Goal: Task Accomplishment & Management: Use online tool/utility

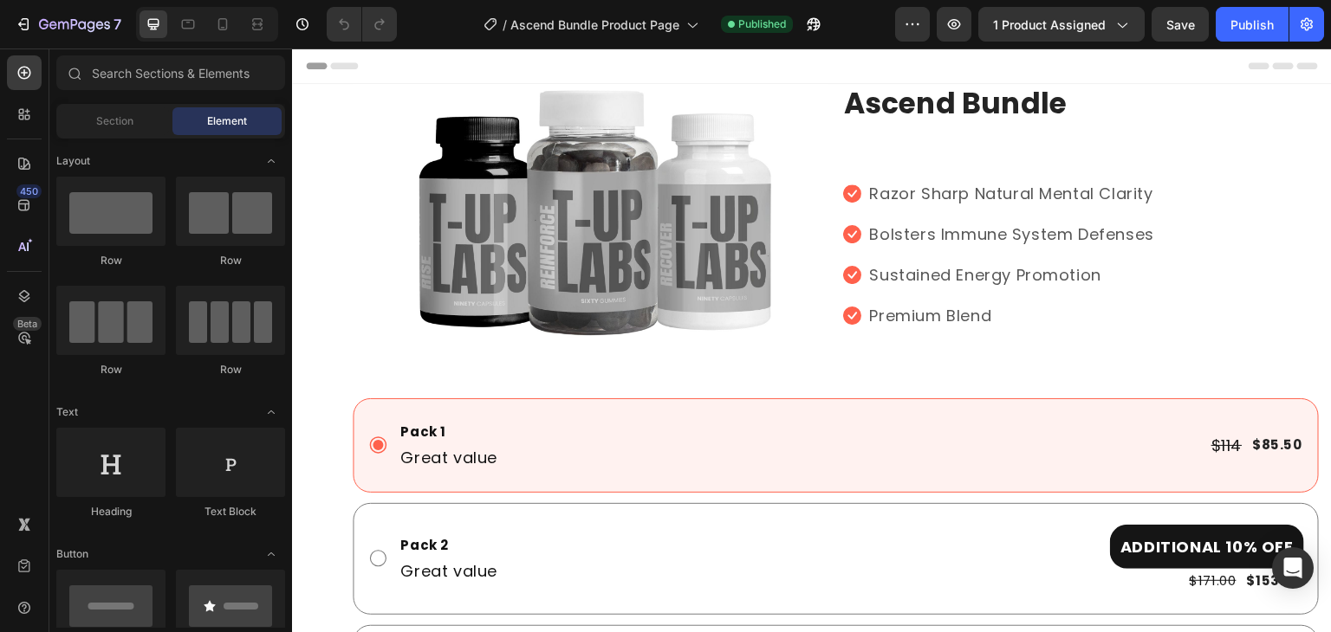
click at [230, 39] on div at bounding box center [207, 24] width 142 height 35
click at [225, 32] on icon at bounding box center [222, 24] width 17 height 17
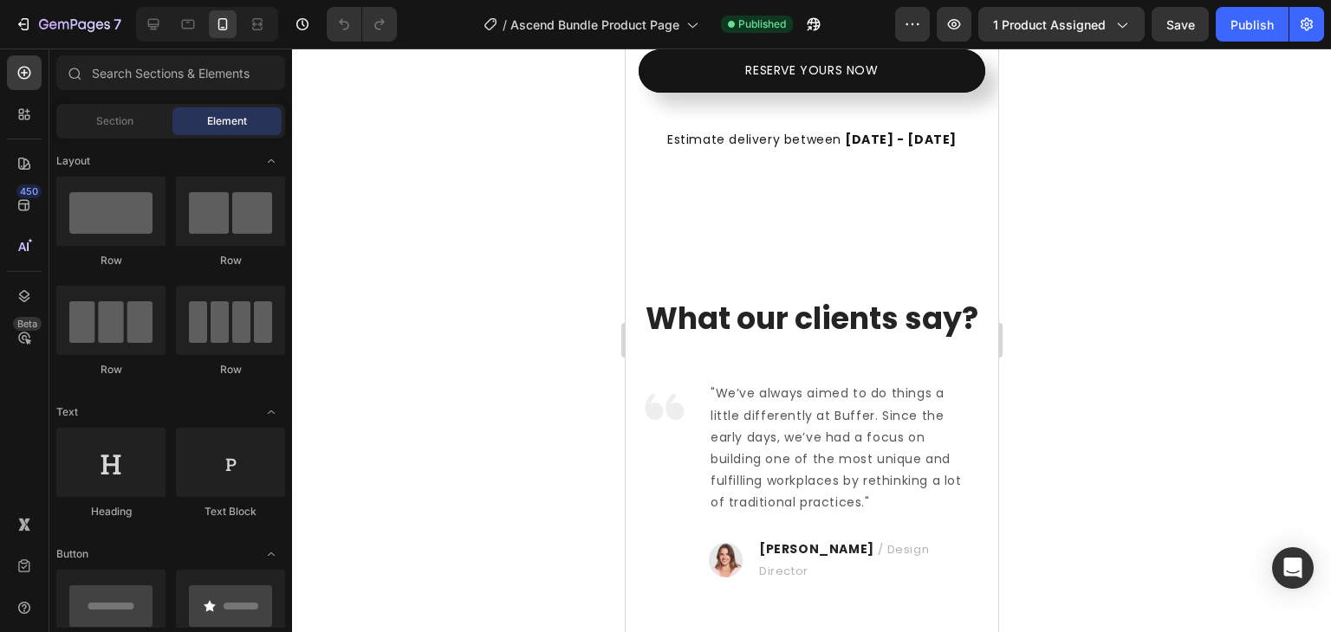
scroll to position [844, 0]
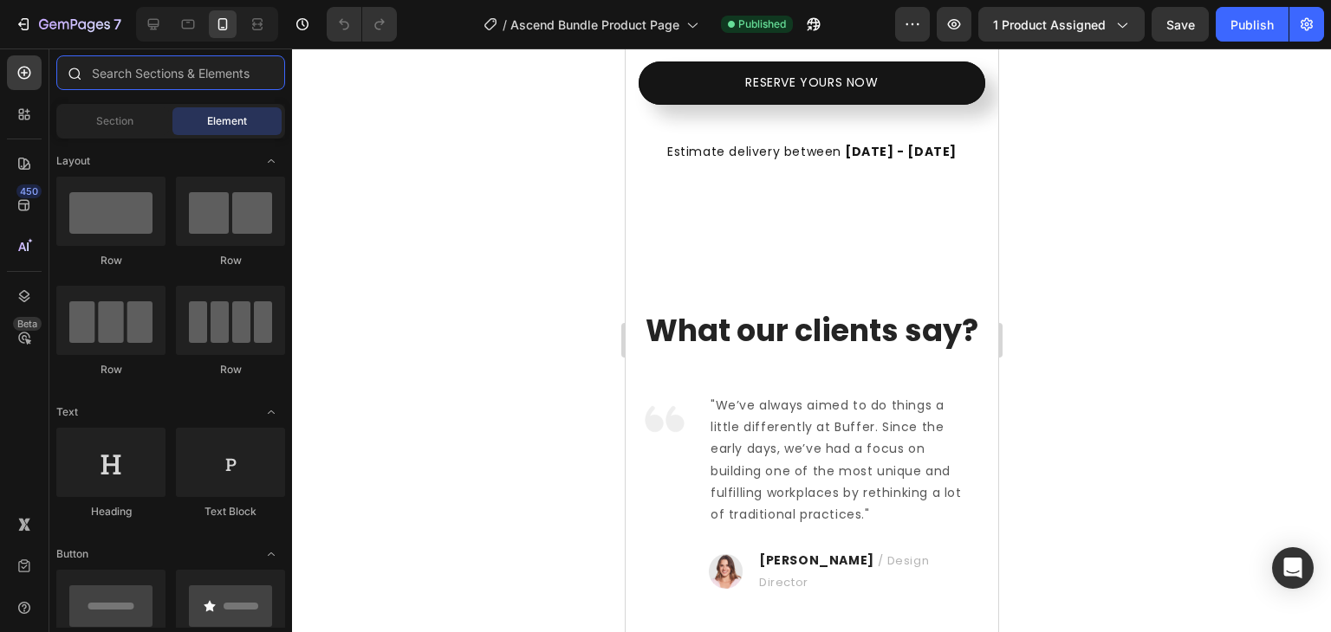
click at [128, 77] on input "text" at bounding box center [170, 72] width 229 height 35
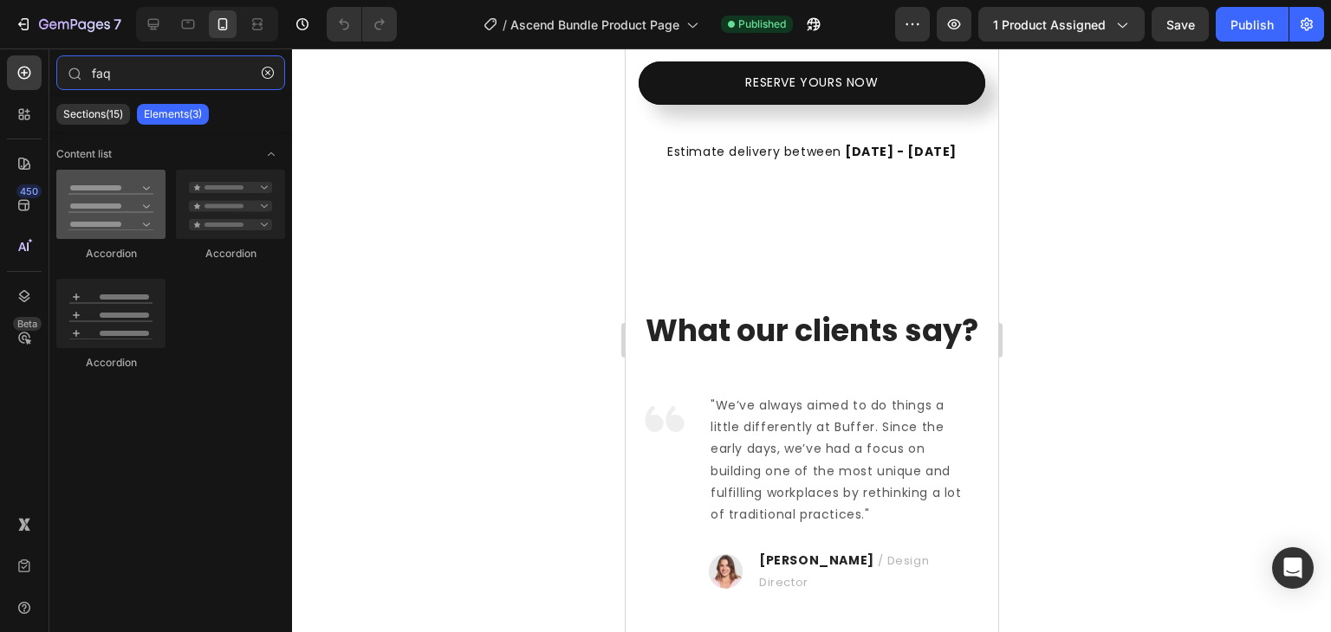
type input "faq"
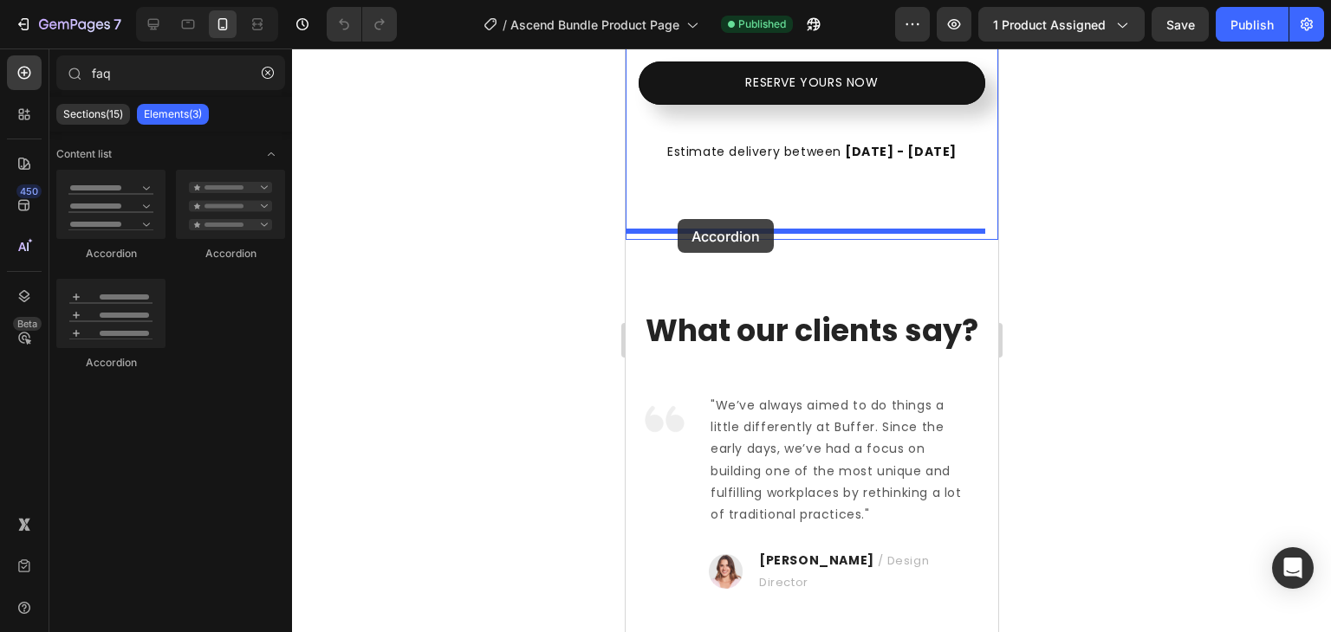
drag, startPoint x: 749, startPoint y: 266, endPoint x: 680, endPoint y: 223, distance: 81.7
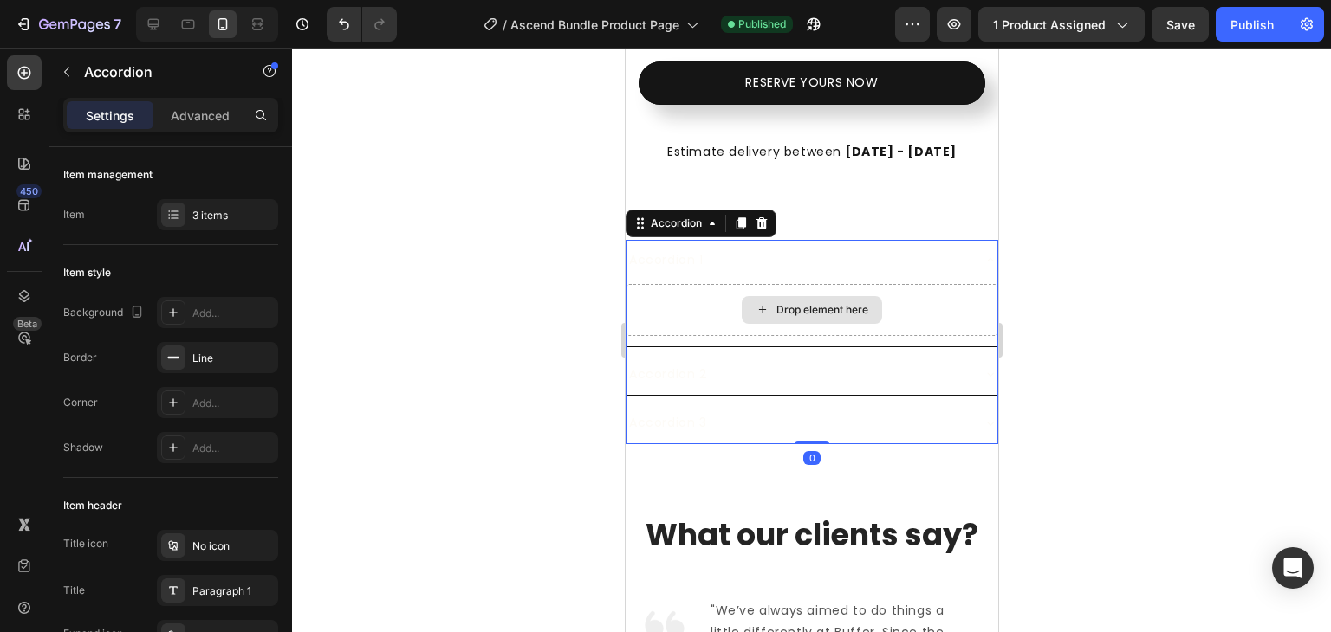
click at [697, 301] on div "Drop element here" at bounding box center [810, 310] width 371 height 52
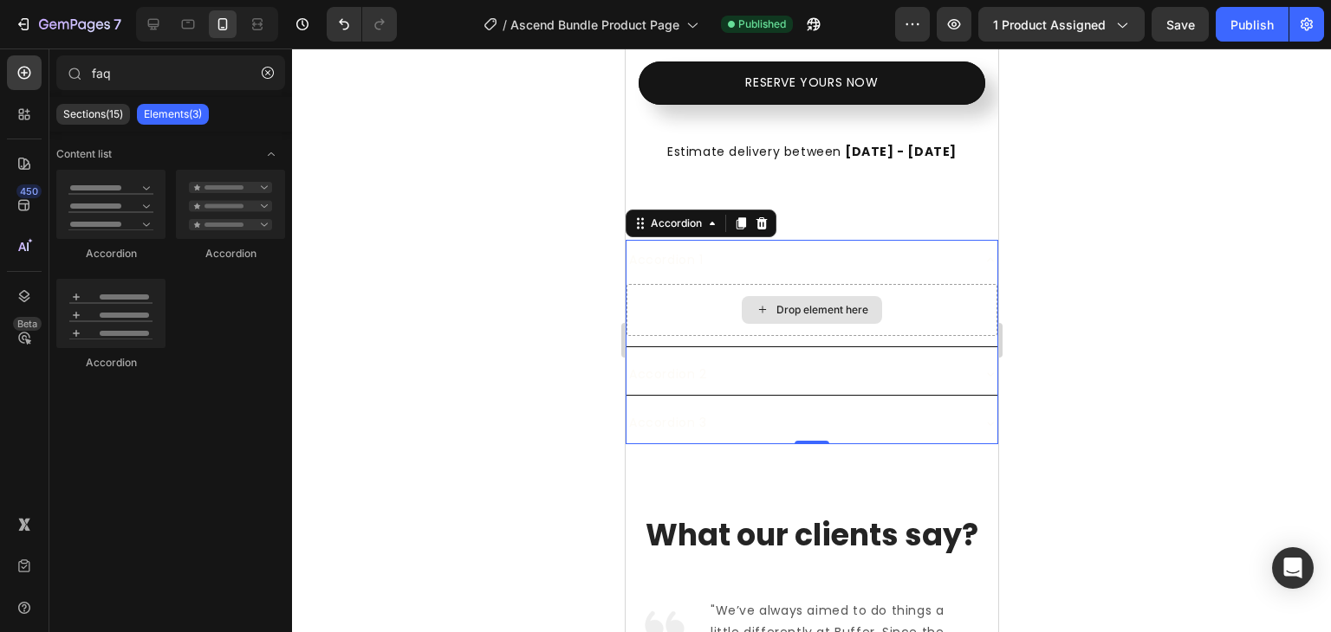
click at [761, 302] on icon at bounding box center [762, 309] width 14 height 15
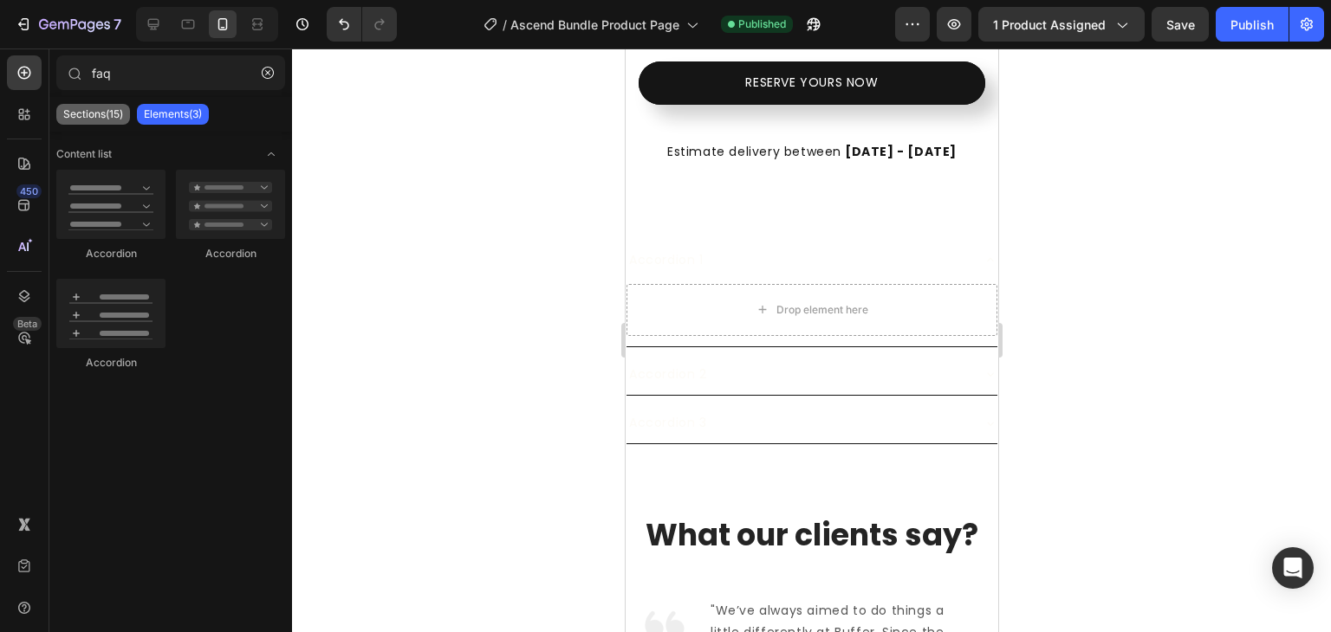
click at [100, 116] on p "Sections(15)" at bounding box center [93, 114] width 60 height 14
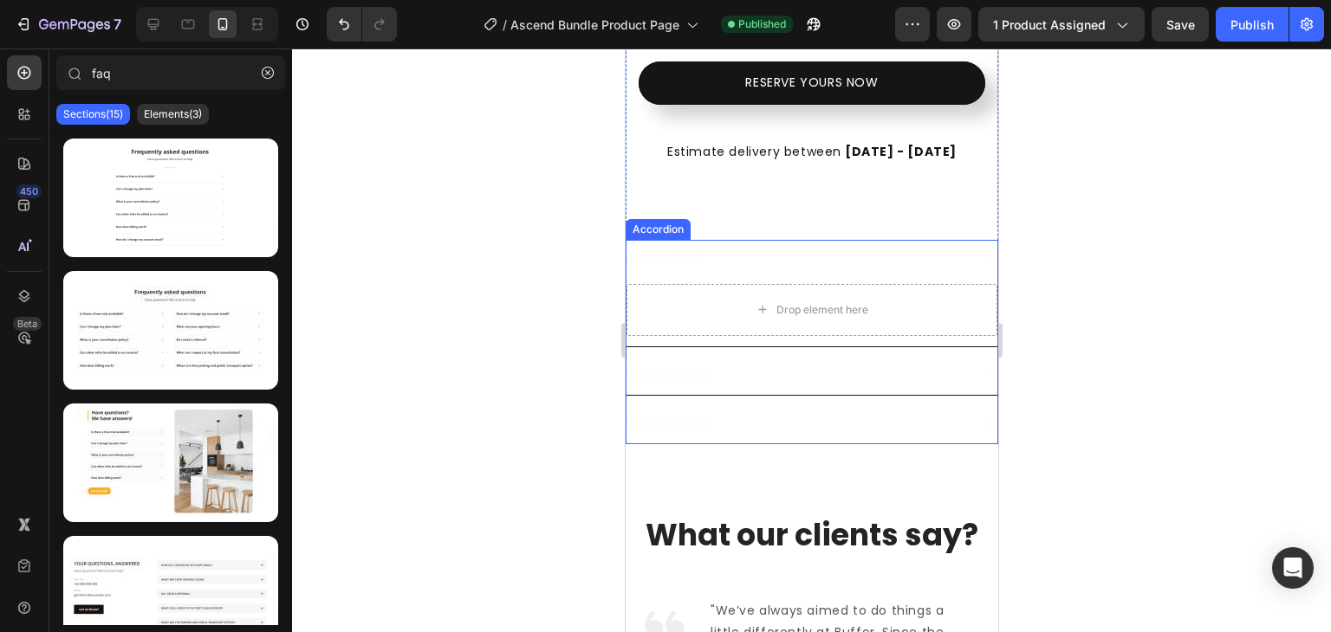
click at [779, 252] on div "Accordion 1" at bounding box center [796, 260] width 343 height 27
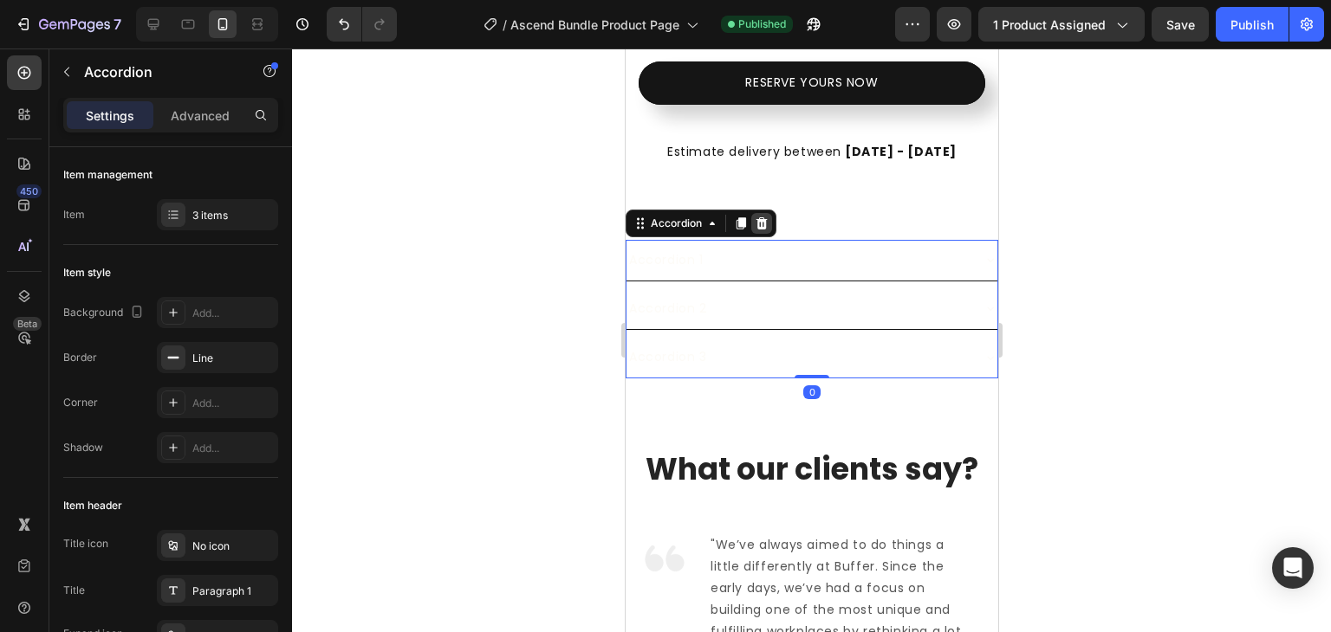
click at [768, 217] on div at bounding box center [760, 223] width 21 height 21
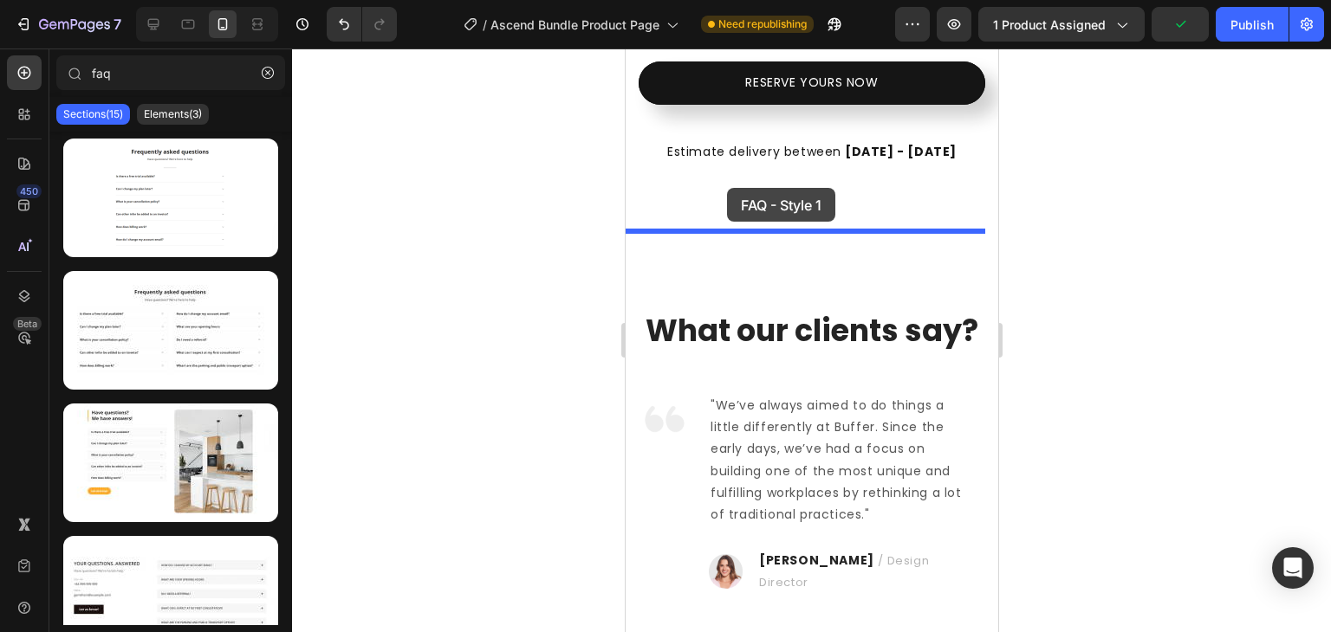
drag, startPoint x: 813, startPoint y: 264, endPoint x: 726, endPoint y: 188, distance: 116.0
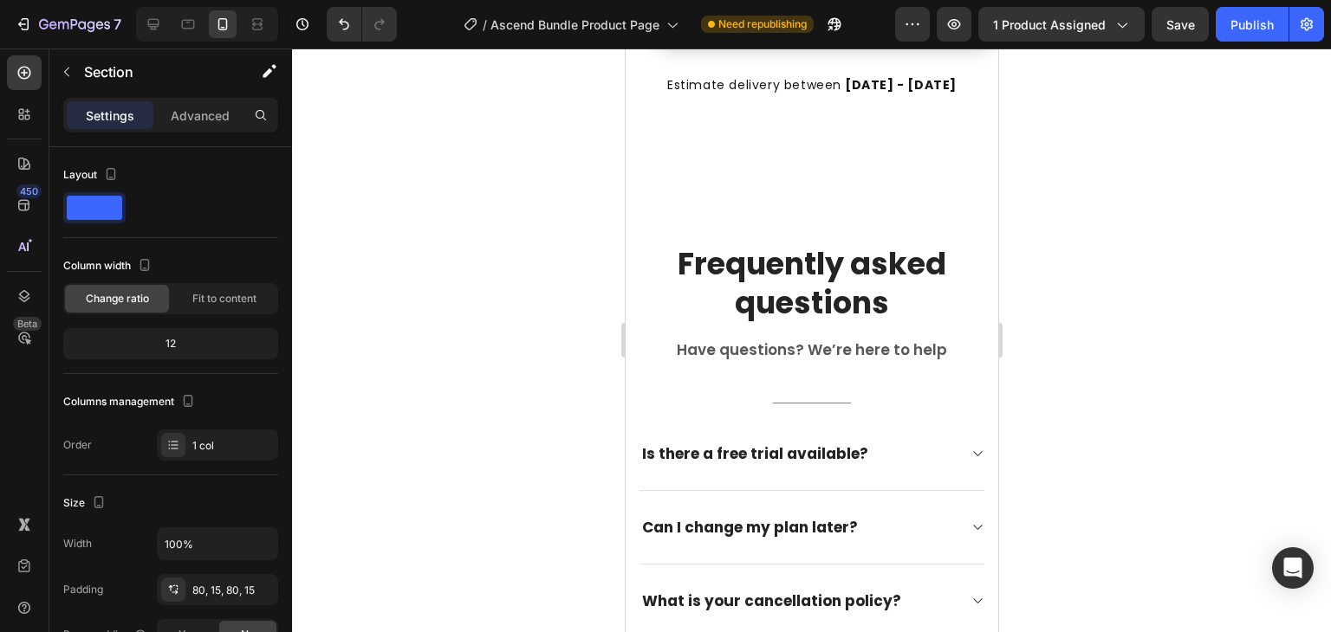
scroll to position [910, 0]
click at [801, 245] on p "Frequently asked questions" at bounding box center [810, 284] width 343 height 79
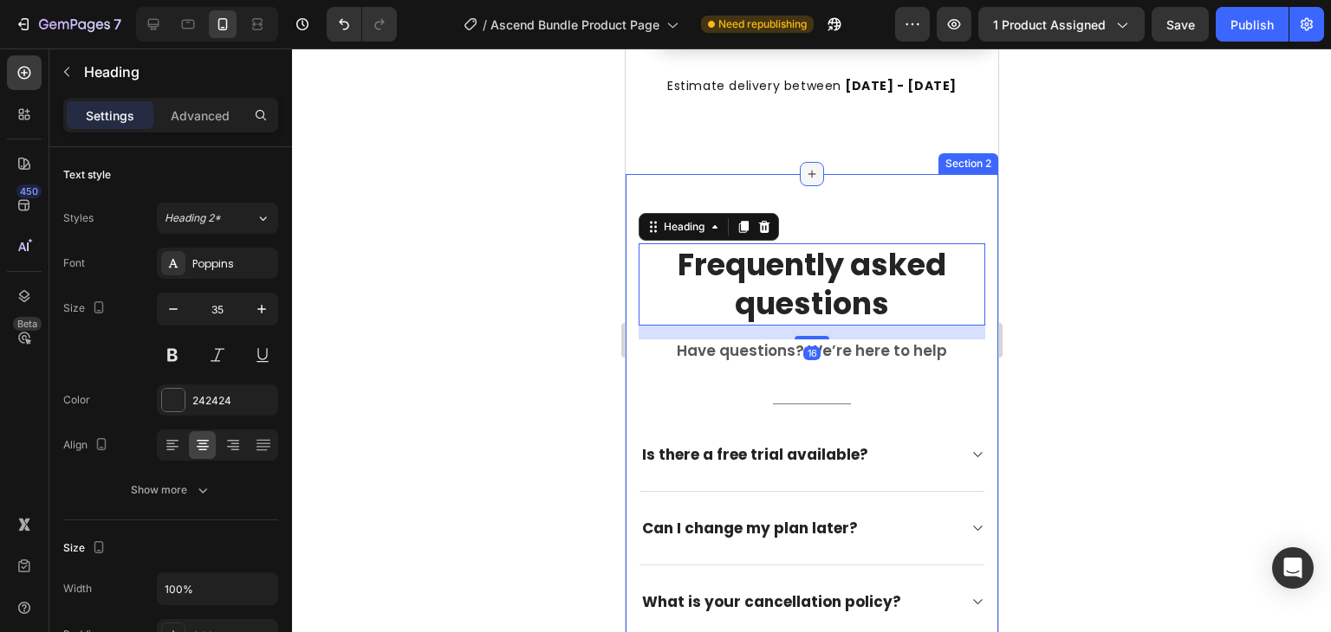
click at [800, 174] on div at bounding box center [811, 174] width 24 height 24
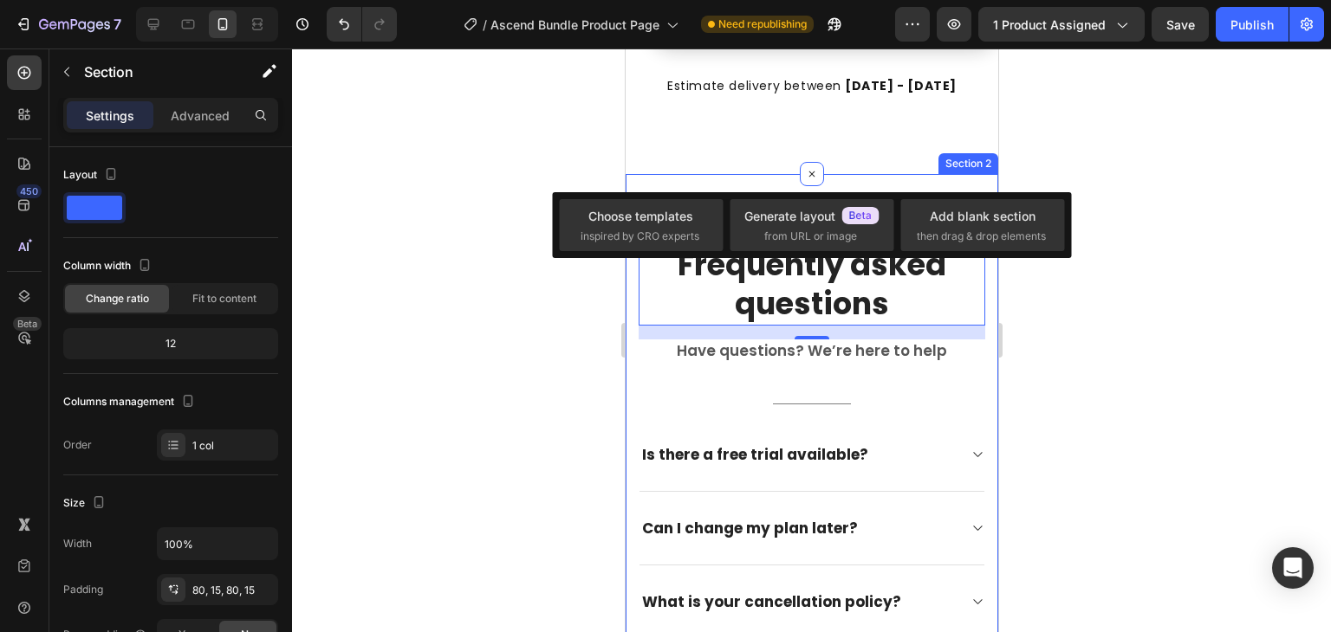
click at [735, 180] on div "Frequently asked questions Heading 16 Have questions? We’re here to help Text b…" at bounding box center [811, 552] width 373 height 756
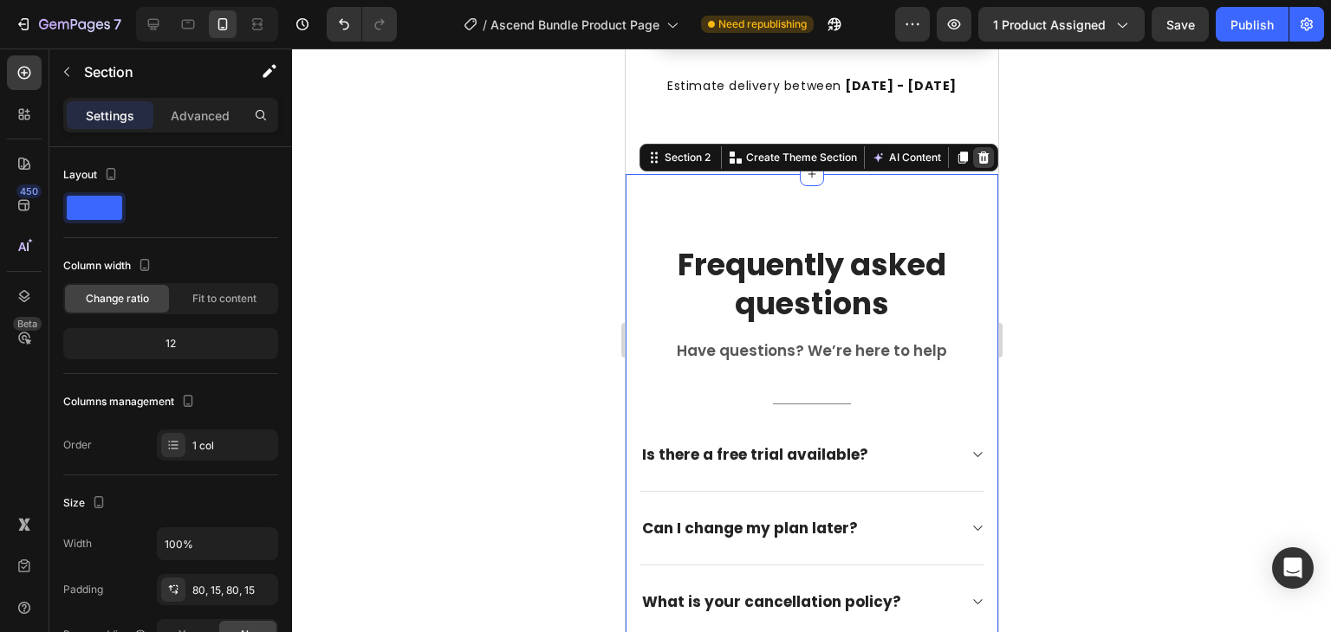
click at [977, 153] on icon at bounding box center [982, 157] width 11 height 12
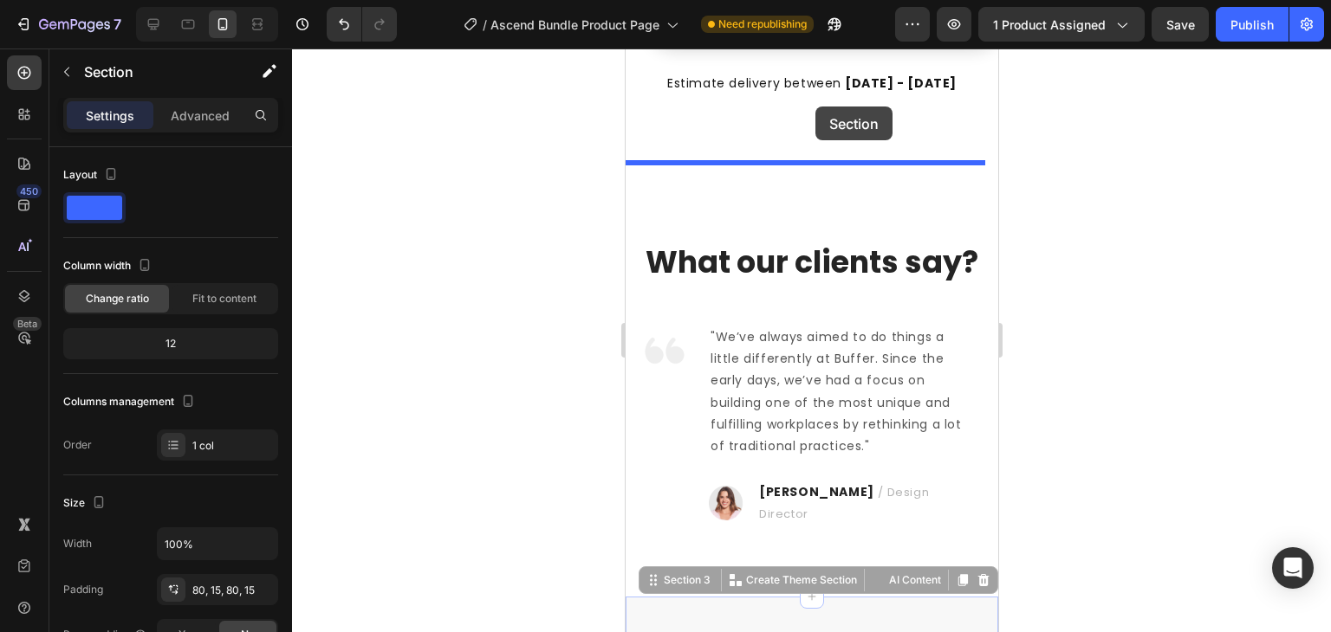
scroll to position [804, 0]
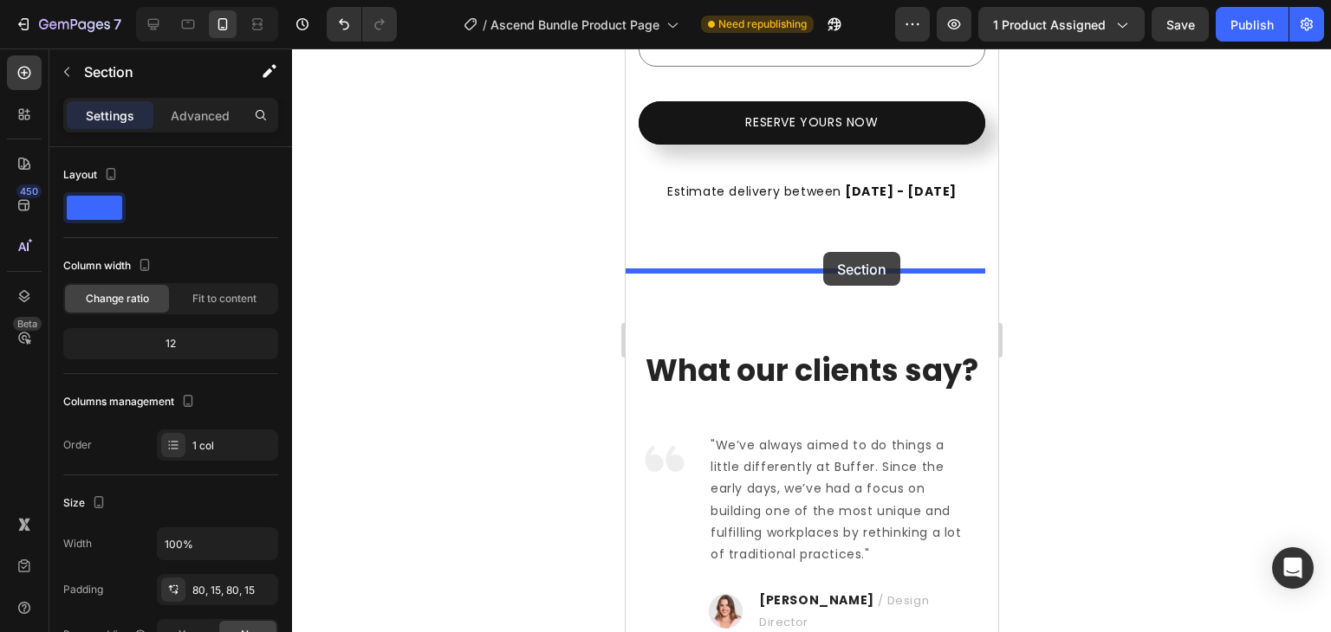
drag, startPoint x: 771, startPoint y: 275, endPoint x: 822, endPoint y: 252, distance: 56.2
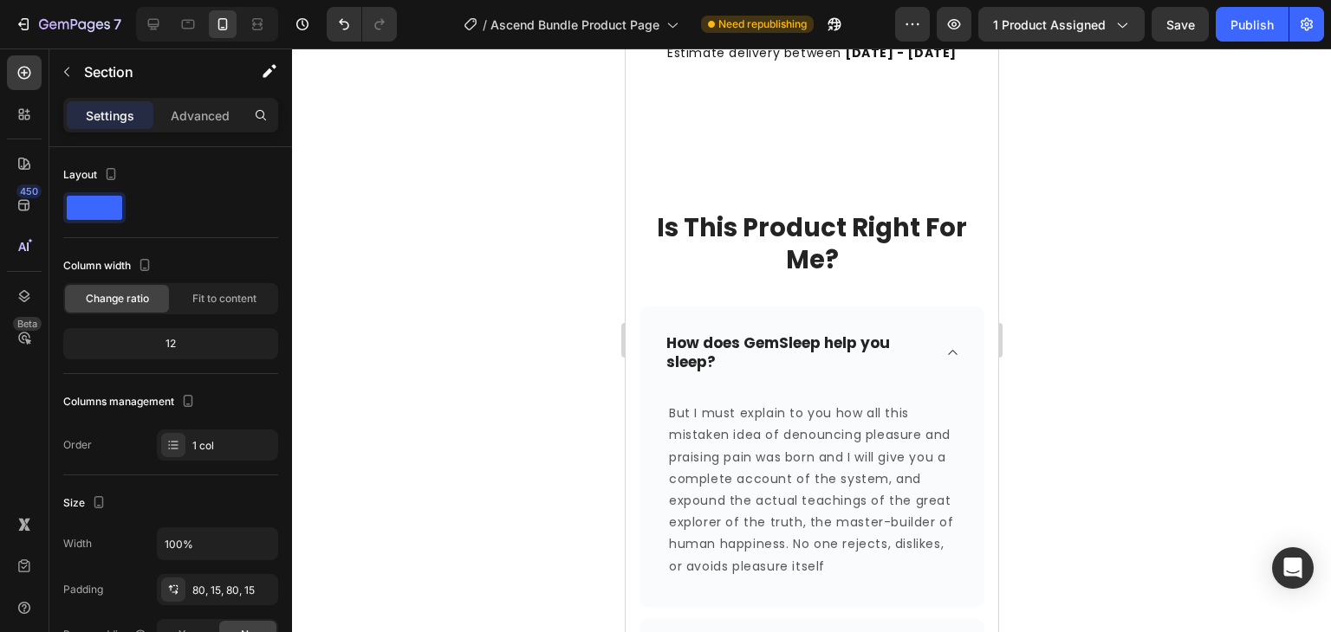
scroll to position [942, 0]
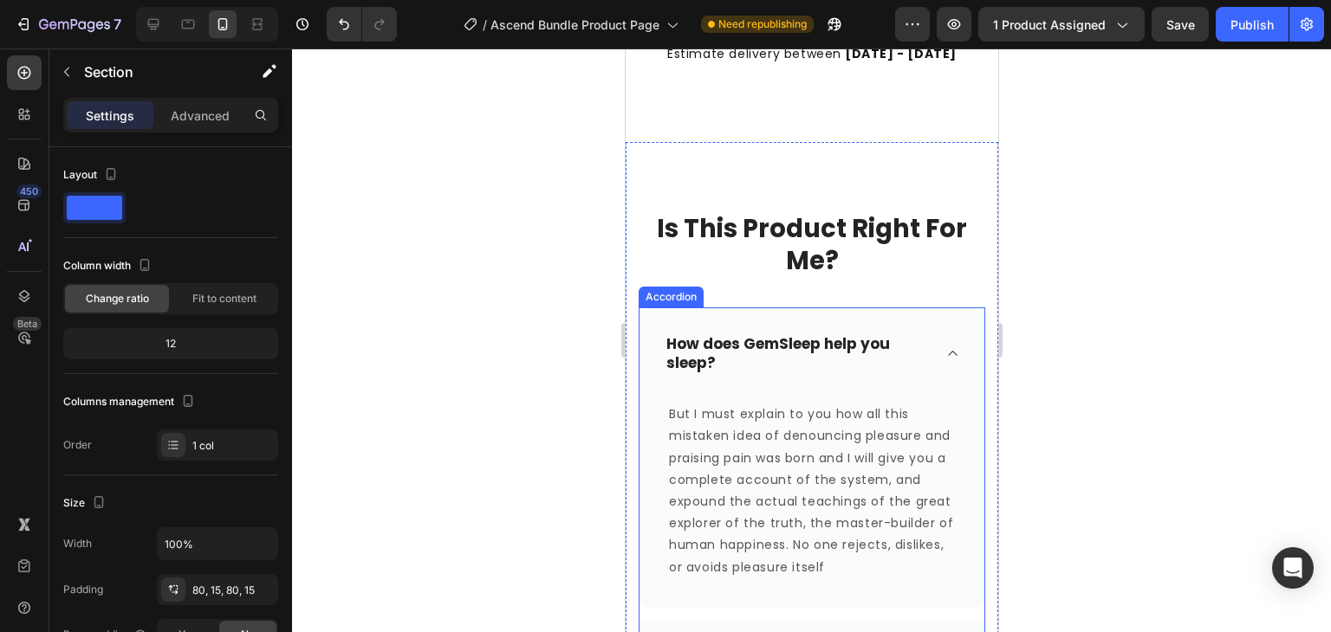
click at [737, 347] on div "How does GemSleep help you sleep?" at bounding box center [797, 353] width 269 height 43
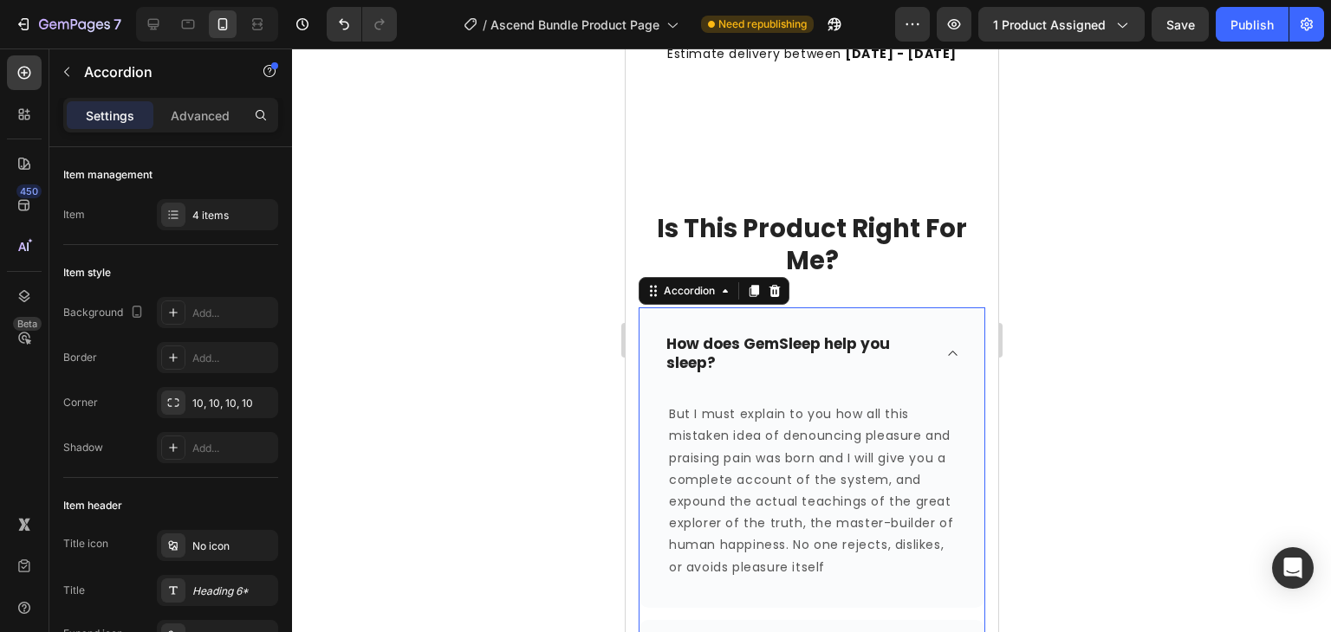
click at [708, 347] on div "How does GemSleep help you sleep?" at bounding box center [797, 353] width 269 height 43
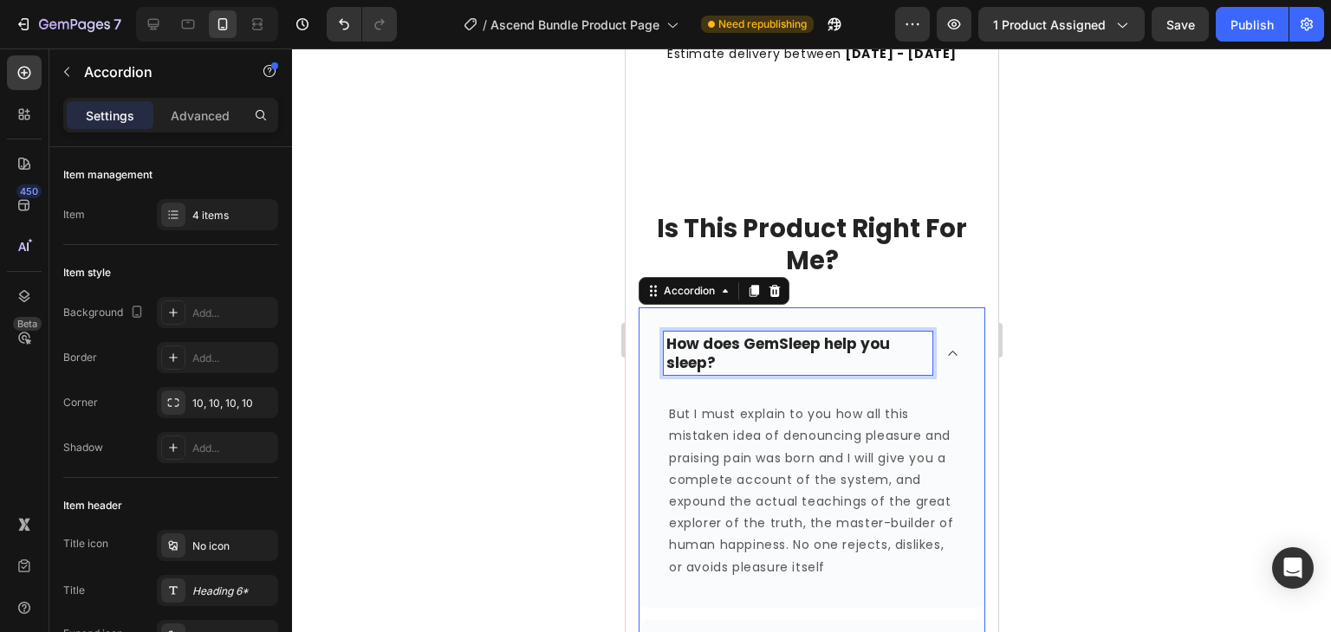
click at [708, 347] on p "How does GemSleep help you sleep?" at bounding box center [796, 353] width 263 height 38
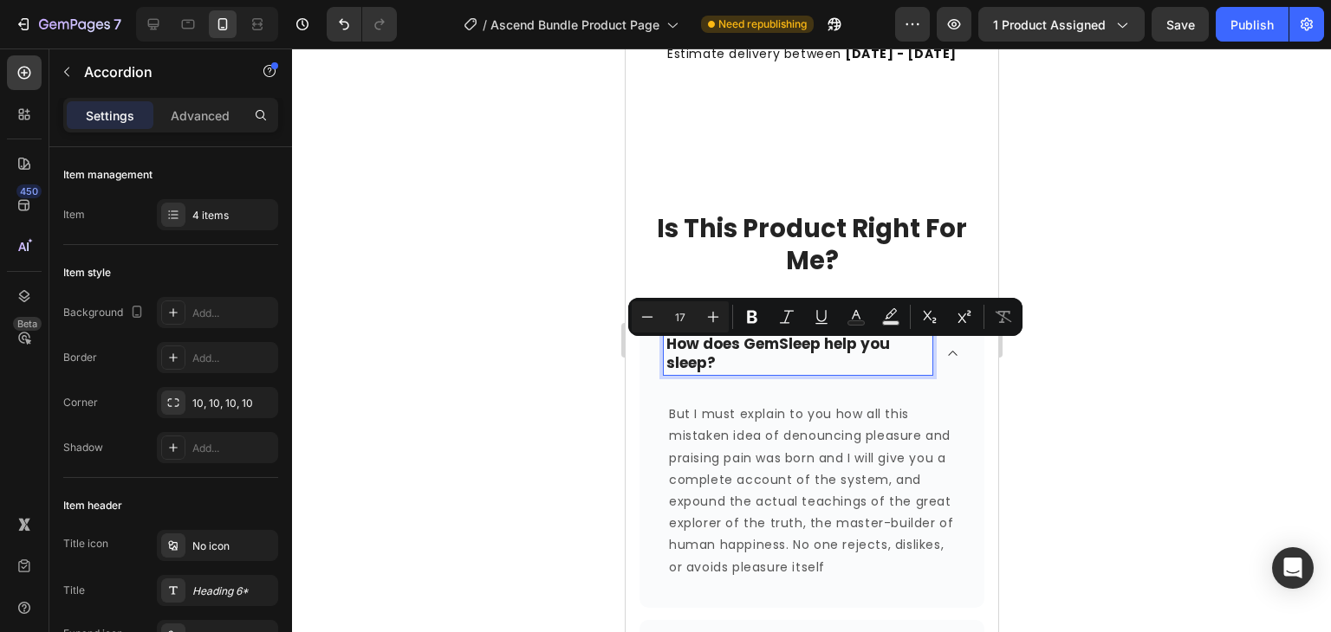
click at [715, 349] on p "How does GemSleep help you sleep?" at bounding box center [796, 353] width 263 height 38
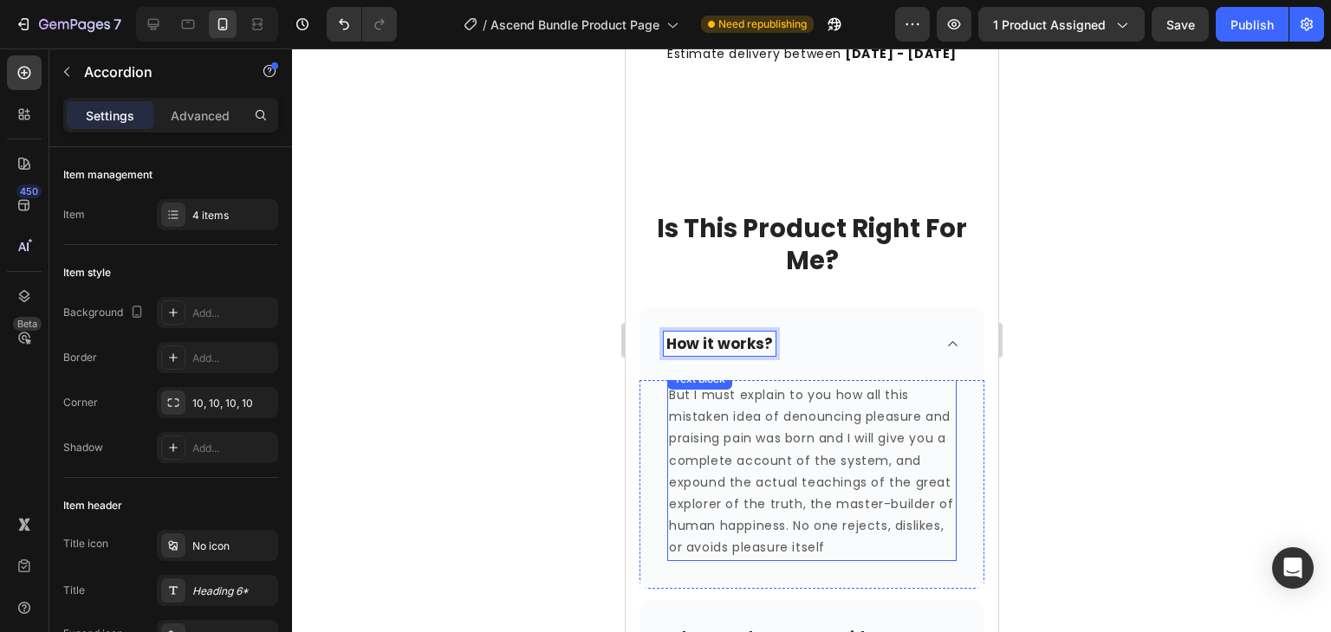
click at [929, 540] on p "But I must explain to you how all this mistaken idea of denouncing pleasure and…" at bounding box center [811, 472] width 286 height 175
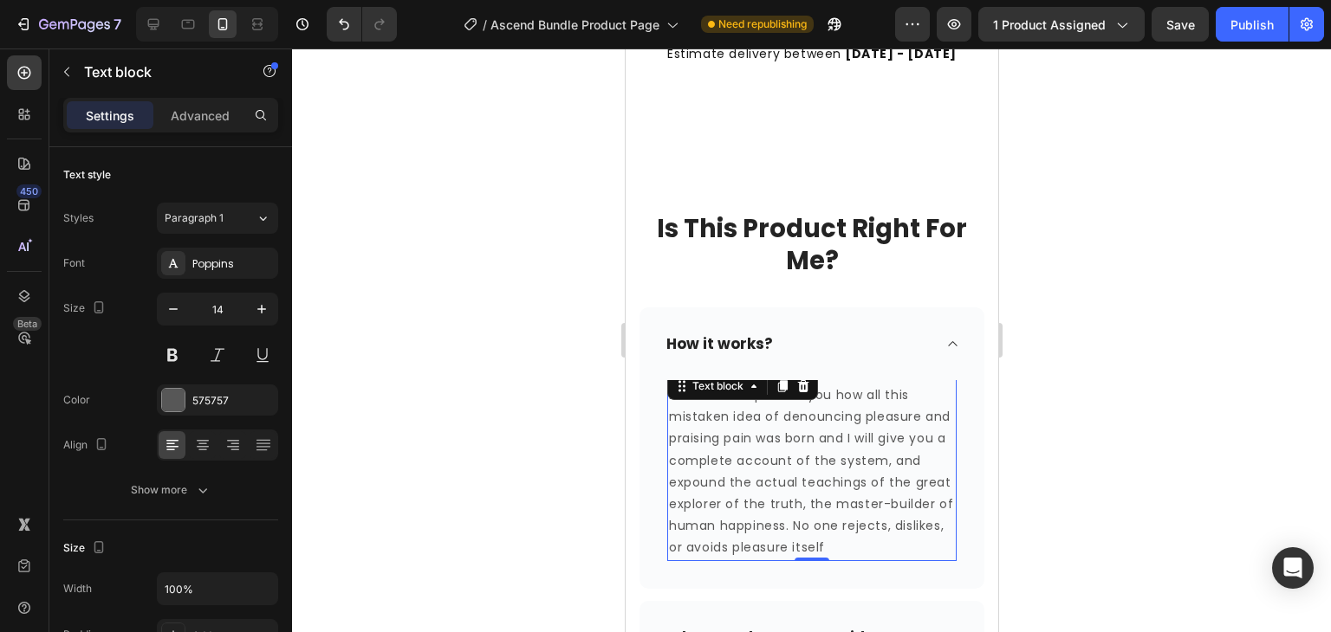
click at [929, 540] on p "But I must explain to you how all this mistaken idea of denouncing pleasure and…" at bounding box center [811, 472] width 286 height 175
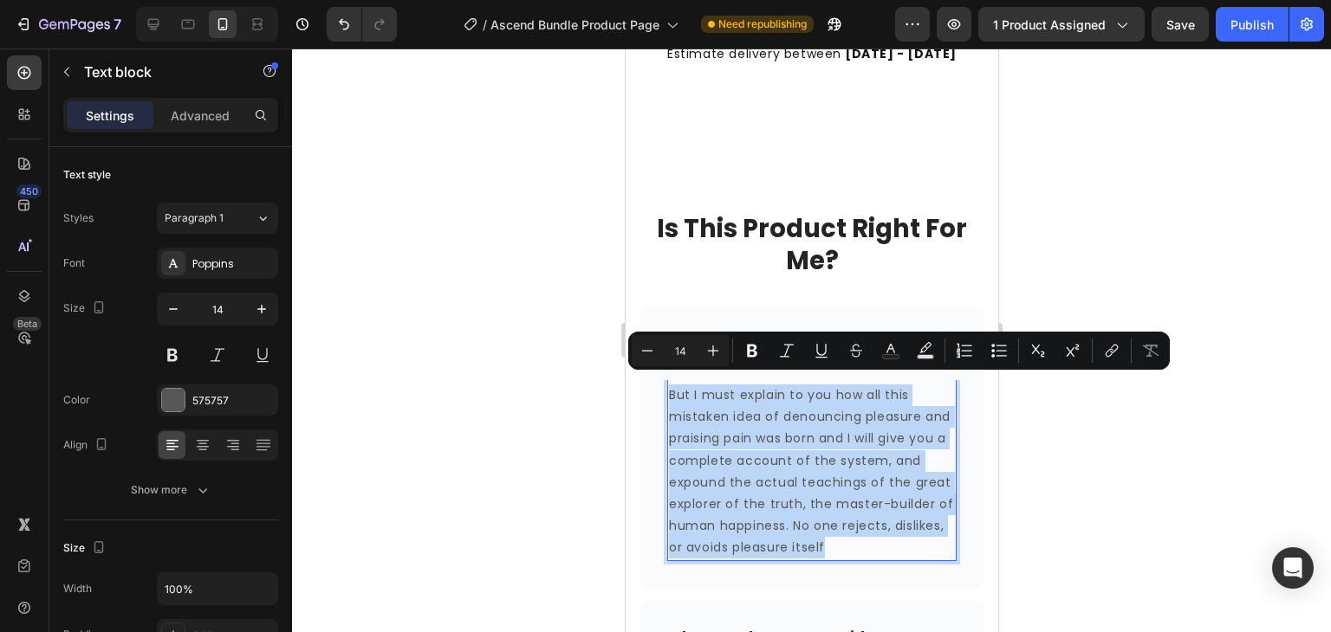
click at [929, 540] on p "But I must explain to you how all this mistaken idea of denouncing pleasure and…" at bounding box center [811, 472] width 286 height 175
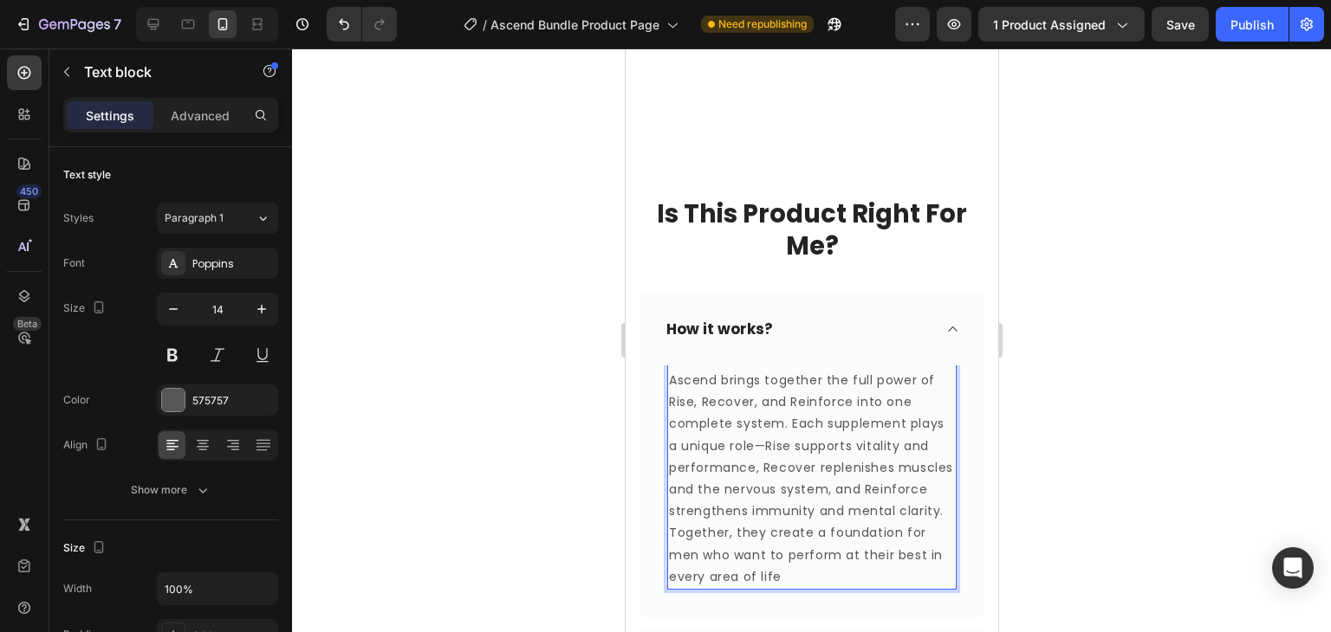
scroll to position [957, 0]
click at [767, 434] on p "Ascend brings together the full power of Rise, Recover, and Reinforce into one …" at bounding box center [811, 478] width 286 height 218
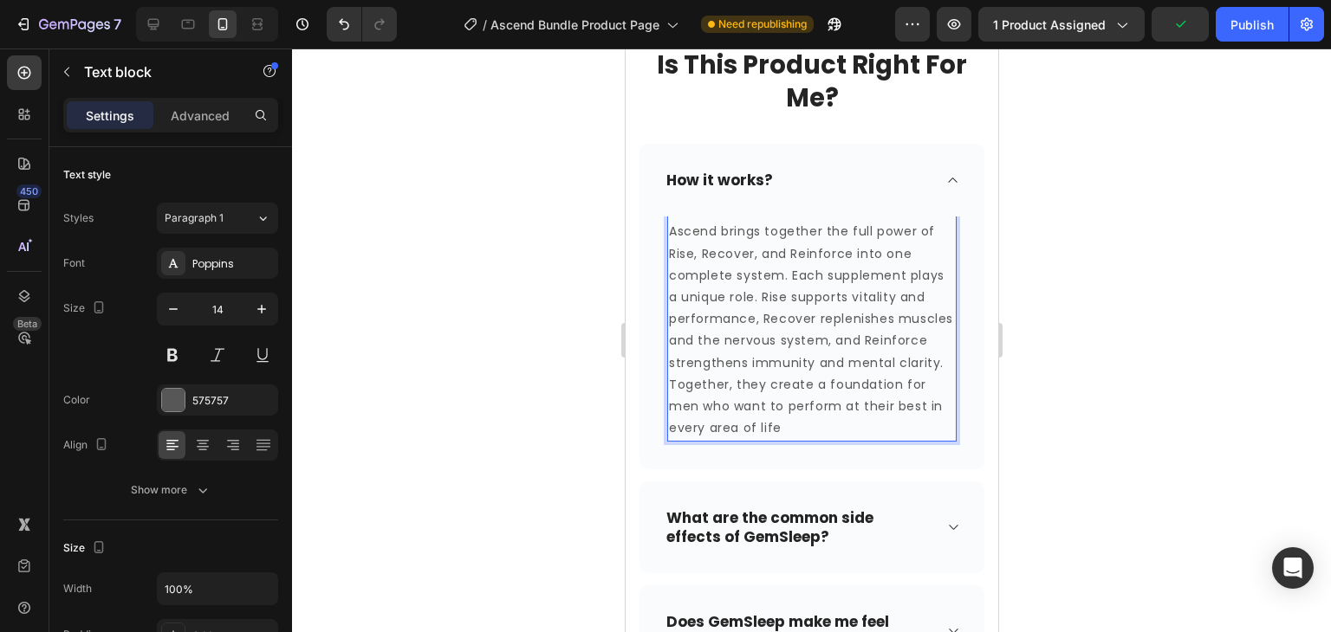
scroll to position [1176, 0]
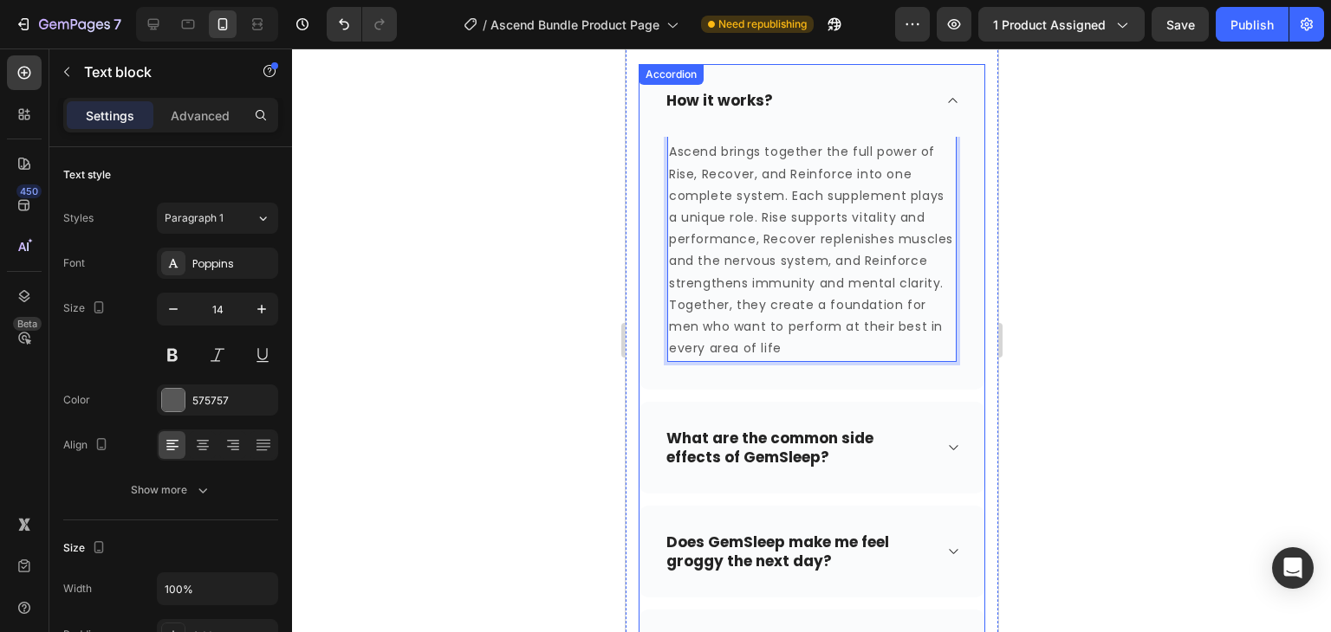
click at [818, 441] on p "What are the common side effects of GemSleep?" at bounding box center [796, 448] width 263 height 38
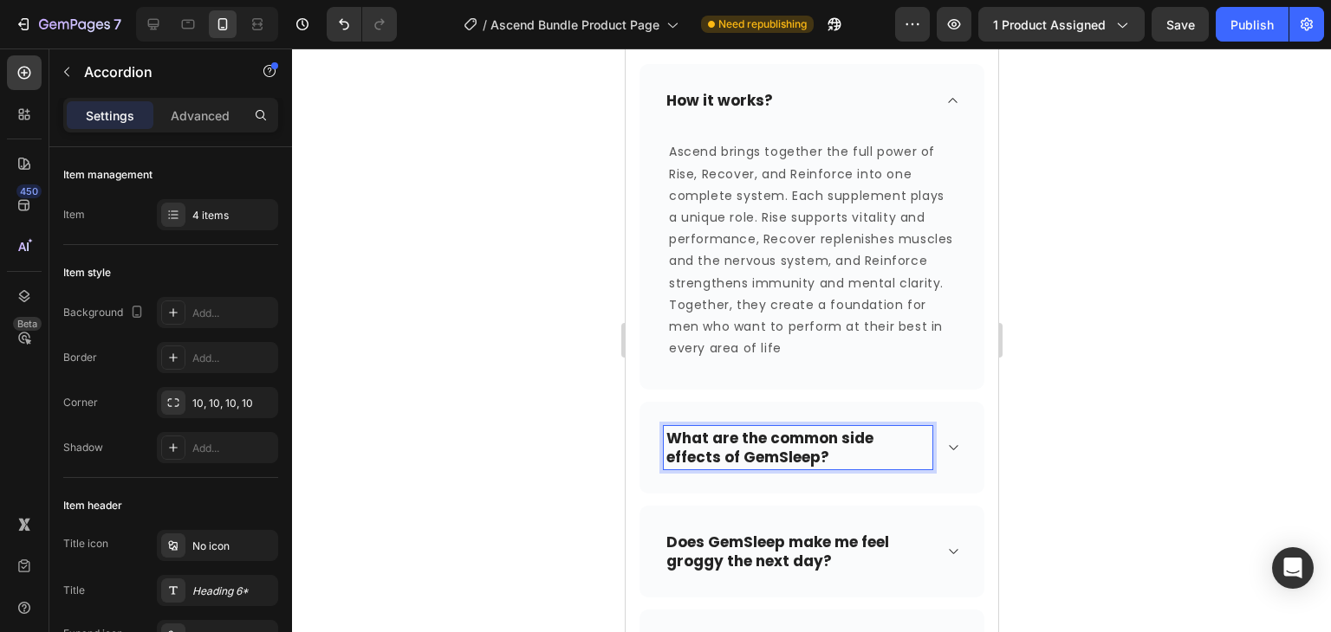
click at [818, 451] on p "What are the common side effects of GemSleep?" at bounding box center [796, 448] width 263 height 38
click at [828, 454] on p "What are the common side effects of GemSleep?" at bounding box center [796, 448] width 263 height 38
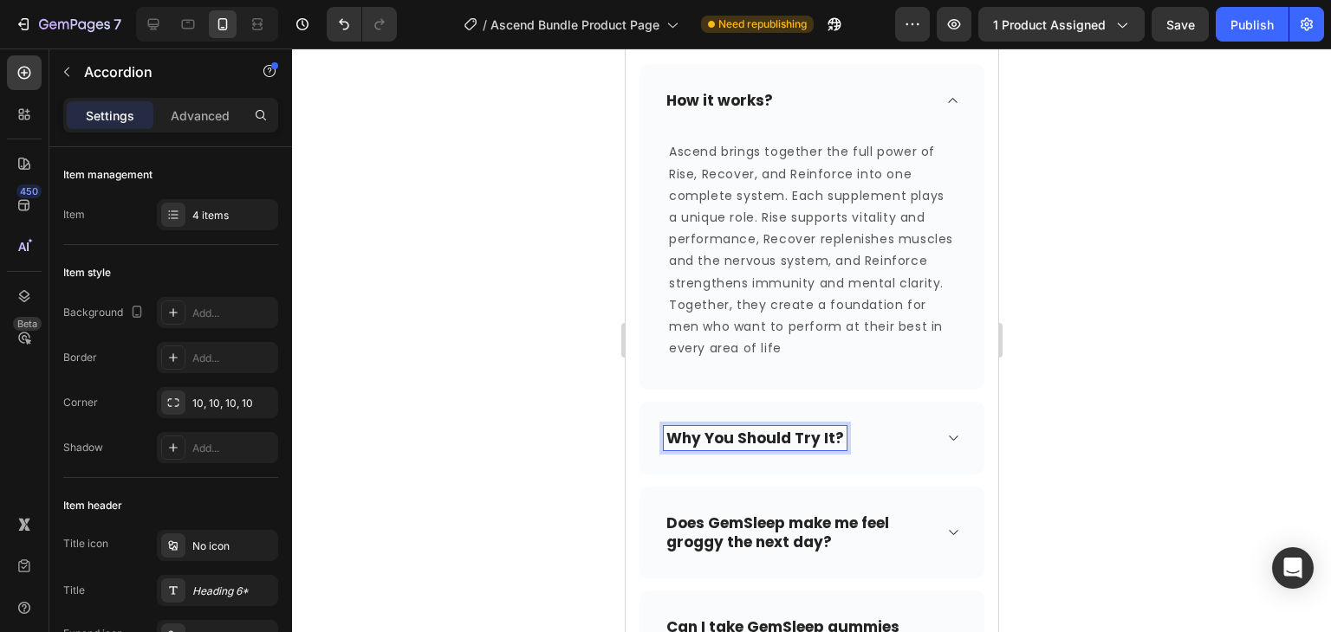
click at [737, 435] on p "Why You Should Try It?" at bounding box center [754, 438] width 178 height 19
click at [760, 437] on p "Why Should Try It?" at bounding box center [737, 438] width 145 height 19
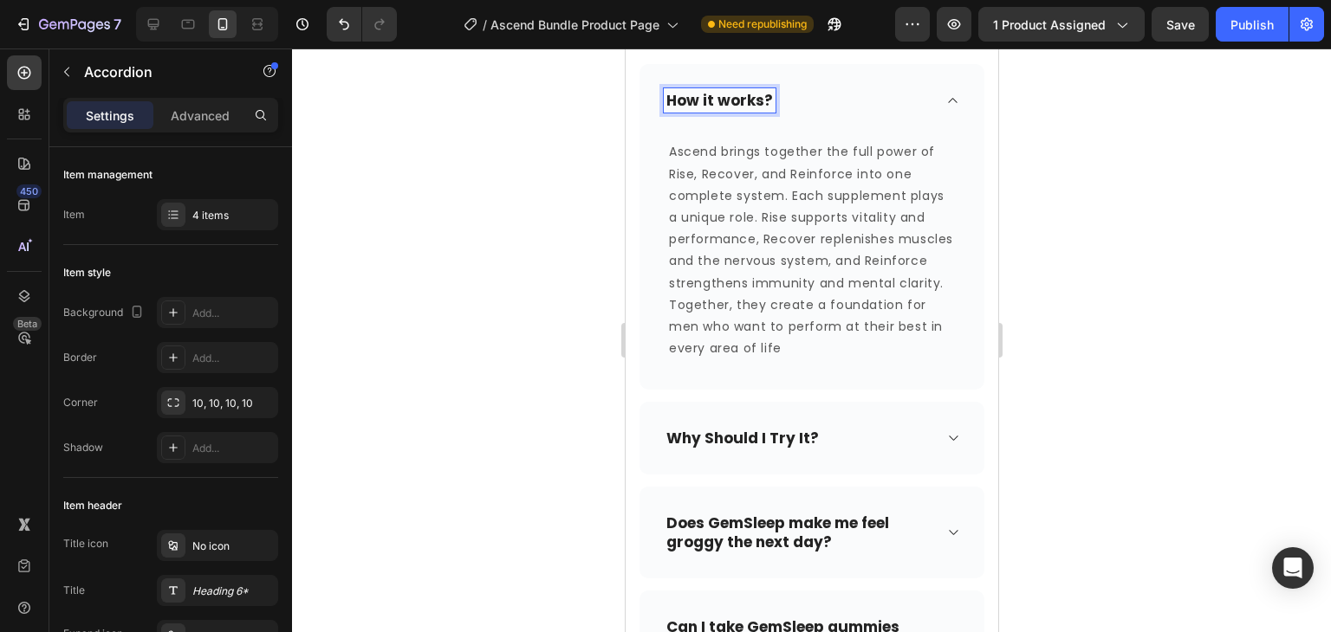
click at [721, 94] on p "How it works?" at bounding box center [718, 100] width 107 height 19
click at [846, 443] on div "Why Should I Try It?" at bounding box center [797, 438] width 269 height 24
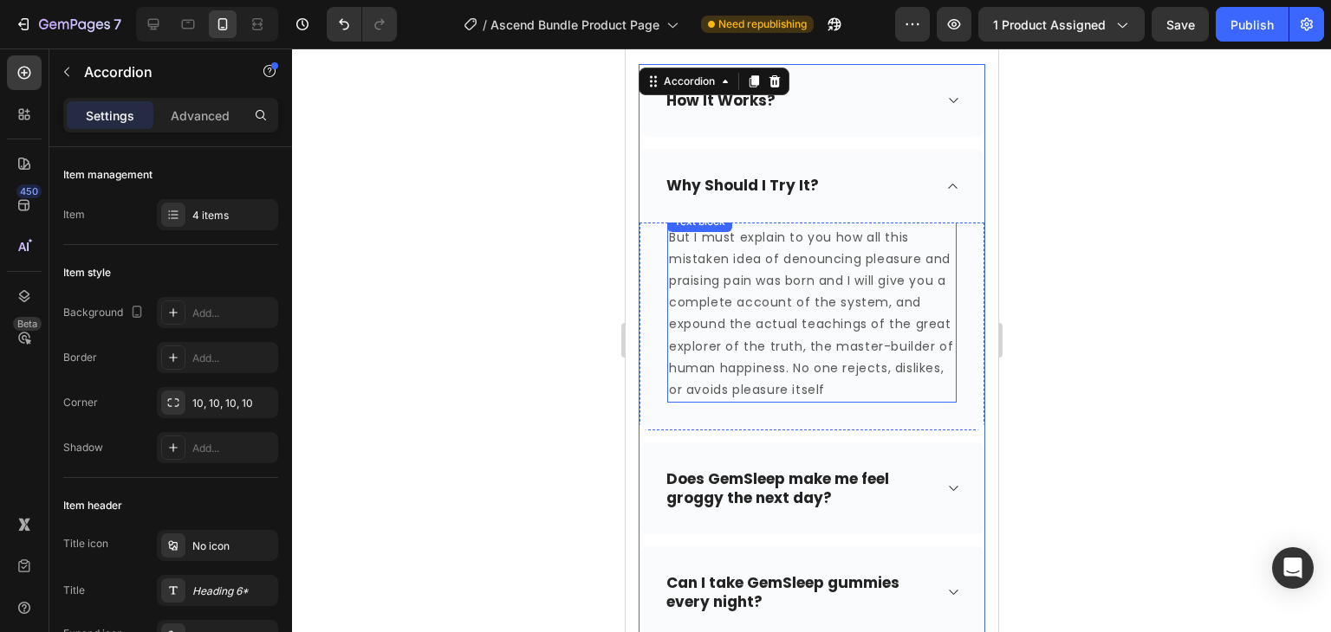
click at [930, 387] on p "But I must explain to you how all this mistaken idea of denouncing pleasure and…" at bounding box center [811, 314] width 286 height 175
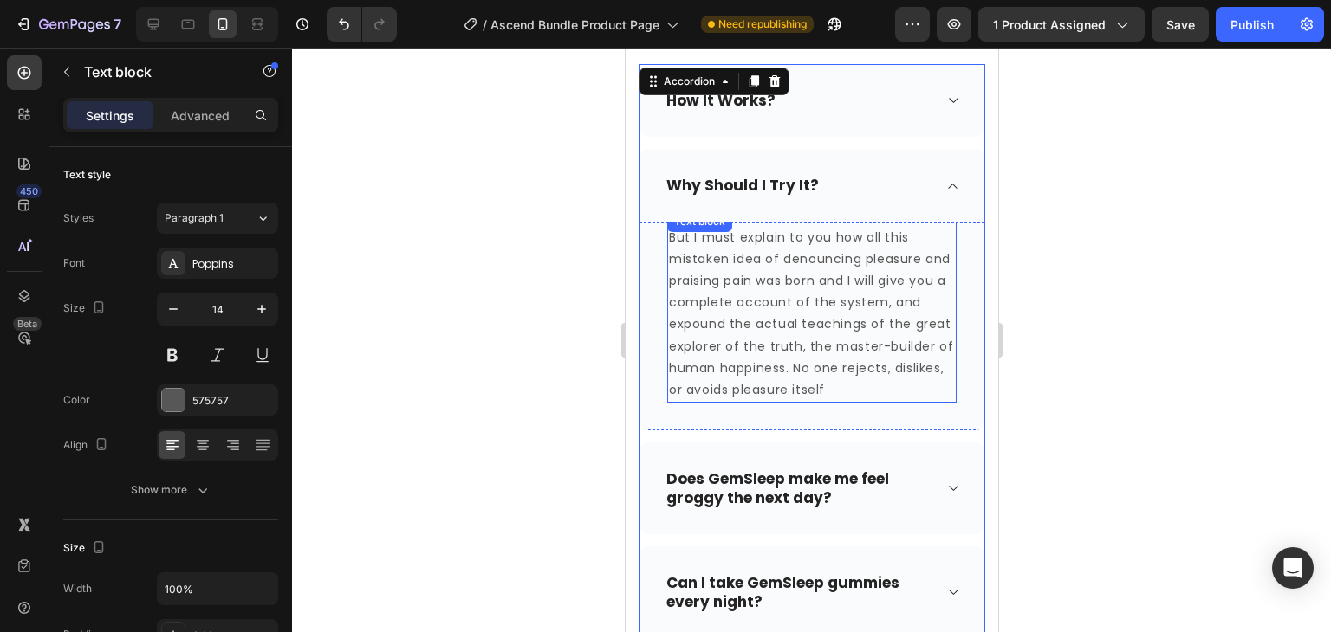
click at [930, 387] on p "But I must explain to you how all this mistaken idea of denouncing pleasure and…" at bounding box center [811, 314] width 286 height 175
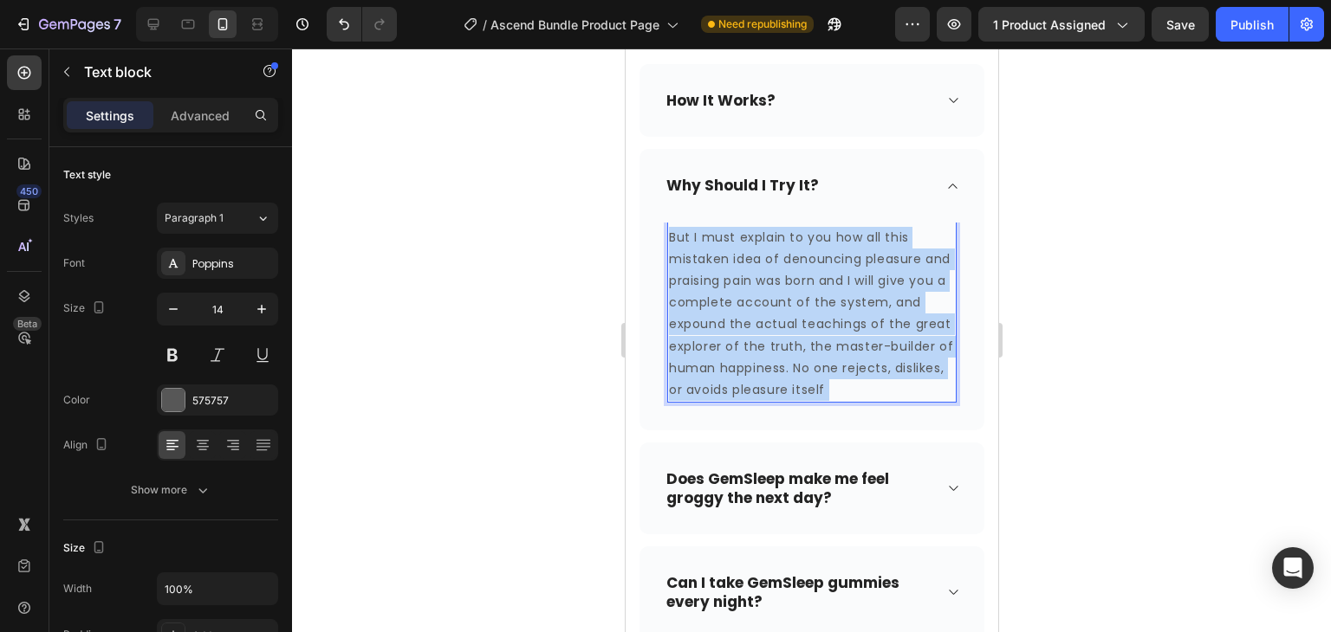
drag, startPoint x: 930, startPoint y: 387, endPoint x: 672, endPoint y: 240, distance: 297.2
click at [672, 240] on p "But I must explain to you how all this mistaken idea of denouncing pleasure and…" at bounding box center [811, 314] width 286 height 175
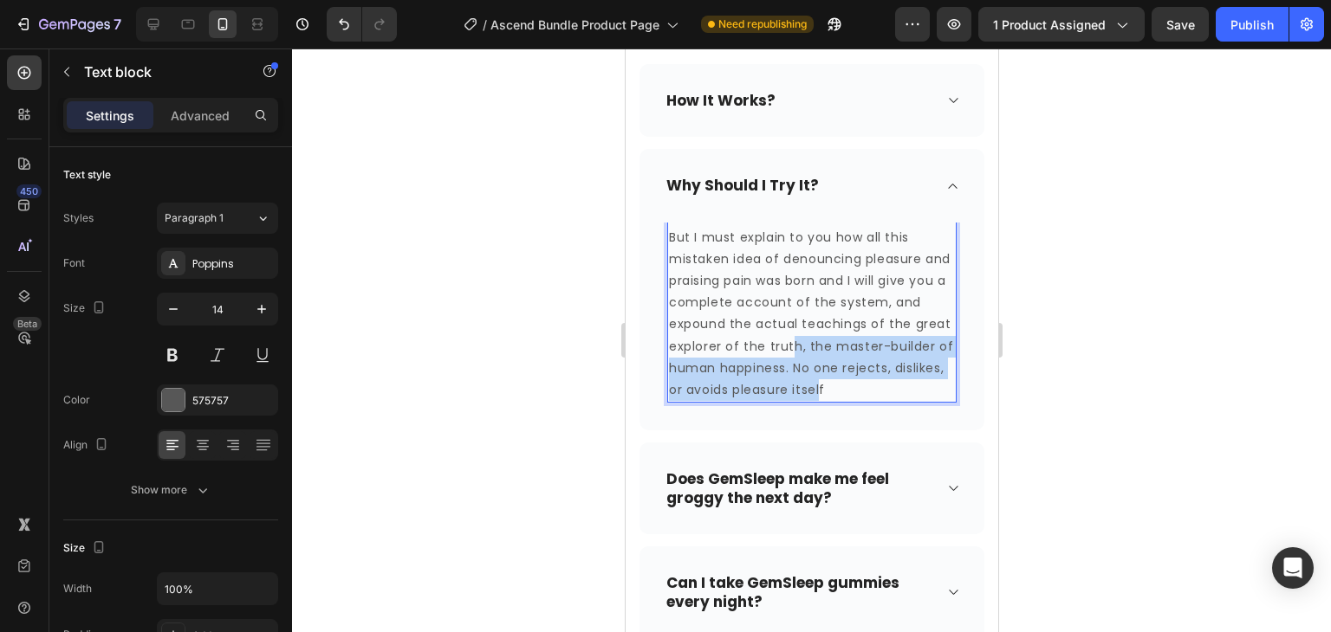
drag, startPoint x: 927, startPoint y: 387, endPoint x: 833, endPoint y: 347, distance: 101.7
click at [833, 347] on p "But I must explain to you how all this mistaken idea of denouncing pleasure and…" at bounding box center [811, 314] width 286 height 175
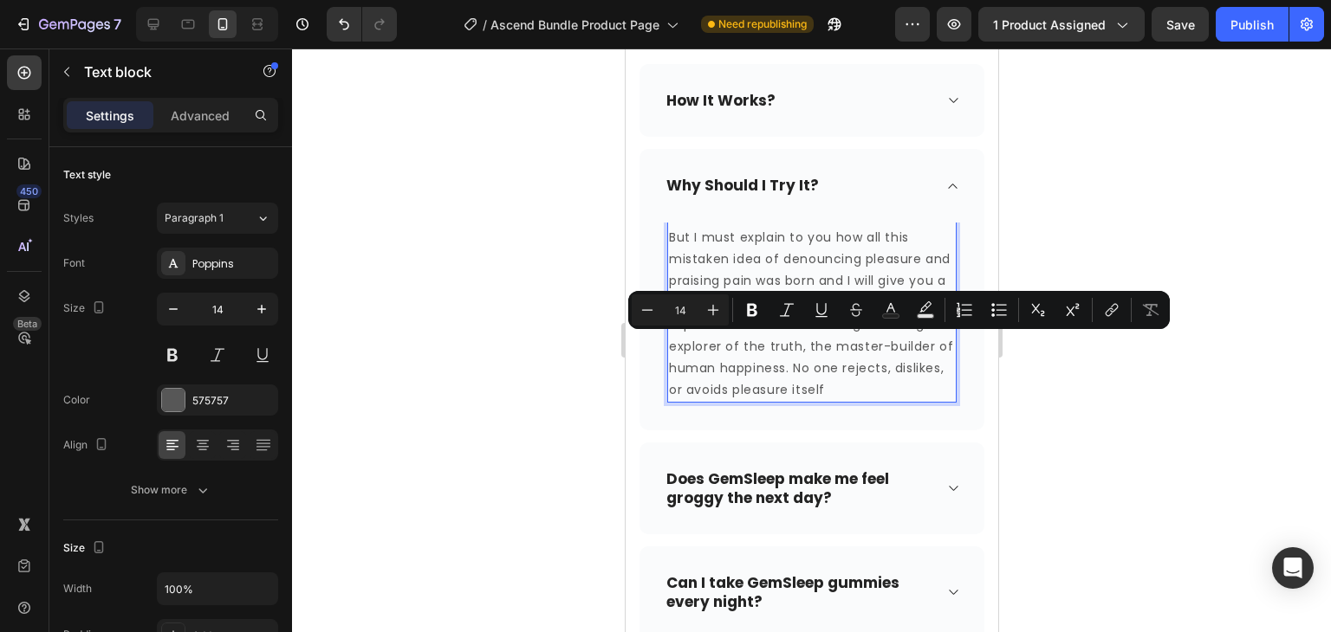
click at [933, 394] on p "But I must explain to you how all this mistaken idea of denouncing pleasure and…" at bounding box center [811, 314] width 286 height 175
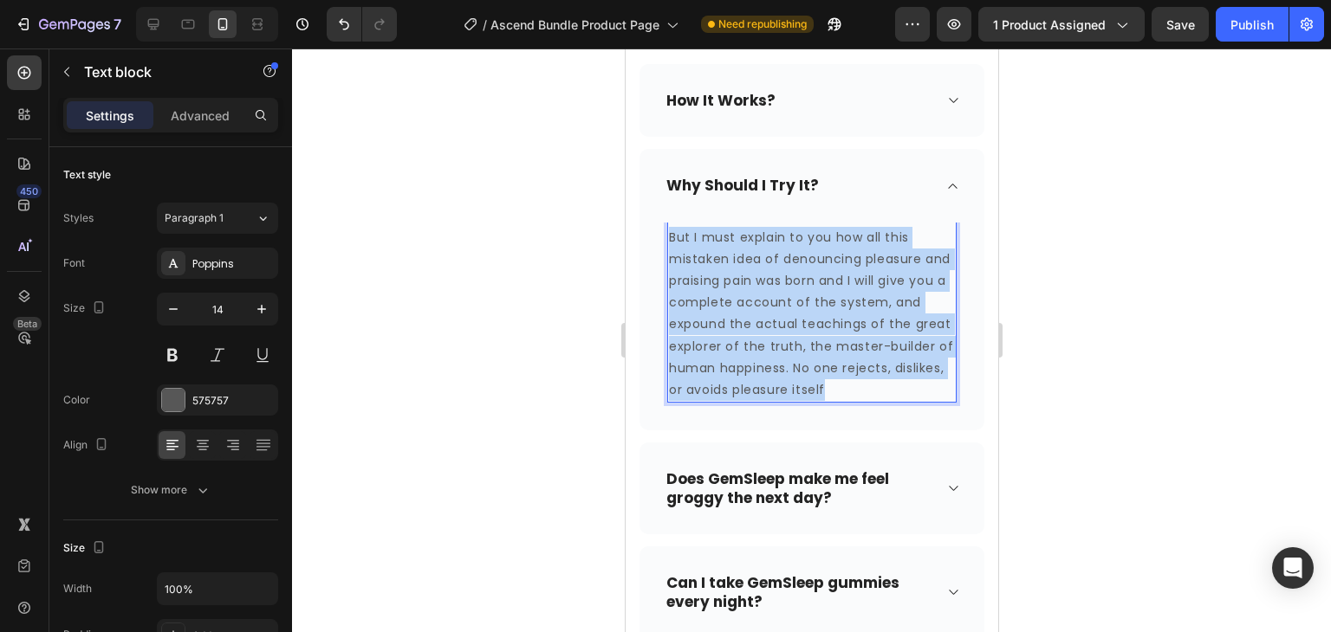
drag, startPoint x: 931, startPoint y: 384, endPoint x: 667, endPoint y: 240, distance: 300.8
click at [668, 240] on p "But I must explain to you how all this mistaken idea of denouncing pleasure and…" at bounding box center [811, 314] width 286 height 175
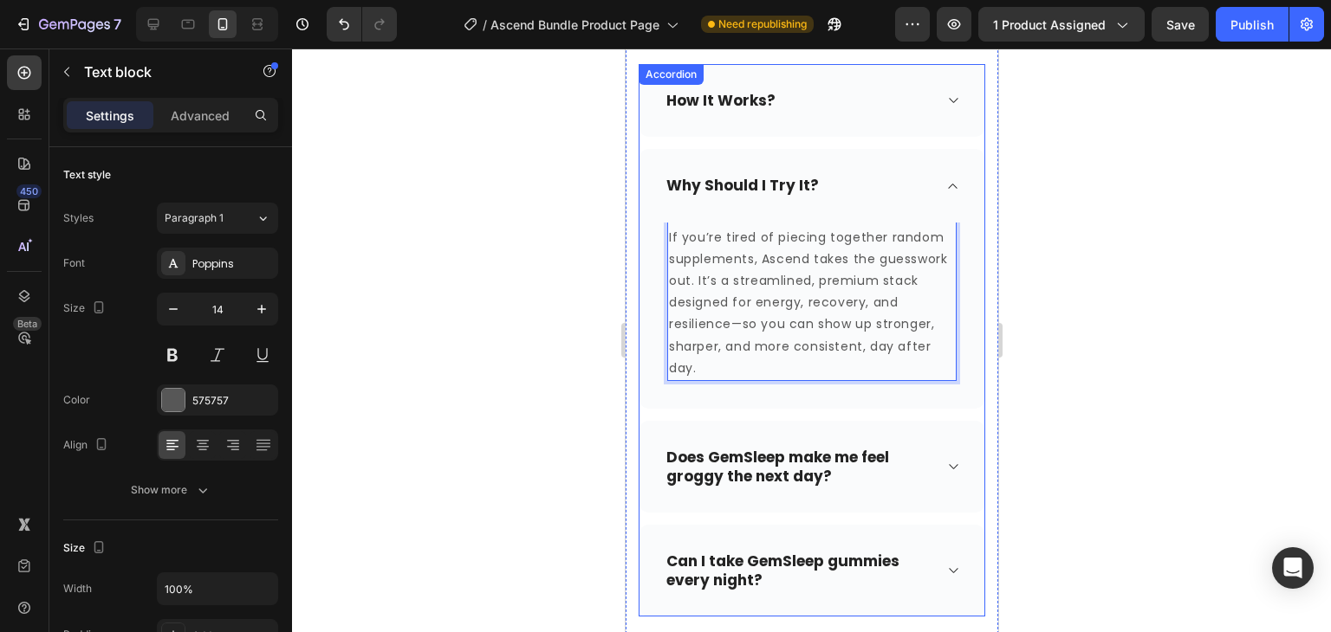
click at [826, 474] on p "Does GemSleep make me feel groggy the next day?" at bounding box center [796, 467] width 263 height 38
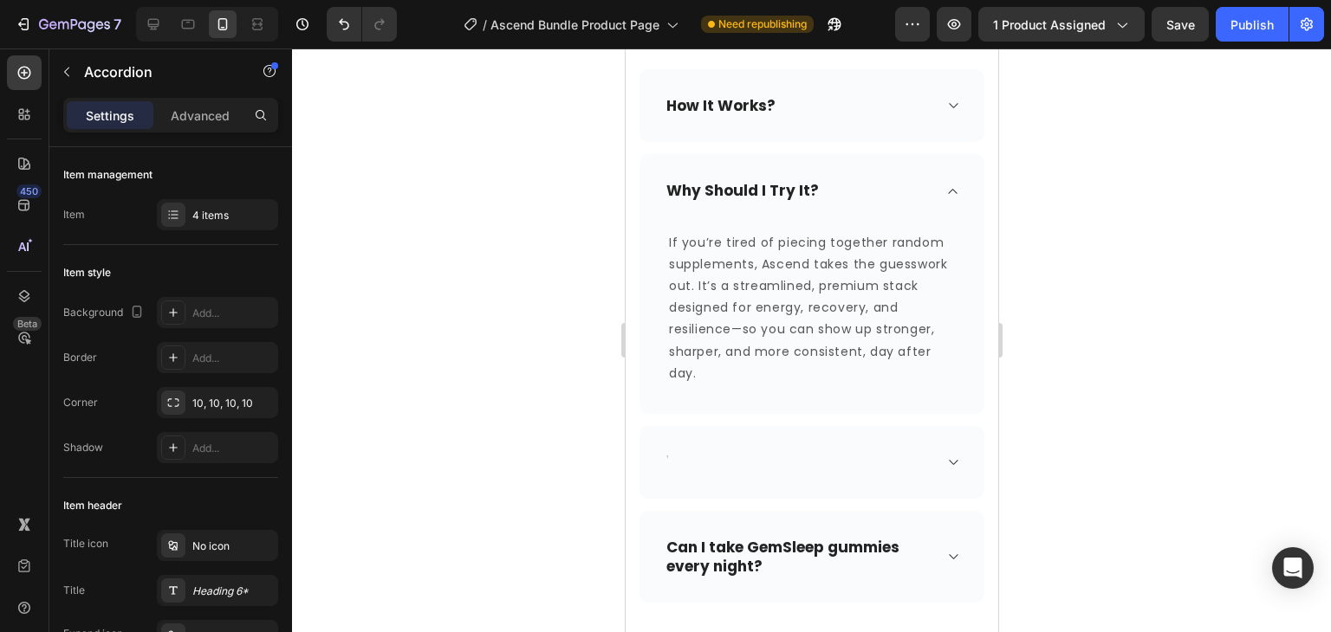
scroll to position [1167, 0]
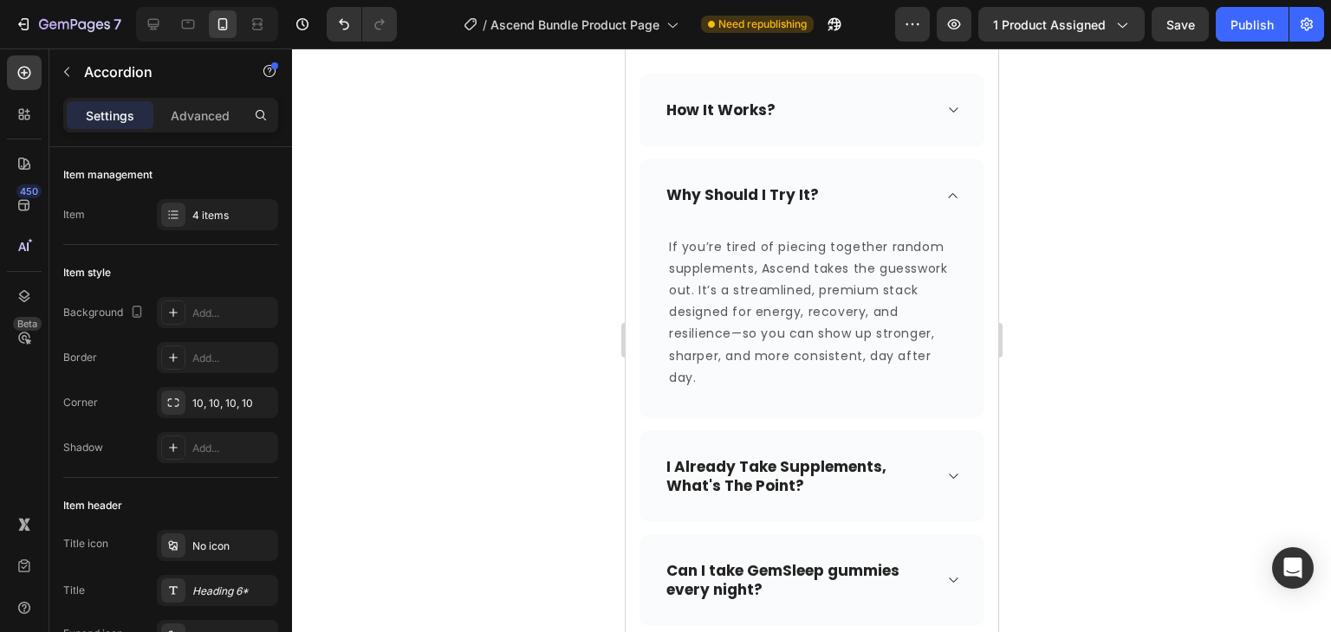
click at [667, 462] on p "I Already Take Supplements, What's The Point?" at bounding box center [796, 476] width 263 height 38
click at [807, 482] on p ""I Already Take Supplements, What's The Point?" at bounding box center [796, 476] width 263 height 38
click at [932, 466] on div ""I Already Take Supplements, What's The Point?"" at bounding box center [810, 477] width 345 height 92
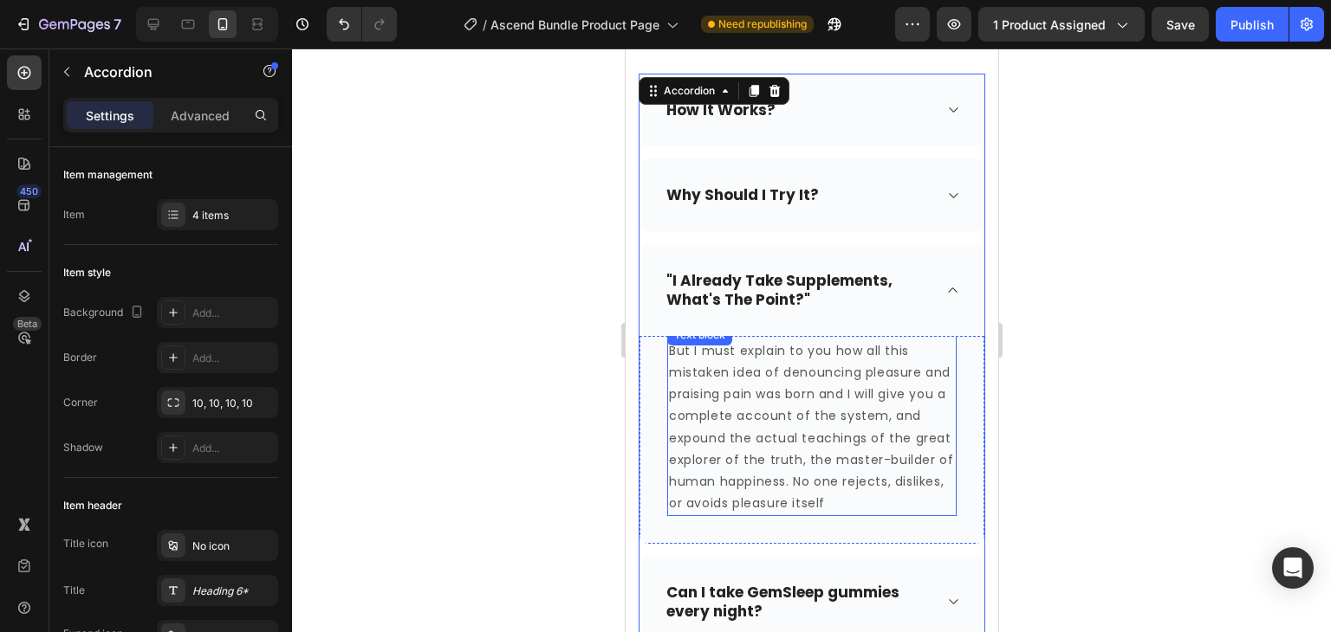
click at [922, 503] on p "But I must explain to you how all this mistaken idea of denouncing pleasure and…" at bounding box center [811, 427] width 286 height 175
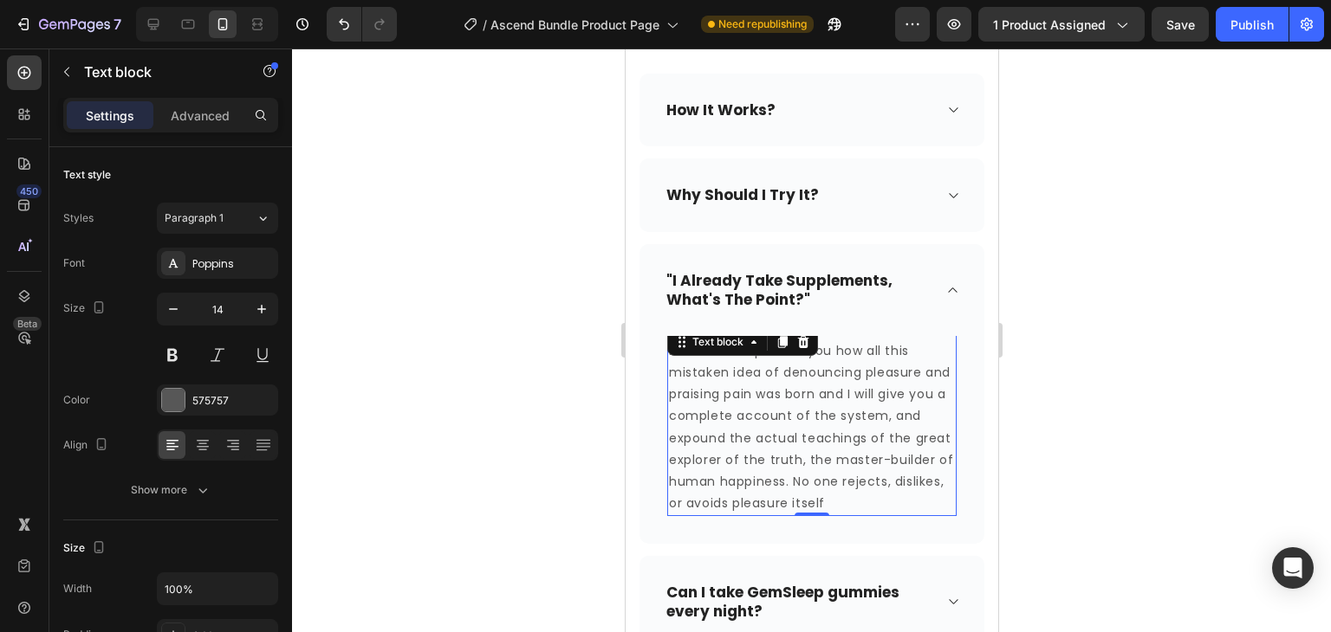
click at [934, 503] on p "But I must explain to you how all this mistaken idea of denouncing pleasure and…" at bounding box center [811, 427] width 286 height 175
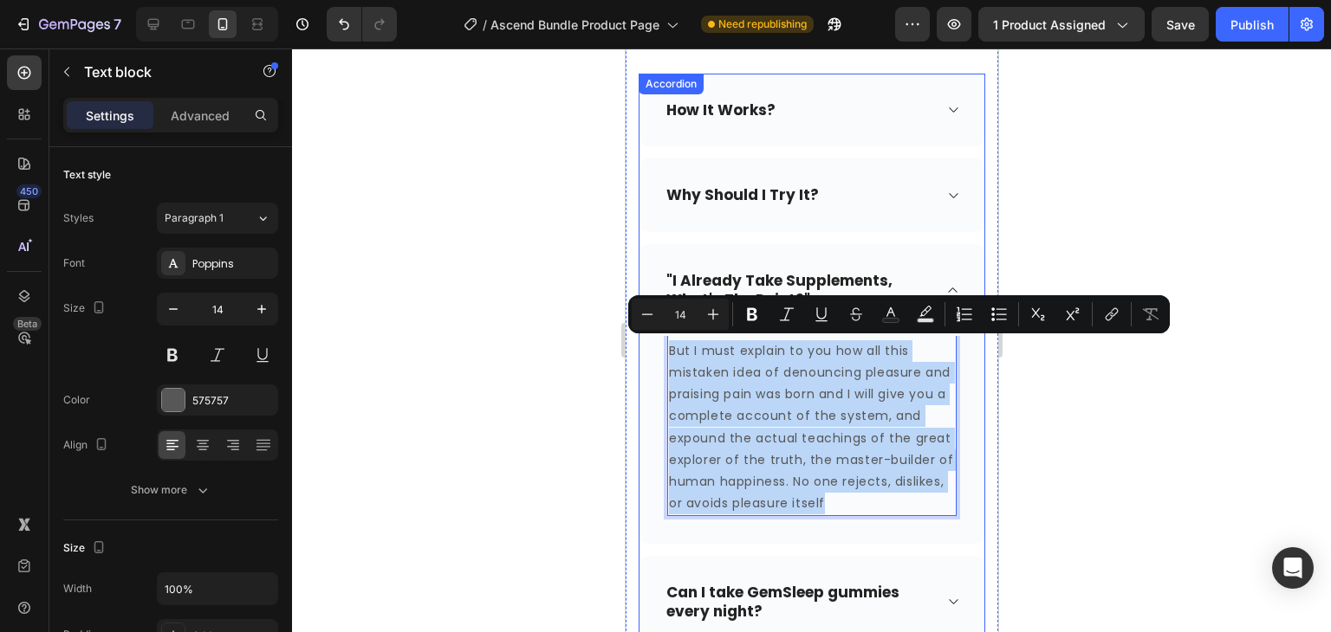
drag, startPoint x: 934, startPoint y: 503, endPoint x: 649, endPoint y: 321, distance: 338.1
click at [649, 321] on div ""I Already Take Supplements, What's The Point?" But I must explain to you how a…" at bounding box center [810, 394] width 345 height 301
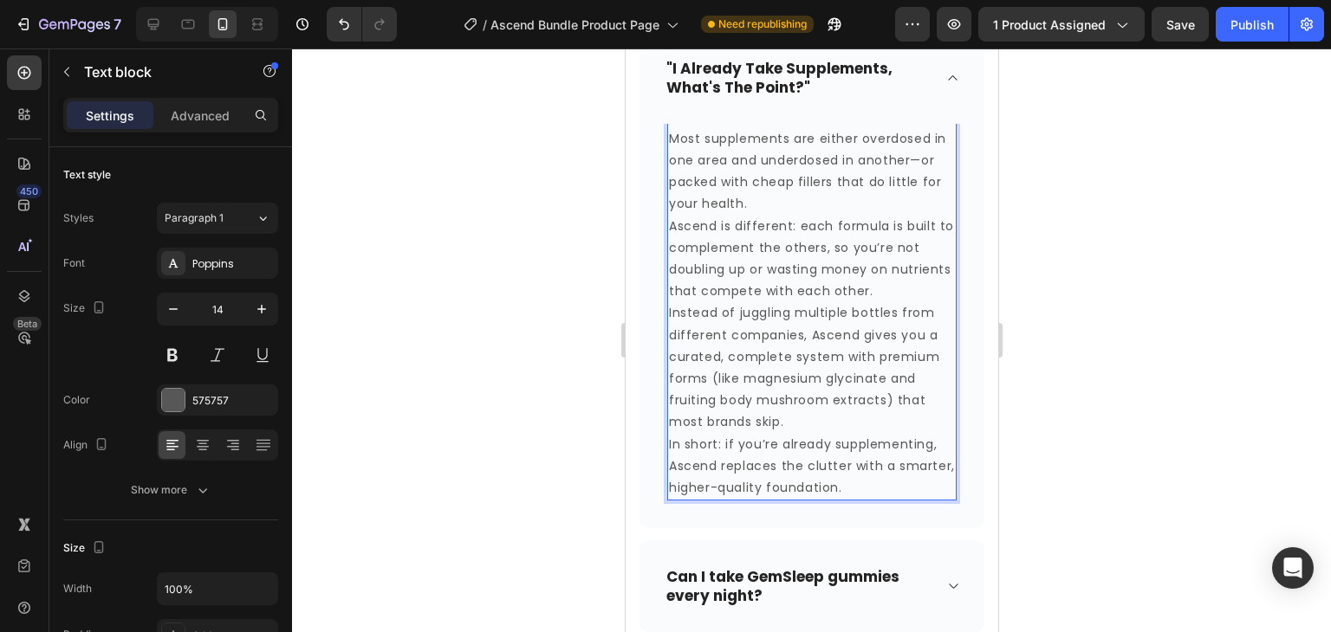
scroll to position [1377, 0]
click at [925, 159] on p "Most supplements are either overdosed in one area and underdosed in another—or …" at bounding box center [811, 173] width 286 height 87
click at [905, 489] on p "In short: if you’re already supplementing, Ascend replaces the clutter with a s…" at bounding box center [811, 469] width 286 height 66
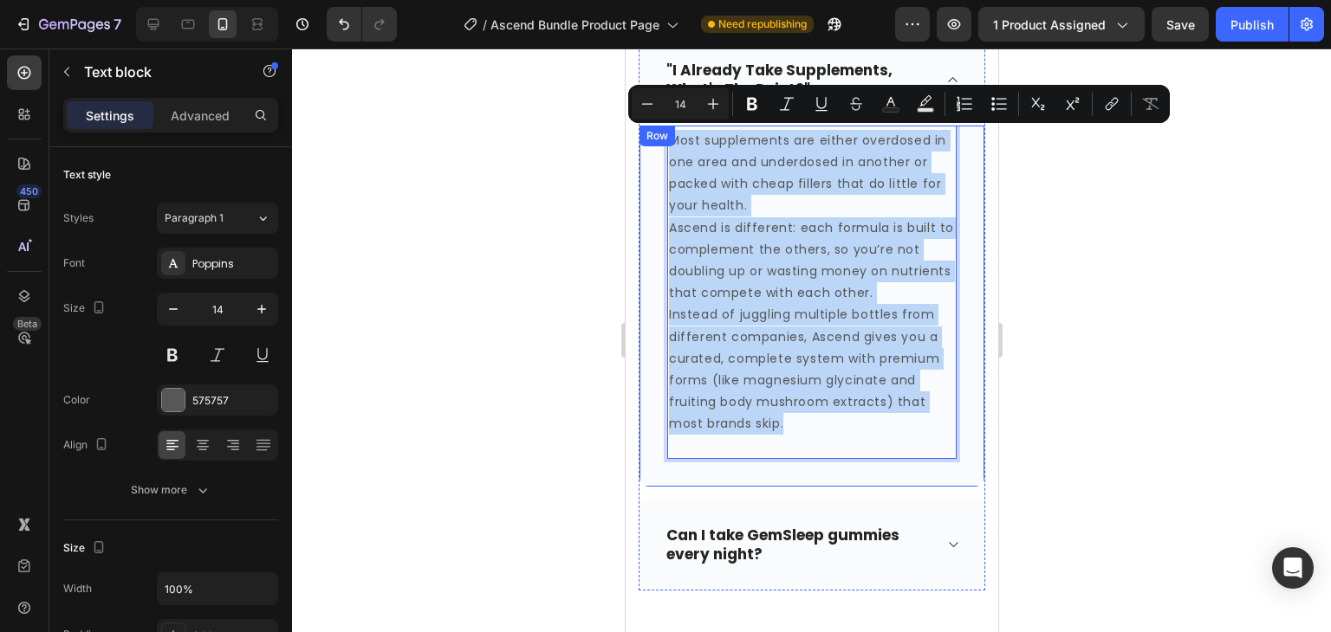
drag, startPoint x: 812, startPoint y: 431, endPoint x: 659, endPoint y: 139, distance: 329.4
click at [659, 139] on div "Most supplements are either overdosed in one area and underdosed in another or …" at bounding box center [810, 306] width 345 height 361
copy div "Most supplements are either overdosed in one area and underdosed in another or …"
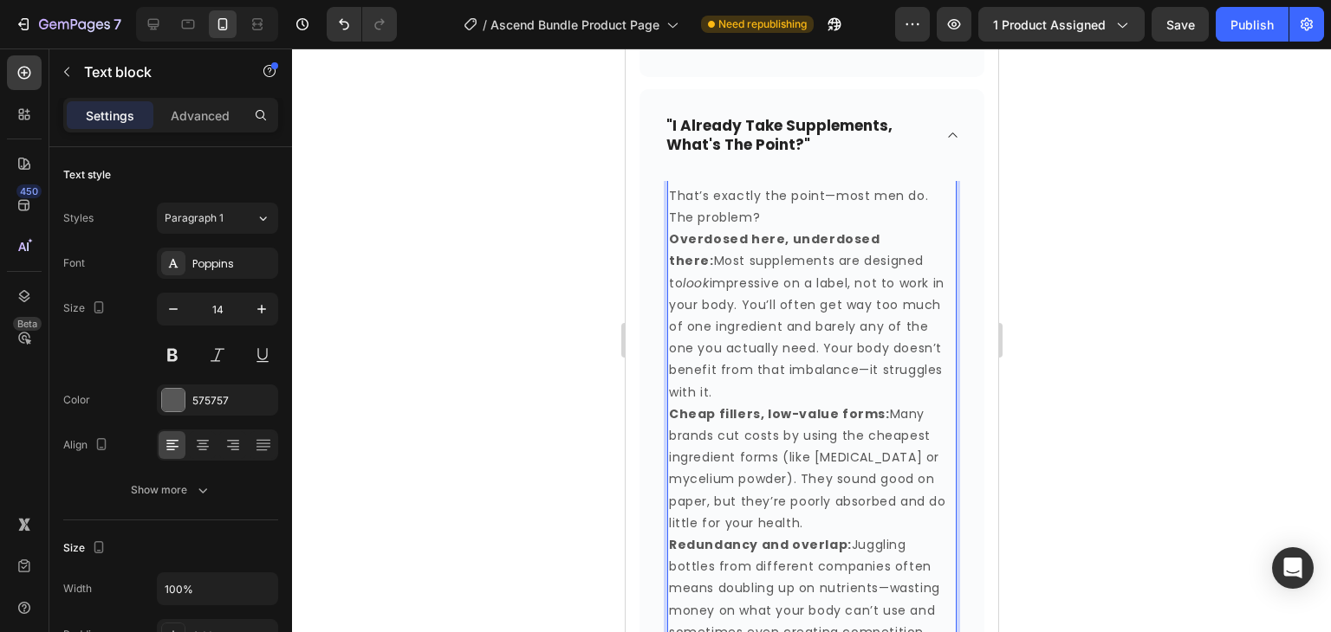
scroll to position [1320, 0]
click at [831, 194] on p "That’s exactly the point—most men do. The problem?" at bounding box center [811, 208] width 286 height 43
click at [748, 305] on p "Overdosed here, underdosed there: Most supplements are designed to look impress…" at bounding box center [811, 317] width 286 height 175
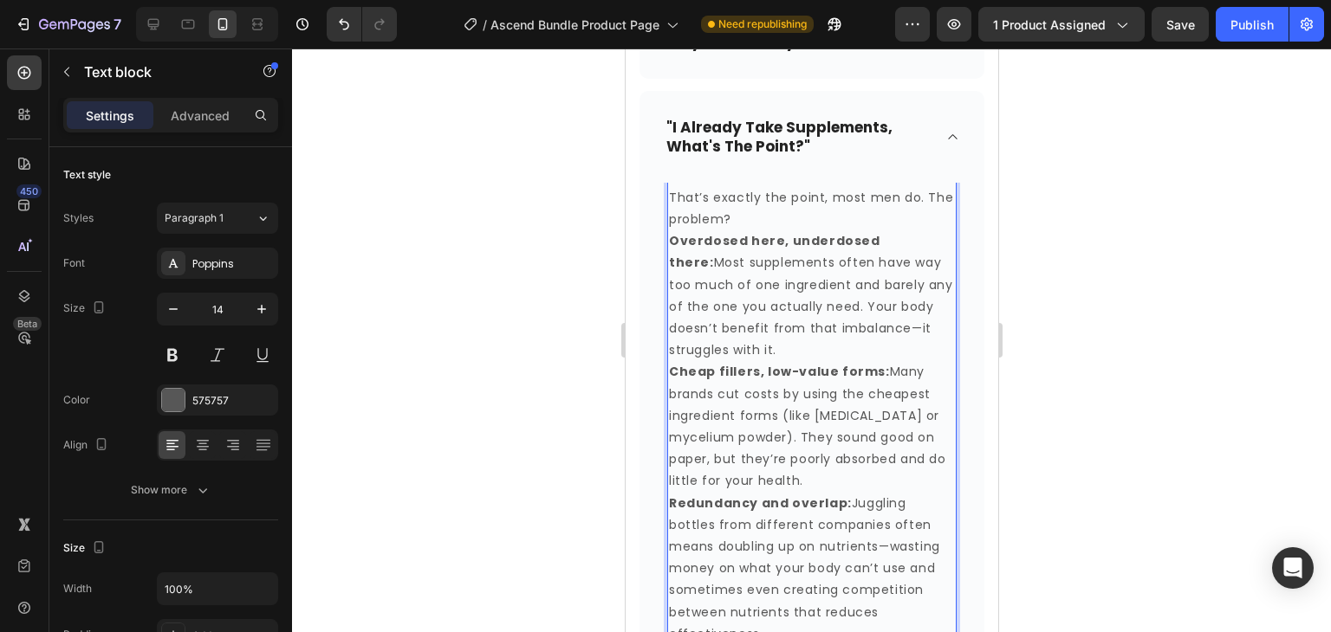
click at [863, 327] on p "Overdosed here, underdosed there: Most supplements often have way too much of o…" at bounding box center [811, 295] width 286 height 131
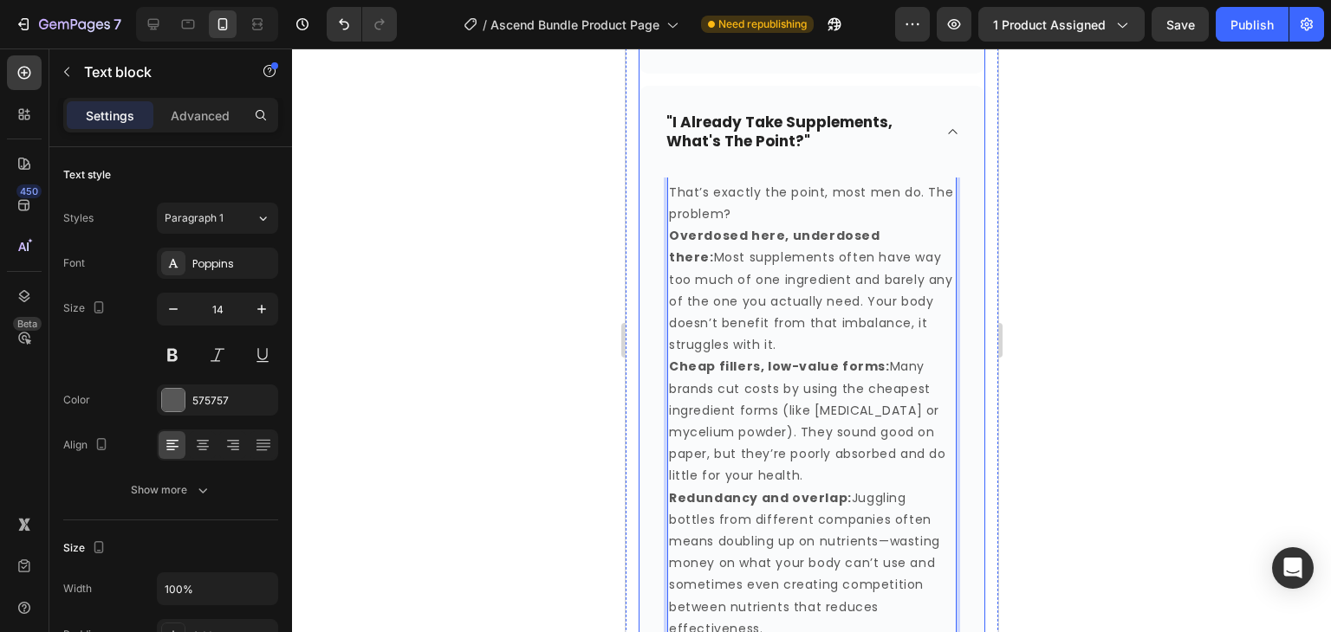
scroll to position [1302, 0]
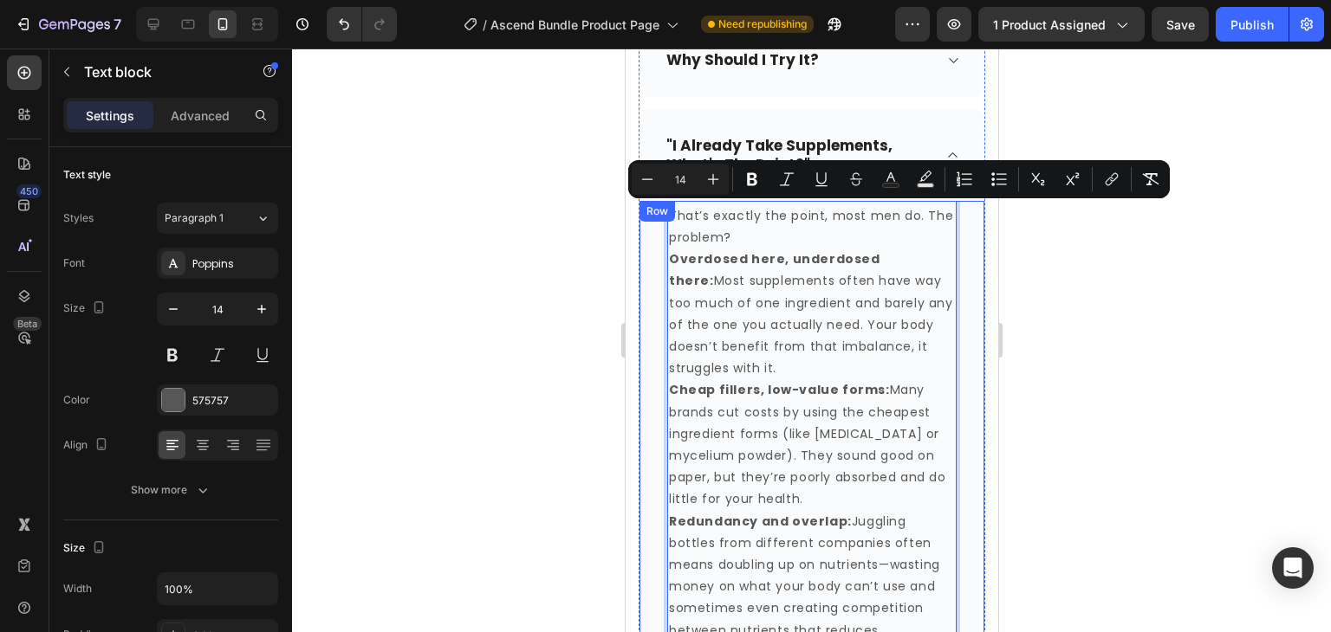
drag, startPoint x: 810, startPoint y: 352, endPoint x: 638, endPoint y: 216, distance: 218.9
click at [638, 216] on div "That’s exactly the point, most men do. The problem? Overdosed here, underdosed …" at bounding box center [810, 643] width 345 height 885
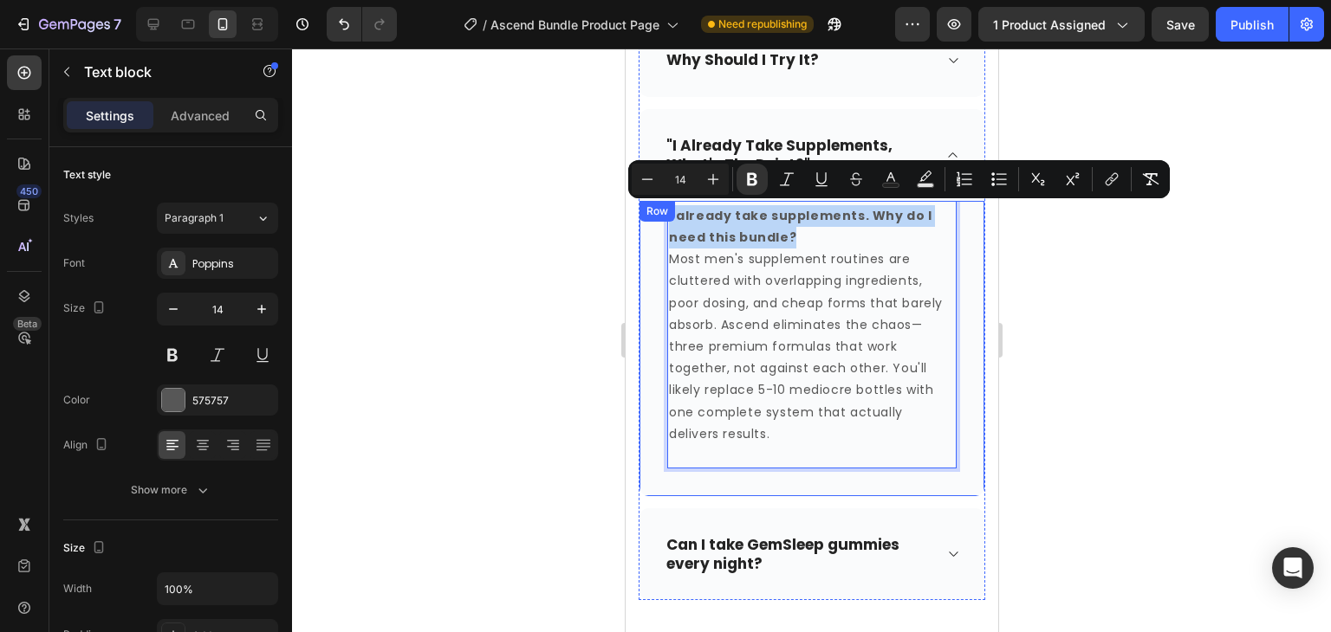
drag, startPoint x: 801, startPoint y: 241, endPoint x: 662, endPoint y: 211, distance: 142.7
click at [662, 211] on div "I already take supplements. Why do I need this bundle? Most men's supplement ro…" at bounding box center [810, 348] width 345 height 295
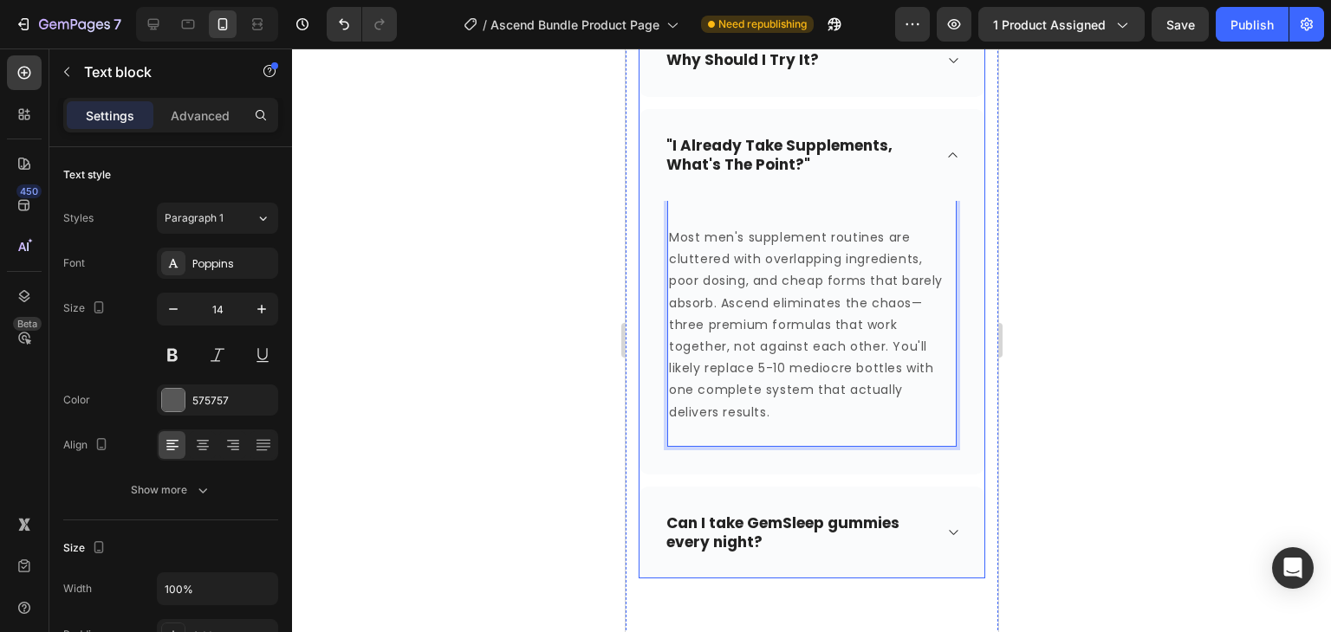
click at [794, 169] on p ""I Already Take Supplements, What's The Point?"" at bounding box center [796, 155] width 263 height 38
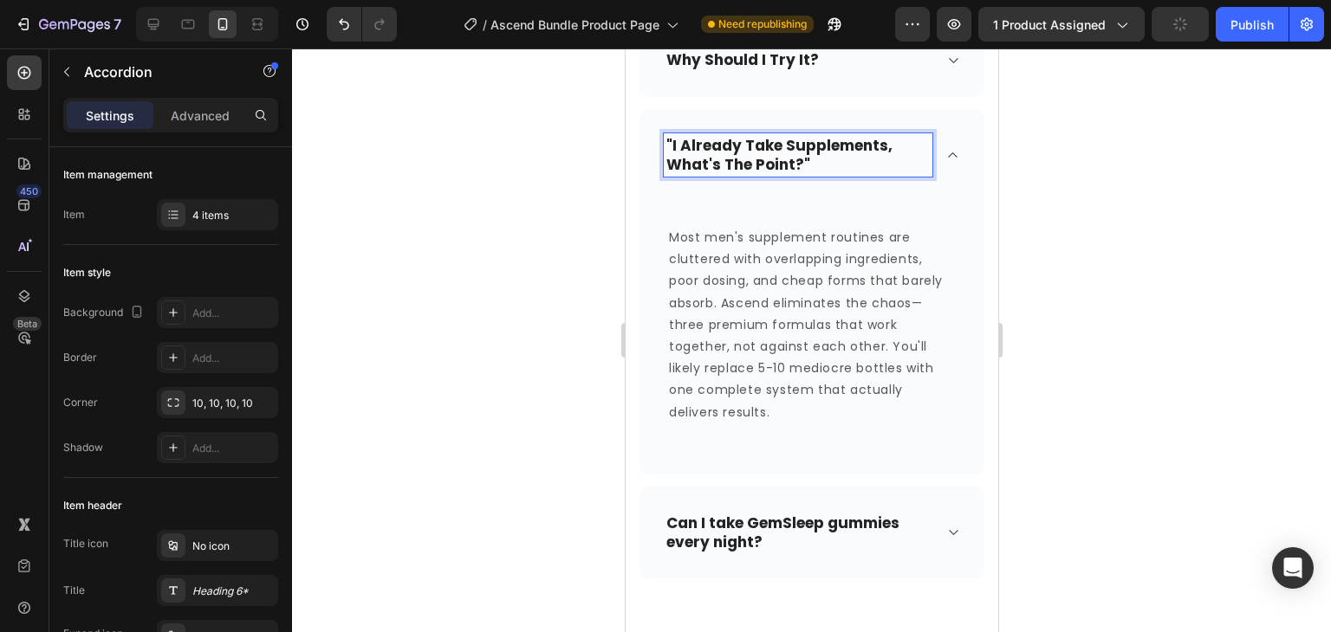
click at [803, 165] on p ""I Already Take Supplements, What's The Point?"" at bounding box center [796, 155] width 263 height 38
drag, startPoint x: 803, startPoint y: 165, endPoint x: 638, endPoint y: 139, distance: 166.5
click at [638, 139] on div ""I Already Take Supplements, What's The Point?"" at bounding box center [810, 155] width 345 height 92
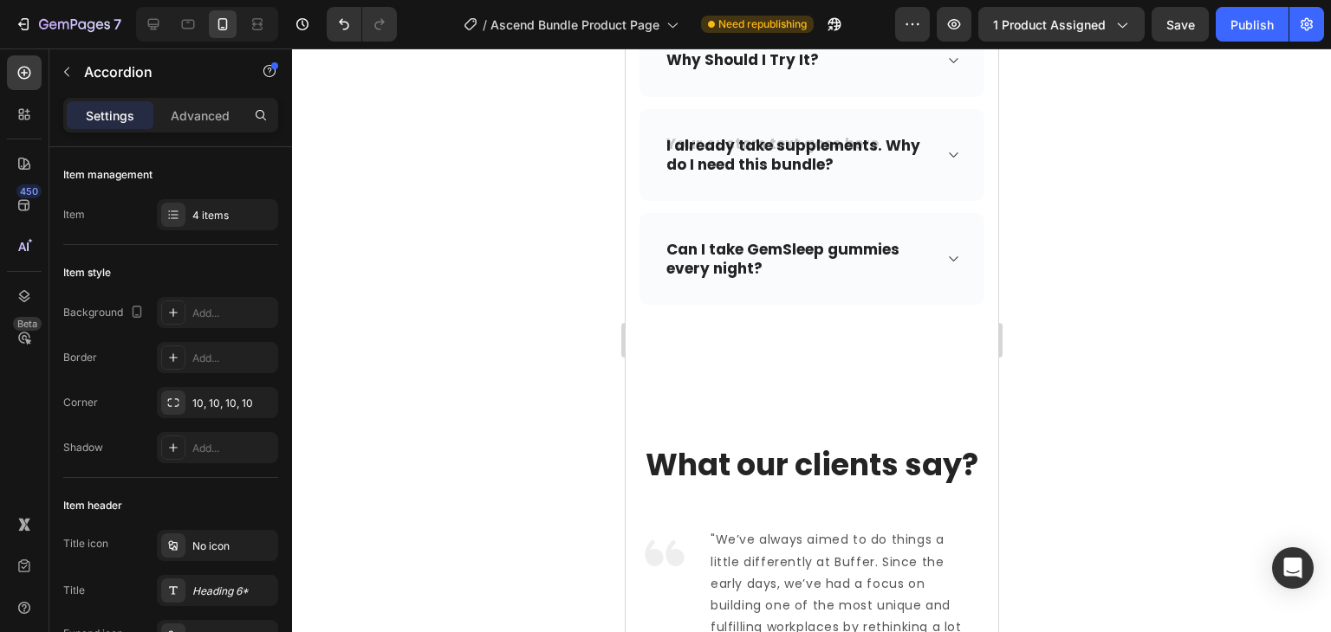
scroll to position [1297, 0]
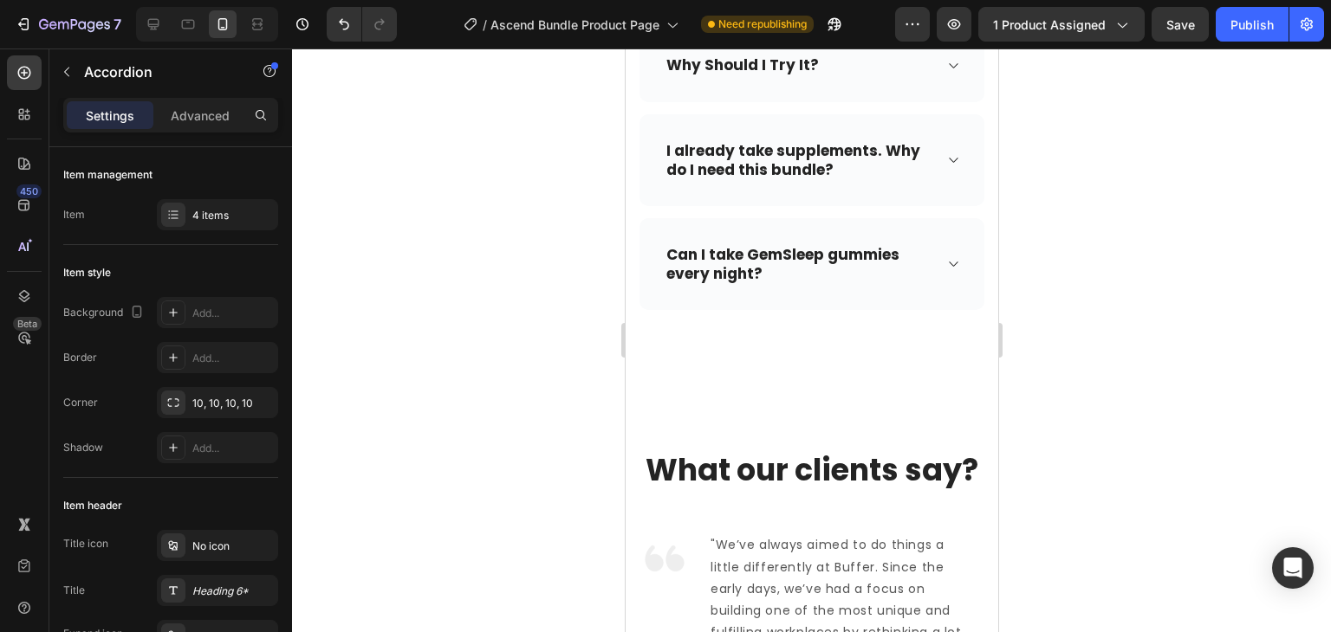
click at [891, 147] on strong "I already take supplements. Why do I need this bundle?" at bounding box center [792, 160] width 254 height 40
click at [945, 157] on icon at bounding box center [951, 160] width 13 height 14
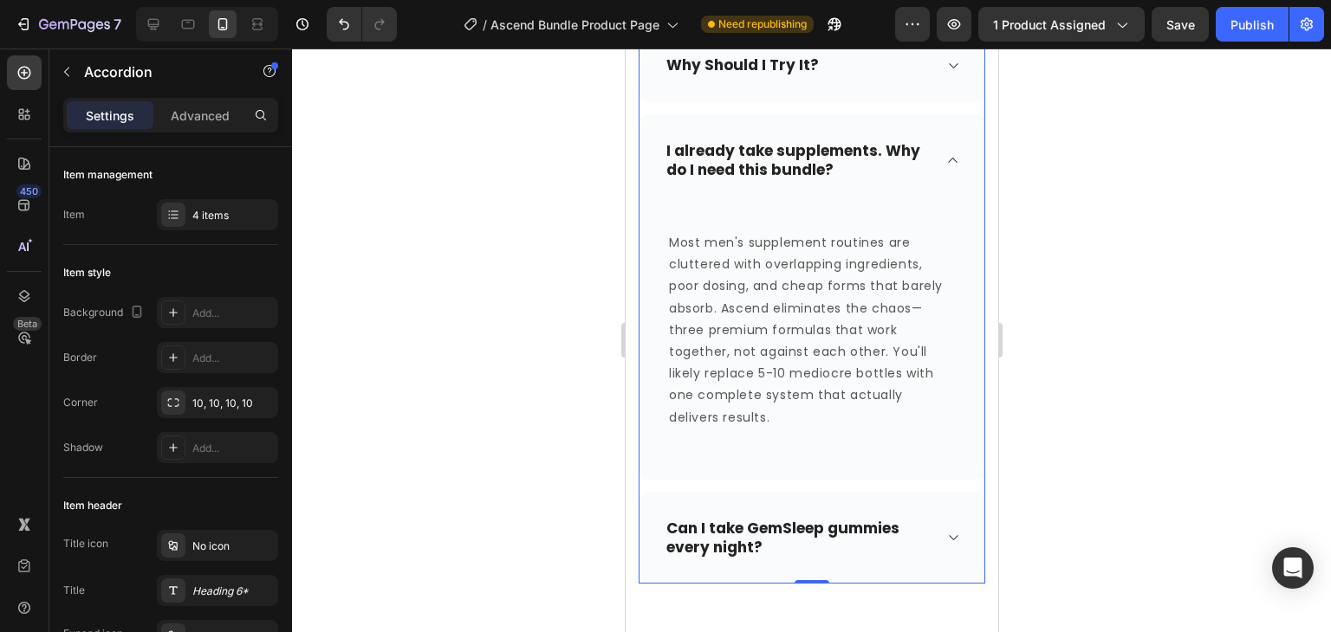
click at [786, 159] on strong "I already take supplements. Why do I need this bundle?" at bounding box center [792, 160] width 254 height 40
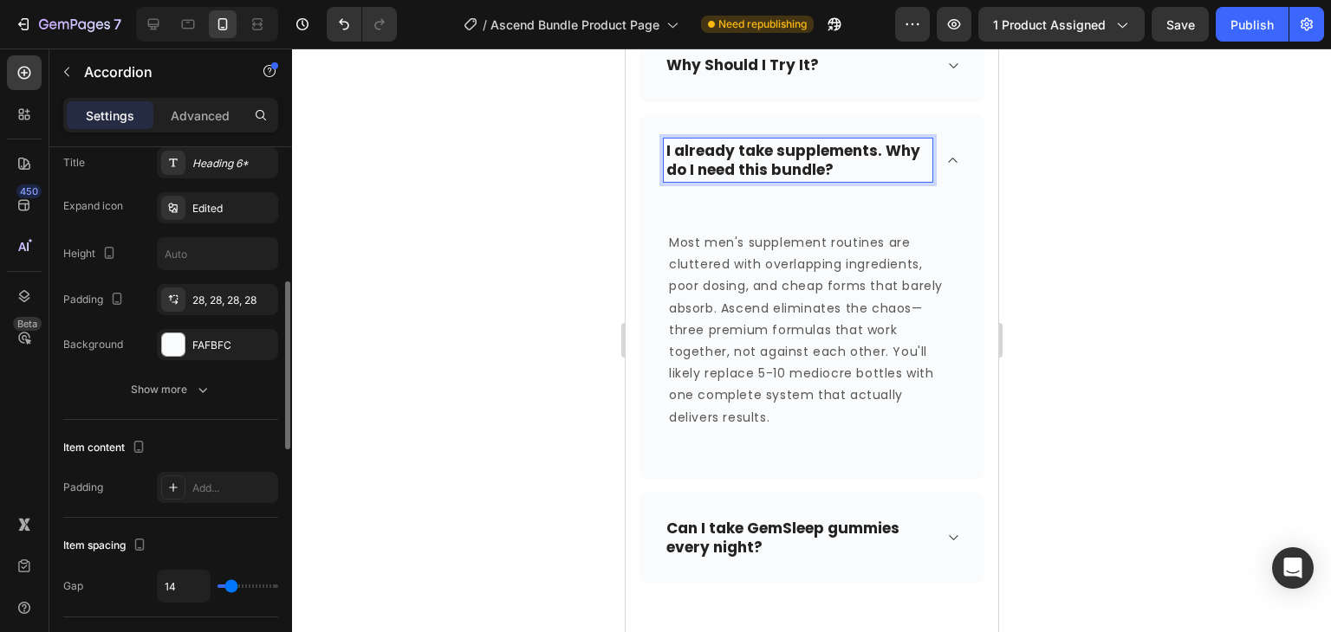
scroll to position [427, 0]
click at [174, 403] on button "Show more" at bounding box center [170, 390] width 215 height 31
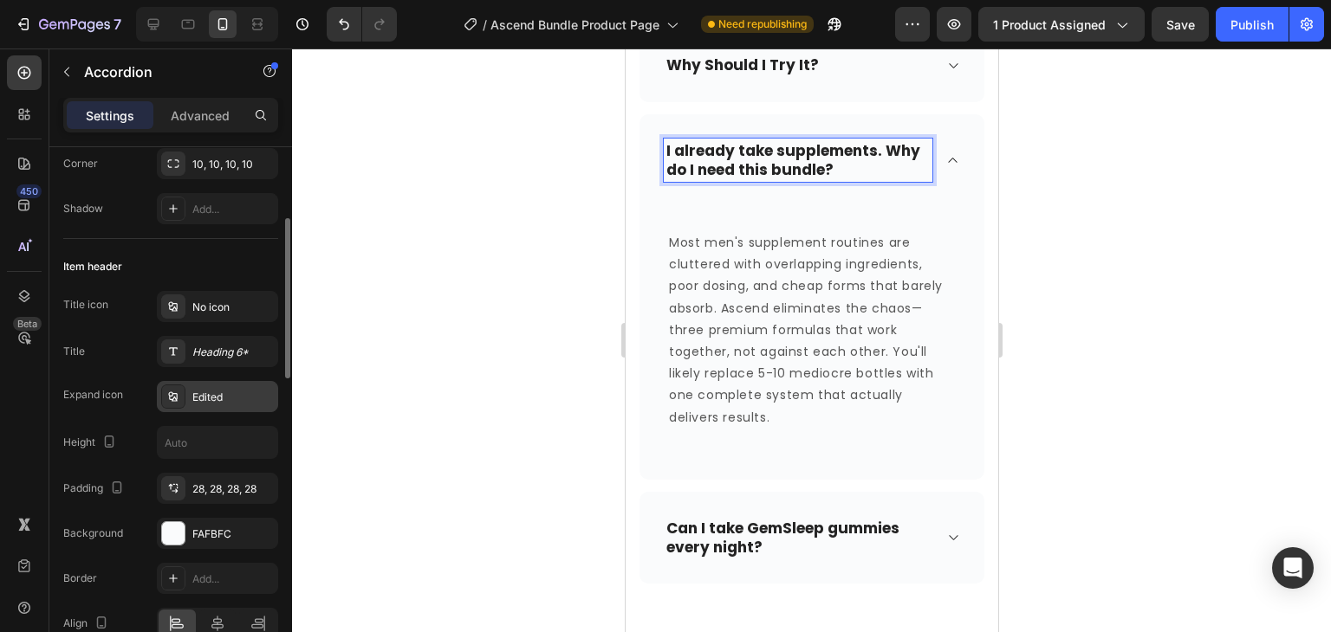
scroll to position [240, 0]
click at [218, 359] on div "Heading 6*" at bounding box center [217, 350] width 121 height 31
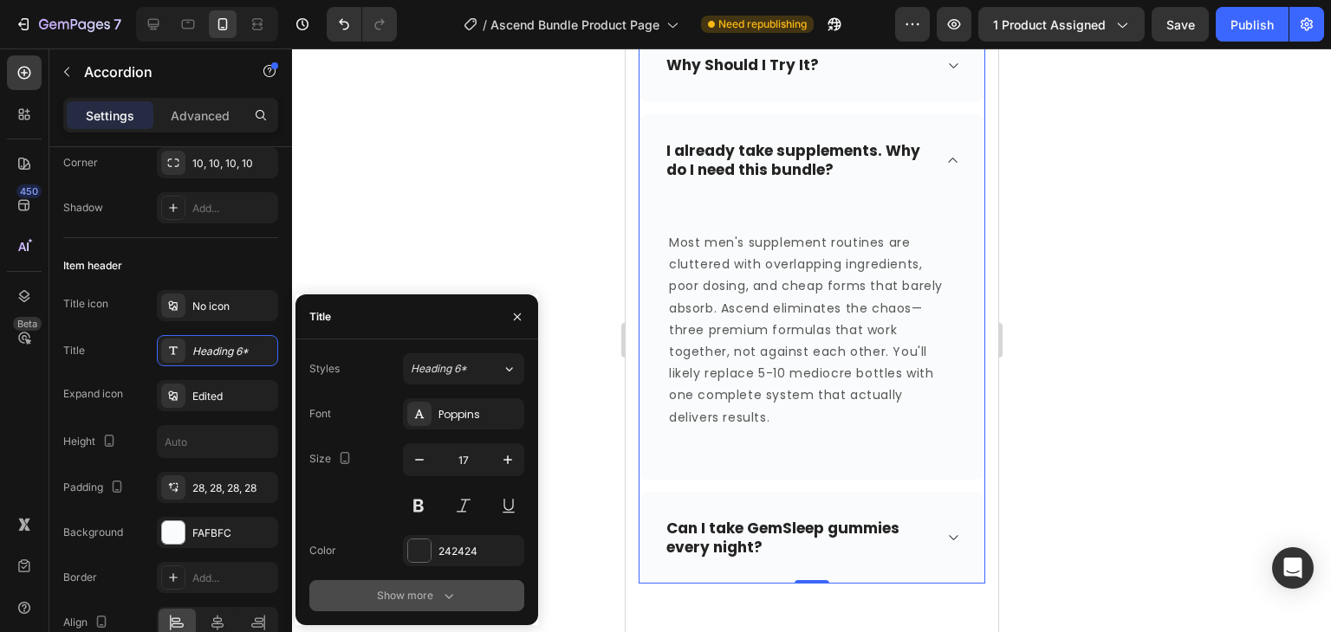
click at [442, 592] on icon "button" at bounding box center [448, 595] width 17 height 17
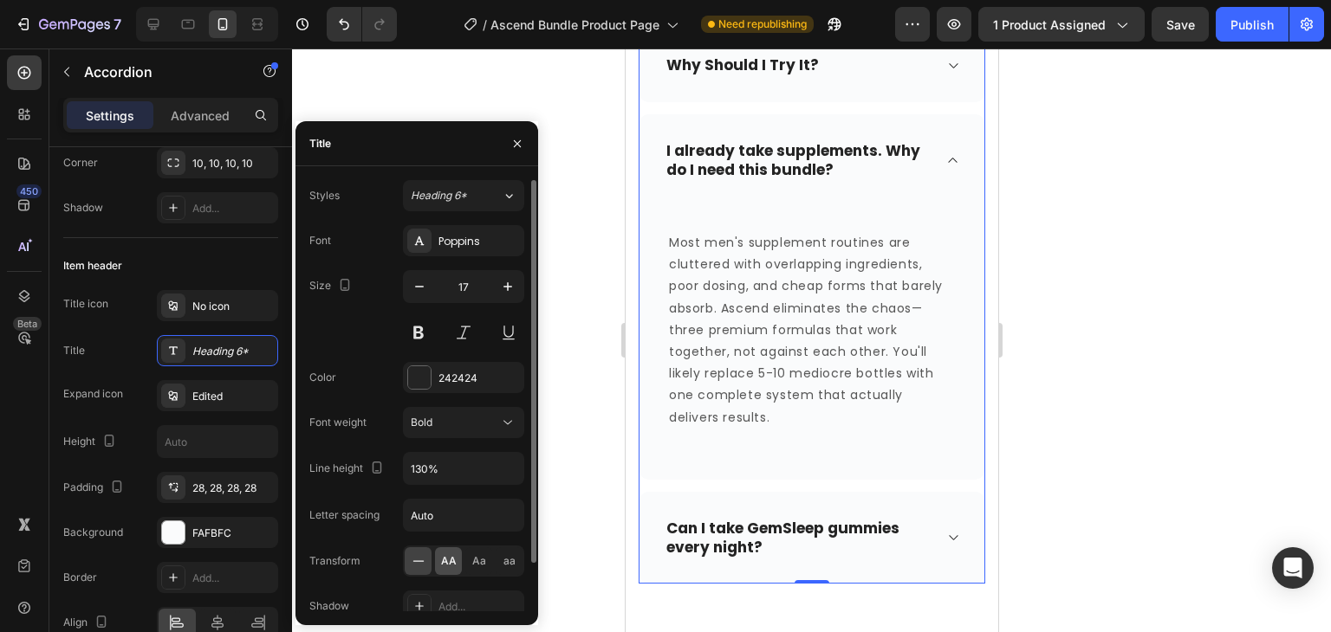
click at [444, 566] on span "AA" at bounding box center [449, 562] width 16 height 16
click at [489, 561] on div "Aa" at bounding box center [478, 562] width 27 height 28
click at [512, 146] on icon "button" at bounding box center [517, 144] width 14 height 14
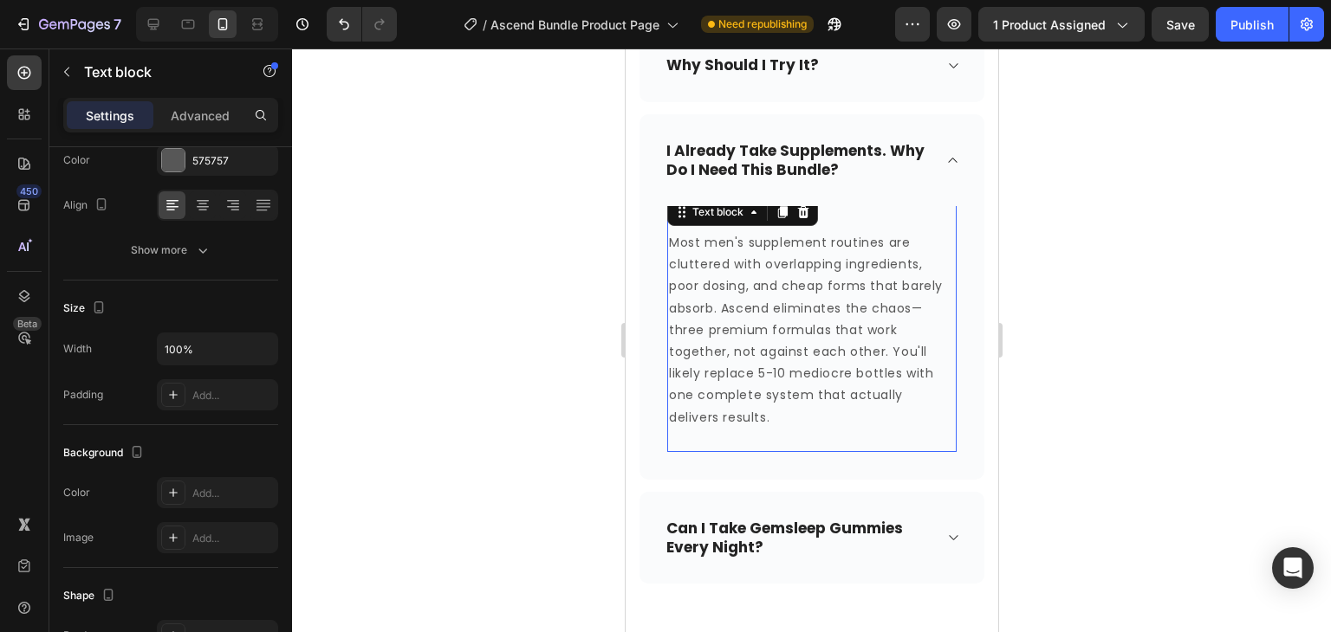
click at [719, 323] on p "Most men's supplement routines are cluttered with overlapping ingredients, poor…" at bounding box center [811, 330] width 286 height 197
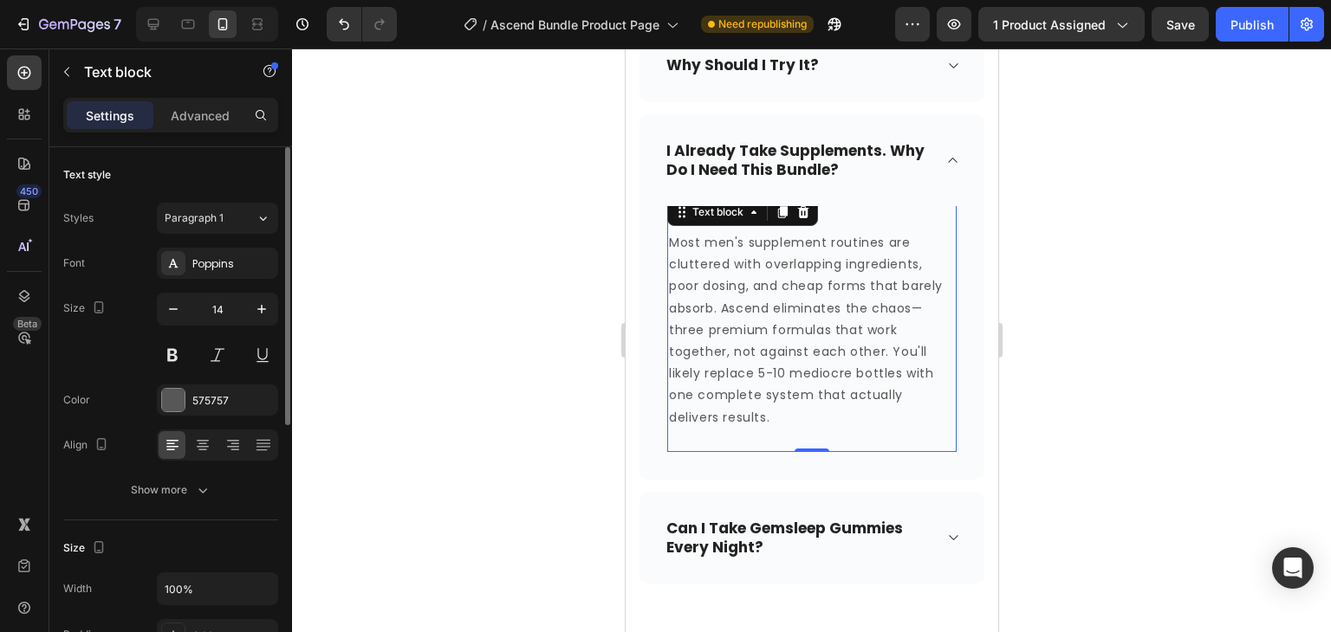
click at [716, 327] on p "Most men's supplement routines are cluttered with overlapping ingredients, poor…" at bounding box center [811, 330] width 286 height 197
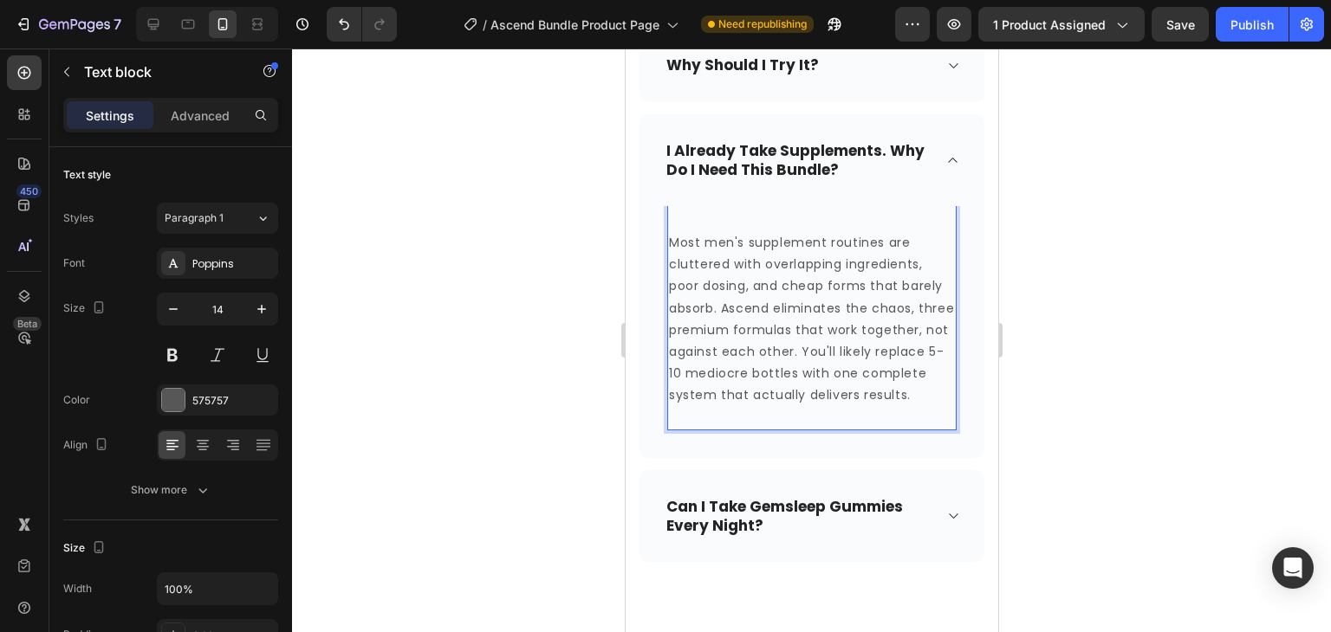
click at [911, 327] on p "Most men's supplement routines are cluttered with overlapping ingredients, poor…" at bounding box center [811, 319] width 286 height 175
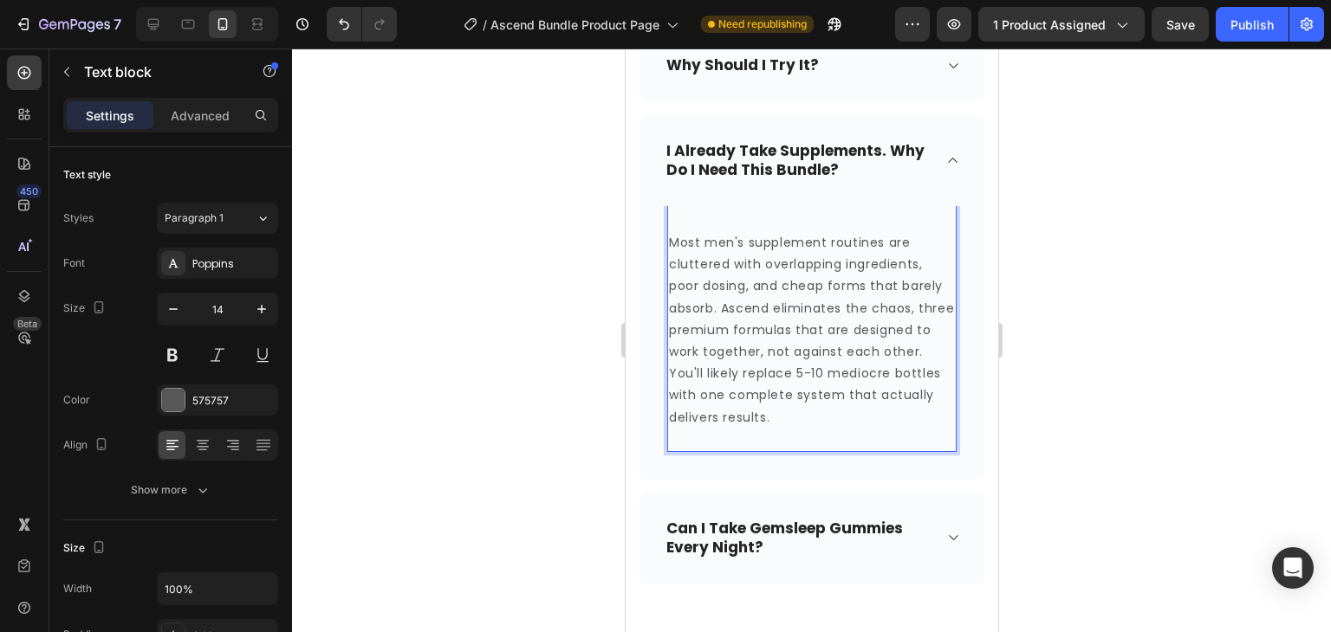
click at [815, 389] on p "Most men's supplement routines are cluttered with overlapping ingredients, poor…" at bounding box center [811, 330] width 286 height 197
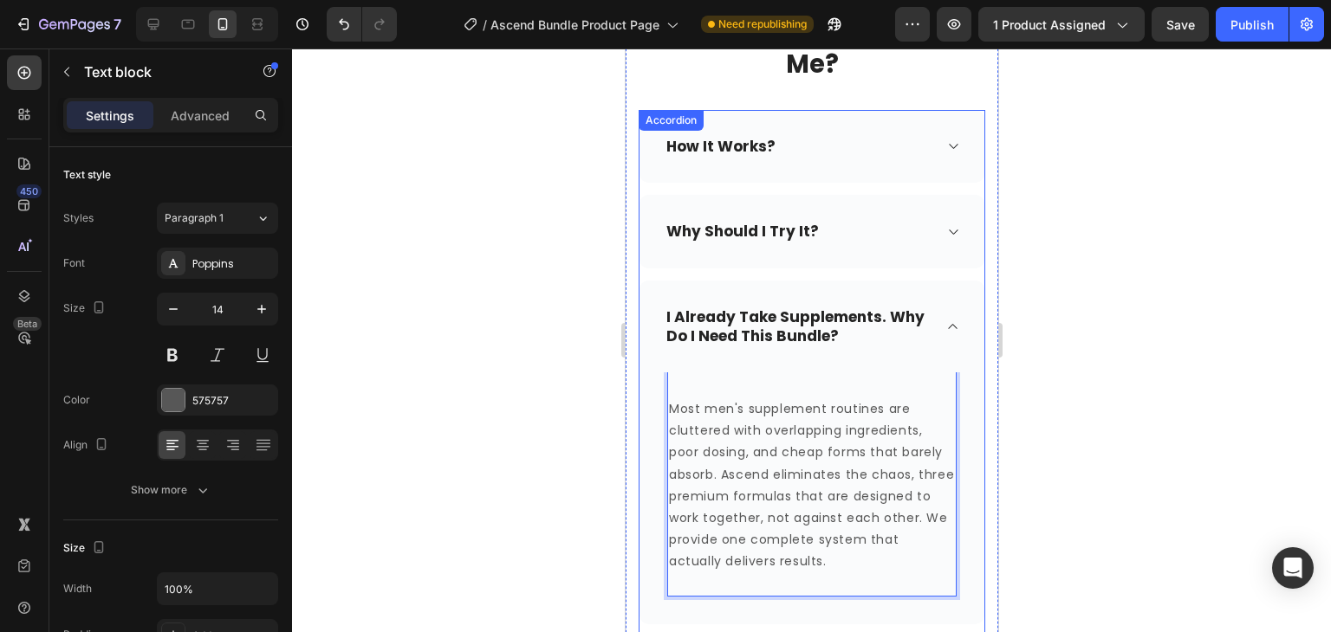
scroll to position [1079, 0]
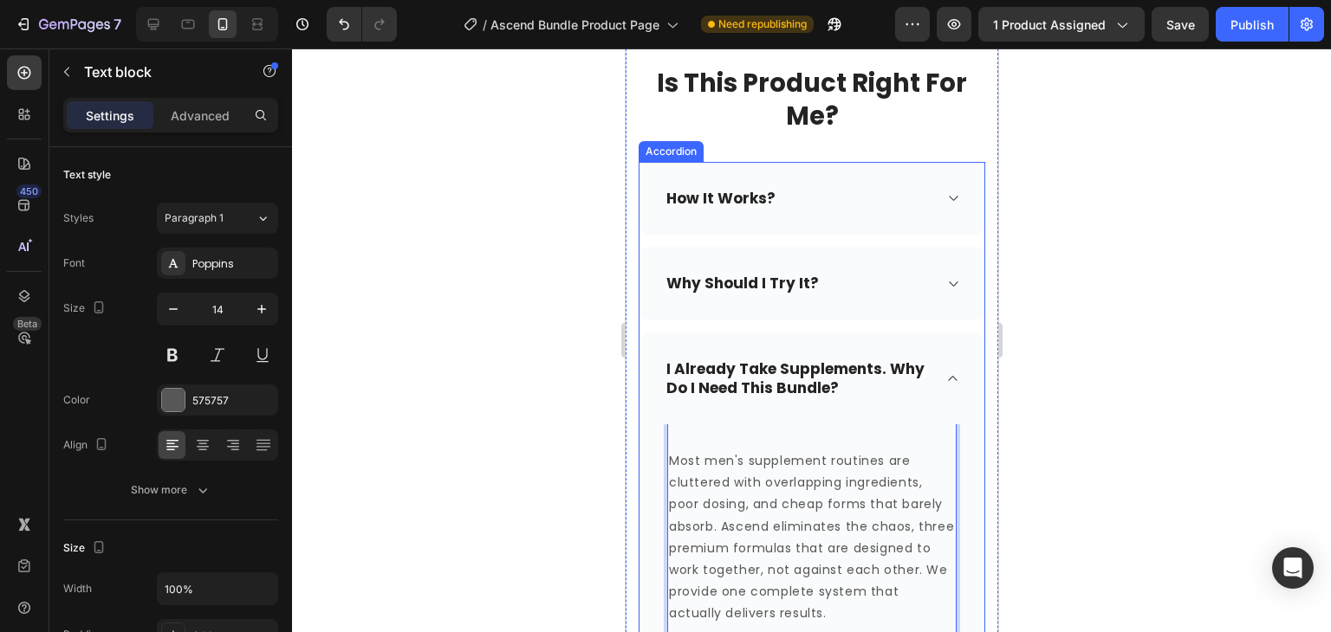
click at [919, 279] on div "why should i try it?" at bounding box center [810, 283] width 345 height 73
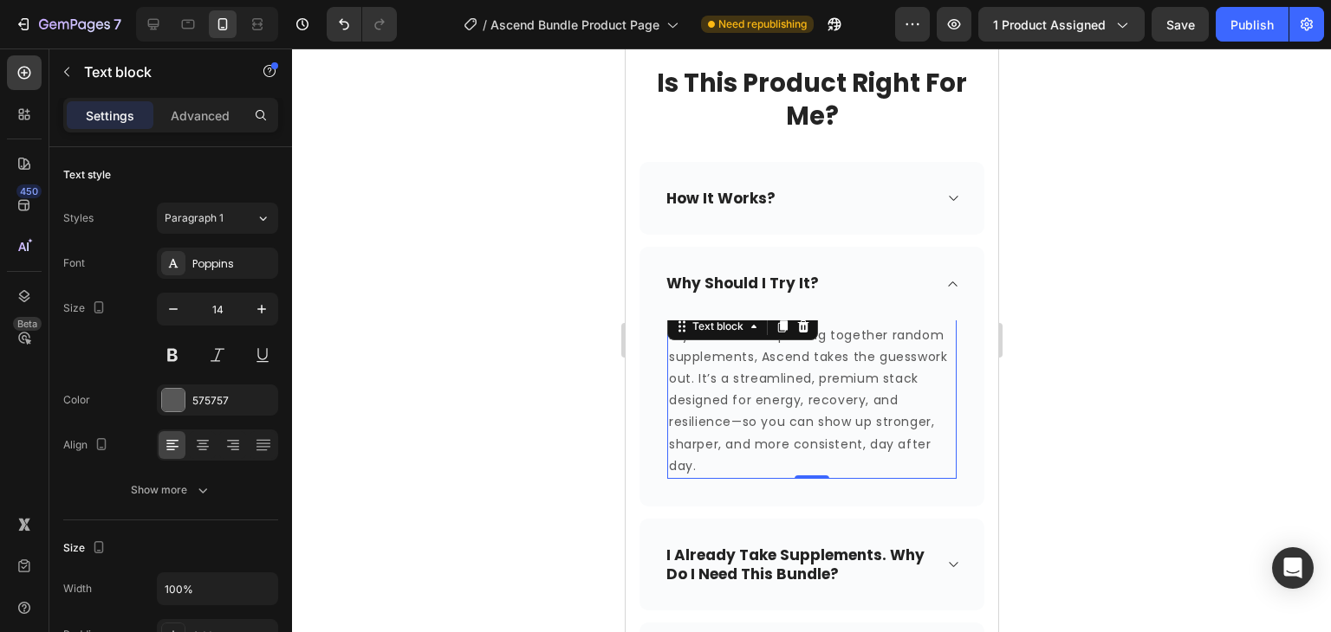
click at [859, 463] on p "If you’re tired of piecing together random supplements, Ascend takes the guessw…" at bounding box center [811, 401] width 286 height 152
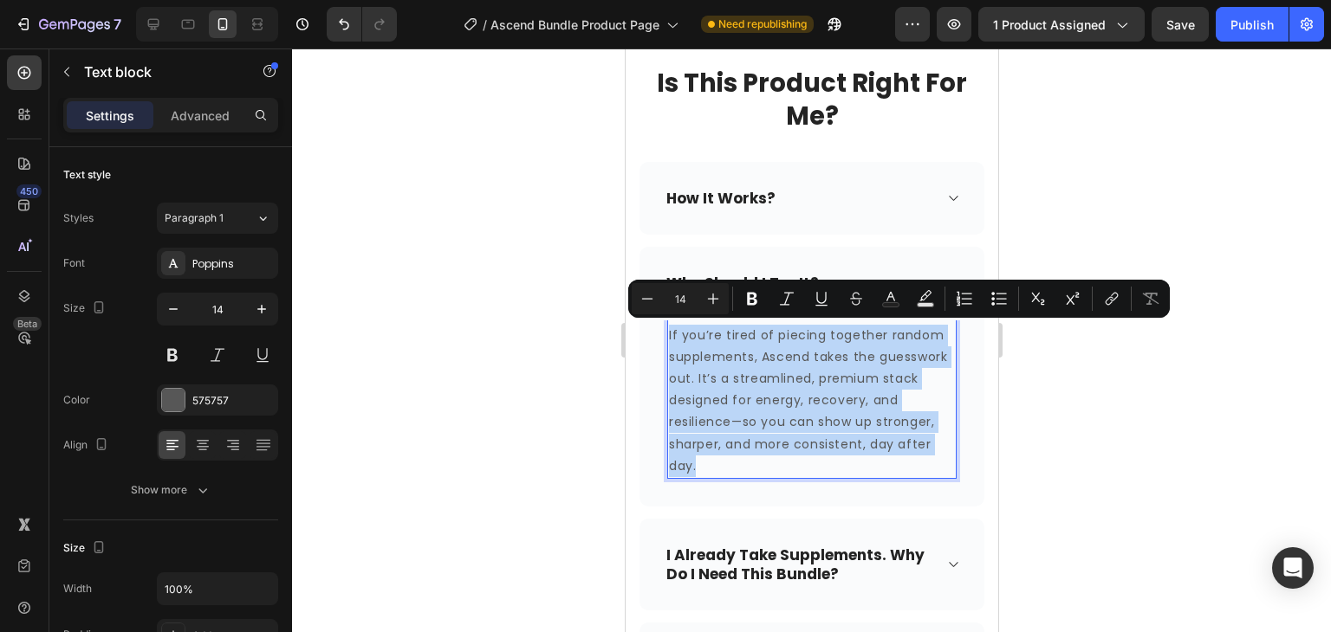
drag, startPoint x: 853, startPoint y: 463, endPoint x: 666, endPoint y: 330, distance: 229.3
click at [666, 330] on div "If you’re tired of piecing together random supplements, Ascend takes the guessw…" at bounding box center [810, 401] width 289 height 156
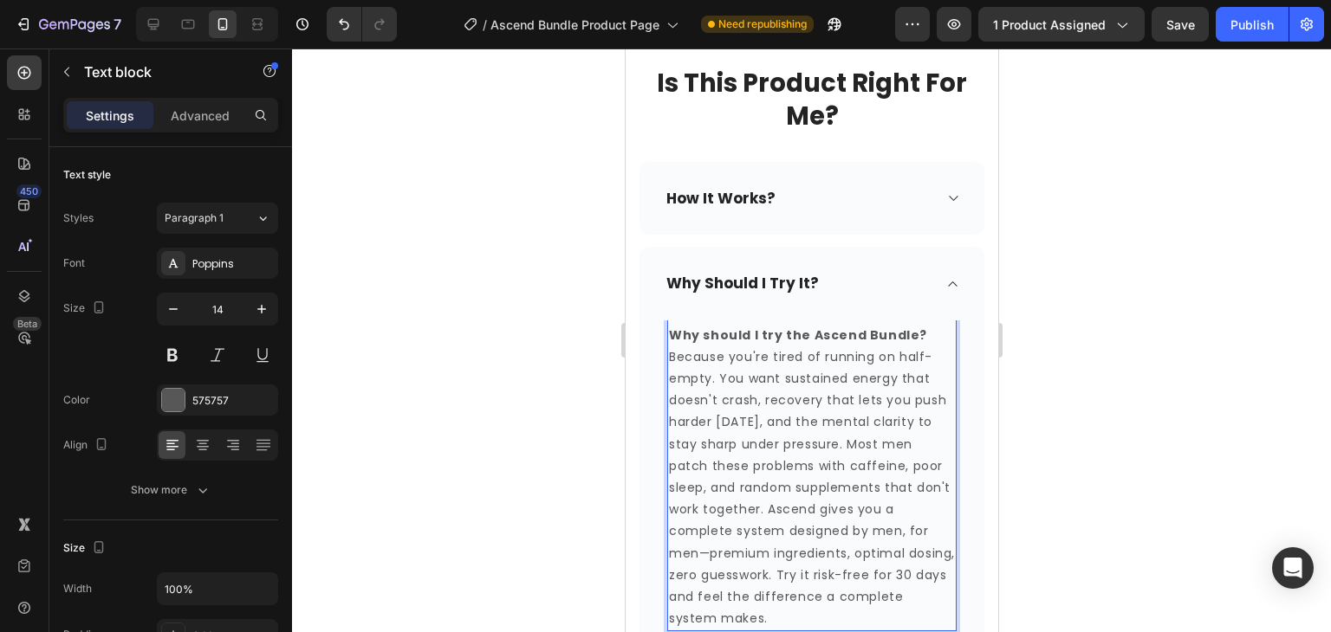
scroll to position [1089, 0]
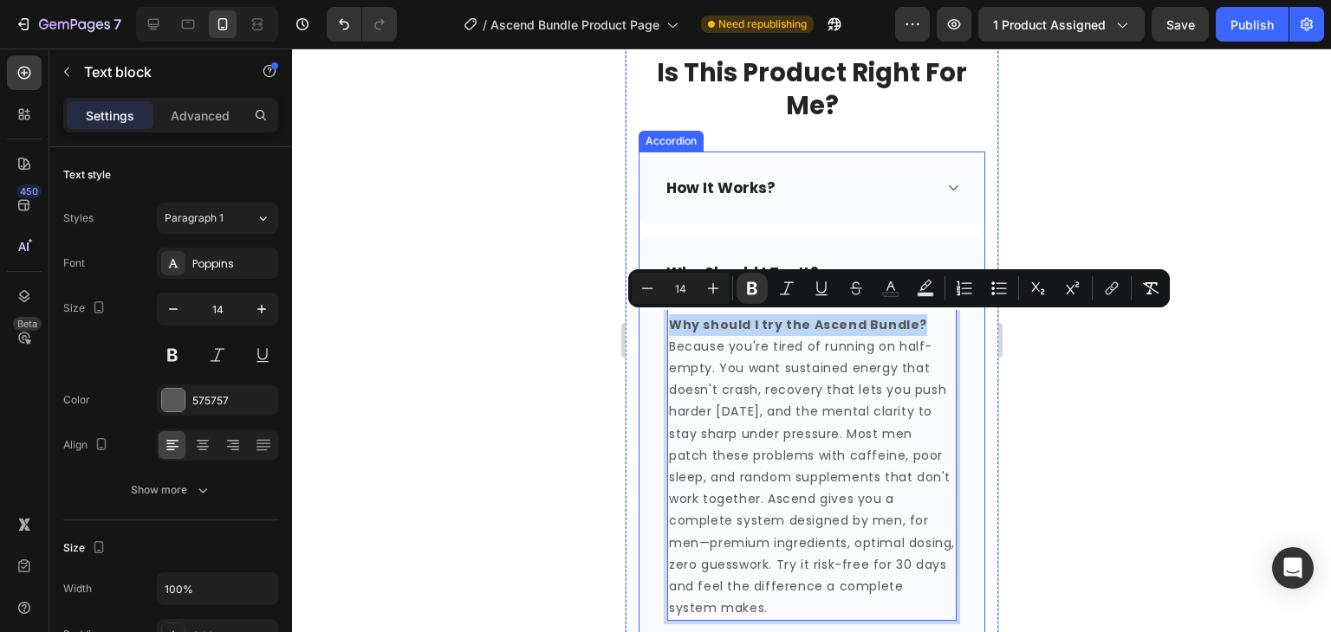
drag, startPoint x: 919, startPoint y: 320, endPoint x: 664, endPoint y: 304, distance: 255.2
click at [664, 304] on div "why should i try it? Why should I try the Ascend Bundle? Because you're tired o…" at bounding box center [810, 443] width 345 height 412
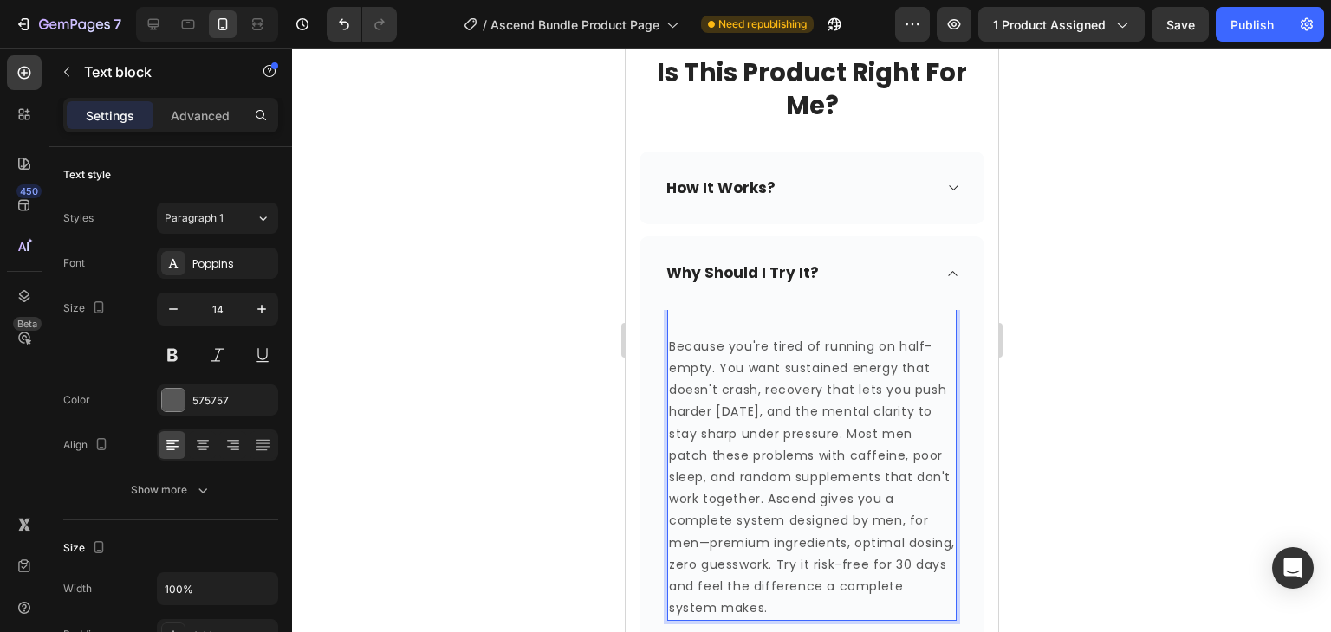
click at [724, 320] on p "Rich Text Editor. Editing area: main" at bounding box center [811, 325] width 286 height 22
click at [694, 332] on p "Rich Text Editor. Editing area: main" at bounding box center [811, 325] width 286 height 22
click at [680, 372] on p "Because you're tired of running on half-empty. You want sustained energy that d…" at bounding box center [811, 478] width 286 height 284
click at [666, 342] on div "Because you're tired of running on half-empty. You want sustained energy that d…" at bounding box center [810, 467] width 289 height 309
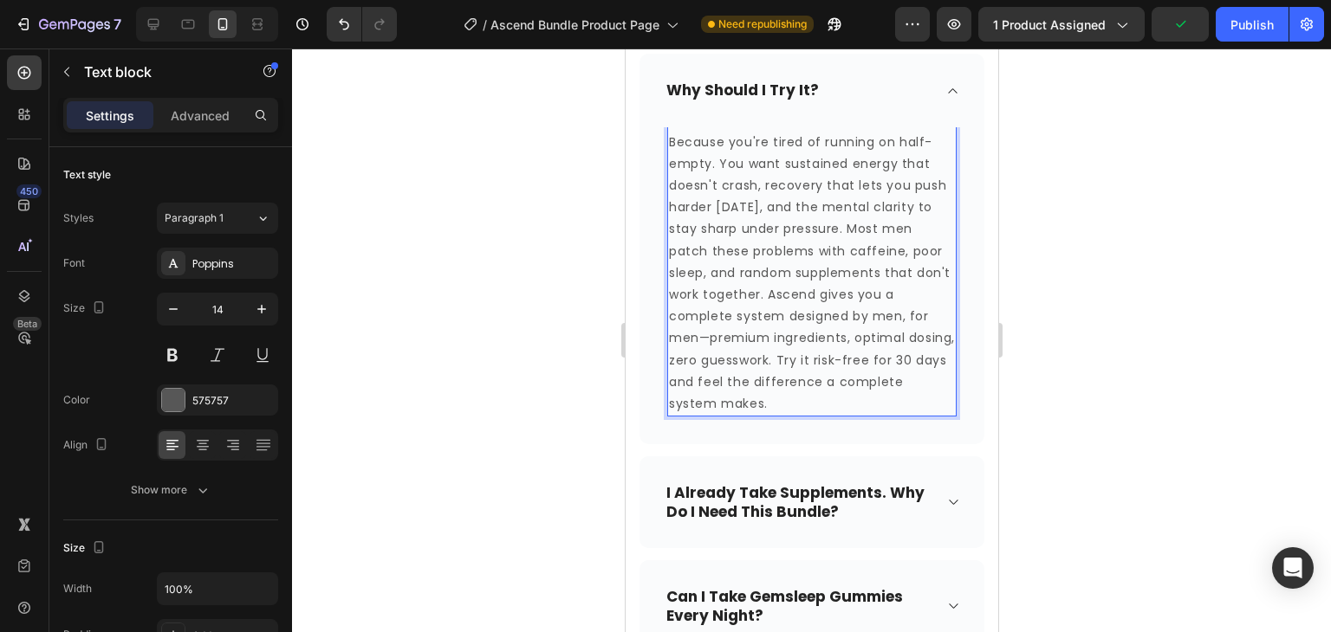
scroll to position [1335, 0]
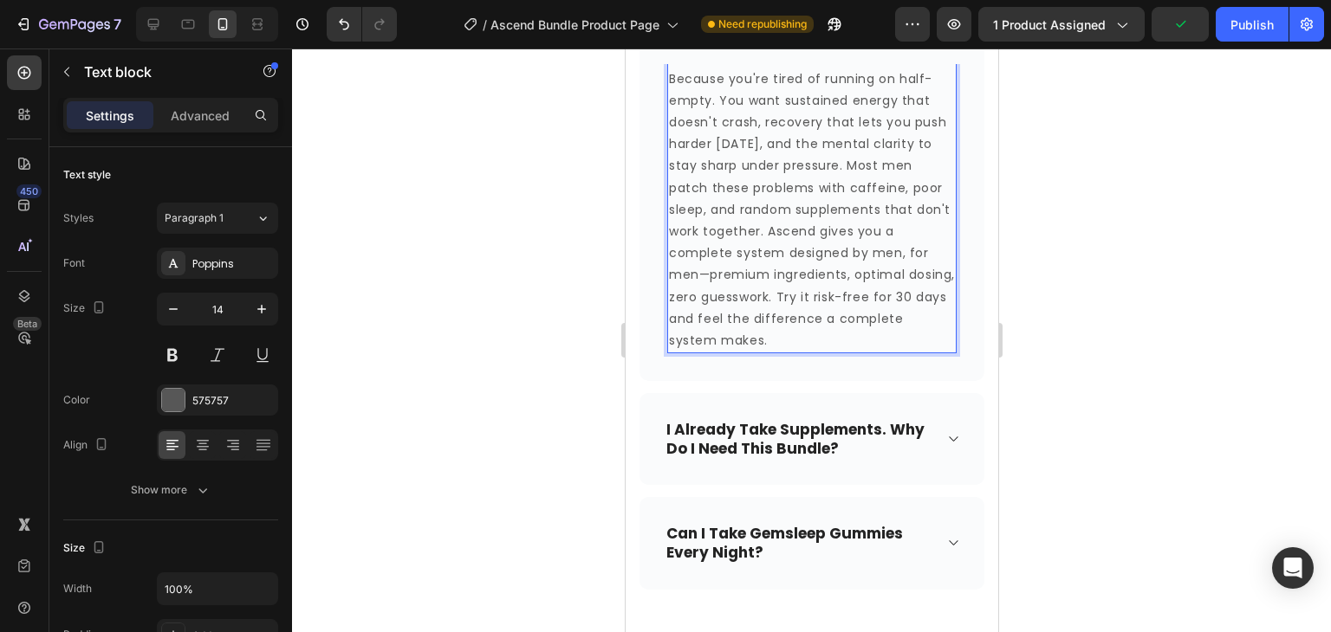
click at [774, 442] on strong "i already take supplements. why do i need this bundle?" at bounding box center [794, 439] width 258 height 40
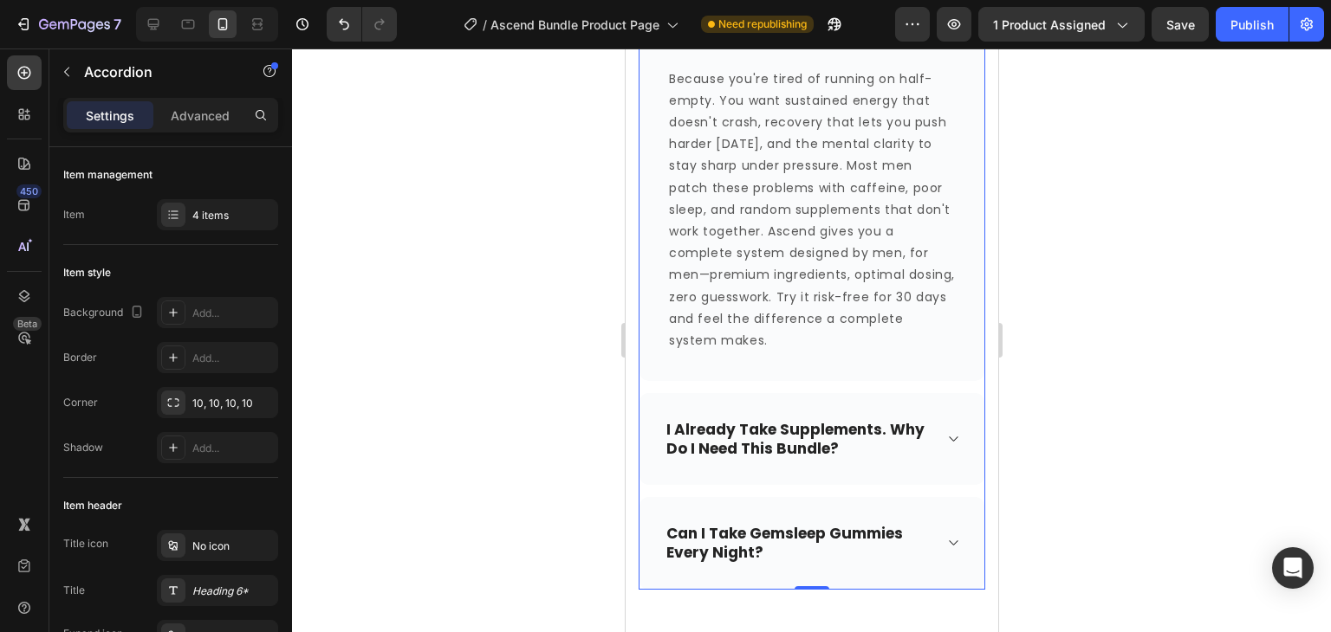
click at [945, 439] on icon at bounding box center [951, 439] width 13 height 14
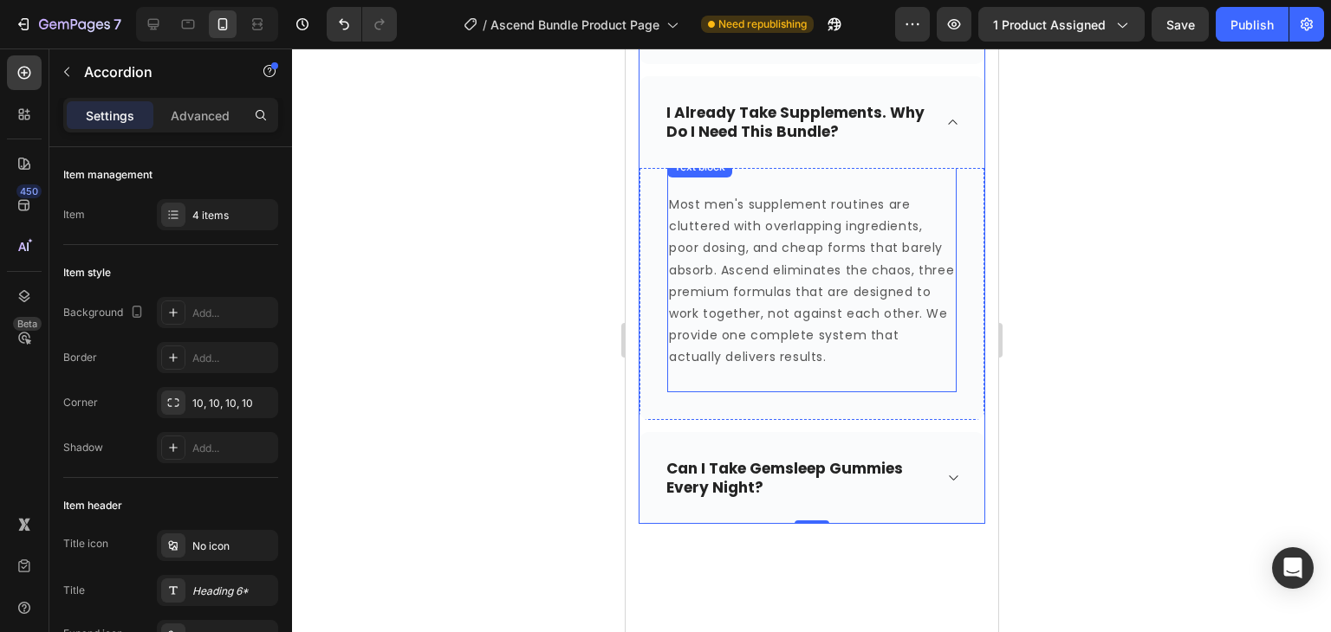
click at [675, 208] on p "Most men's supplement routines are cluttered with overlapping ingredients, poor…" at bounding box center [811, 281] width 286 height 175
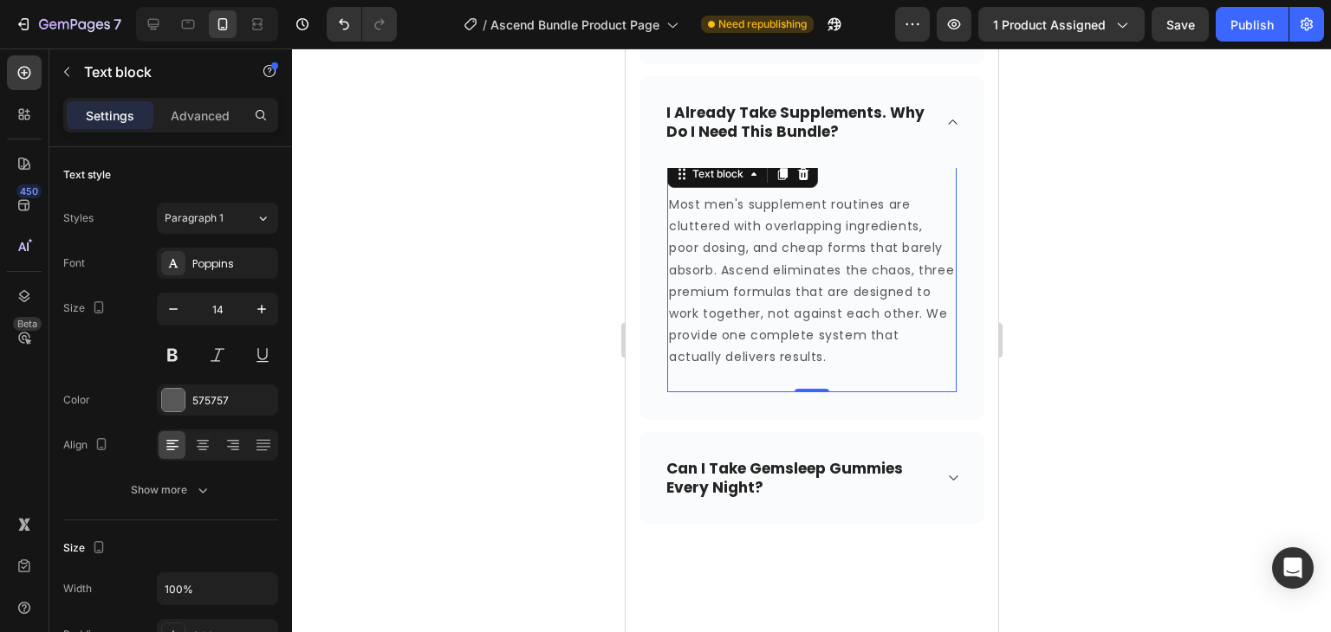
click at [671, 202] on p "Most men's supplement routines are cluttered with overlapping ingredients, poor…" at bounding box center [811, 281] width 286 height 175
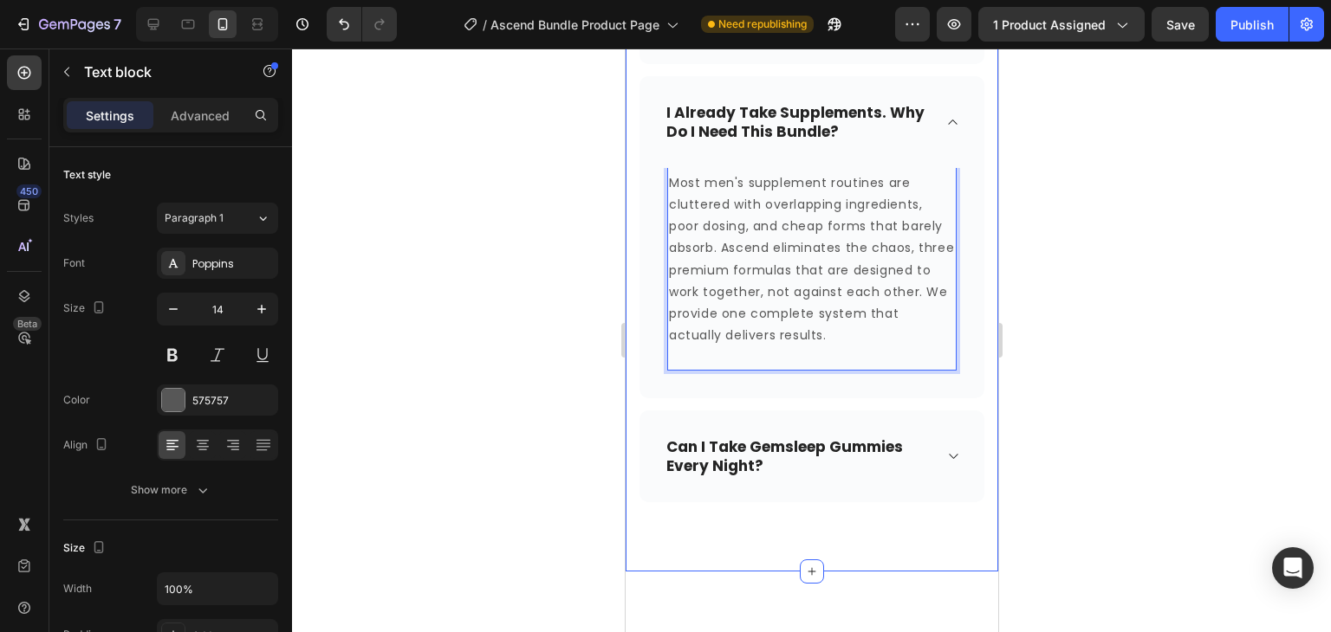
click at [1059, 306] on div at bounding box center [811, 341] width 1039 height 584
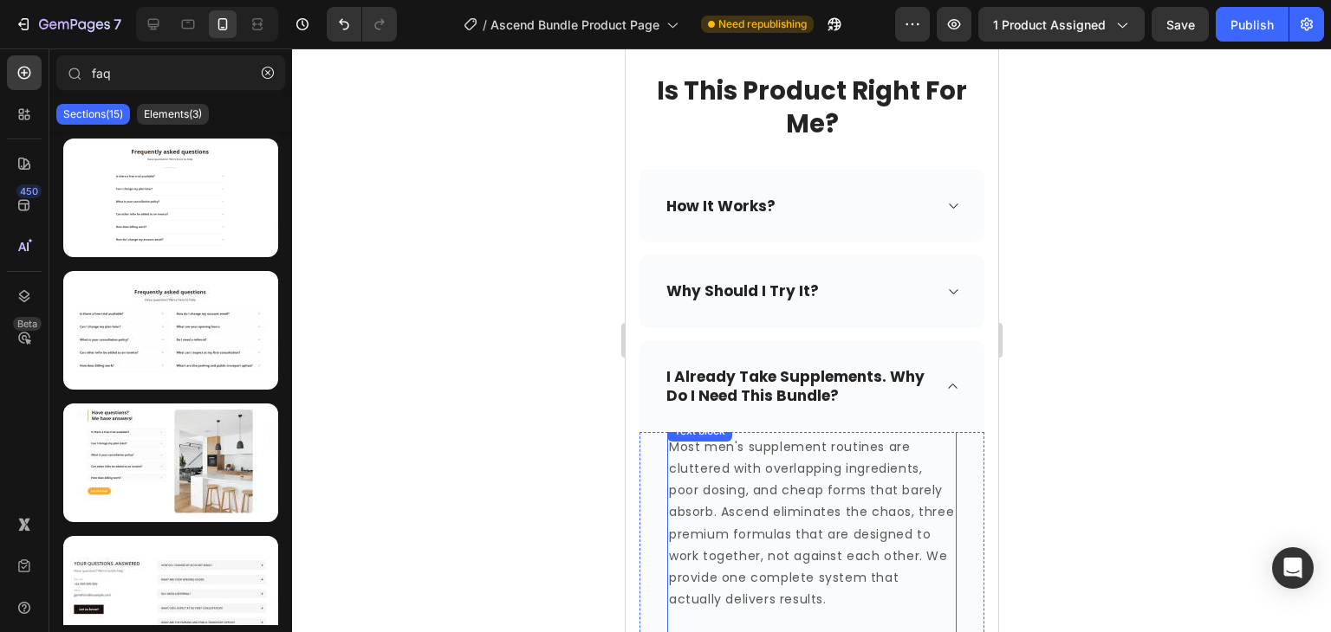
scroll to position [1059, 0]
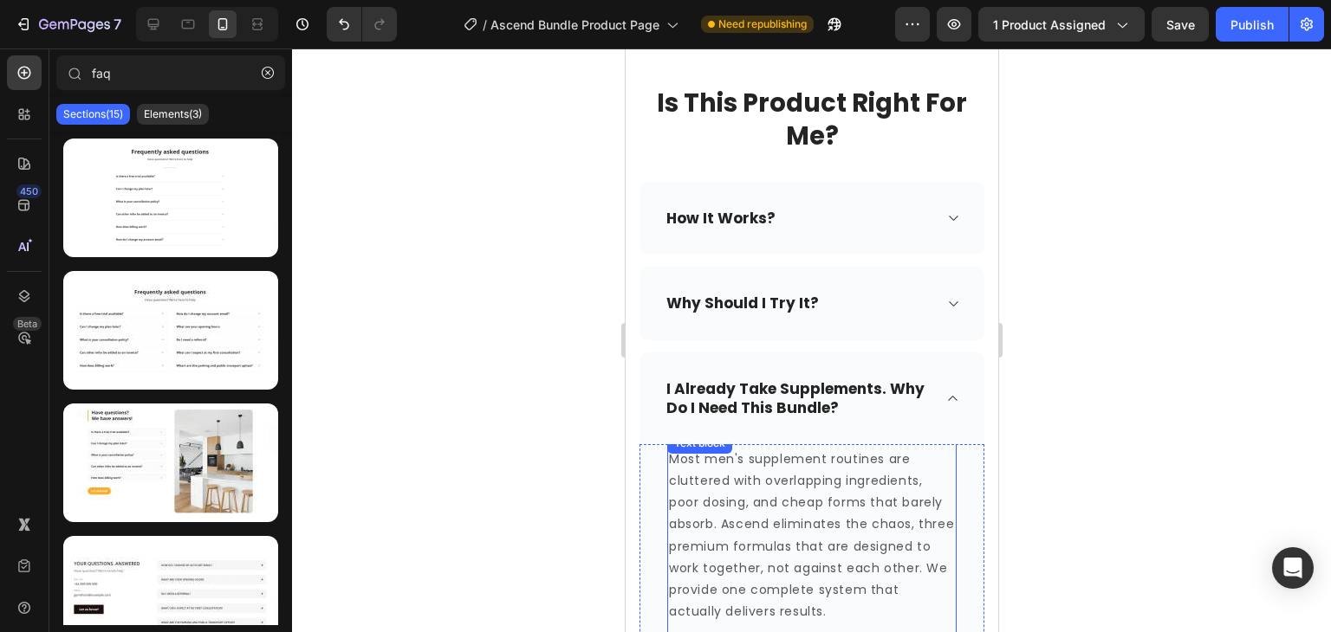
click at [794, 240] on div "how it works?" at bounding box center [810, 218] width 345 height 73
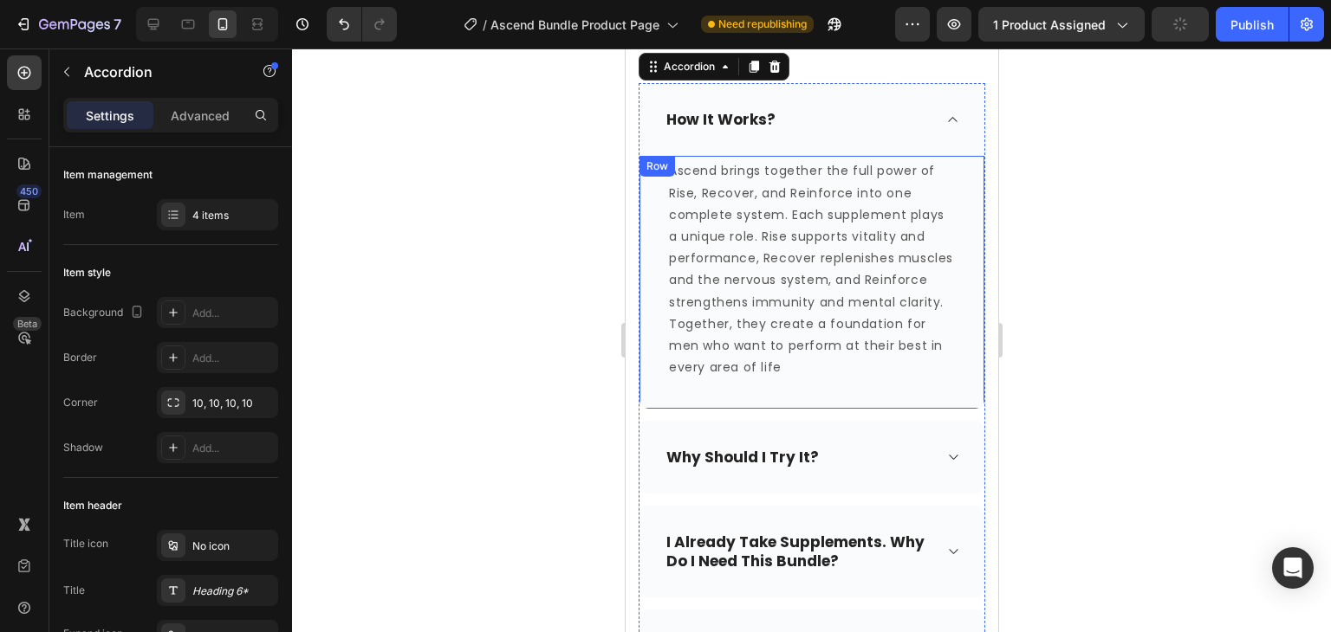
scroll to position [1159, 0]
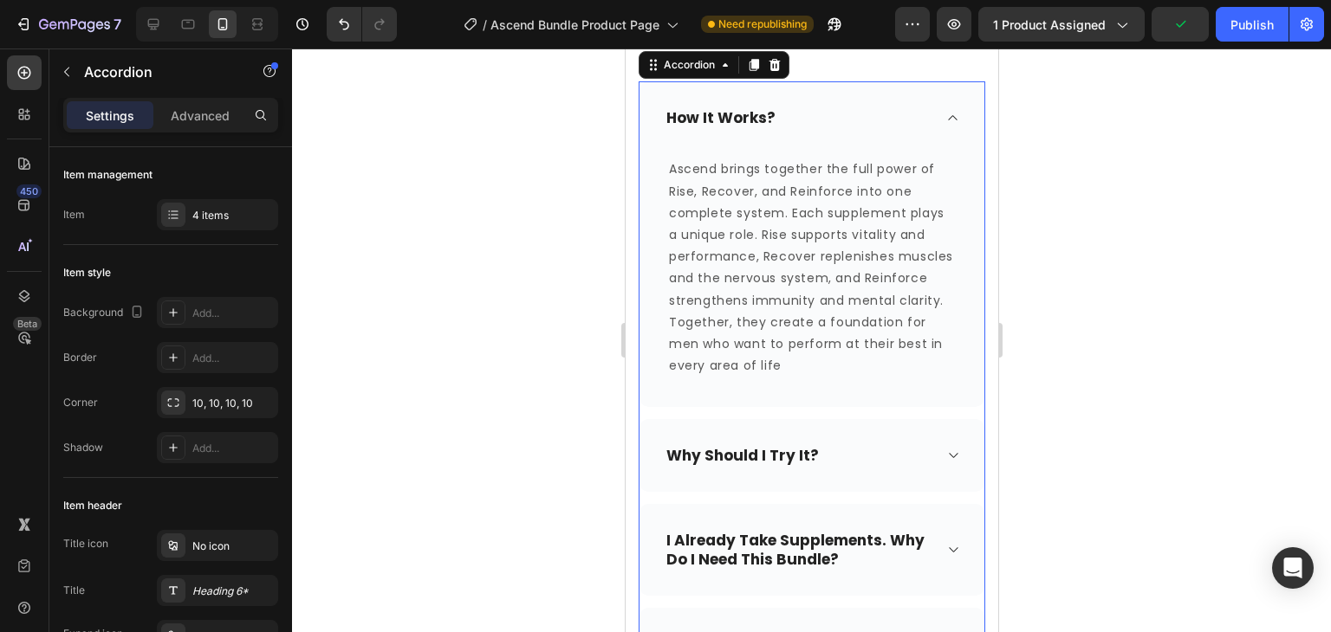
click at [841, 461] on div "why should i try it?" at bounding box center [797, 456] width 269 height 24
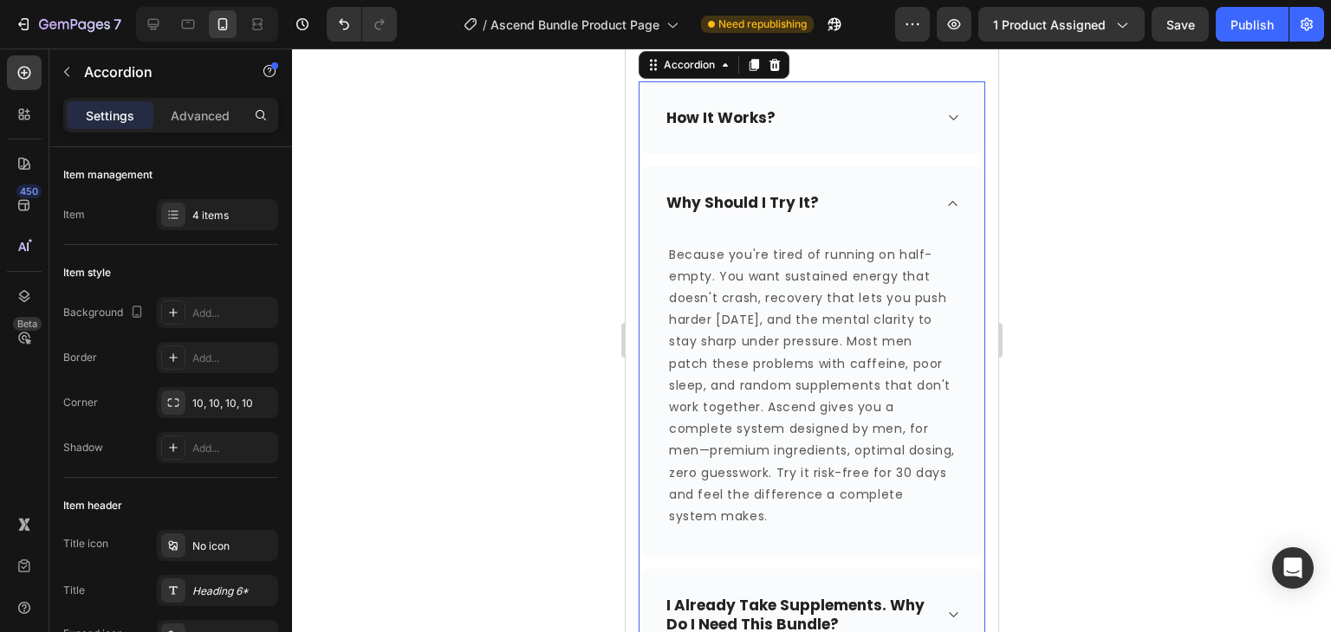
click at [872, 97] on div "how it works?" at bounding box center [810, 117] width 345 height 73
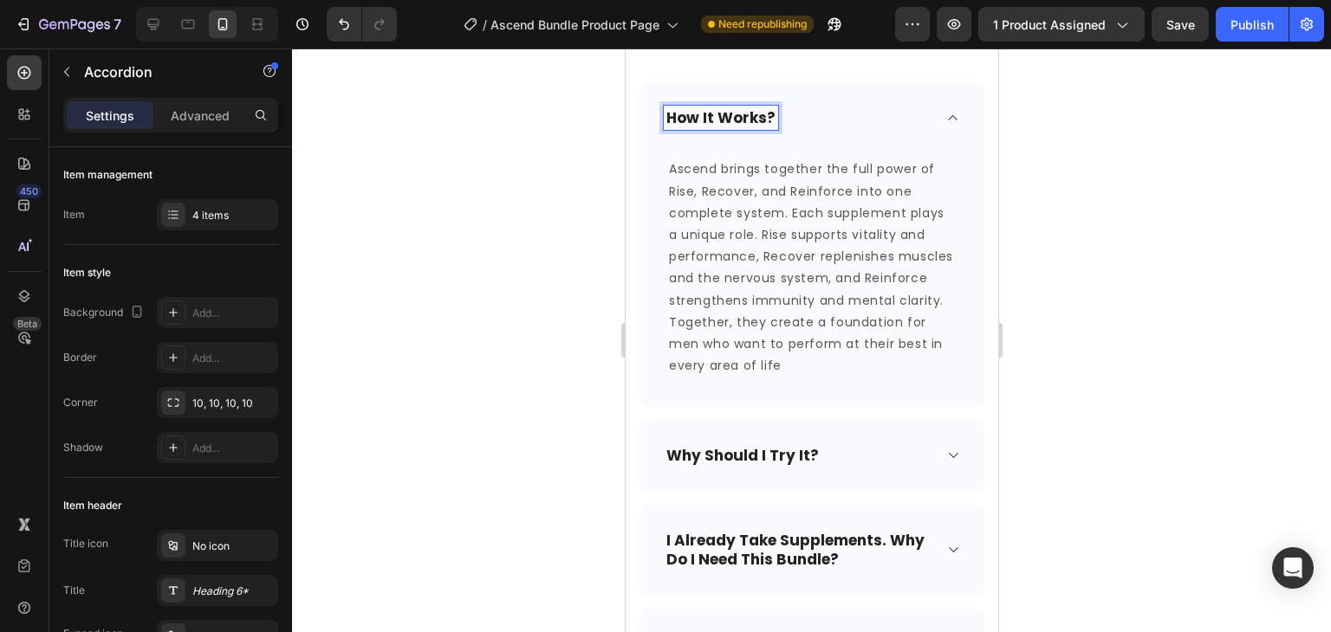
click at [768, 116] on p "how it works?" at bounding box center [719, 117] width 109 height 19
click at [711, 115] on p "how it works?" at bounding box center [719, 117] width 109 height 19
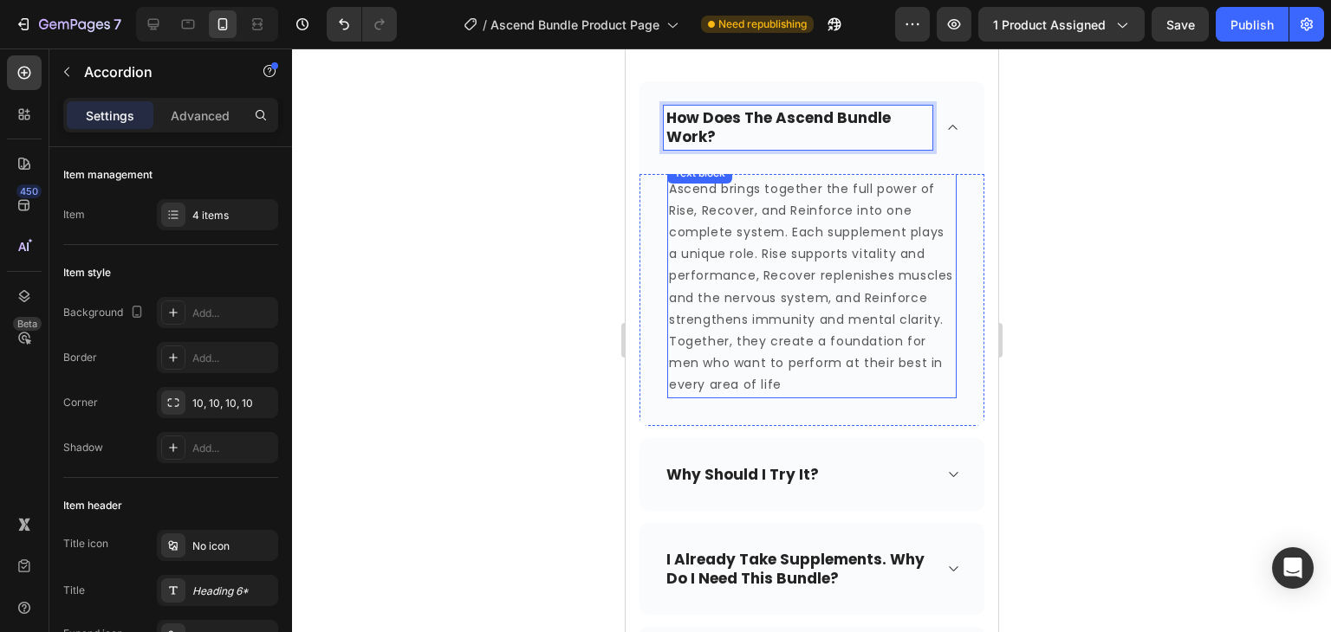
click at [878, 381] on p "Ascend brings together the full power of Rise, Recover, and Reinforce into one …" at bounding box center [811, 287] width 286 height 218
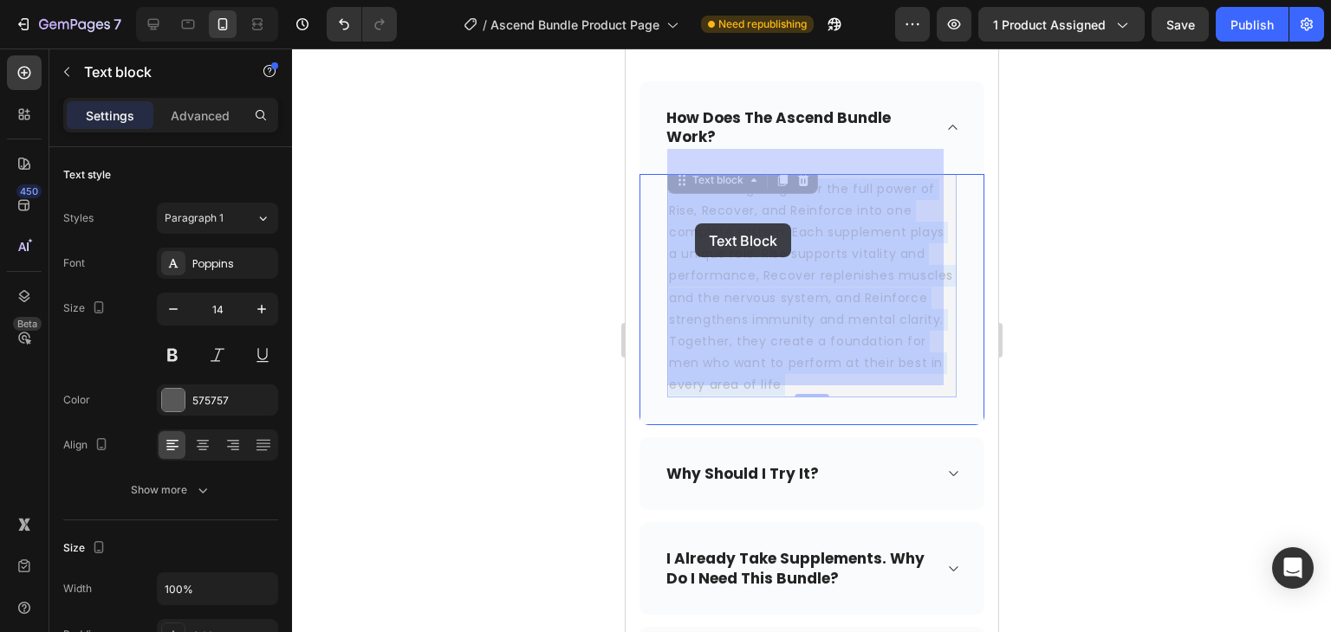
drag, startPoint x: 878, startPoint y: 381, endPoint x: 694, endPoint y: 224, distance: 242.1
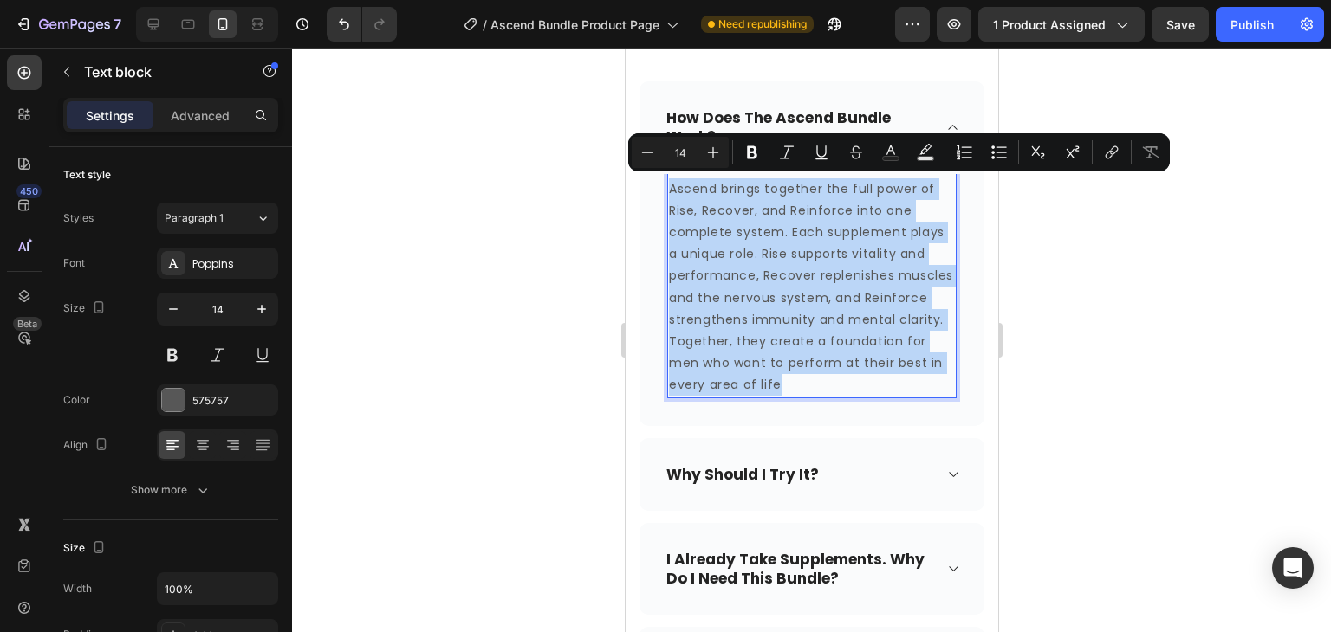
drag, startPoint x: 881, startPoint y: 386, endPoint x: 670, endPoint y: 191, distance: 286.9
click at [670, 191] on p "Ascend brings together the full power of Rise, Recover, and Reinforce into one …" at bounding box center [811, 287] width 286 height 218
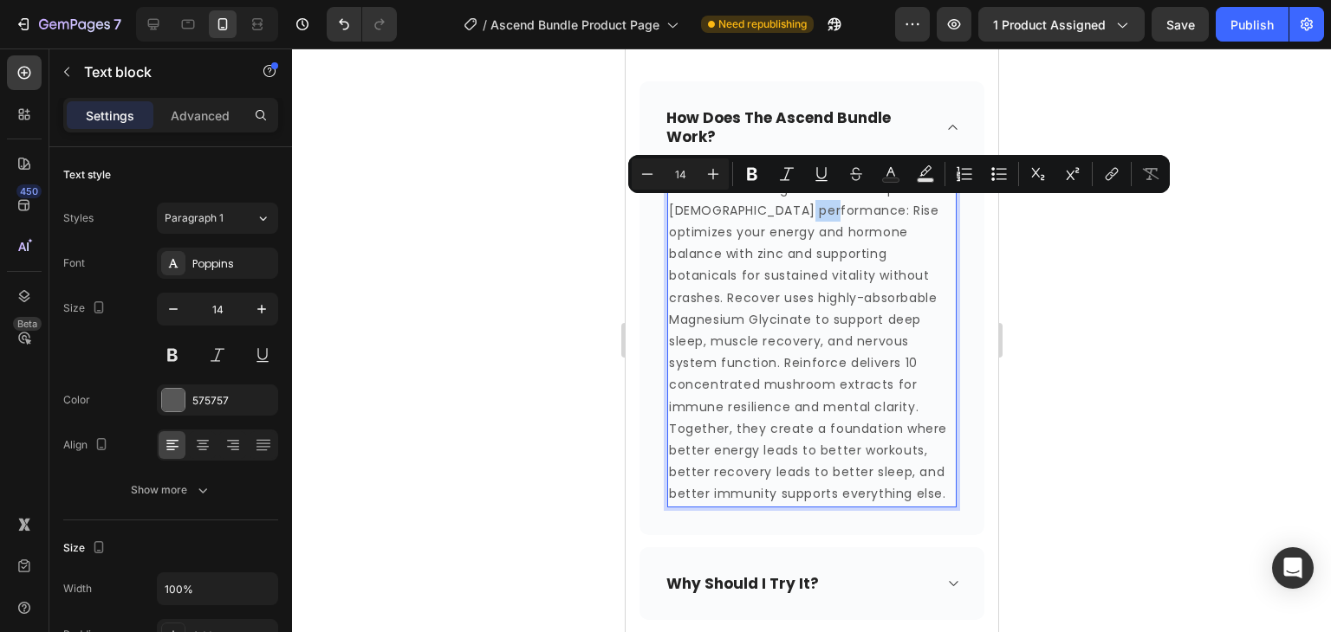
drag, startPoint x: 822, startPoint y: 210, endPoint x: 800, endPoint y: 205, distance: 22.9
click at [800, 205] on p "Each formula targets a different pillar of male performance: Rise optimizes you…" at bounding box center [811, 341] width 286 height 327
click at [755, 178] on icon "Editor contextual toolbar" at bounding box center [752, 174] width 10 height 13
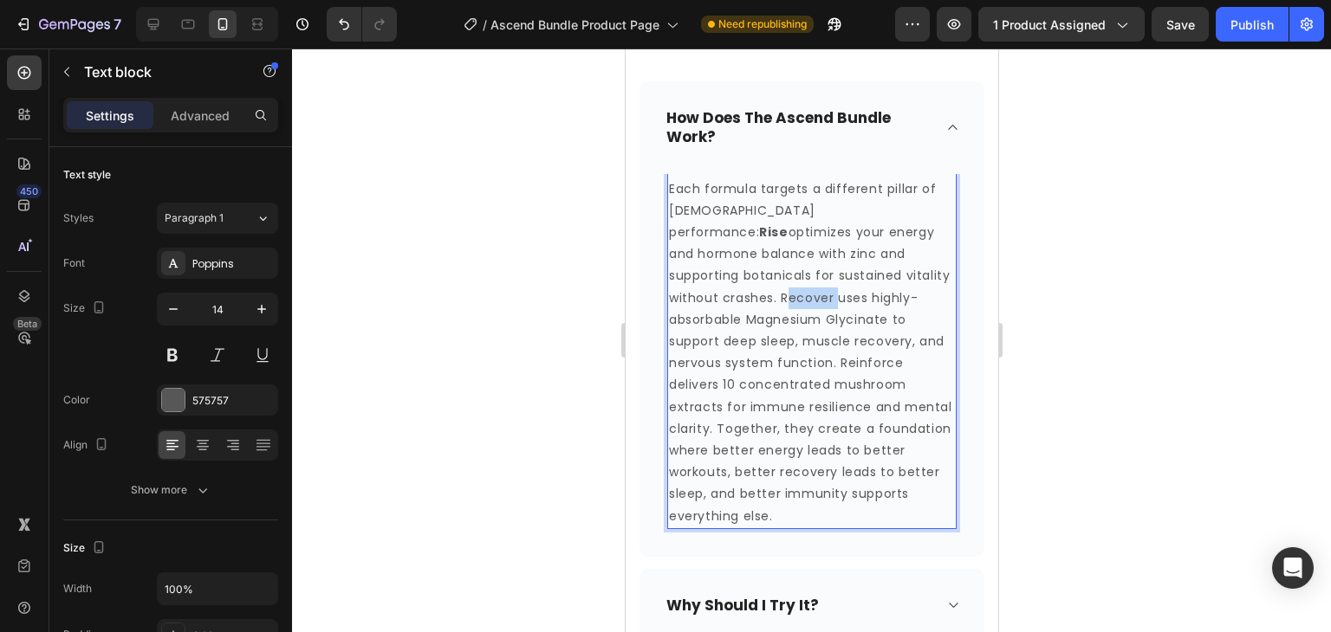
drag, startPoint x: 876, startPoint y: 273, endPoint x: 829, endPoint y: 273, distance: 46.8
click at [829, 273] on p "Each formula targets a different pillar of male performance: Rise optimizes you…" at bounding box center [811, 352] width 286 height 349
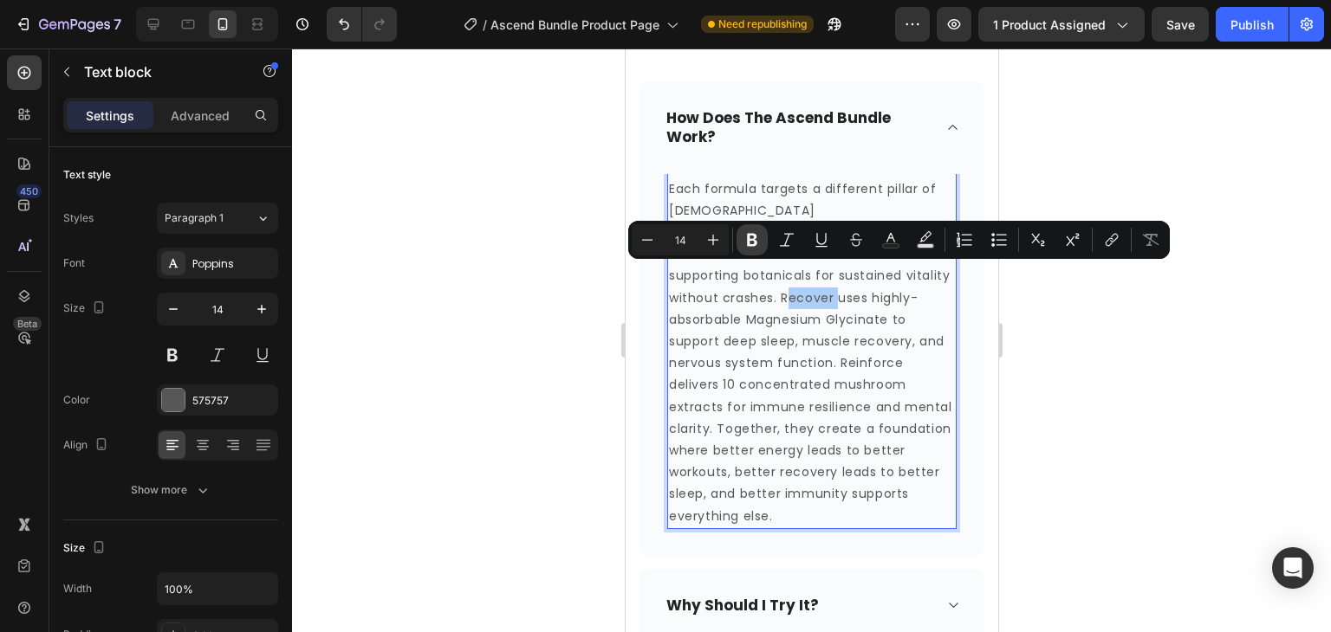
click at [755, 246] on icon "Editor contextual toolbar" at bounding box center [751, 239] width 17 height 17
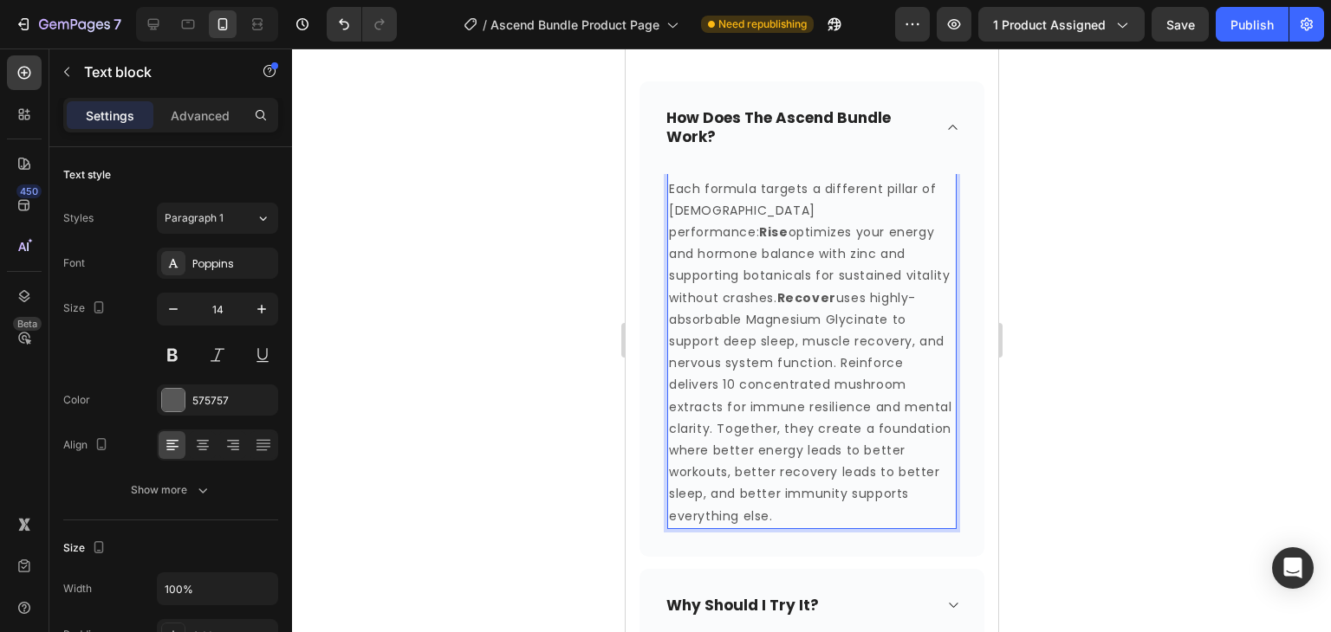
click at [922, 340] on p "Each formula targets a different pillar of male performance: Rise optimizes you…" at bounding box center [811, 352] width 286 height 349
drag, startPoint x: 930, startPoint y: 340, endPoint x: 865, endPoint y: 345, distance: 65.1
click at [865, 345] on p "Each formula targets a different pillar of male performance: Rise optimizes you…" at bounding box center [811, 352] width 286 height 349
drag, startPoint x: 826, startPoint y: 404, endPoint x: 768, endPoint y: 405, distance: 57.2
click at [768, 405] on p "Each formula targets a different pillar of male performance: Rise optimizes you…" at bounding box center [811, 352] width 286 height 349
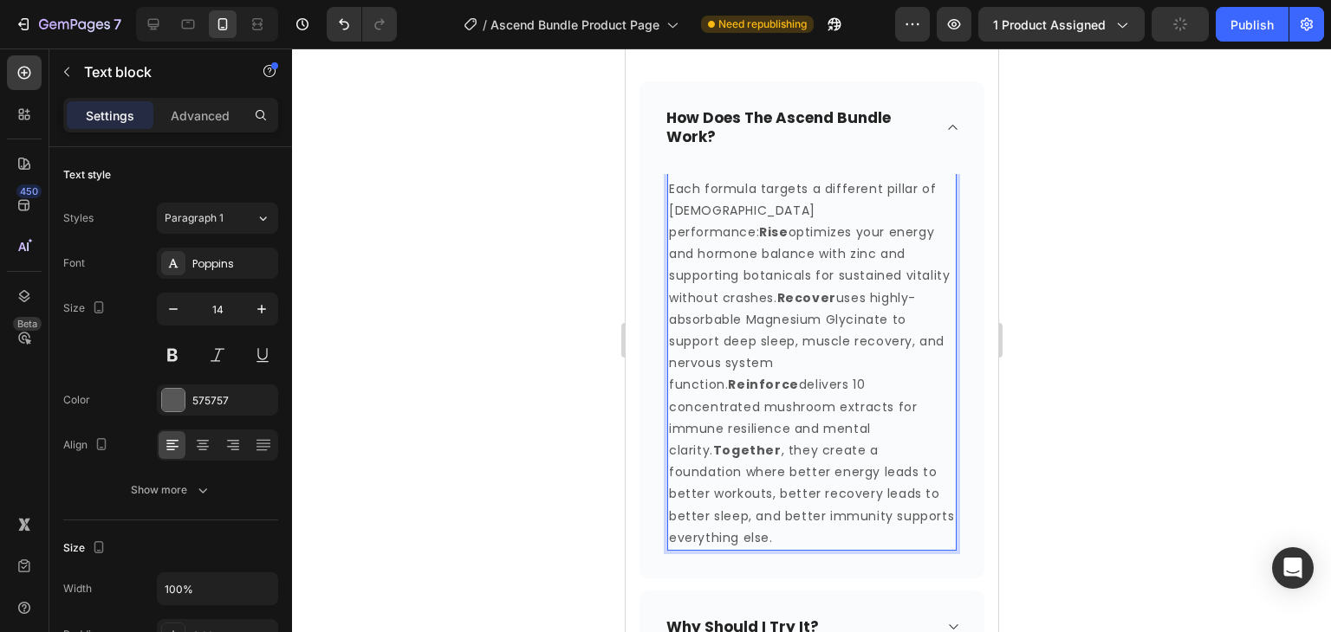
click at [1183, 479] on div at bounding box center [811, 341] width 1039 height 584
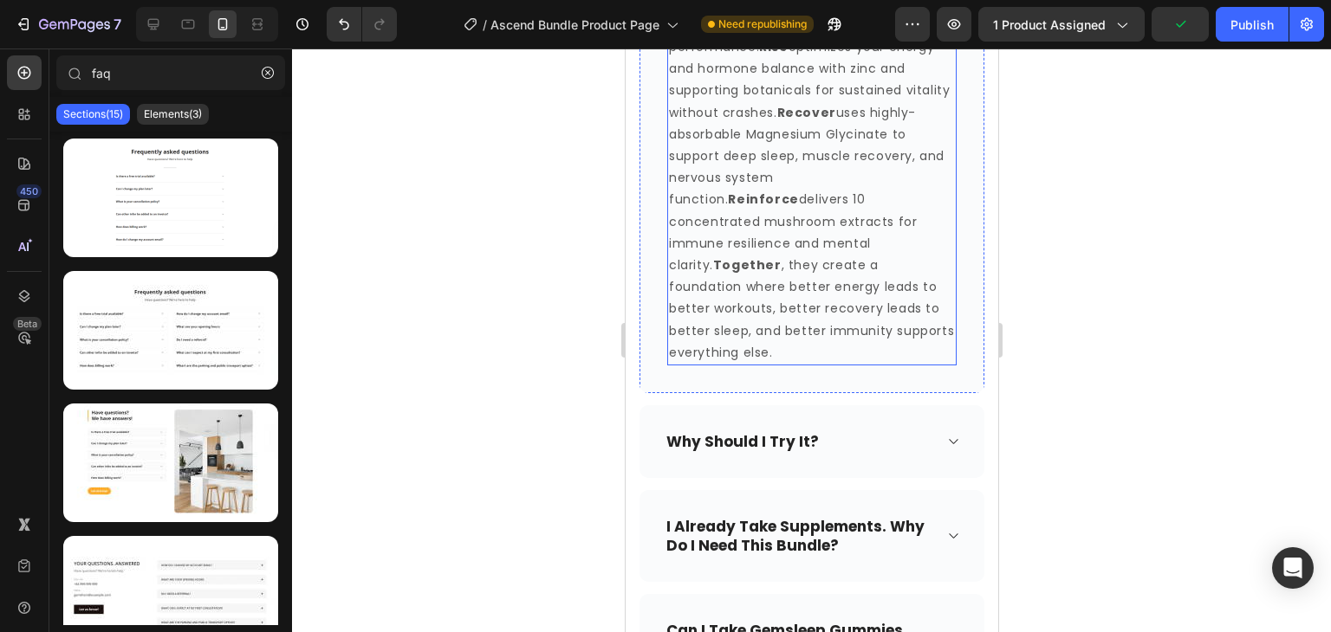
scroll to position [1483, 0]
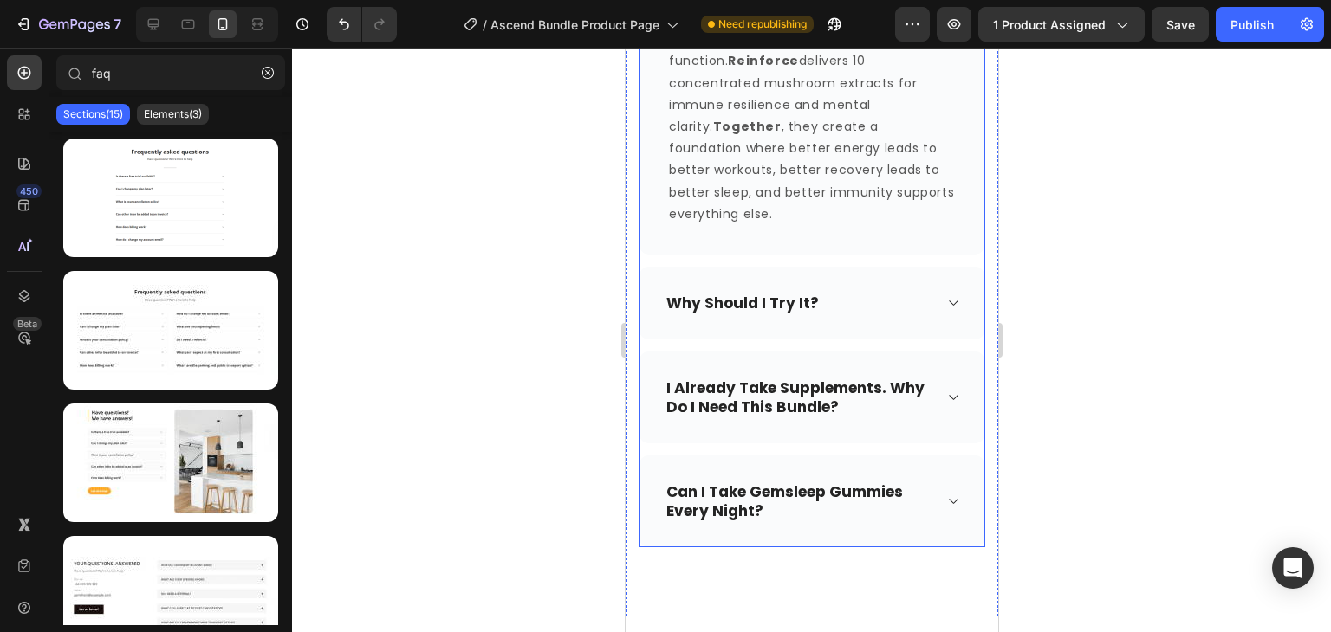
click at [853, 291] on div "why should i try it?" at bounding box center [797, 303] width 269 height 24
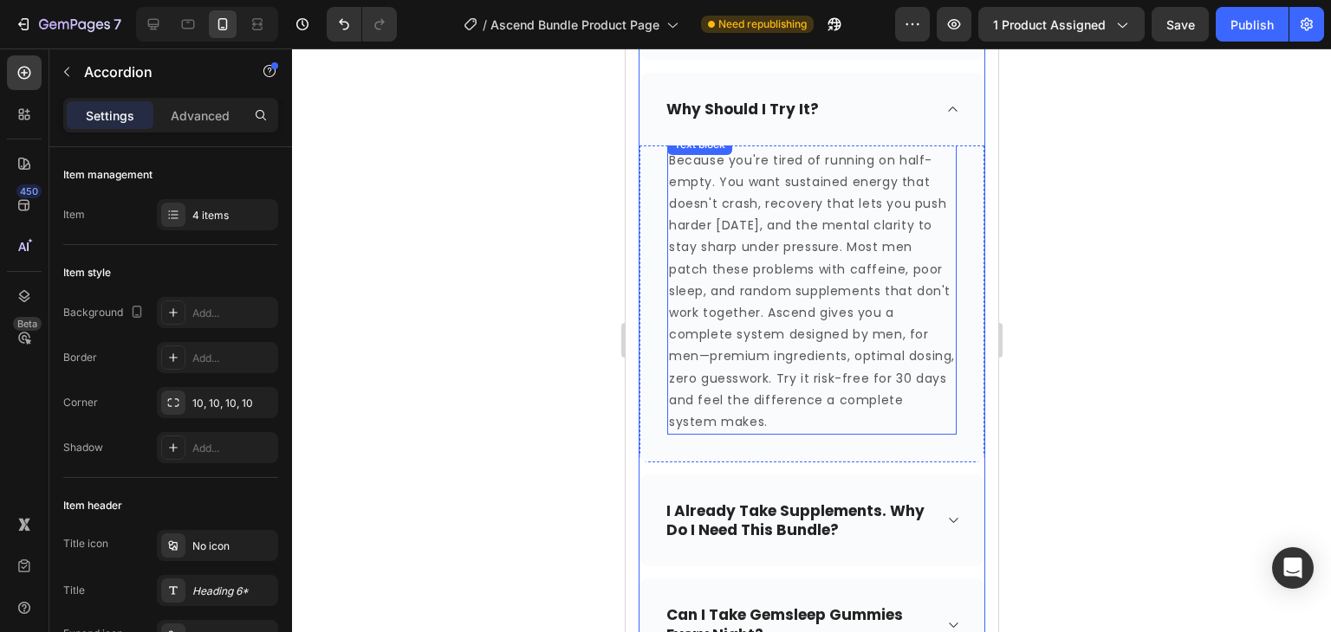
scroll to position [1310, 0]
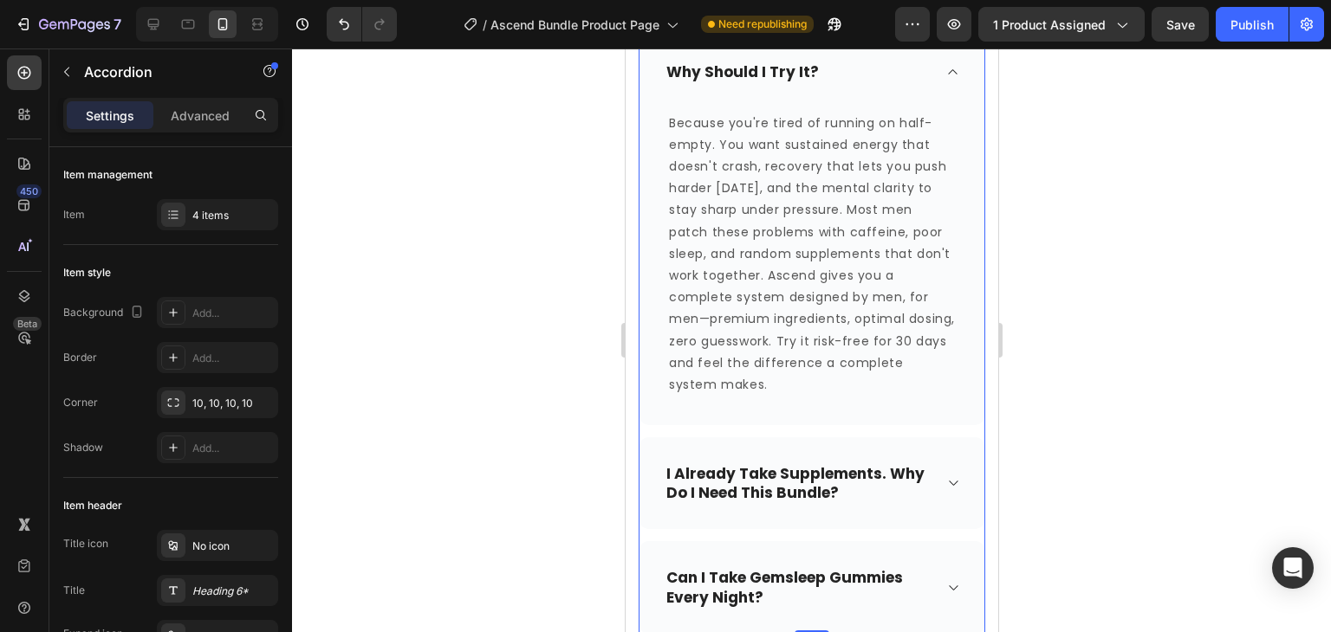
click at [945, 476] on icon at bounding box center [951, 483] width 13 height 14
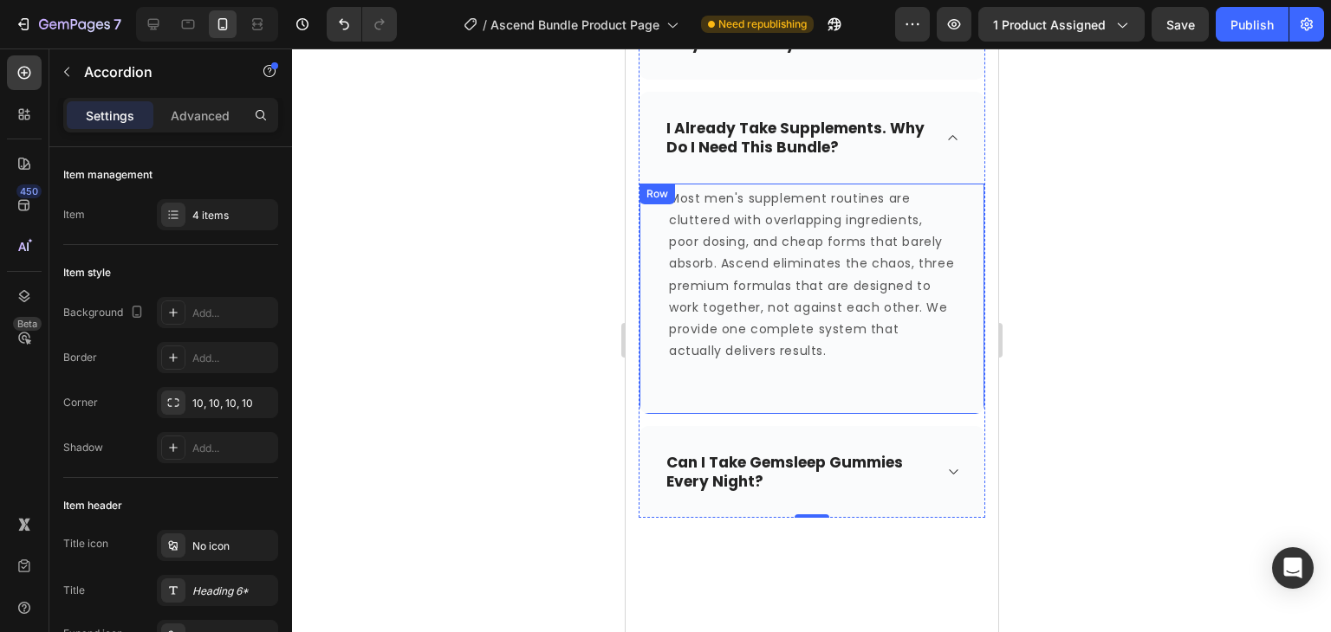
scroll to position [1341, 0]
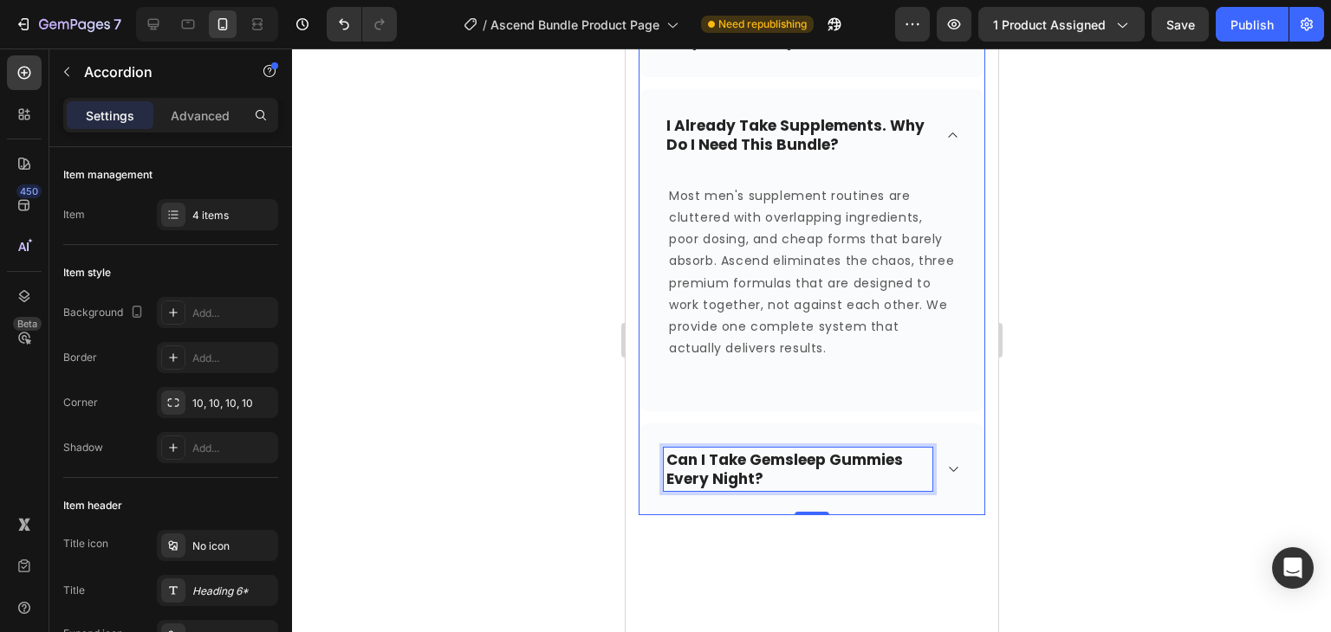
click at [762, 470] on p "can i take gemsleep gummies every night?" at bounding box center [796, 469] width 263 height 38
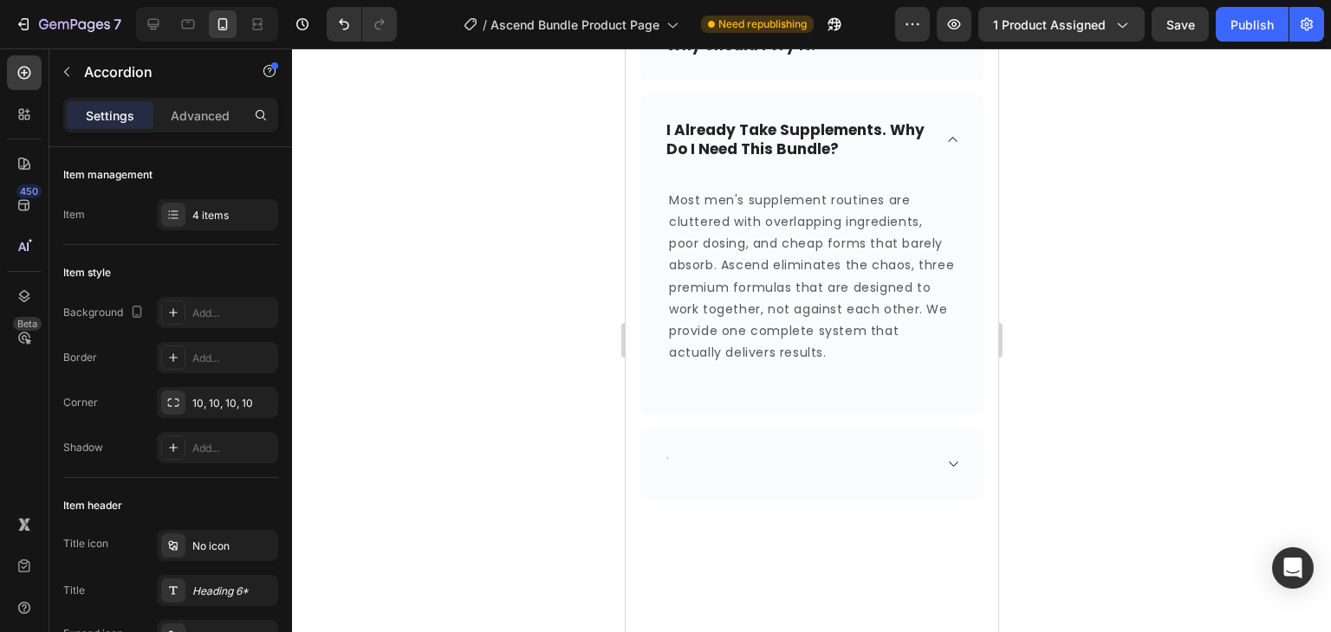
scroll to position [1332, 0]
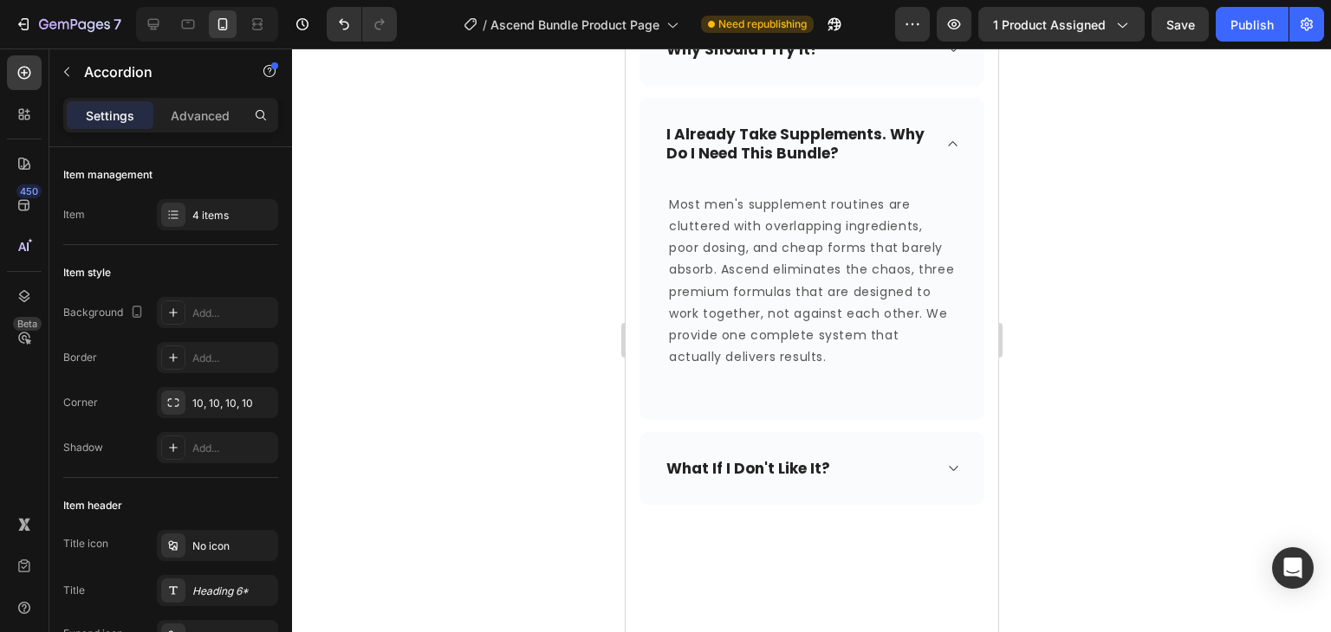
click at [954, 463] on div "what if i don't like it?" at bounding box center [810, 468] width 345 height 73
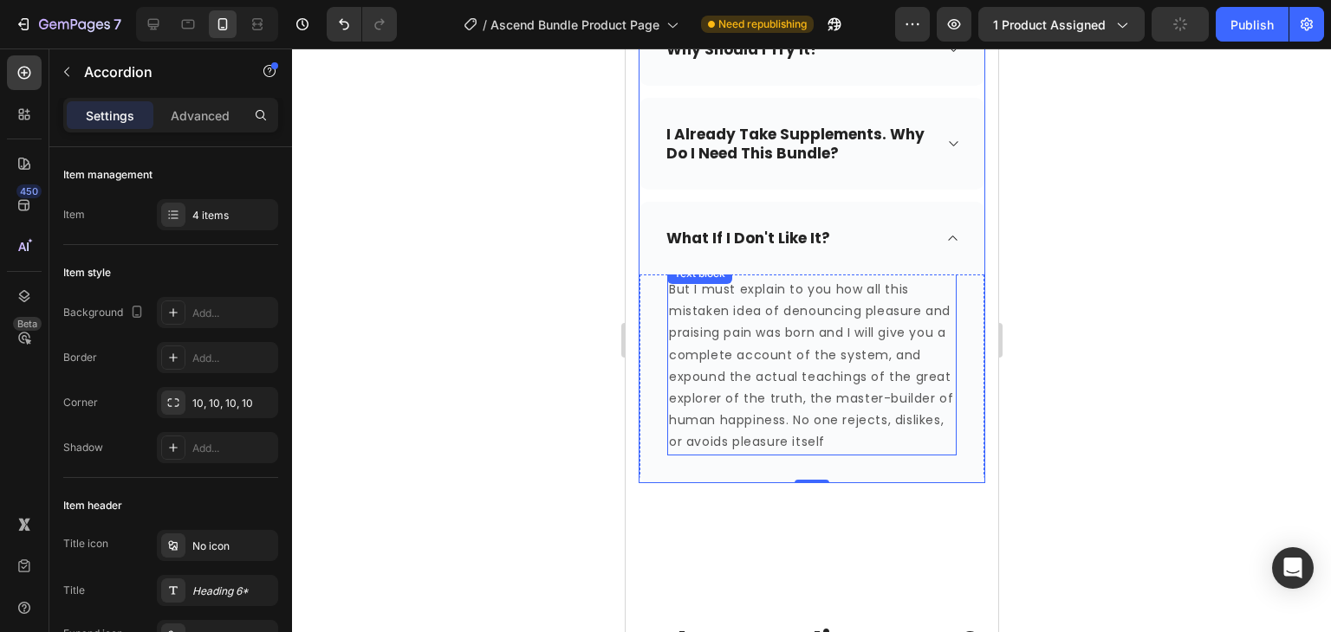
click at [926, 444] on p "But I must explain to you how all this mistaken idea of denouncing pleasure and…" at bounding box center [811, 366] width 286 height 175
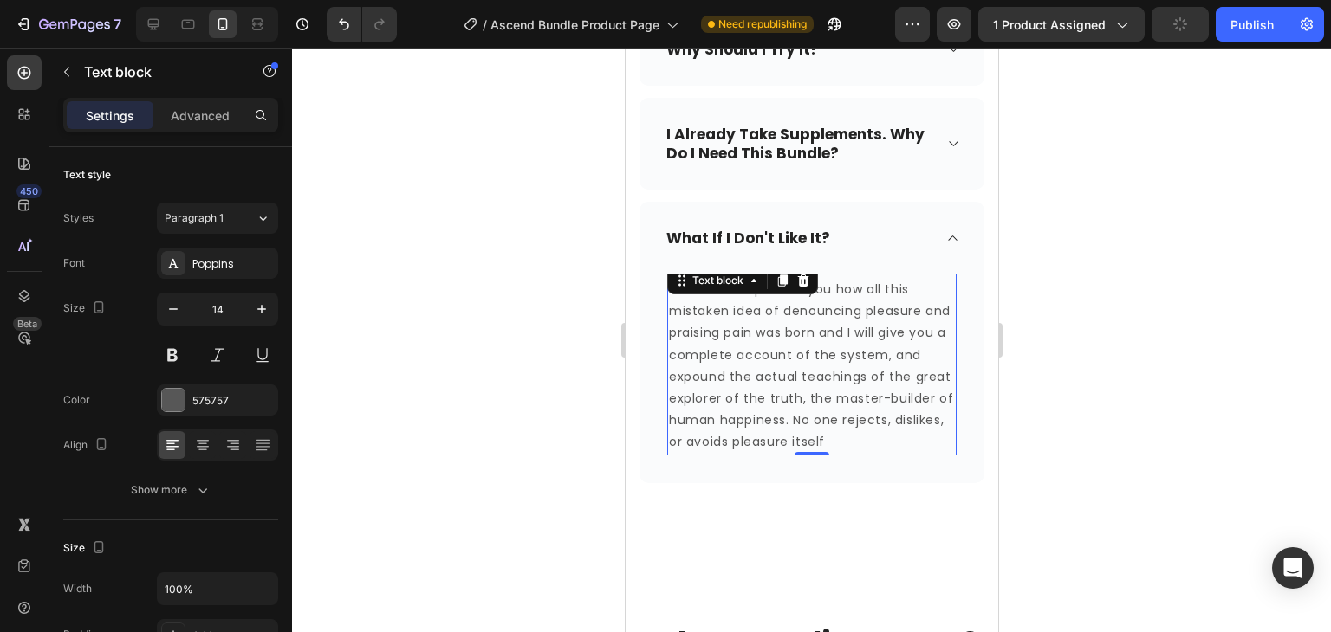
click at [926, 444] on p "But I must explain to you how all this mistaken idea of denouncing pleasure and…" at bounding box center [811, 366] width 286 height 175
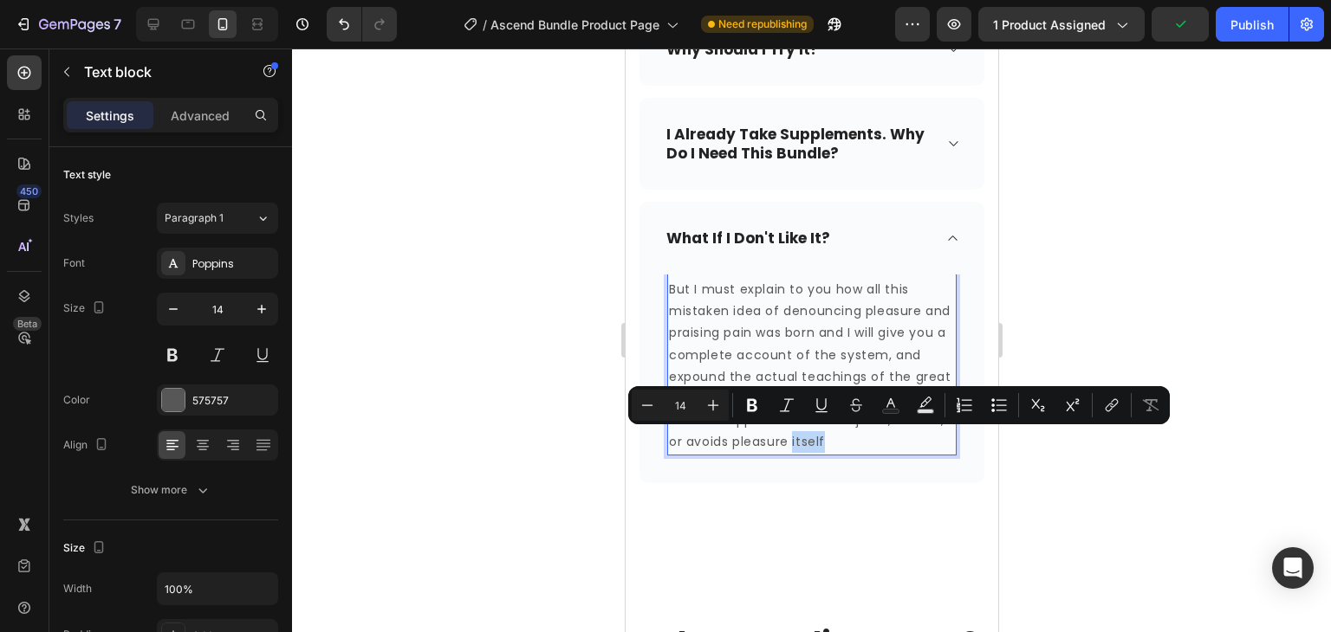
click at [926, 444] on p "But I must explain to you how all this mistaken idea of denouncing pleasure and…" at bounding box center [811, 366] width 286 height 175
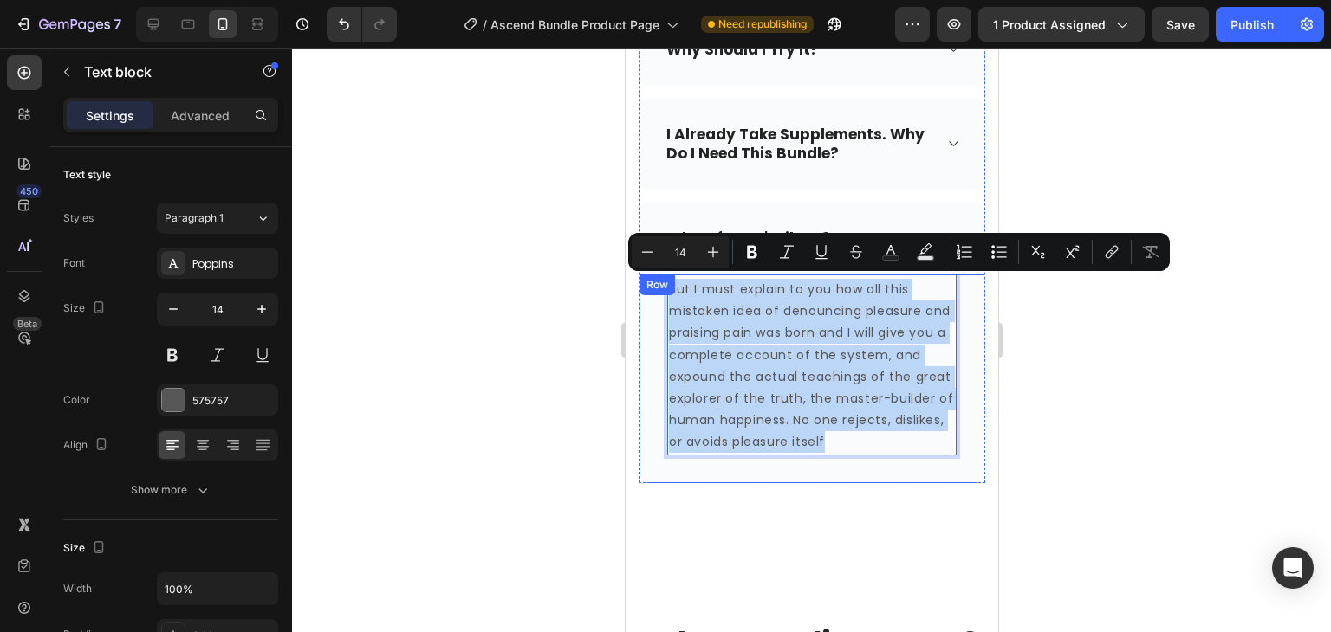
drag, startPoint x: 930, startPoint y: 439, endPoint x: 649, endPoint y: 287, distance: 320.2
click at [649, 287] on div "But I must explain to you how all this mistaken idea of denouncing pleasure and…" at bounding box center [810, 379] width 345 height 209
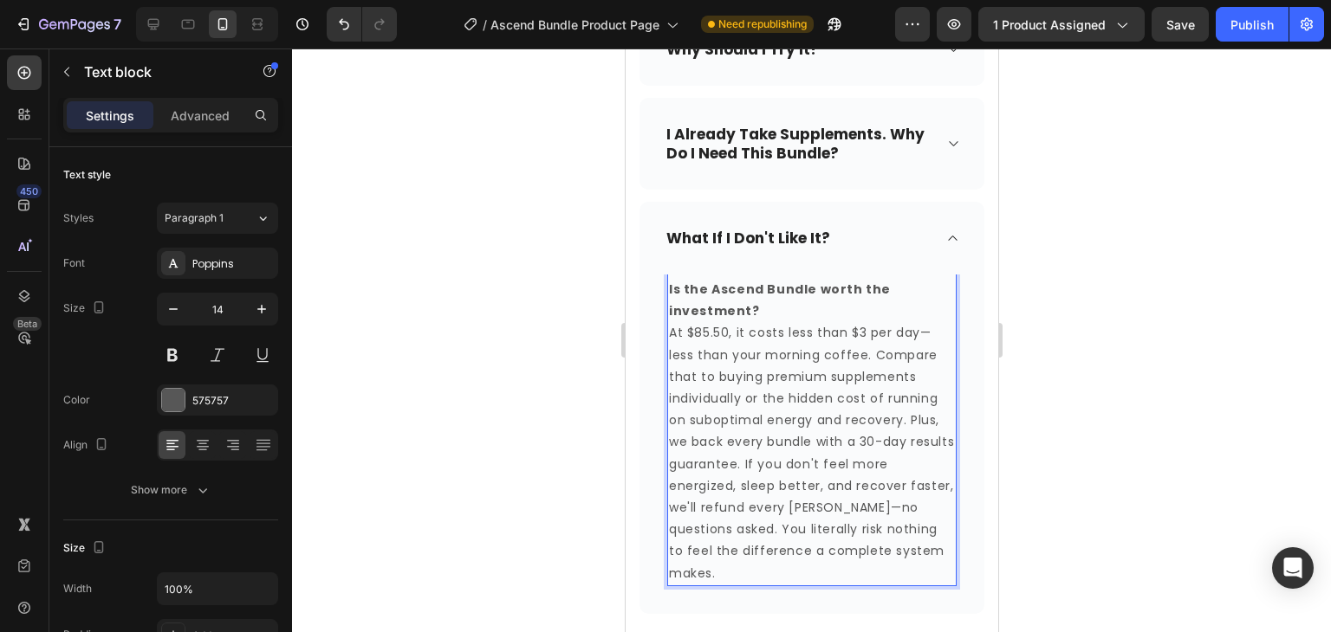
click at [758, 307] on p "Is the Ascend Bundle worth the investment?" at bounding box center [811, 300] width 286 height 43
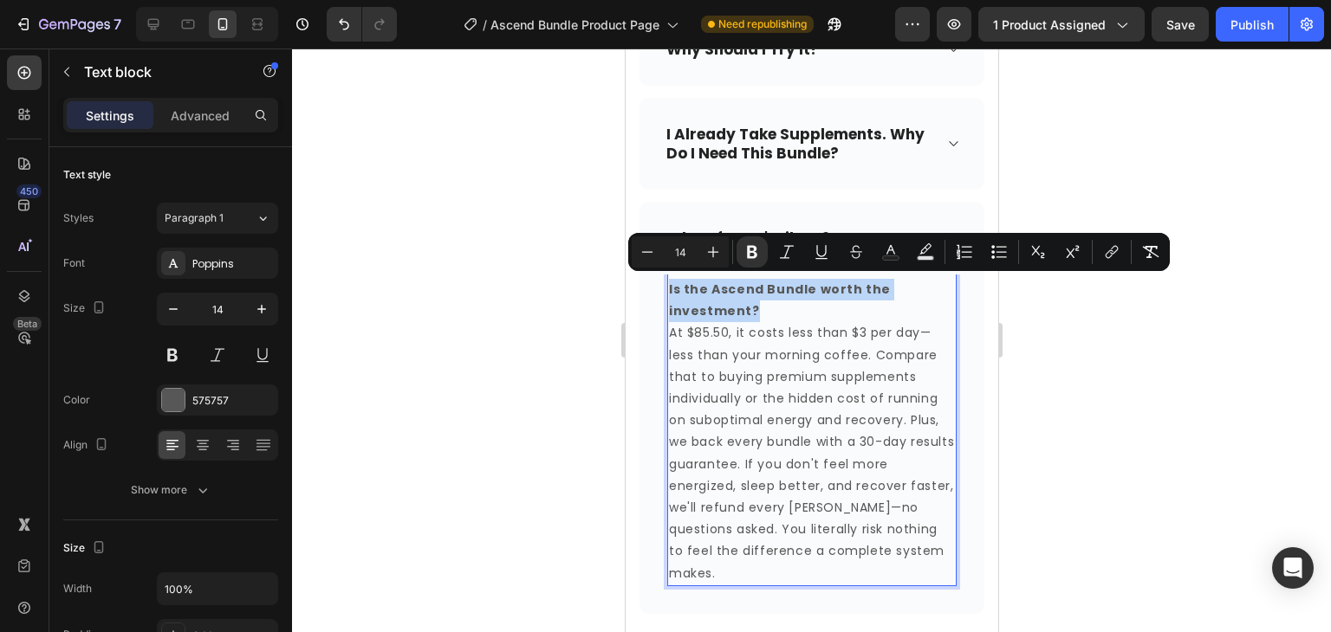
drag, startPoint x: 754, startPoint y: 308, endPoint x: 666, endPoint y: 283, distance: 91.0
click at [666, 283] on div "Is the Ascend Bundle worth the investment? At $85.50, it costs less than $3 per…" at bounding box center [810, 431] width 289 height 309
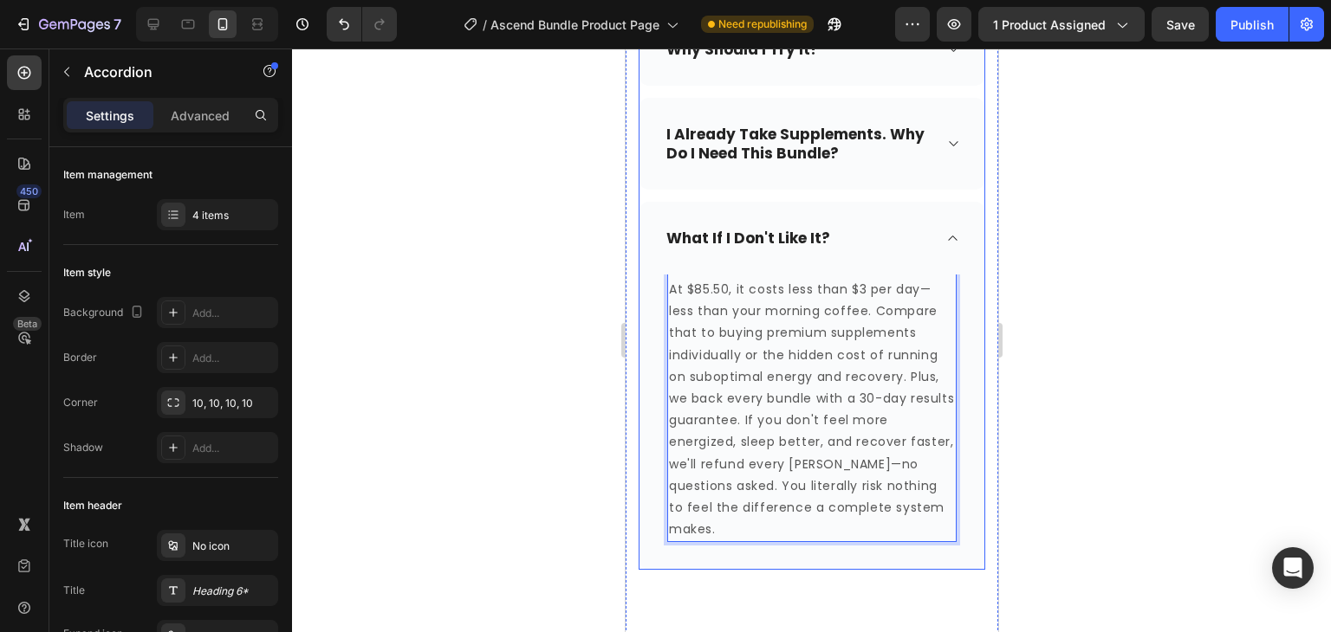
click at [666, 237] on p "what if i don't like it?" at bounding box center [747, 238] width 164 height 19
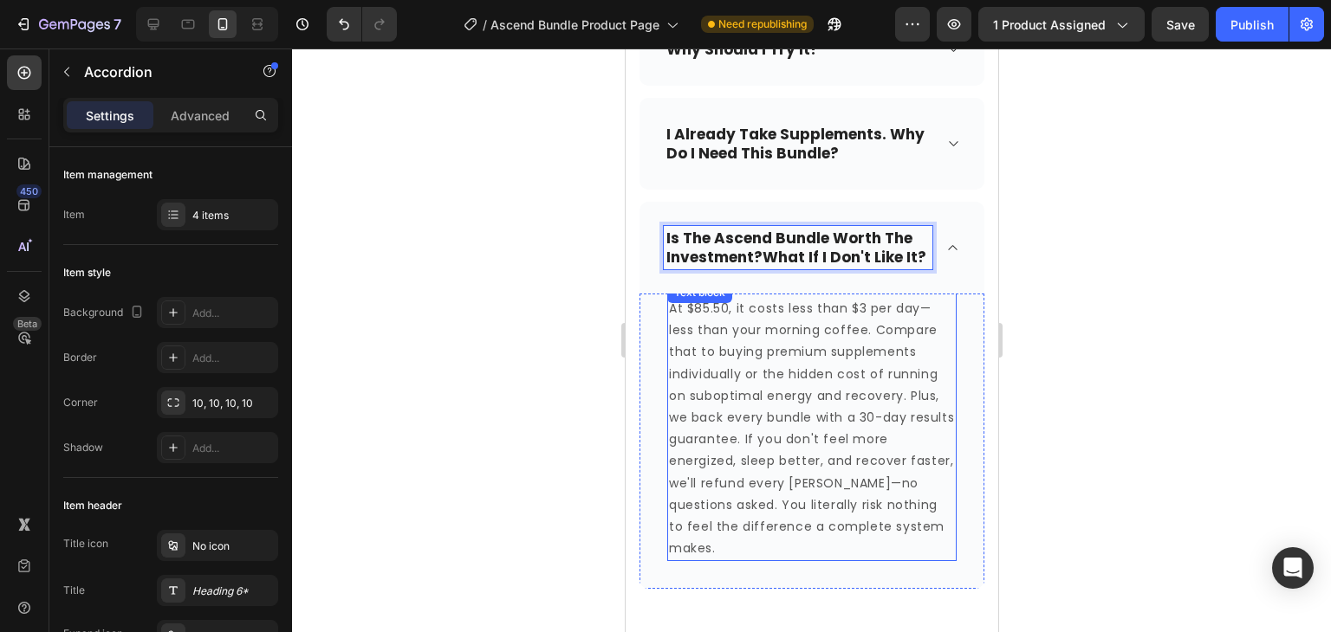
click at [735, 327] on div "At $85.50, it costs less than $3 per day—less than your morning coffee. Compare…" at bounding box center [810, 422] width 289 height 280
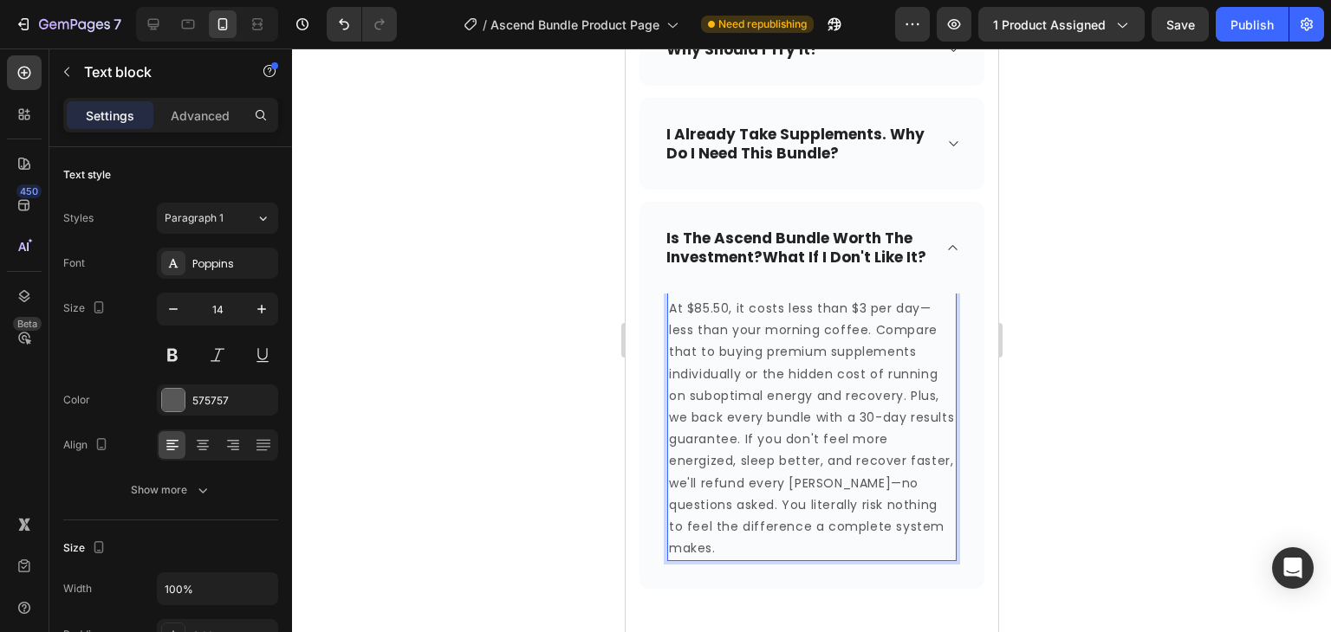
click at [730, 321] on p "At $85.50, it costs less than $3 per day—less than your morning coffee. Compare…" at bounding box center [811, 429] width 286 height 262
click at [759, 327] on p "Ascend costs less than $3 per day—less than your morning coffee. Compare that t…" at bounding box center [811, 429] width 286 height 262
click at [760, 346] on p "Ascend costs considerably less than $3 per day—less than your morning coffee. C…" at bounding box center [811, 429] width 286 height 262
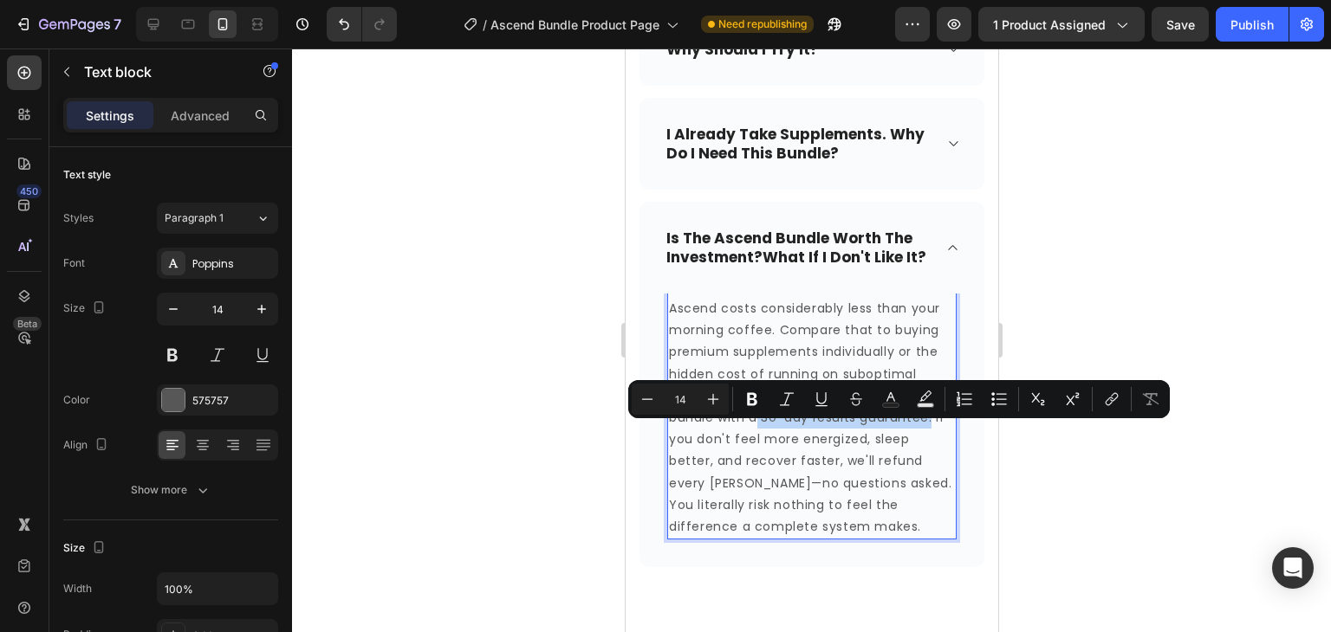
drag, startPoint x: 757, startPoint y: 434, endPoint x: 931, endPoint y: 437, distance: 174.2
click at [931, 437] on p "Ascend costs considerably less than your morning coffee. Compare that to buying…" at bounding box center [811, 418] width 286 height 240
click at [744, 392] on icon "Editor contextual toolbar" at bounding box center [751, 399] width 17 height 17
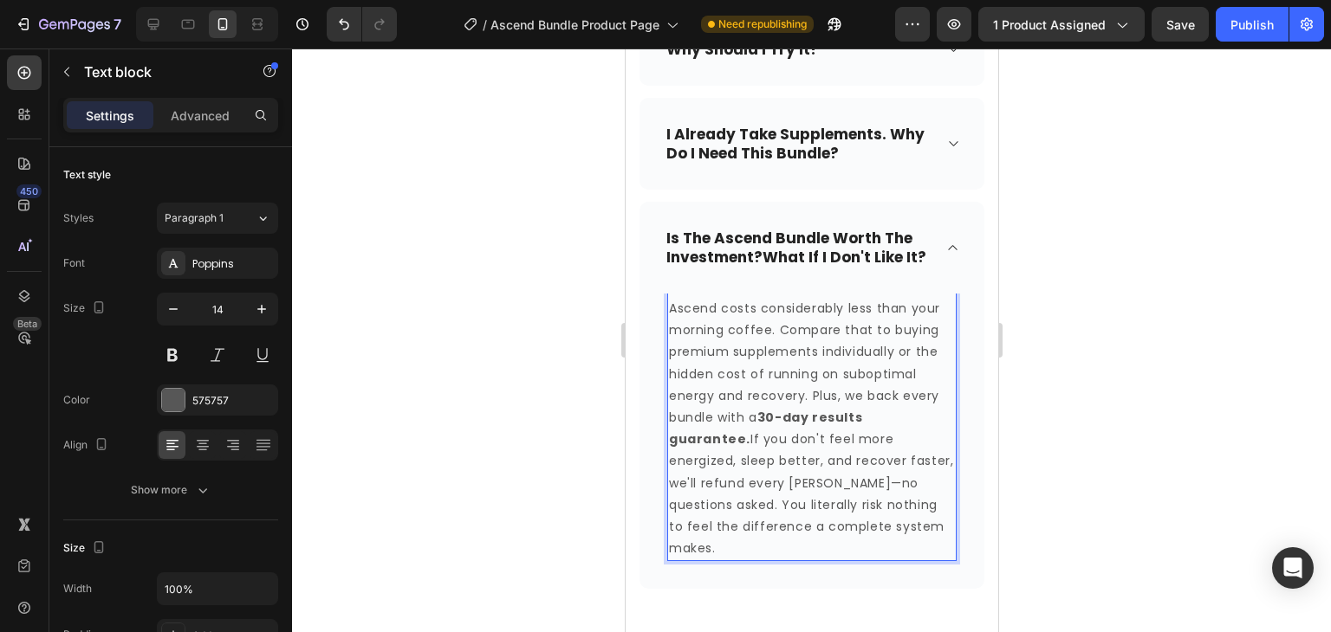
click at [1093, 436] on div at bounding box center [811, 341] width 1039 height 584
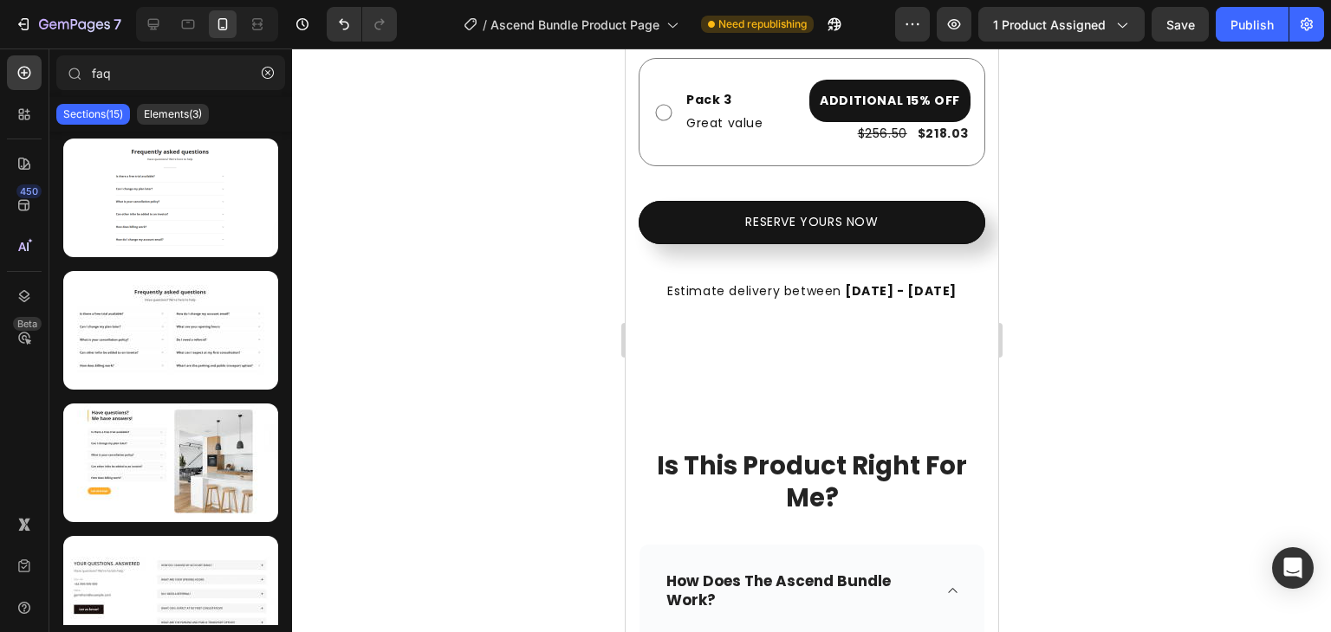
scroll to position [705, 0]
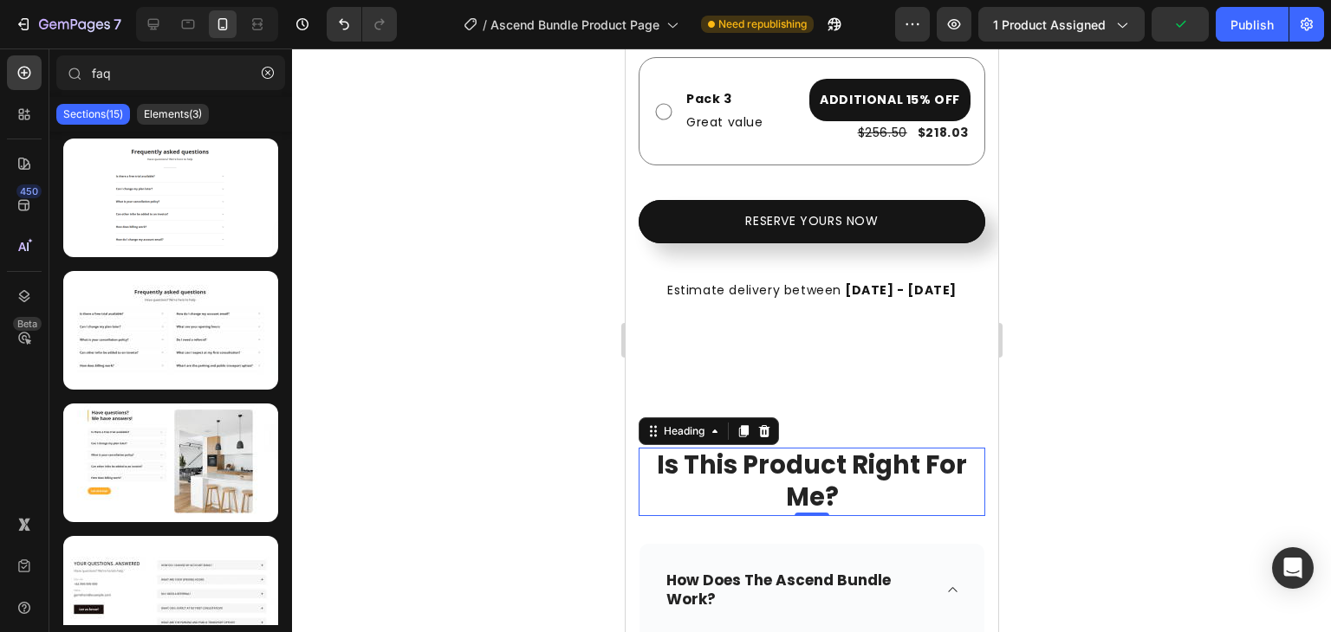
click at [892, 450] on h2 "Is This Product Right For Me?" at bounding box center [811, 482] width 347 height 68
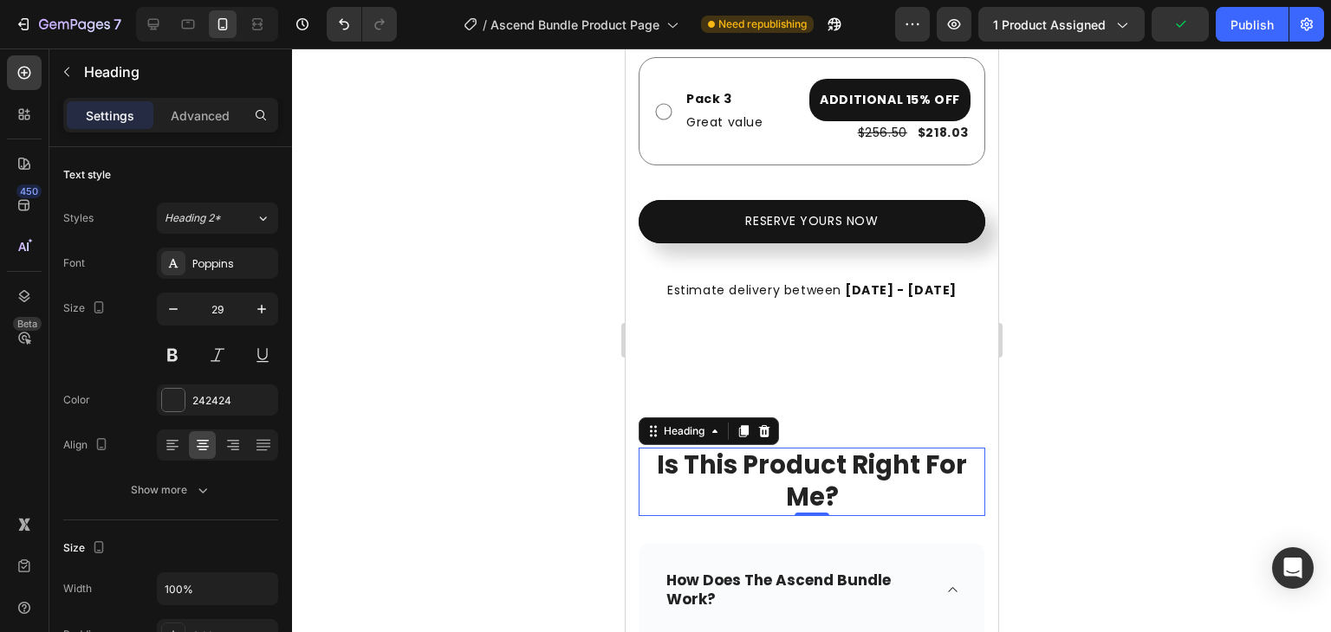
click at [913, 451] on h2 "Is This Product Right For Me?" at bounding box center [811, 482] width 347 height 68
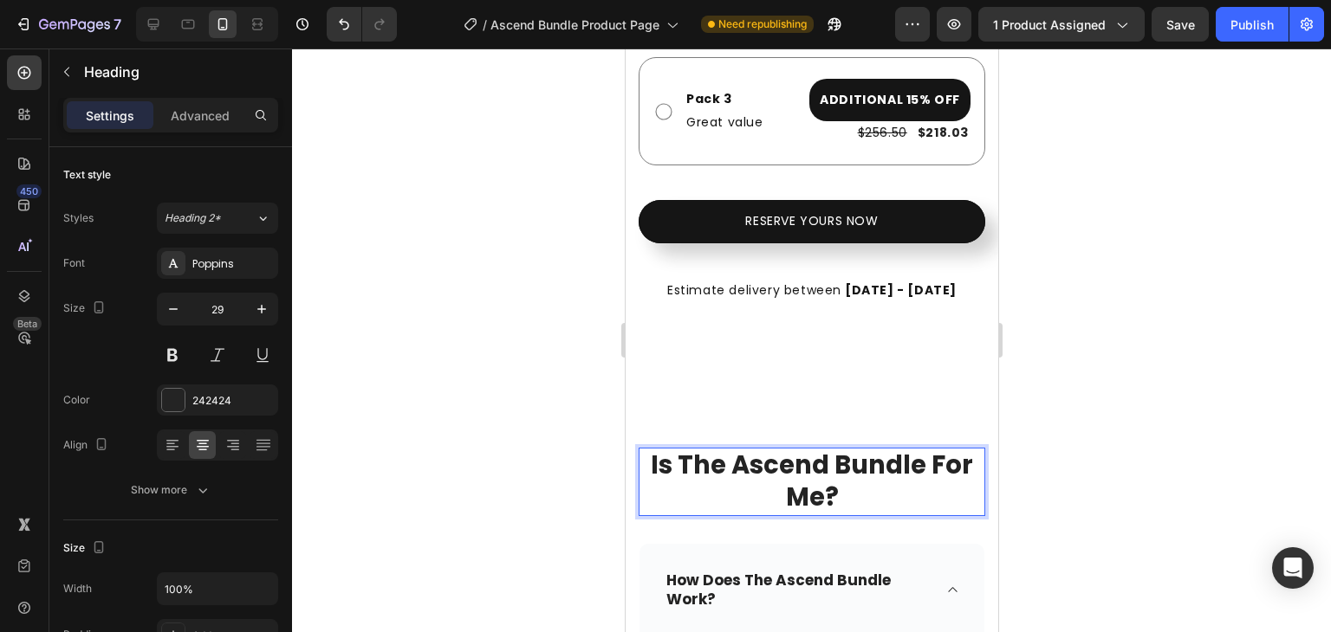
click at [1099, 512] on div at bounding box center [811, 341] width 1039 height 584
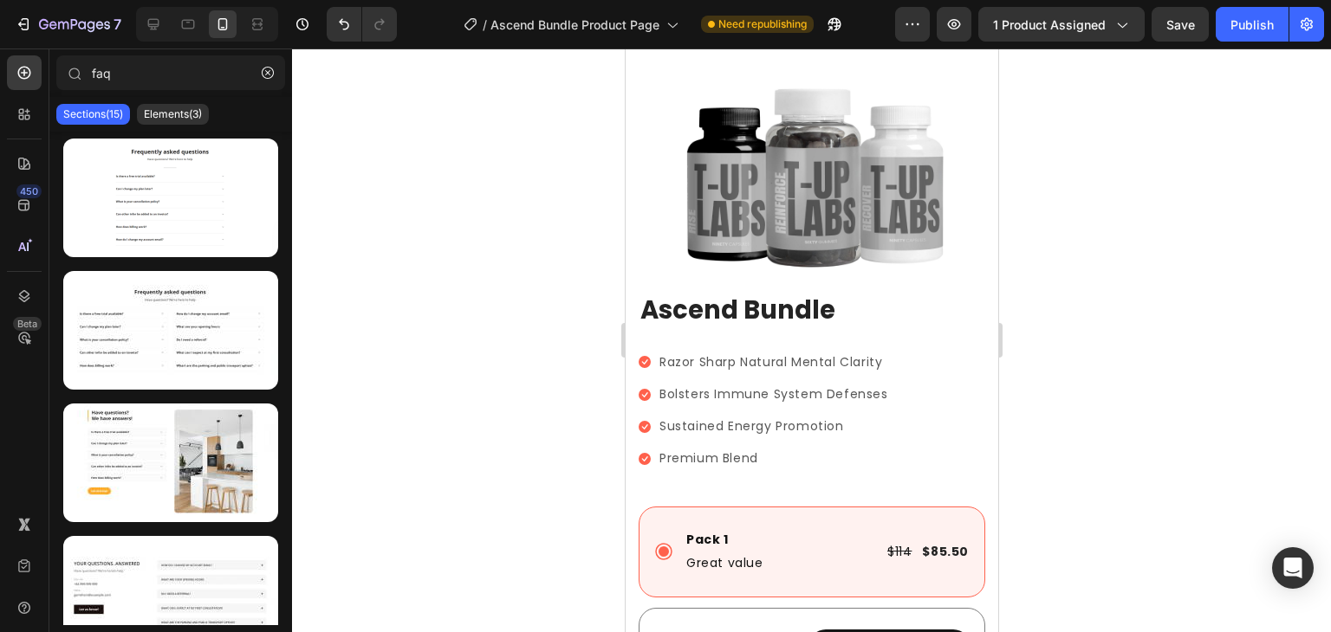
scroll to position [0, 0]
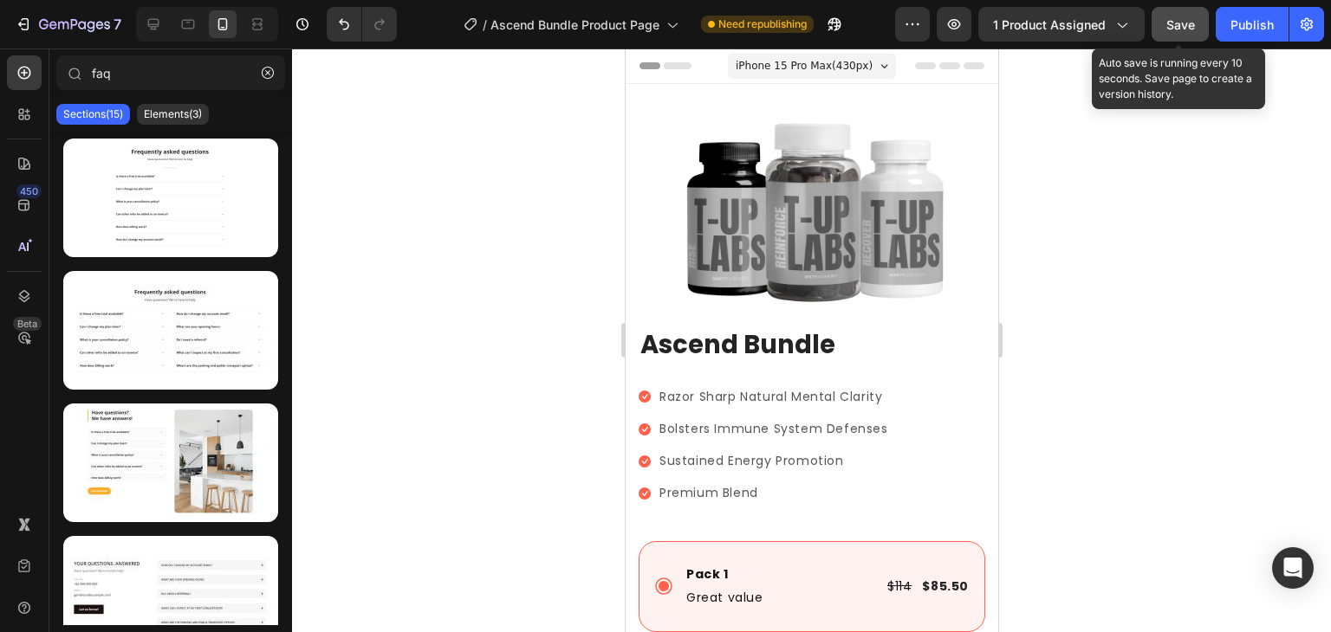
click at [1189, 36] on button "Save" at bounding box center [1179, 24] width 57 height 35
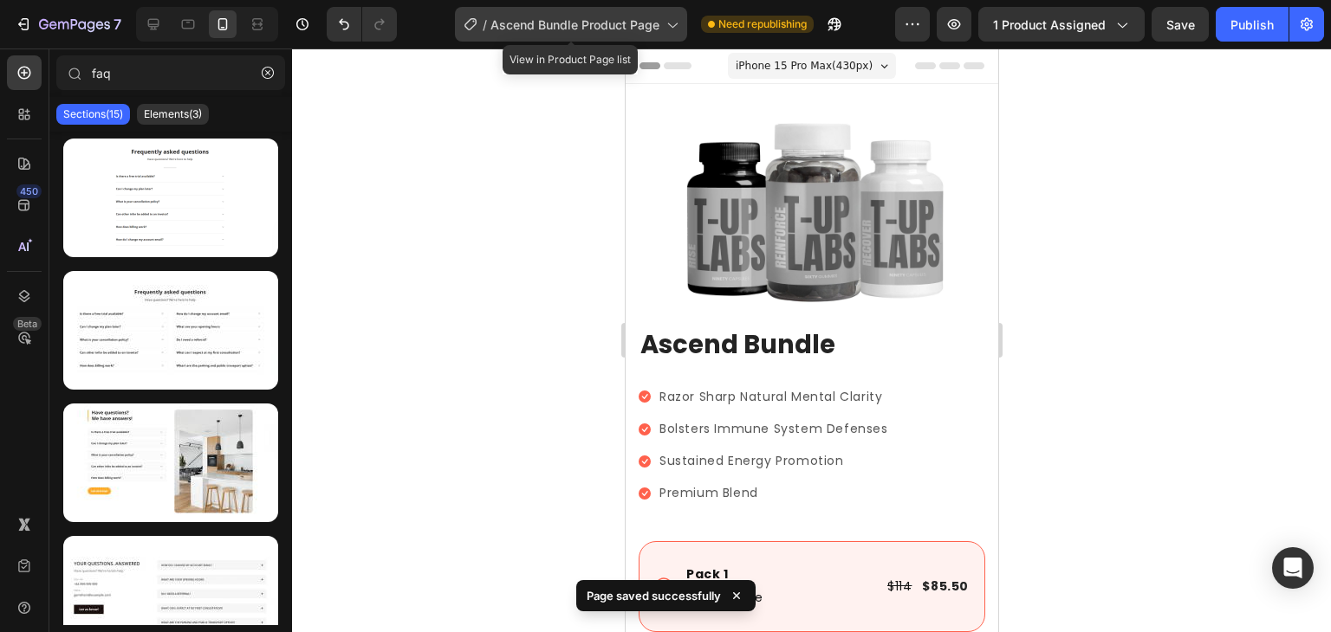
click at [545, 19] on span "Ascend Bundle Product Page" at bounding box center [574, 25] width 169 height 18
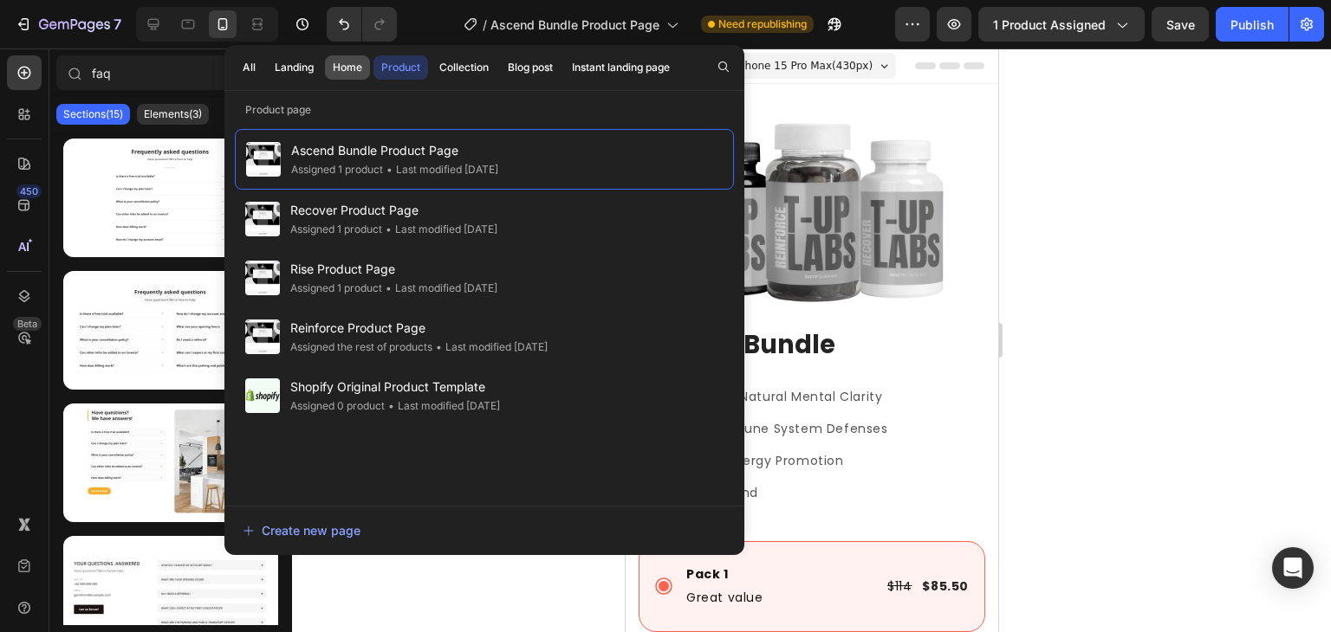
click at [329, 70] on button "Home" at bounding box center [347, 67] width 45 height 24
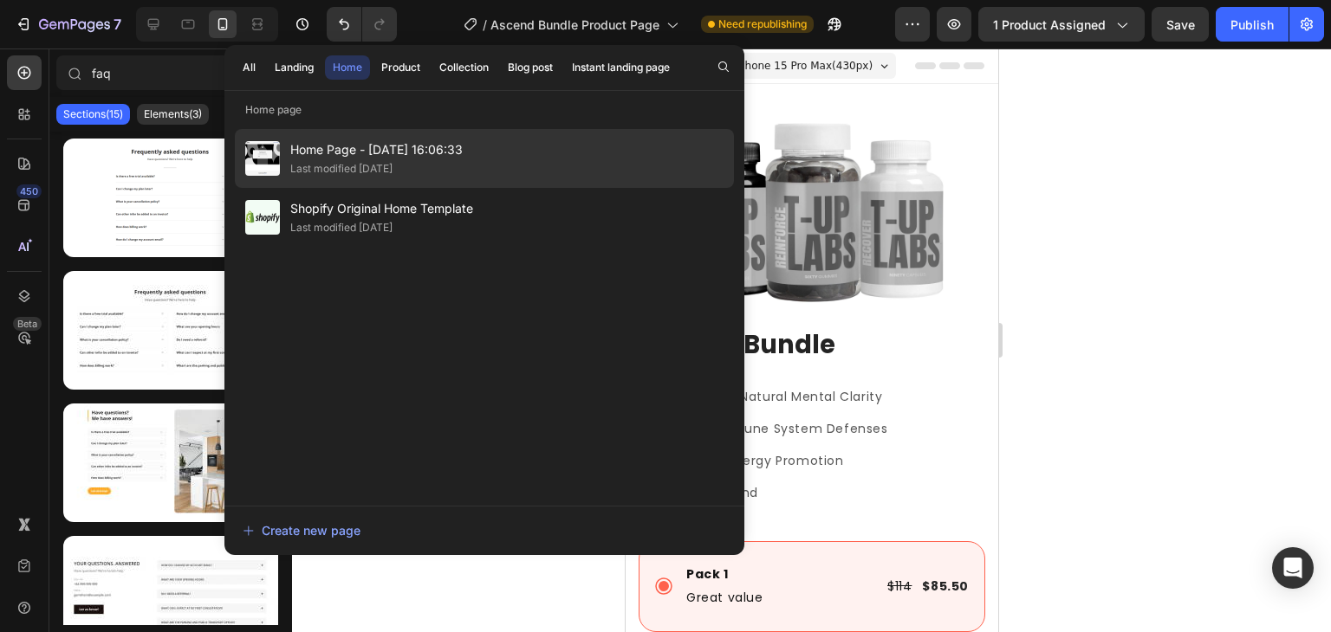
click at [329, 143] on span "Home Page - [DATE] 16:06:33" at bounding box center [376, 149] width 172 height 21
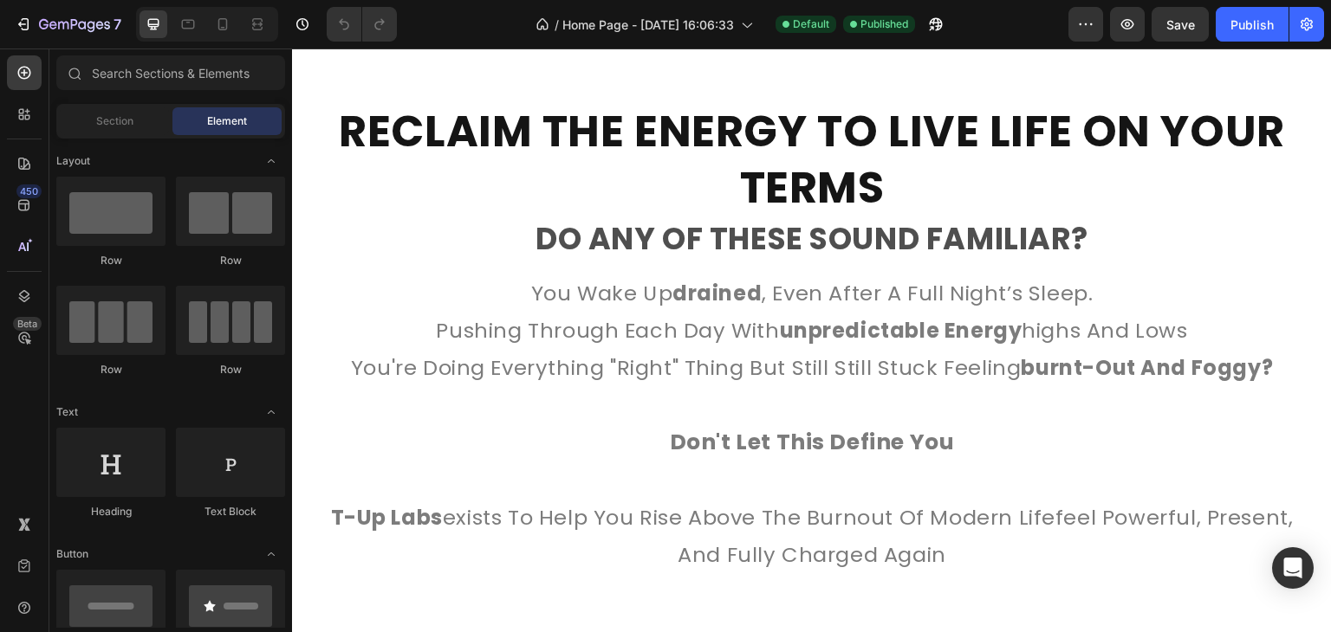
scroll to position [884, 0]
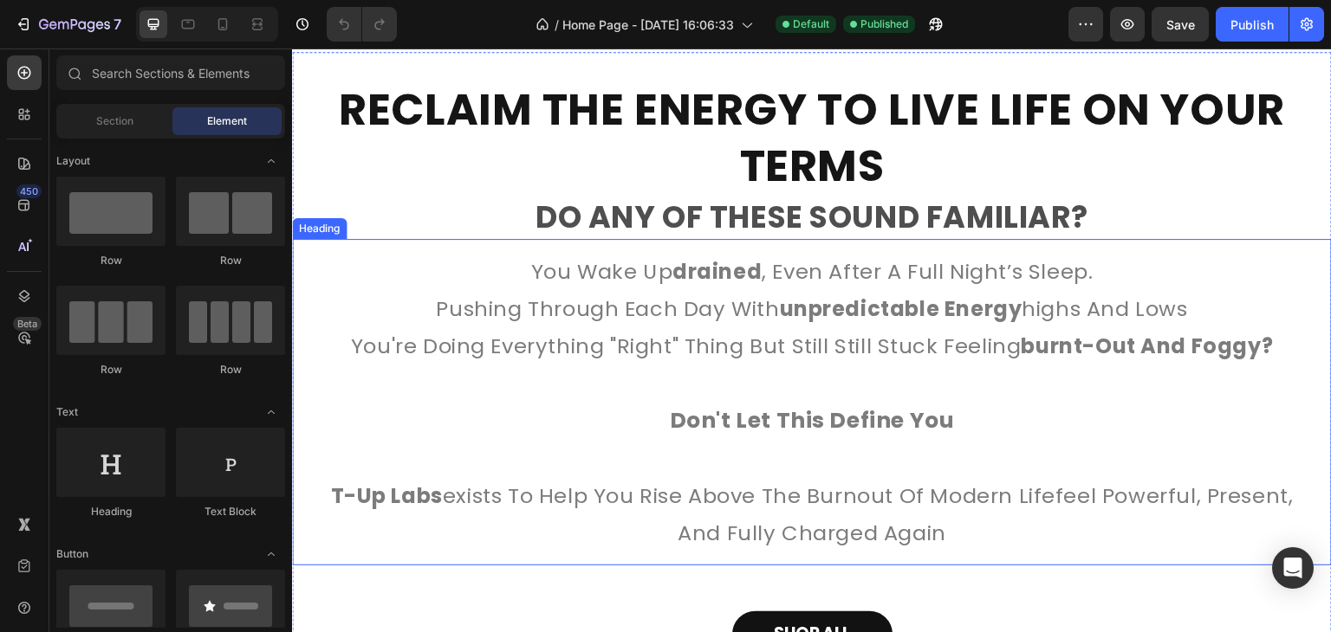
click at [528, 256] on h2 "you wake up drained , even after a full night’s sleep. pushing through each day…" at bounding box center [812, 402] width 1040 height 327
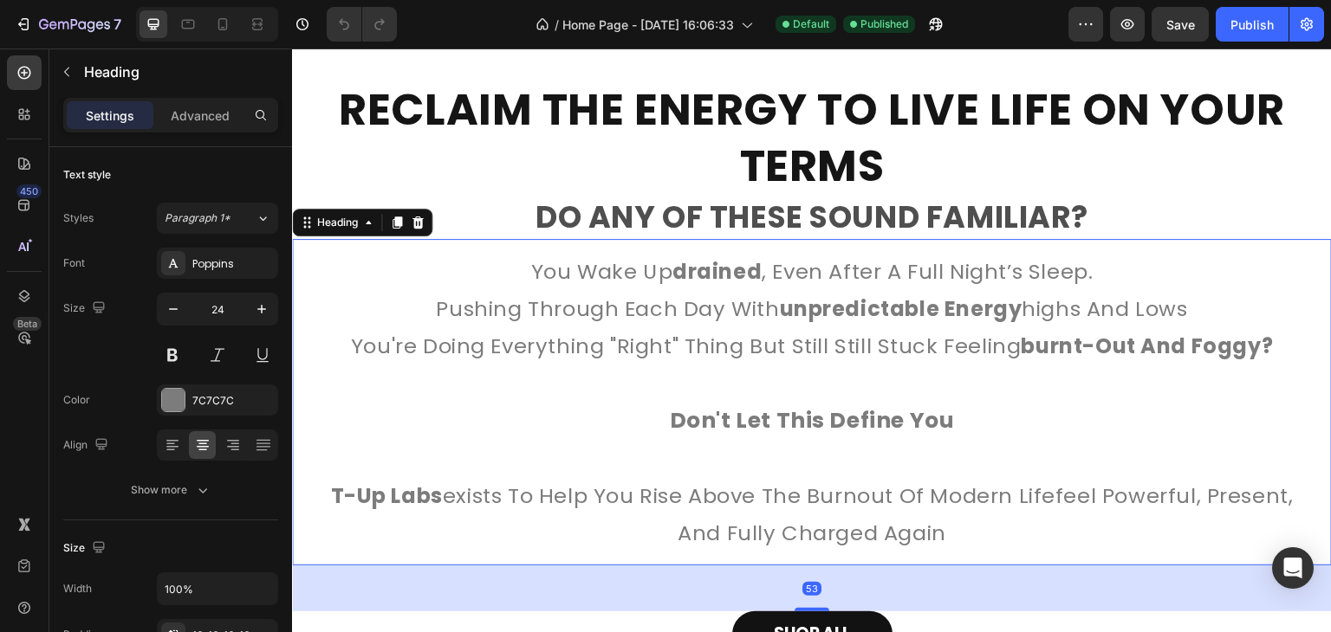
click at [528, 275] on h2 "you wake up drained , even after a full night’s sleep. pushing through each day…" at bounding box center [812, 402] width 1040 height 327
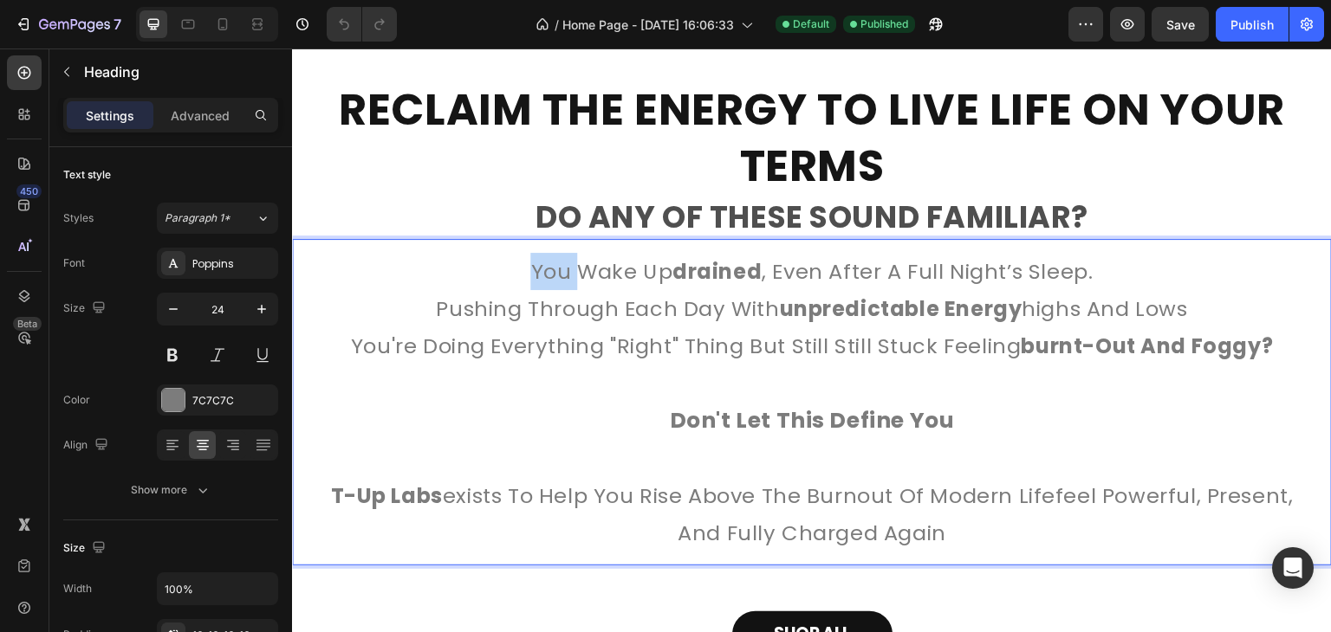
click at [528, 275] on p "you wake up drained , even after a full night’s sleep. pushing through each day…" at bounding box center [812, 403] width 1012 height 300
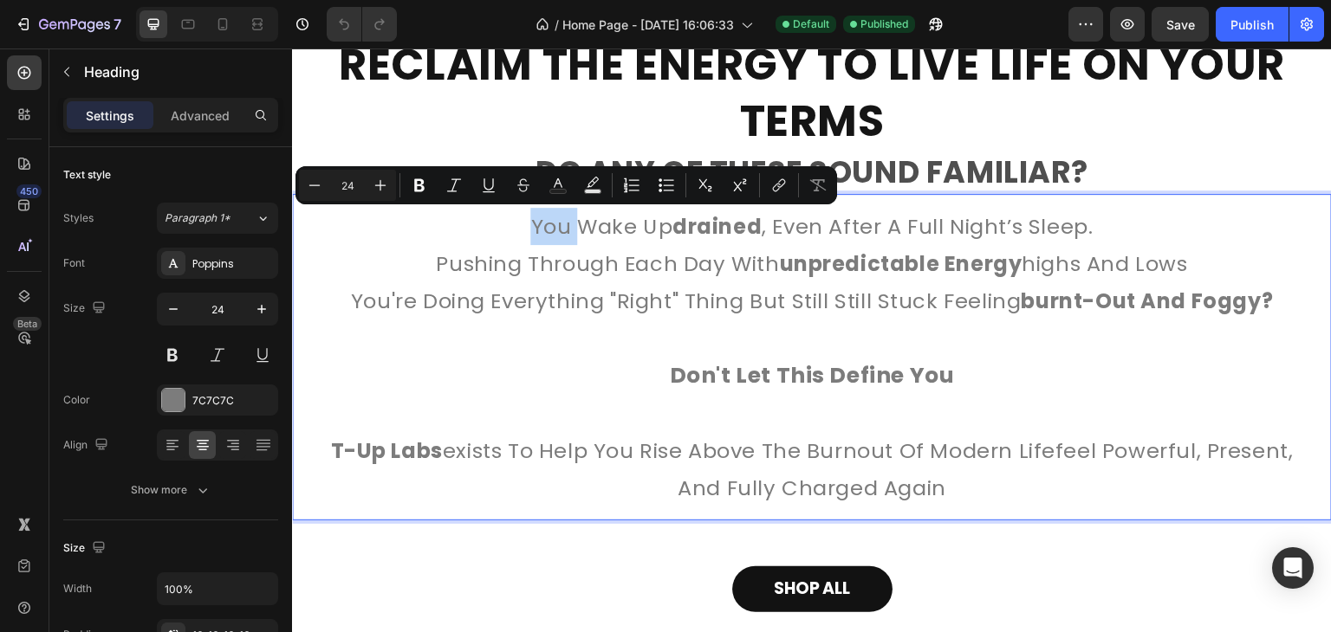
scroll to position [925, 0]
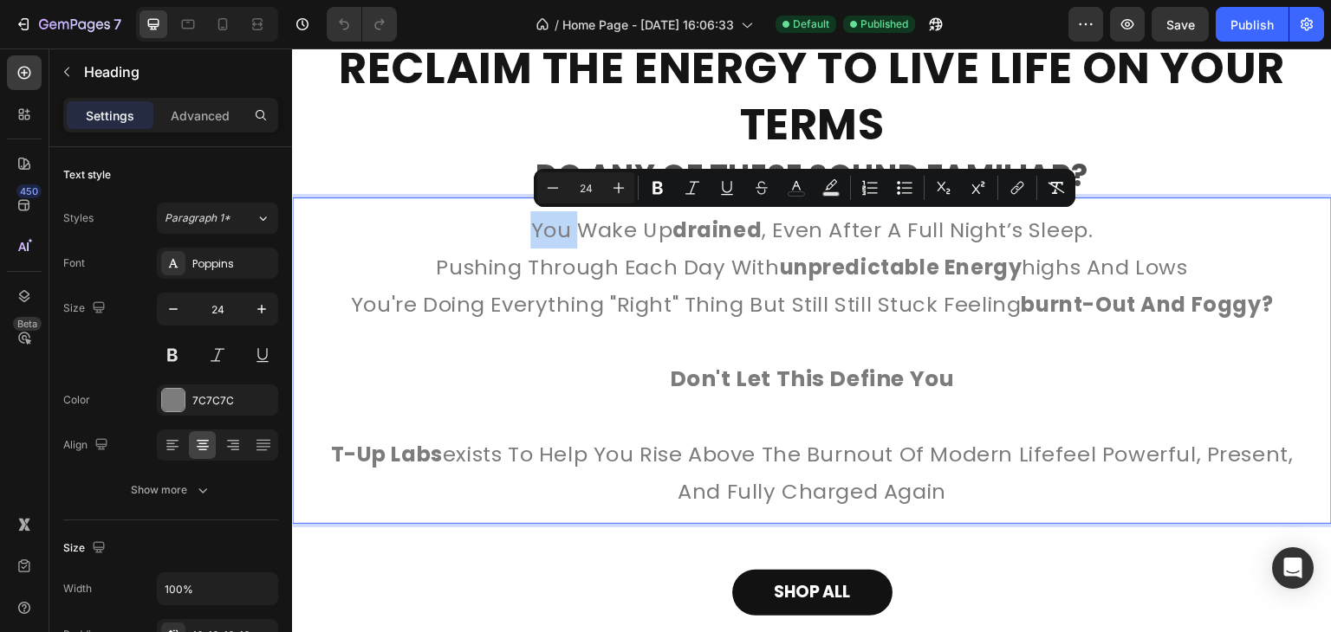
drag, startPoint x: 942, startPoint y: 491, endPoint x: 340, endPoint y: 238, distance: 652.3
click at [340, 238] on p "you wake up drained , even after a full night’s sleep. pushing through each day…" at bounding box center [812, 361] width 1012 height 300
copy p "you wake up drained , even after a full night’s sleep. pushing through each day…"
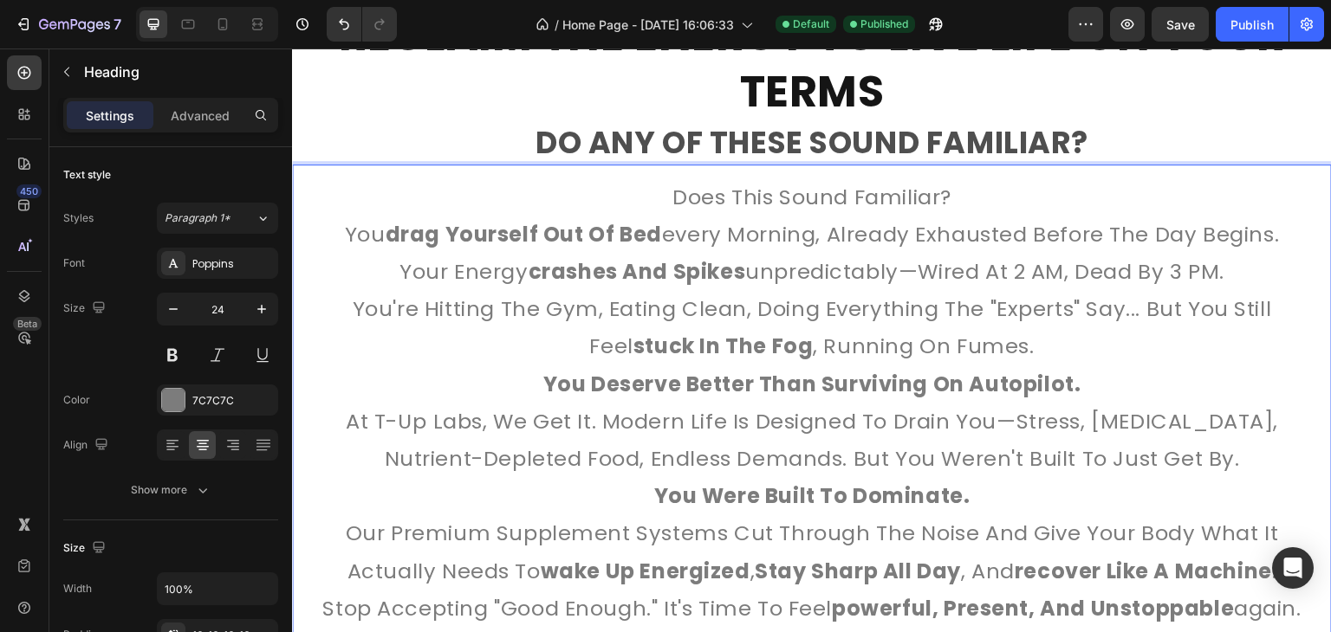
scroll to position [959, 0]
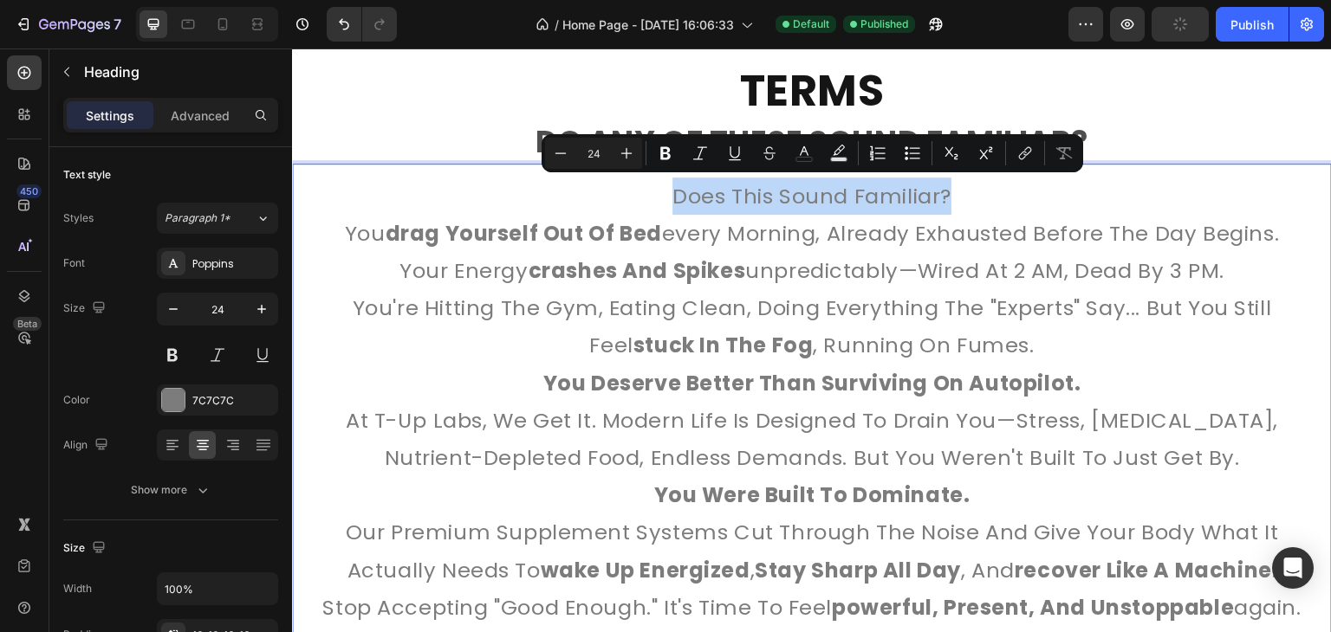
drag, startPoint x: 960, startPoint y: 191, endPoint x: 670, endPoint y: 176, distance: 290.6
click at [670, 178] on p "Does This Sound Familiar?" at bounding box center [812, 196] width 1012 height 37
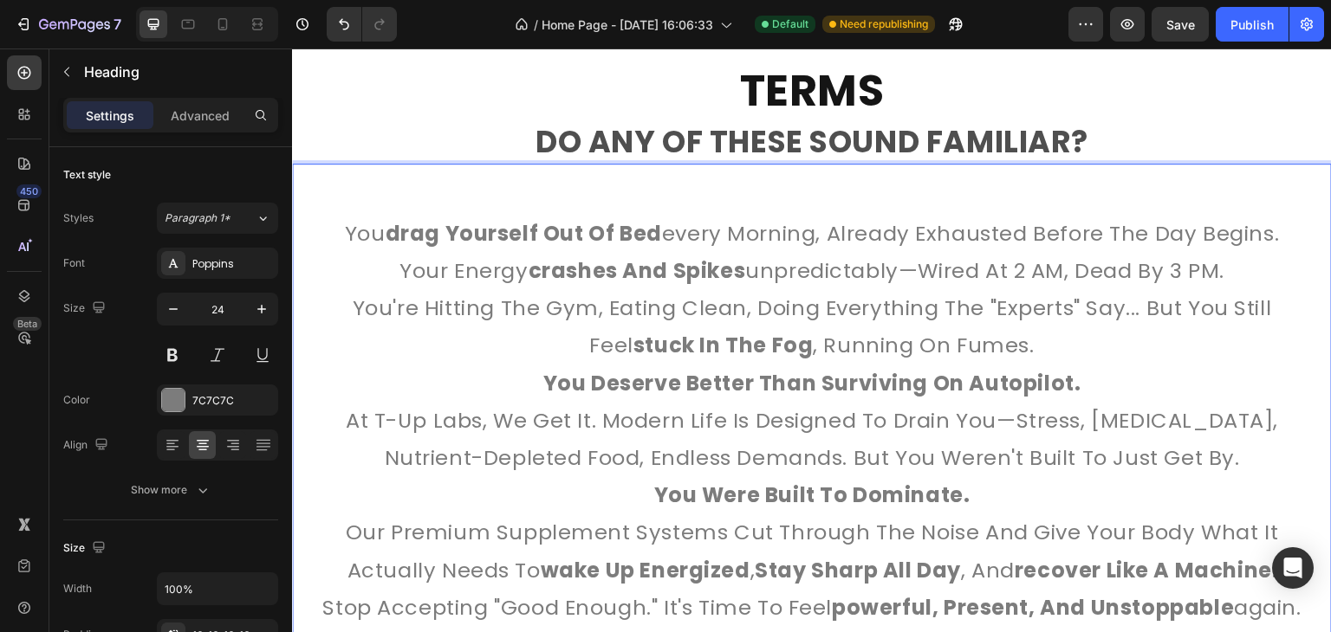
click at [337, 233] on p "You drag yourself out of bed every morning, already exhausted before the day be…" at bounding box center [812, 233] width 1012 height 37
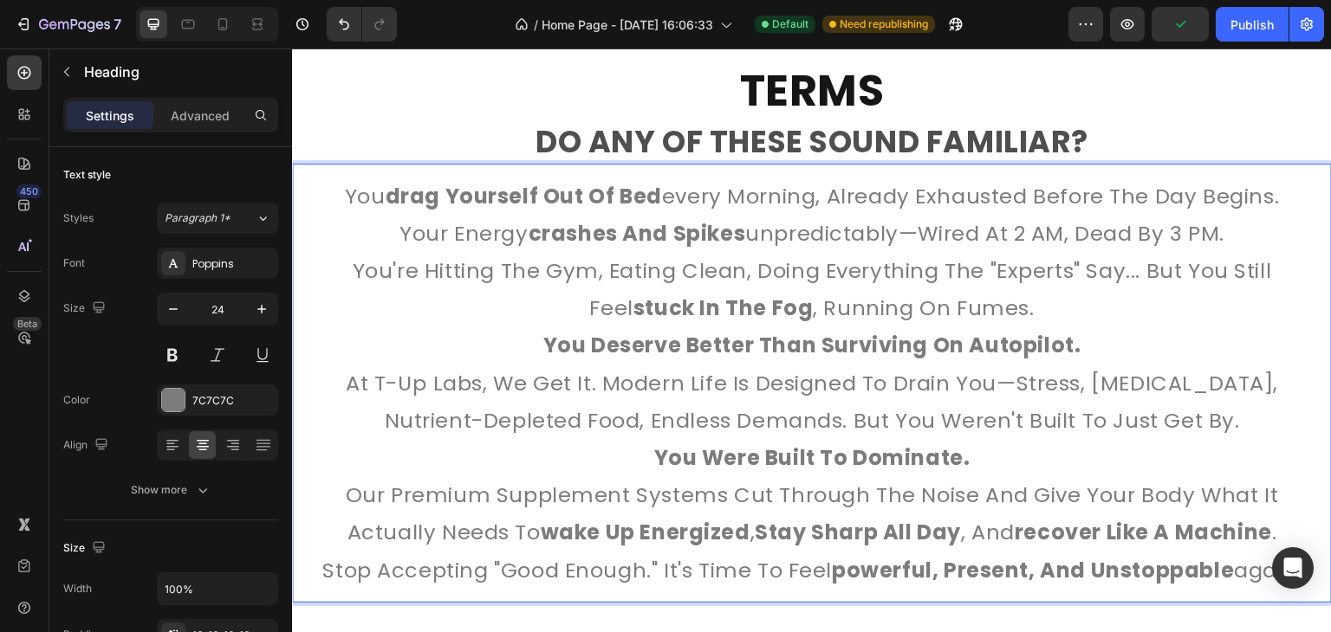
click at [1009, 306] on p "You're hitting the gym, eating clean, doing everything the "experts" say... but…" at bounding box center [812, 289] width 1012 height 75
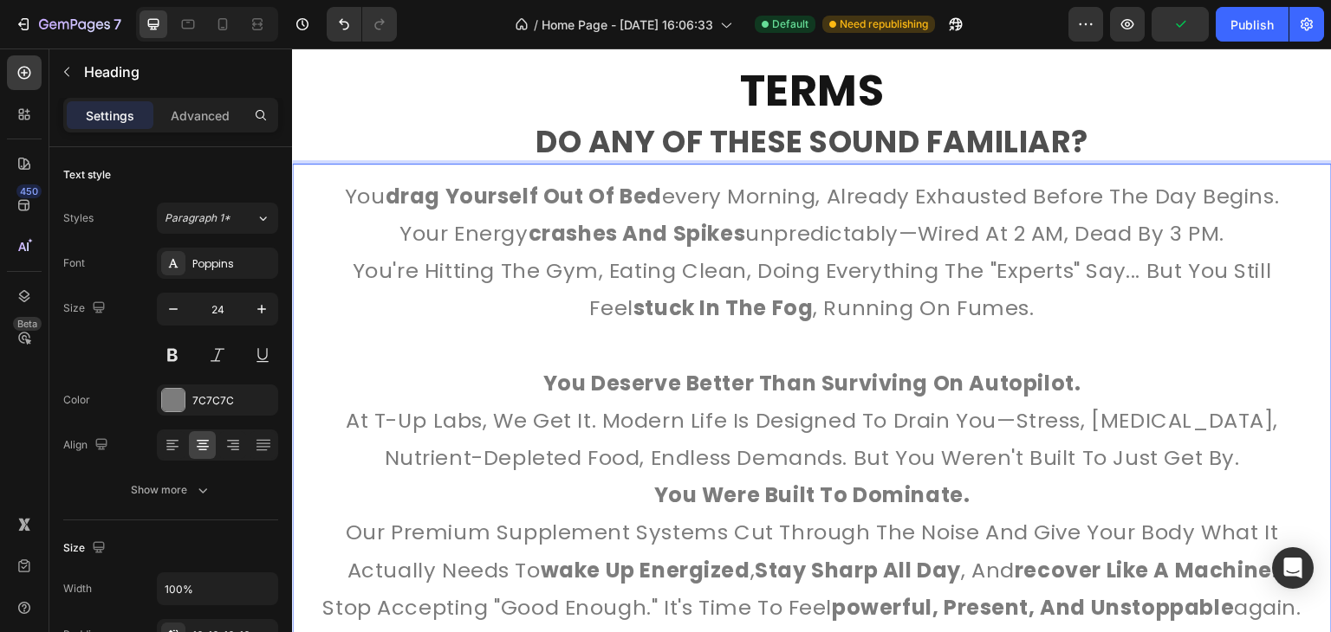
click at [1087, 386] on p "You deserve better than surviving on autopilot." at bounding box center [812, 383] width 1012 height 37
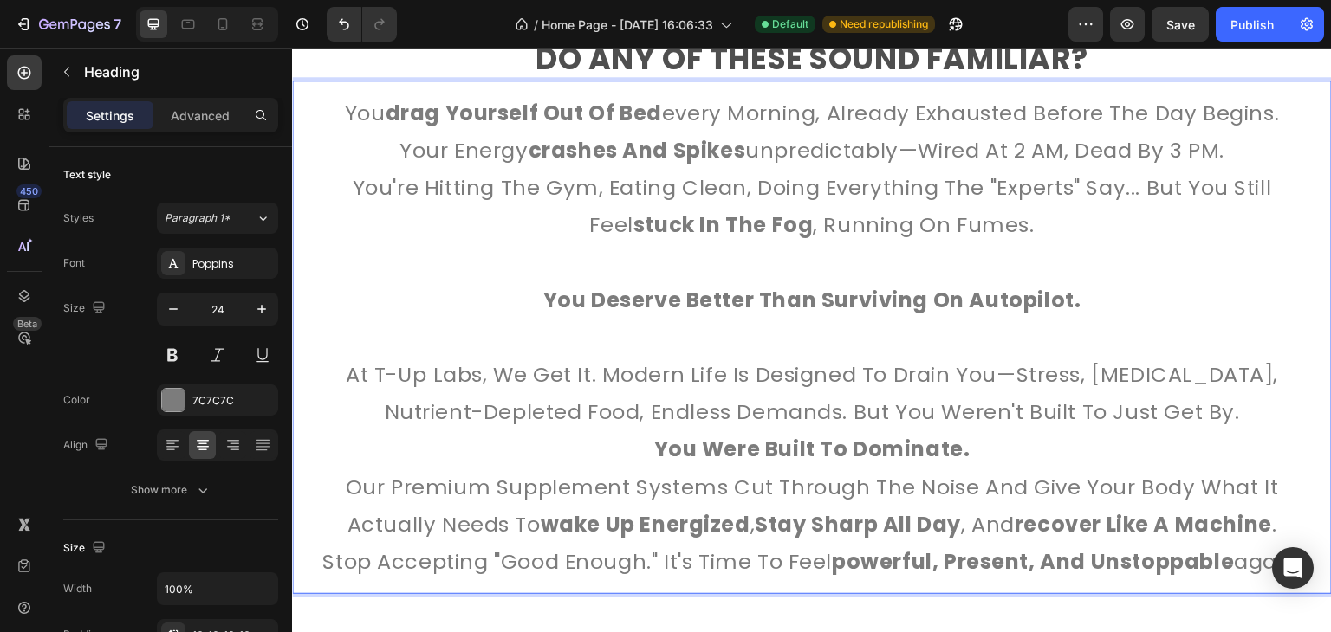
scroll to position [1043, 0]
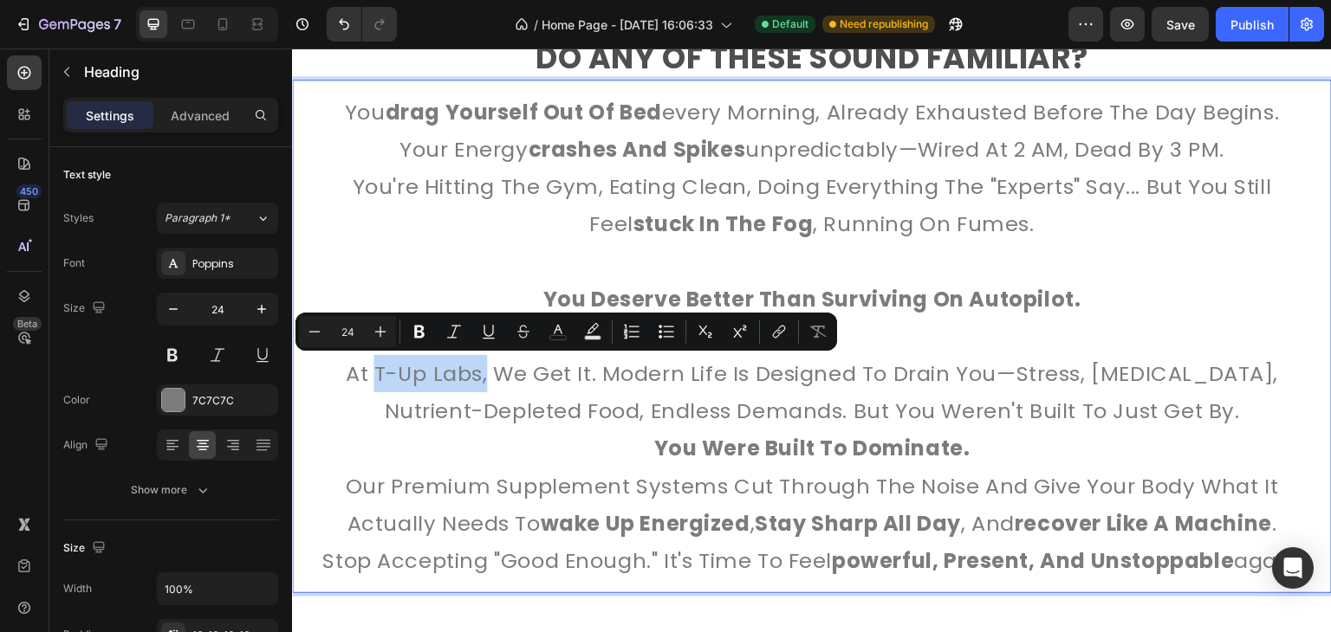
drag, startPoint x: 472, startPoint y: 376, endPoint x: 363, endPoint y: 373, distance: 109.2
click at [363, 373] on p "At T-Up Labs, we get it. Modern life is designed to drain you—stress, sleep dep…" at bounding box center [812, 392] width 1012 height 75
click at [419, 334] on icon "Editor contextual toolbar" at bounding box center [419, 331] width 17 height 17
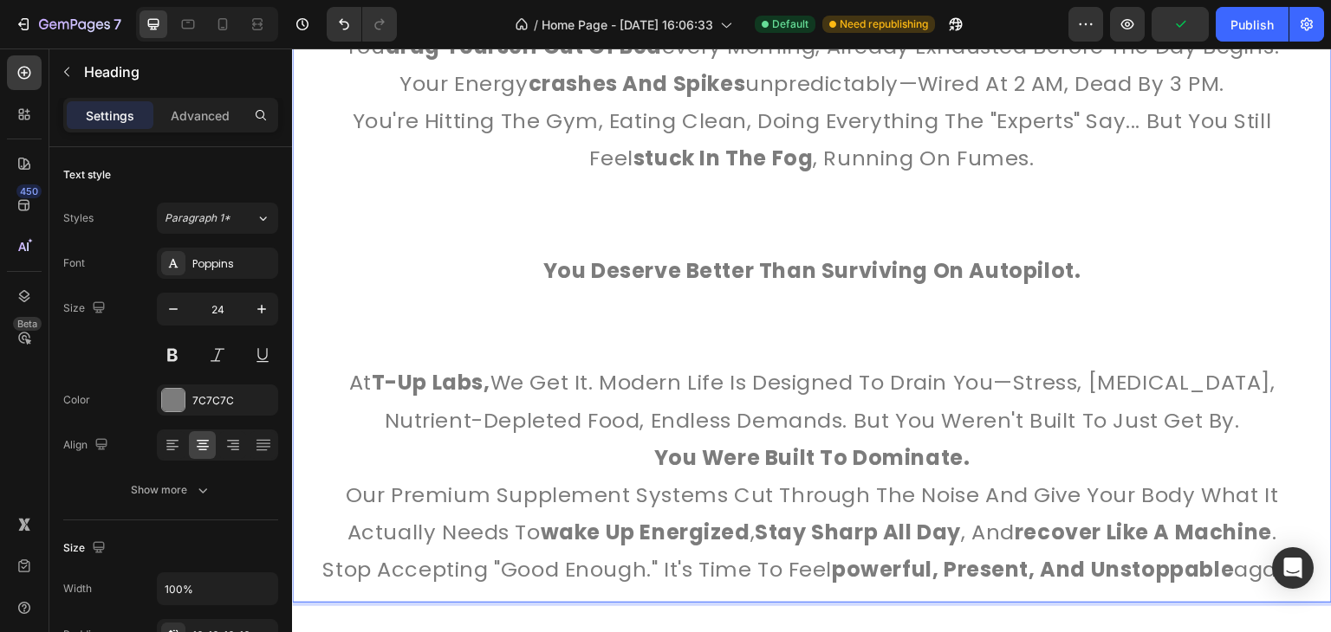
scroll to position [1121, 0]
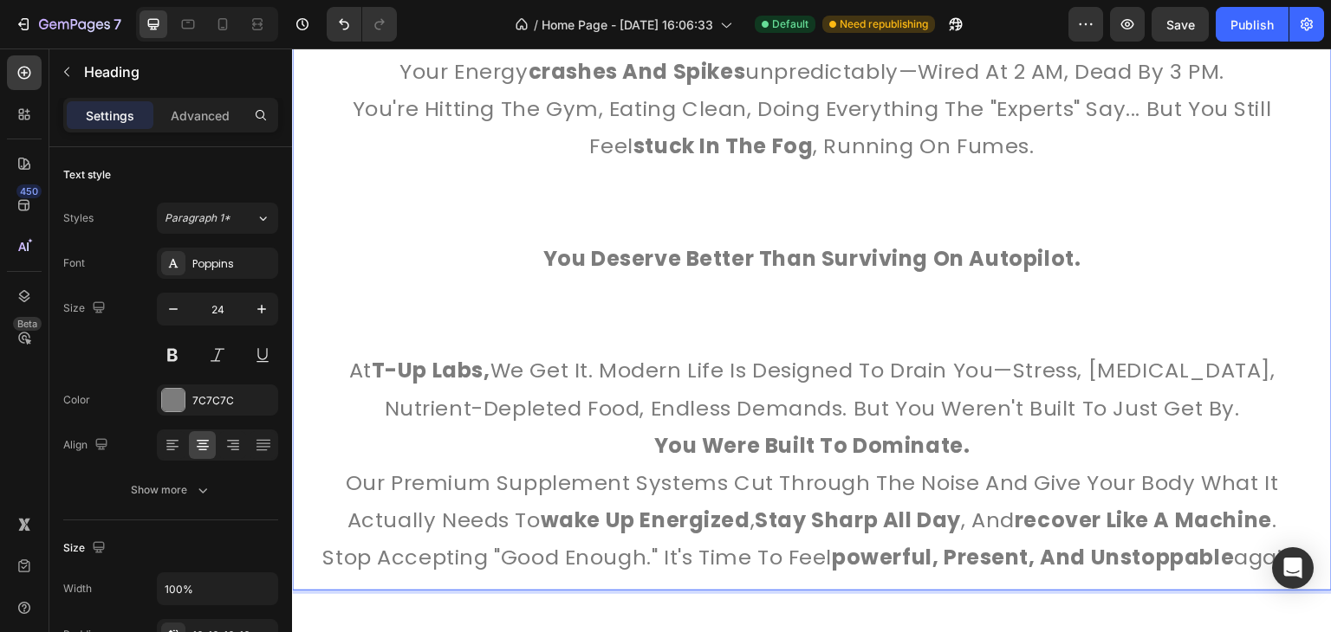
click at [1240, 405] on p "At T-Up Labs, we get it. Modern life is designed to drain you—stress, sleep dep…" at bounding box center [812, 389] width 1012 height 75
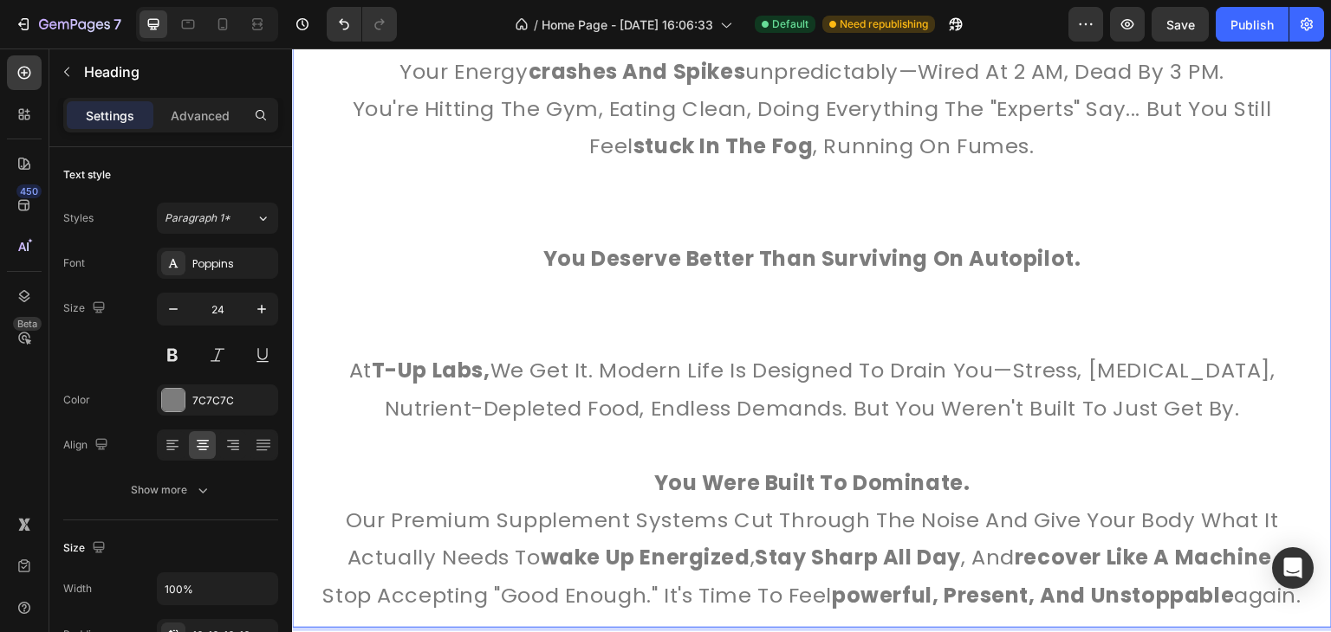
click at [1004, 506] on p "Our premium supplement systems cut through the noise and give your body what it…" at bounding box center [812, 539] width 1012 height 75
click at [969, 483] on p "You were built to dominate." at bounding box center [812, 482] width 1012 height 37
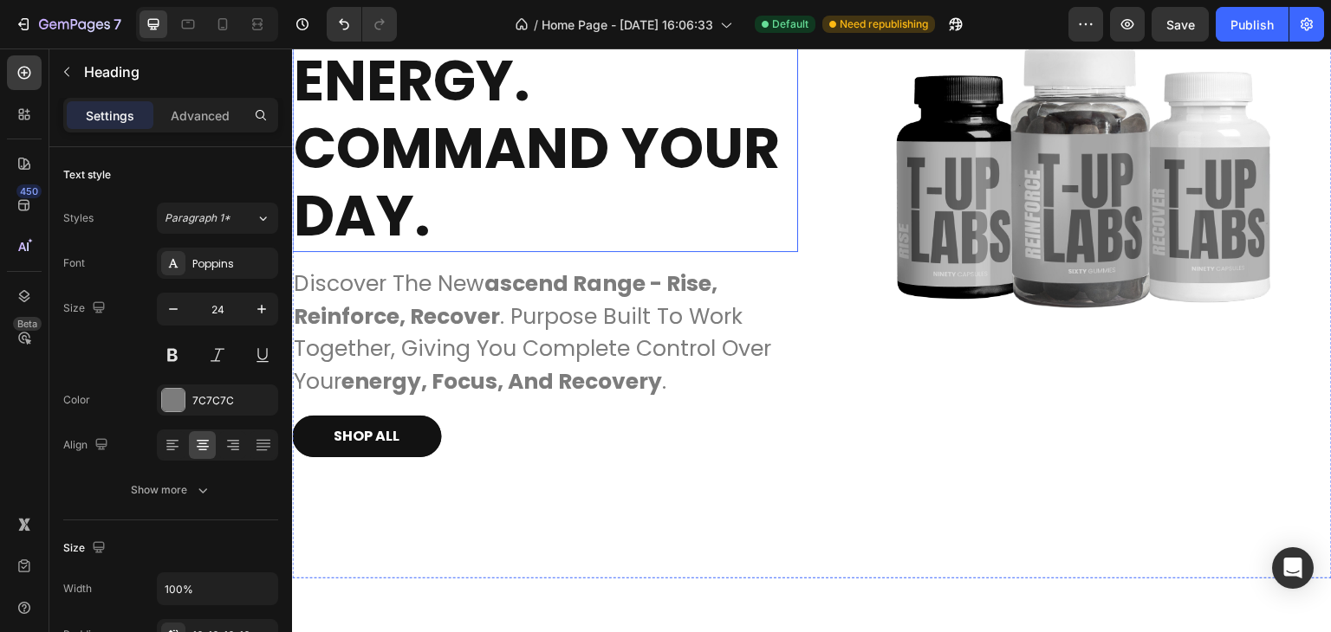
scroll to position [200, 0]
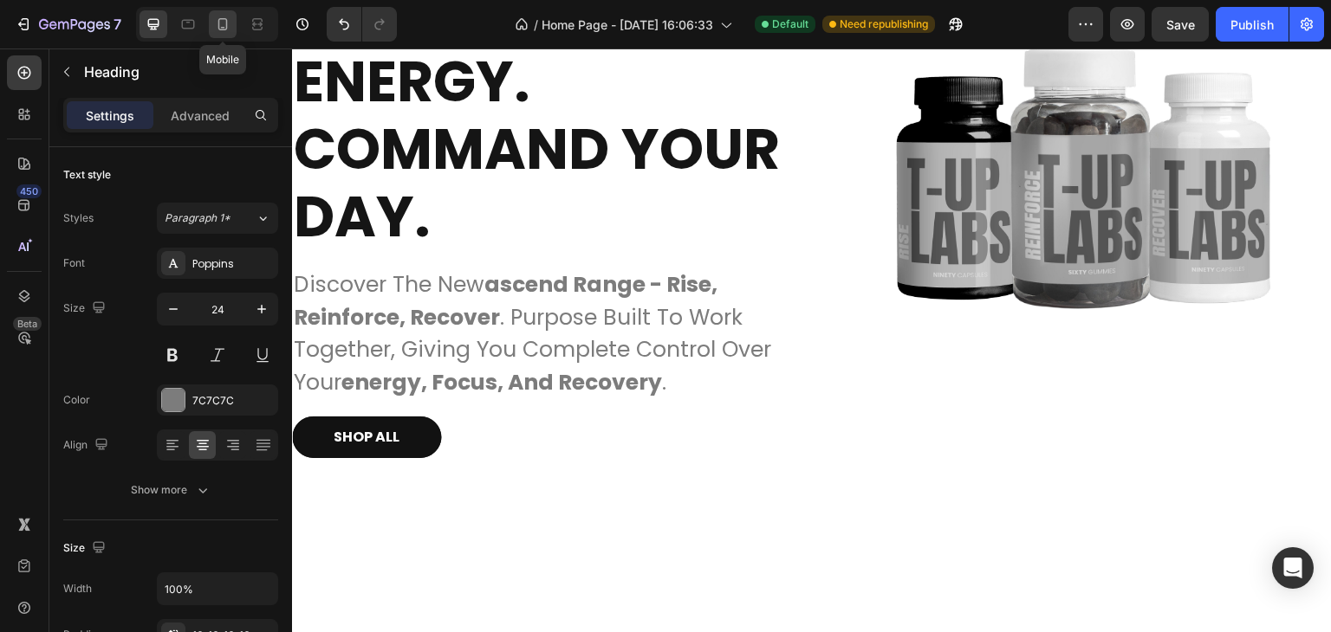
click at [223, 20] on icon at bounding box center [222, 24] width 17 height 17
type input "16"
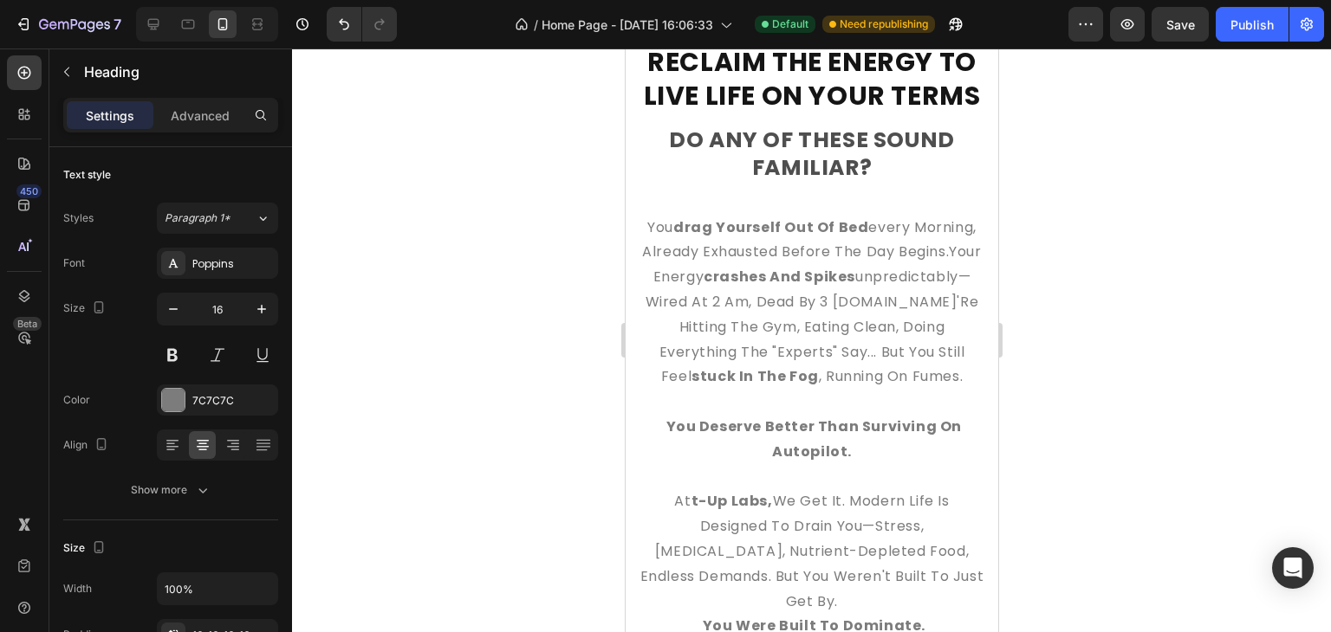
scroll to position [728, 0]
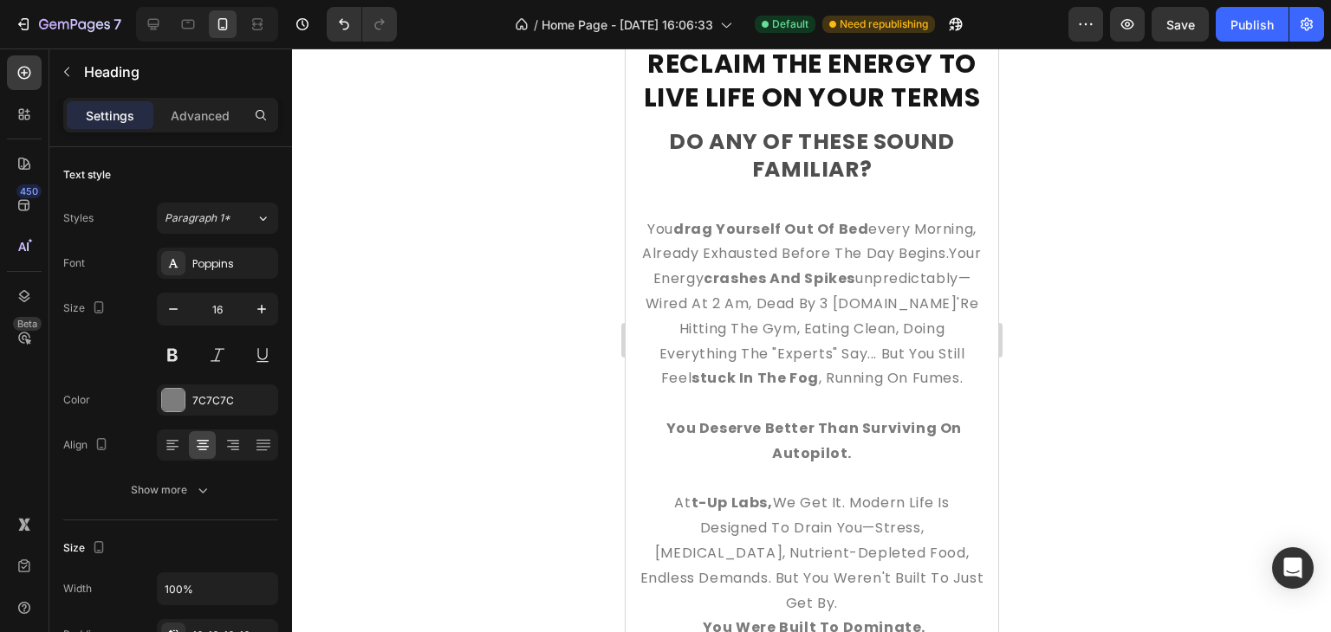
click at [713, 273] on h2 "you drag yourself out of bed every morning, already exhausted before the day be…" at bounding box center [811, 517] width 373 height 626
click at [687, 330] on p "you drag yourself out of bed every morning, already exhausted before the day be…" at bounding box center [810, 516] width 345 height 599
click at [652, 322] on p "you drag yourself out of bed every morning, already exhausted before the day be…" at bounding box center [810, 516] width 345 height 599
click at [873, 351] on p "you drag yourself out of bed every morning, already exhausted before the day be…" at bounding box center [810, 516] width 345 height 599
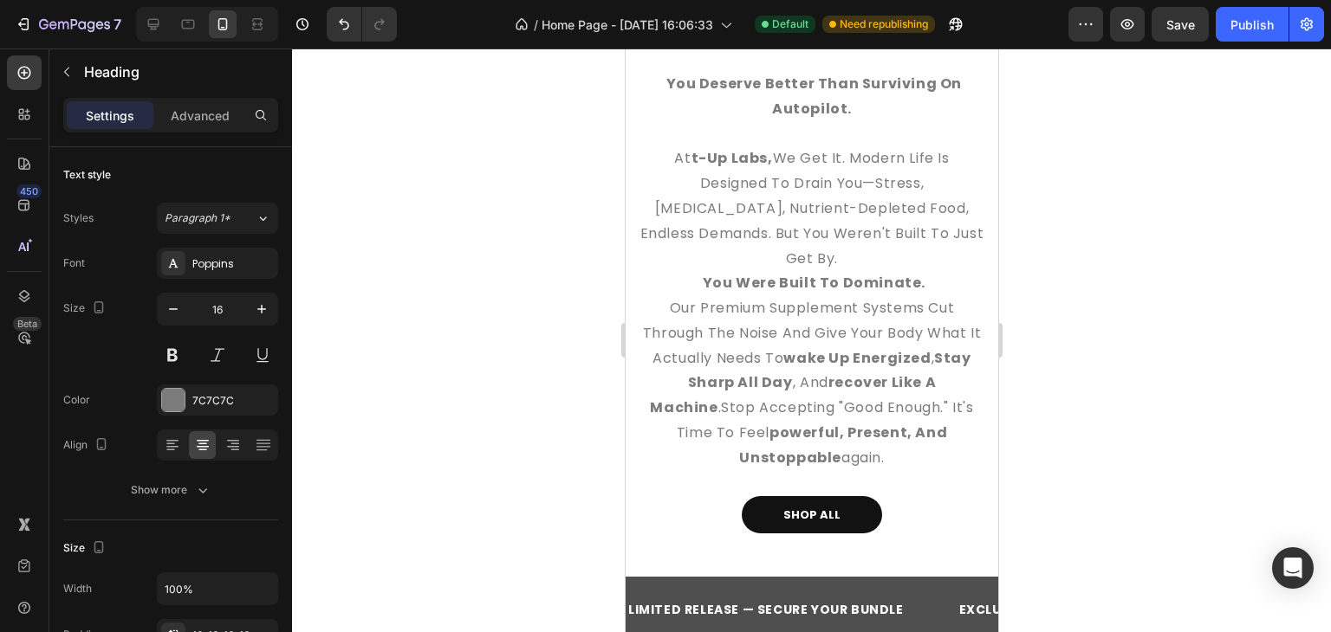
scroll to position [1073, 0]
click at [715, 407] on p "you drag yourself out of bed every morning, already exhausted before the day be…" at bounding box center [810, 171] width 345 height 599
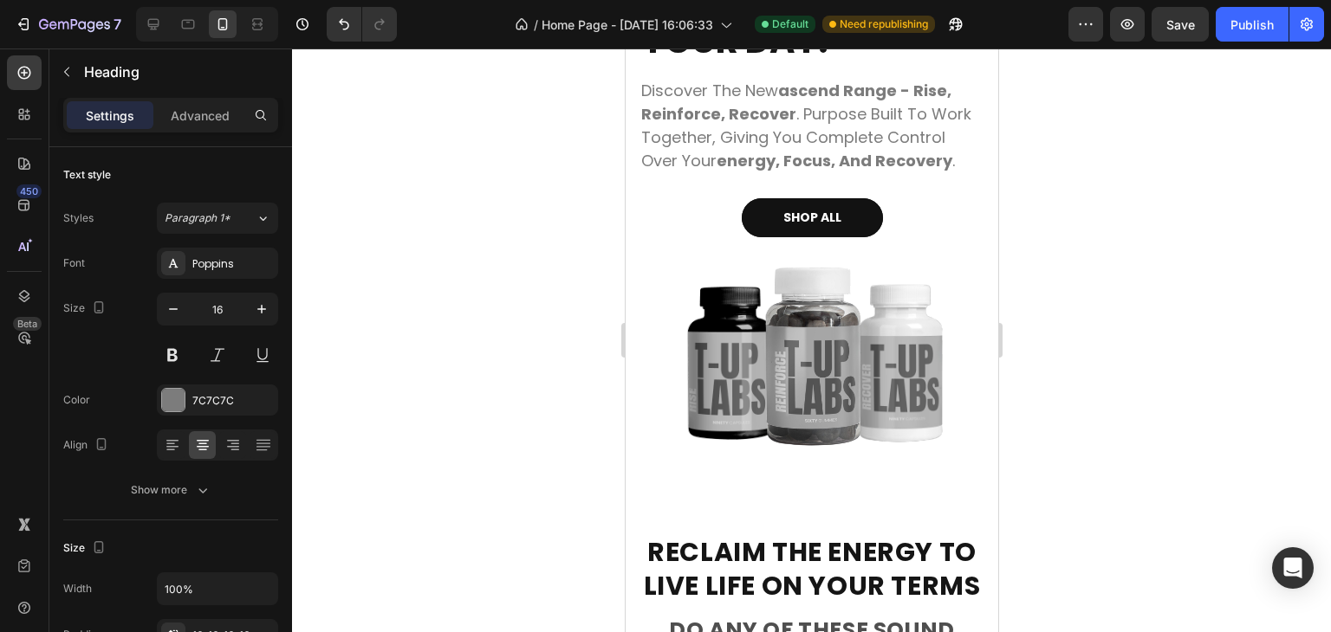
scroll to position [0, 0]
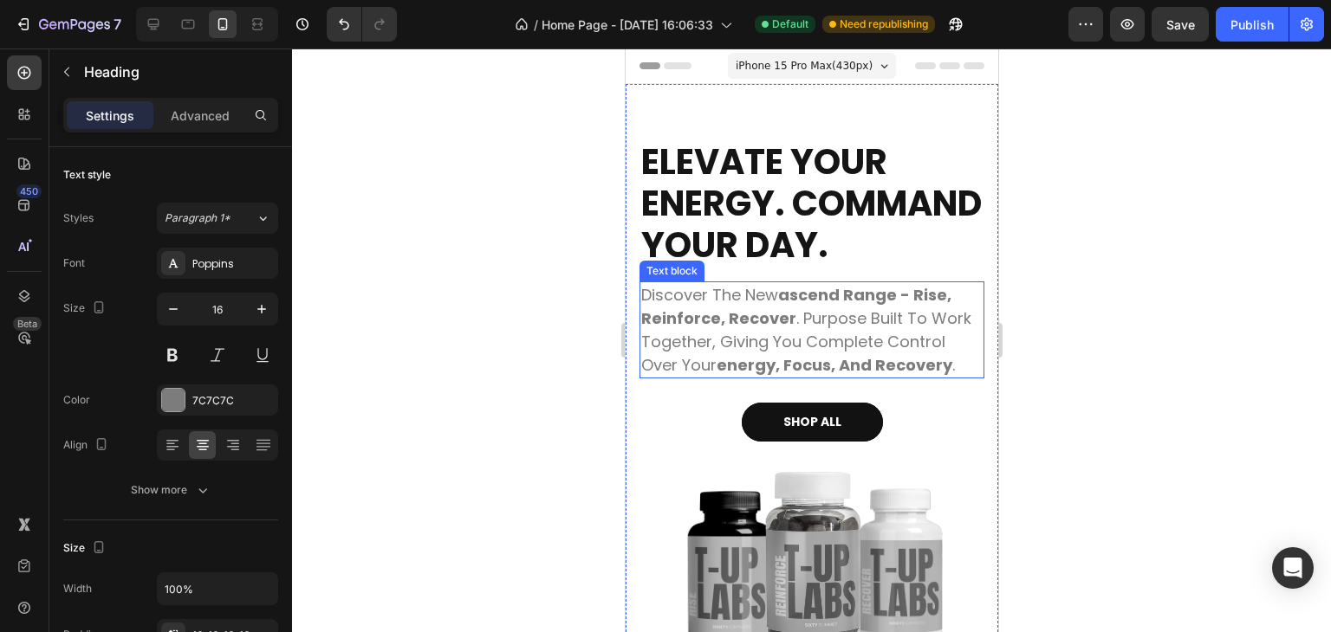
click at [757, 329] on strong "ascend range - rise, reinforce, recover" at bounding box center [795, 306] width 310 height 45
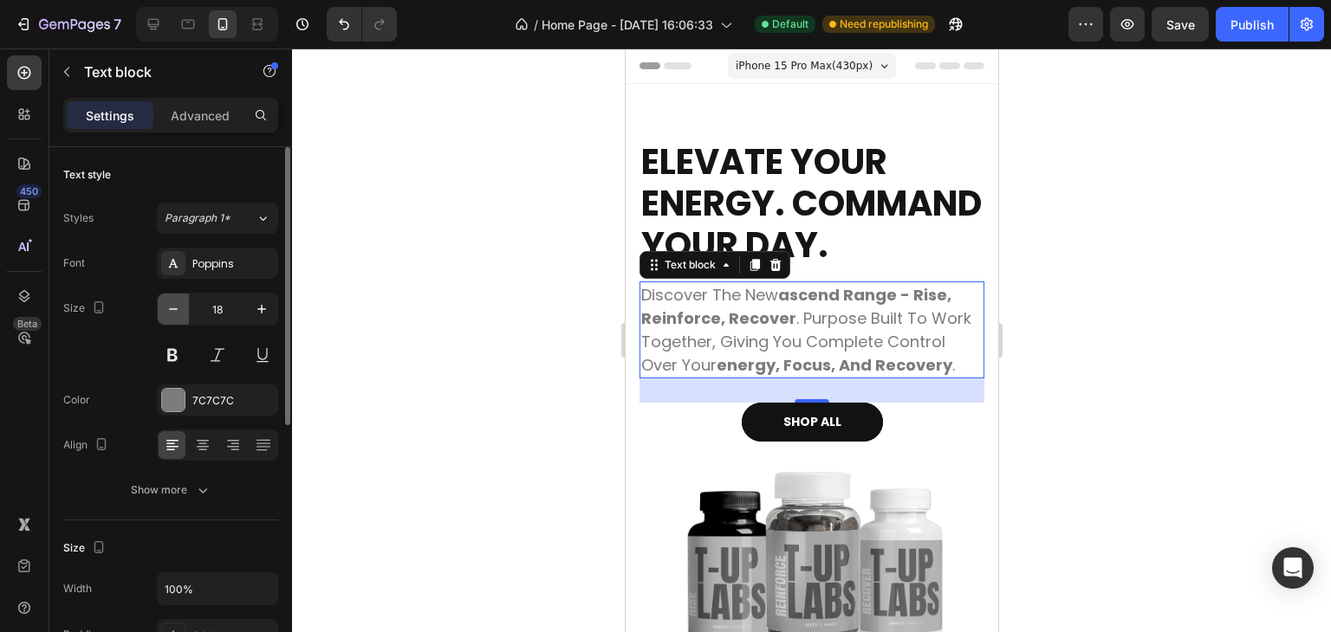
click at [170, 311] on icon "button" at bounding box center [173, 309] width 17 height 17
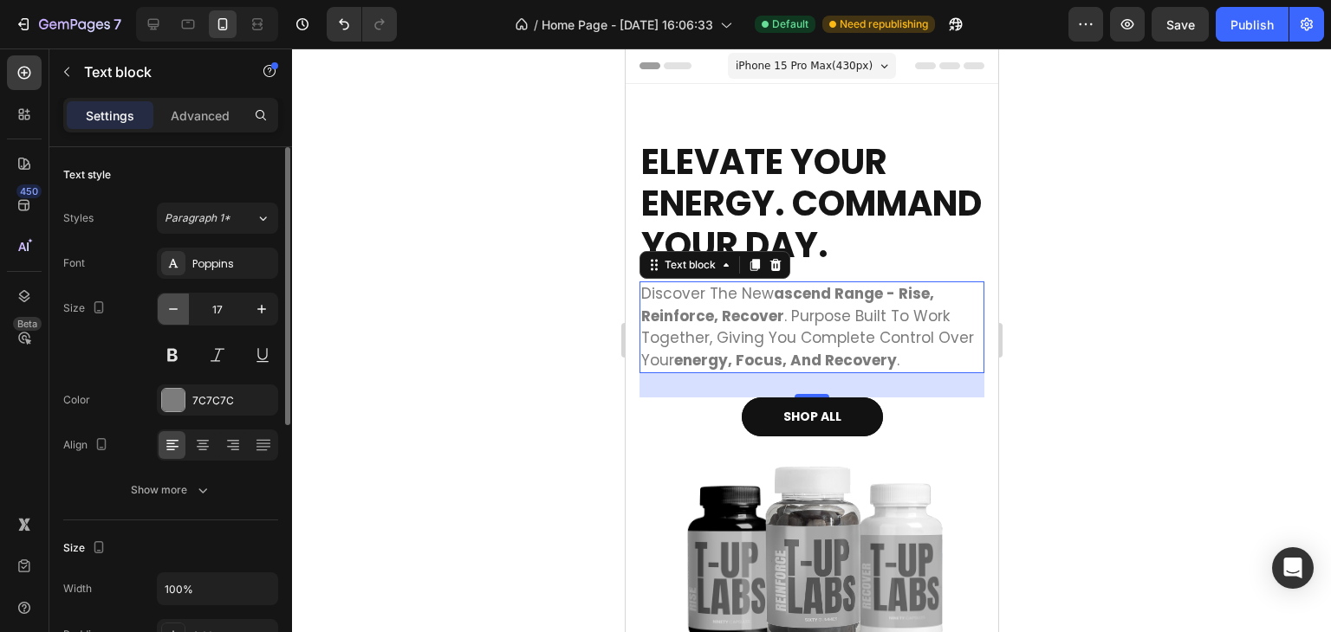
click at [170, 311] on icon "button" at bounding box center [173, 309] width 17 height 17
type input "16"
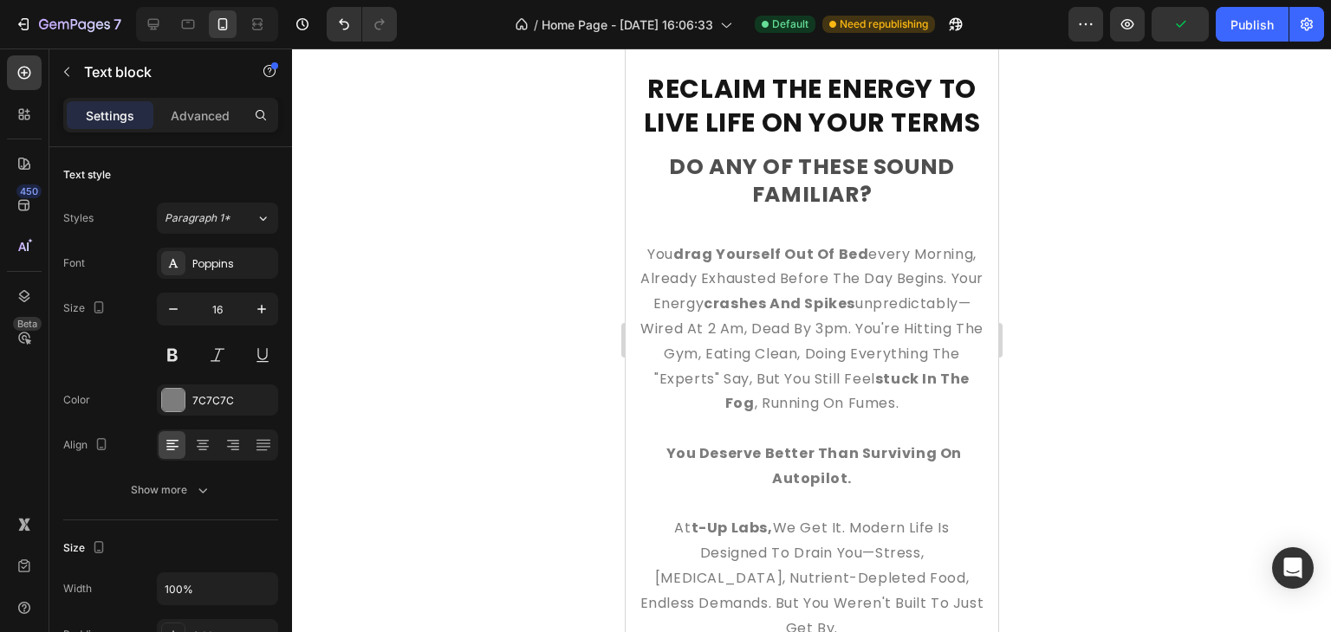
scroll to position [693, 0]
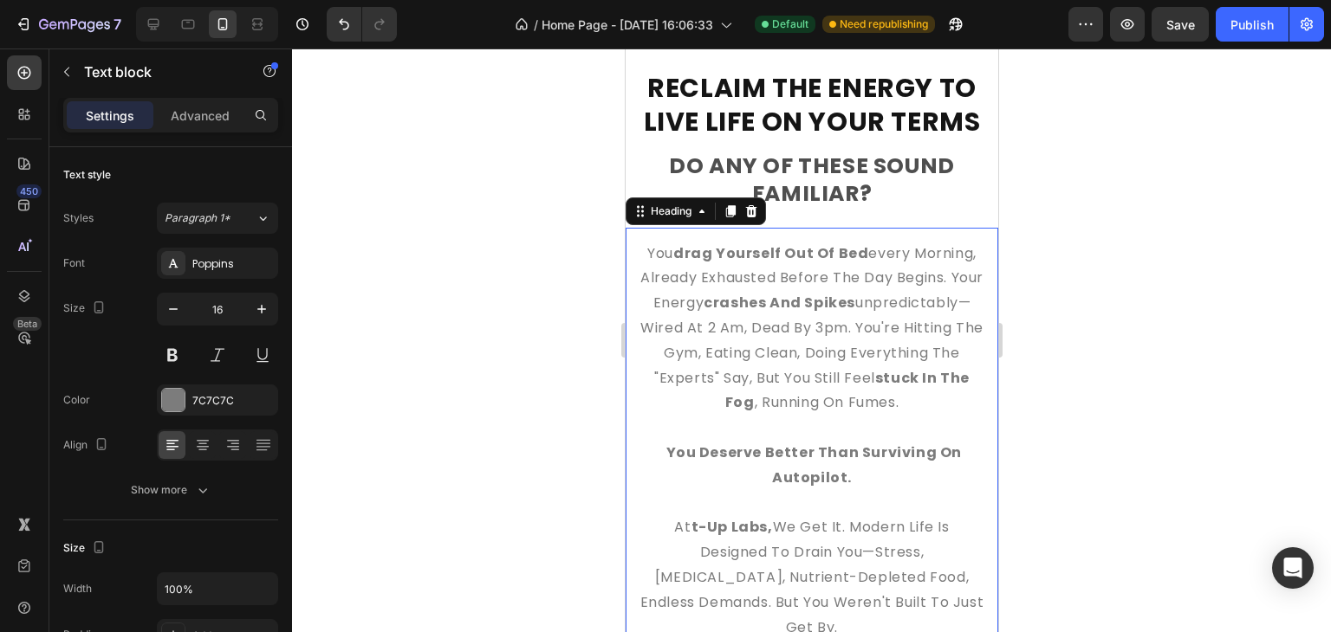
click at [784, 367] on h2 "you drag yourself out of bed every morning, already exhausted before the day be…" at bounding box center [811, 541] width 373 height 626
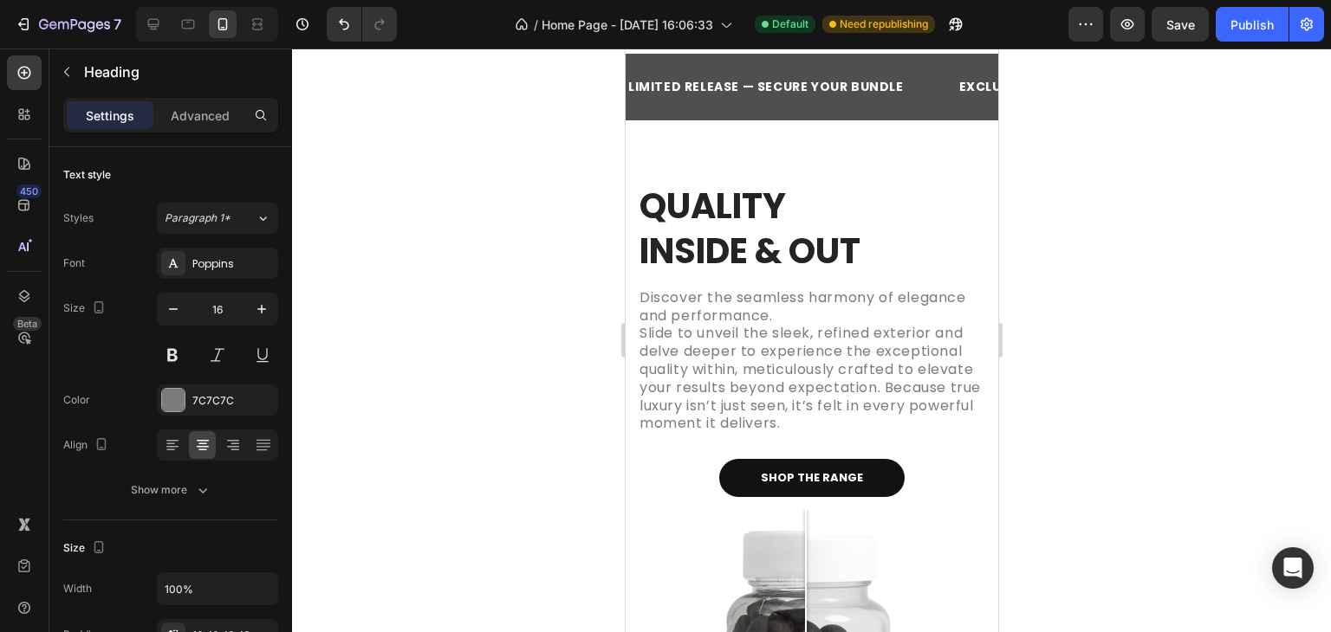
scroll to position [1402, 0]
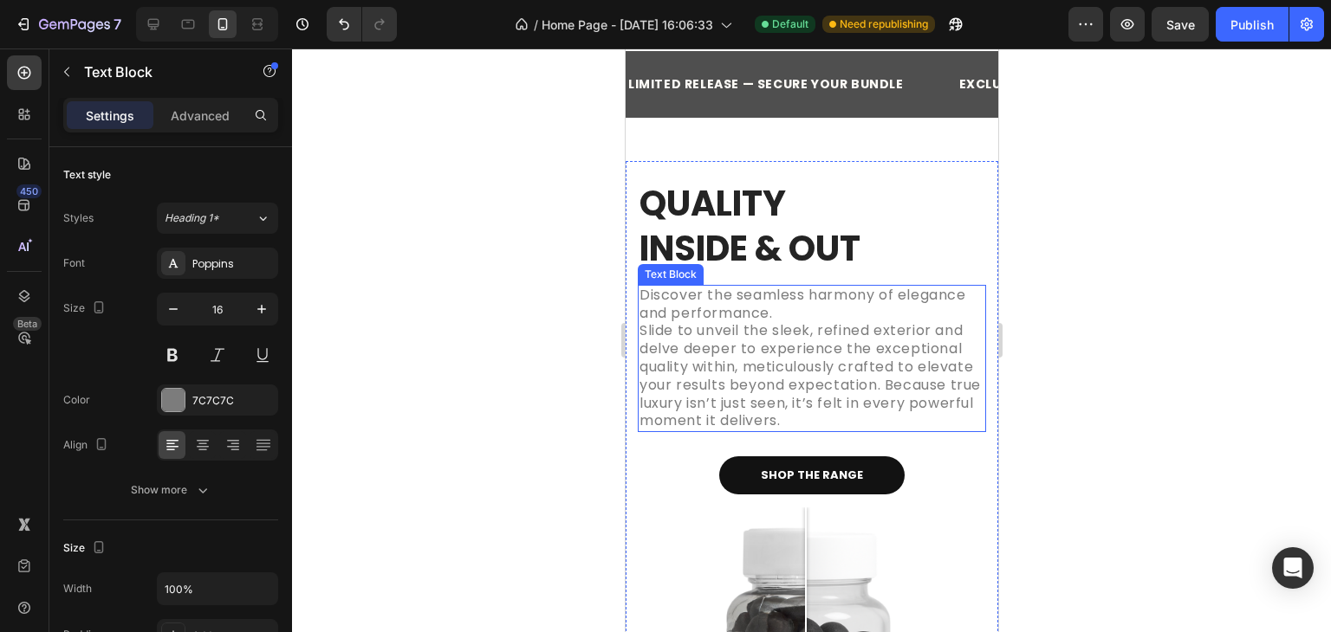
click at [770, 326] on p "Discover the seamless harmony of elegance and performance. Slide to unveil the …" at bounding box center [810, 359] width 345 height 144
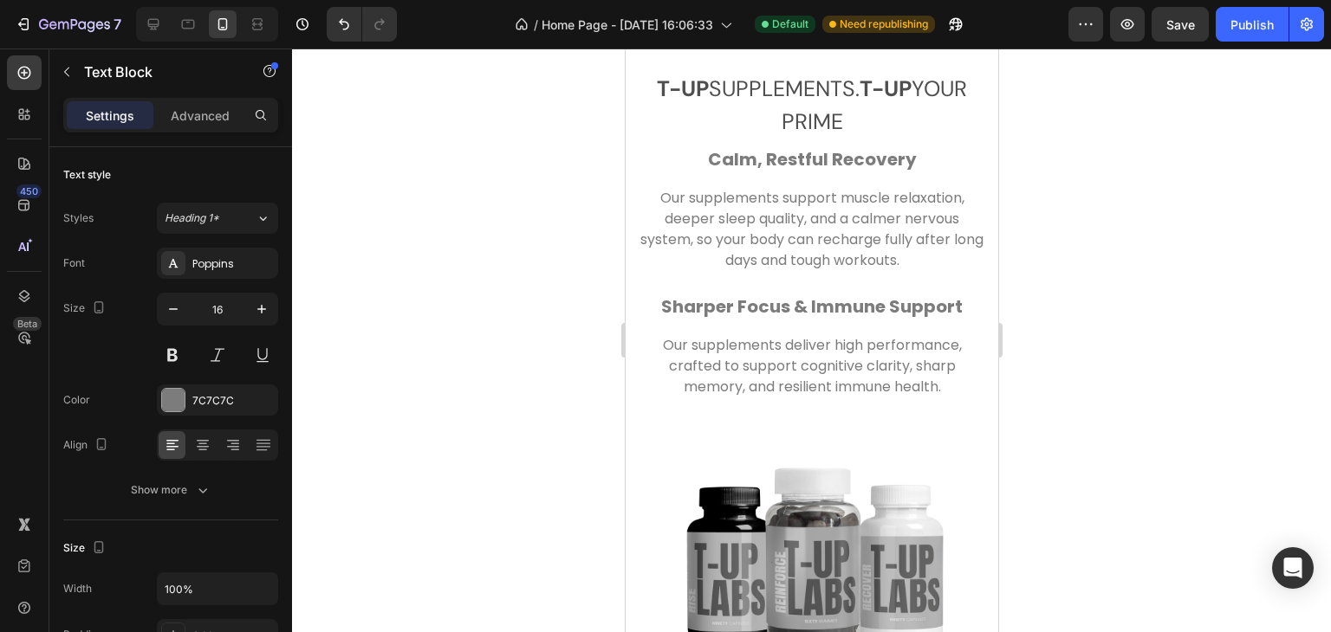
scroll to position [2930, 0]
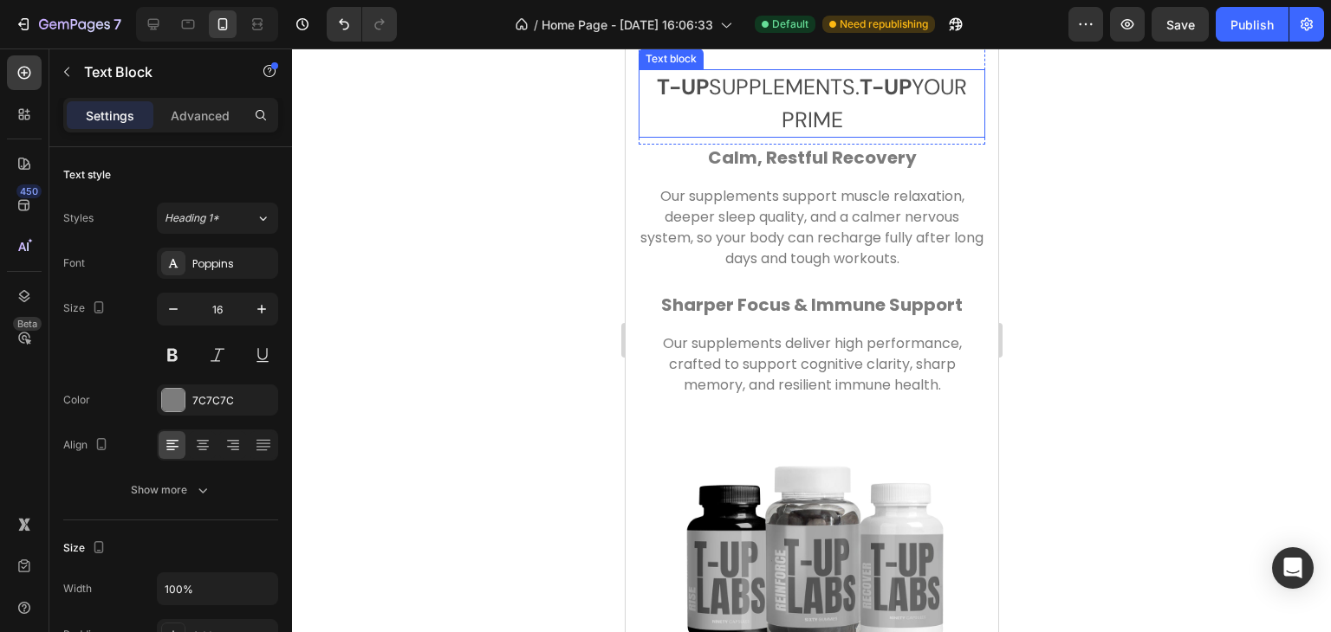
click at [793, 136] on p "T-UP supplements. T-UP Your Prime" at bounding box center [810, 103] width 343 height 65
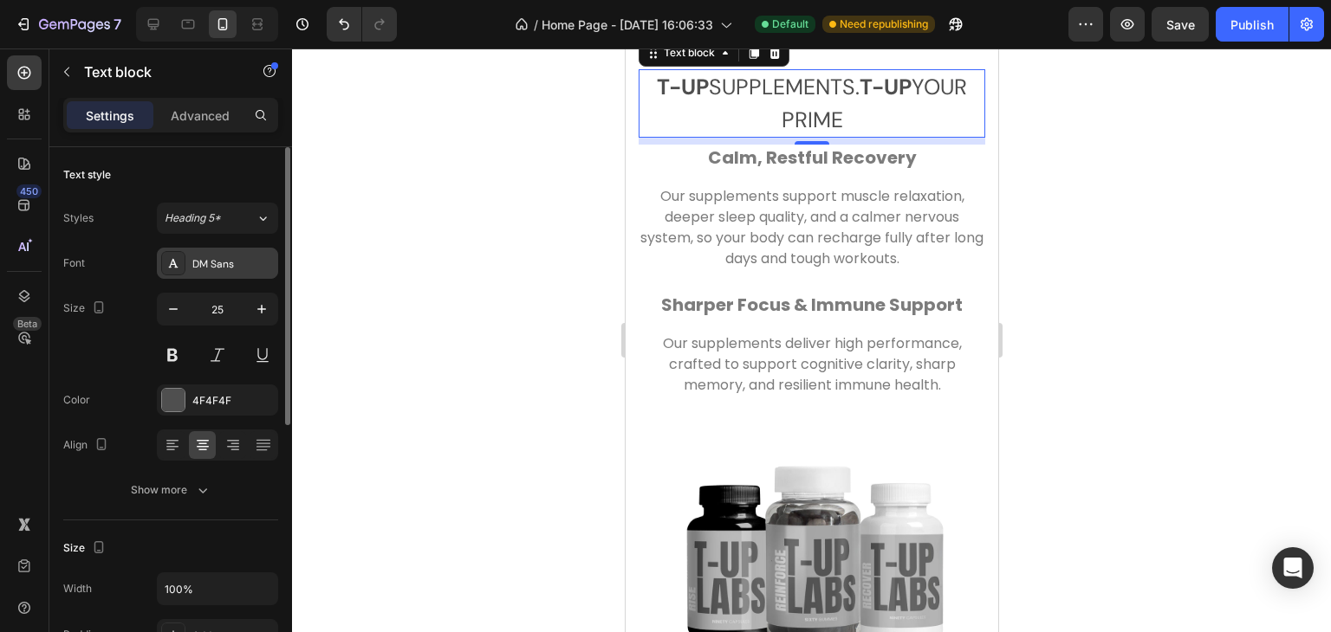
click at [219, 271] on div "DM Sans" at bounding box center [232, 264] width 81 height 16
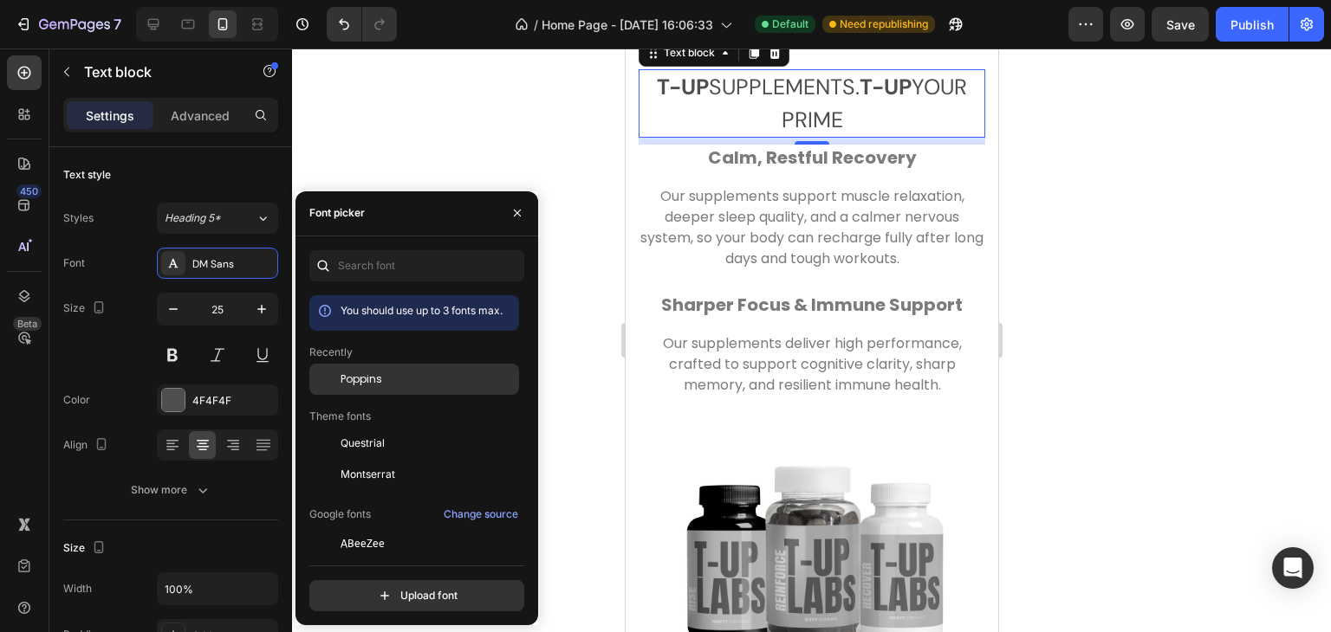
click at [364, 381] on span "Poppins" at bounding box center [361, 380] width 42 height 16
click at [1064, 389] on div at bounding box center [811, 341] width 1039 height 584
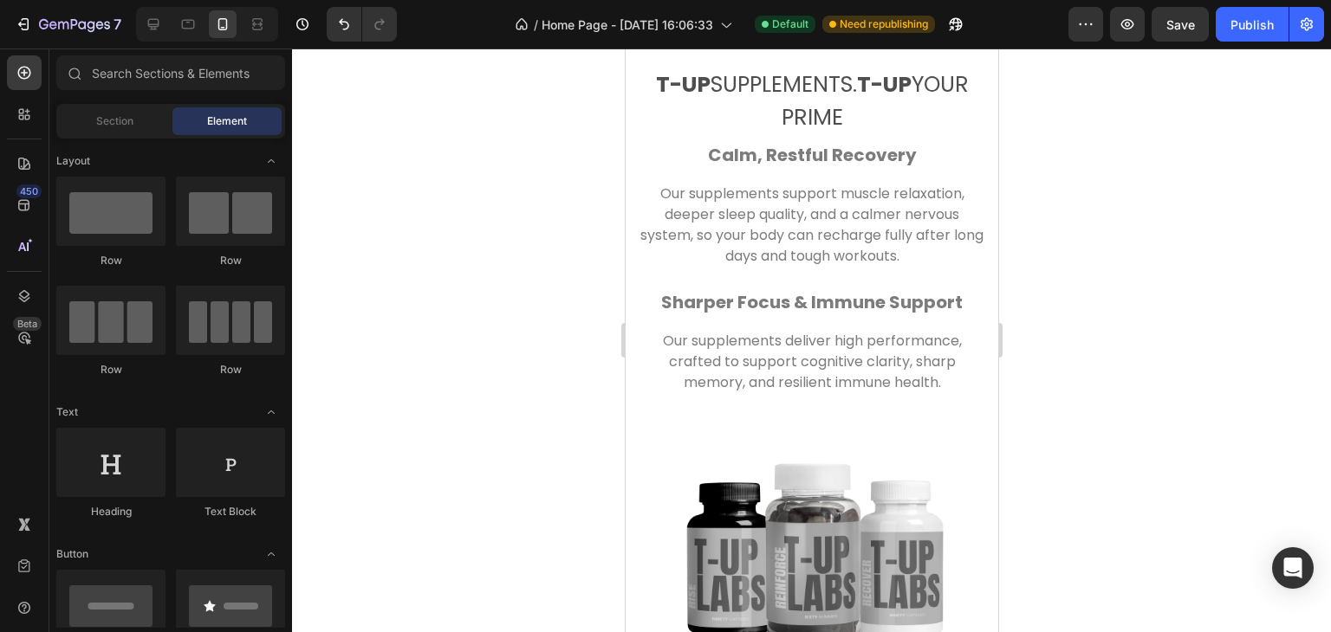
scroll to position [3157, 0]
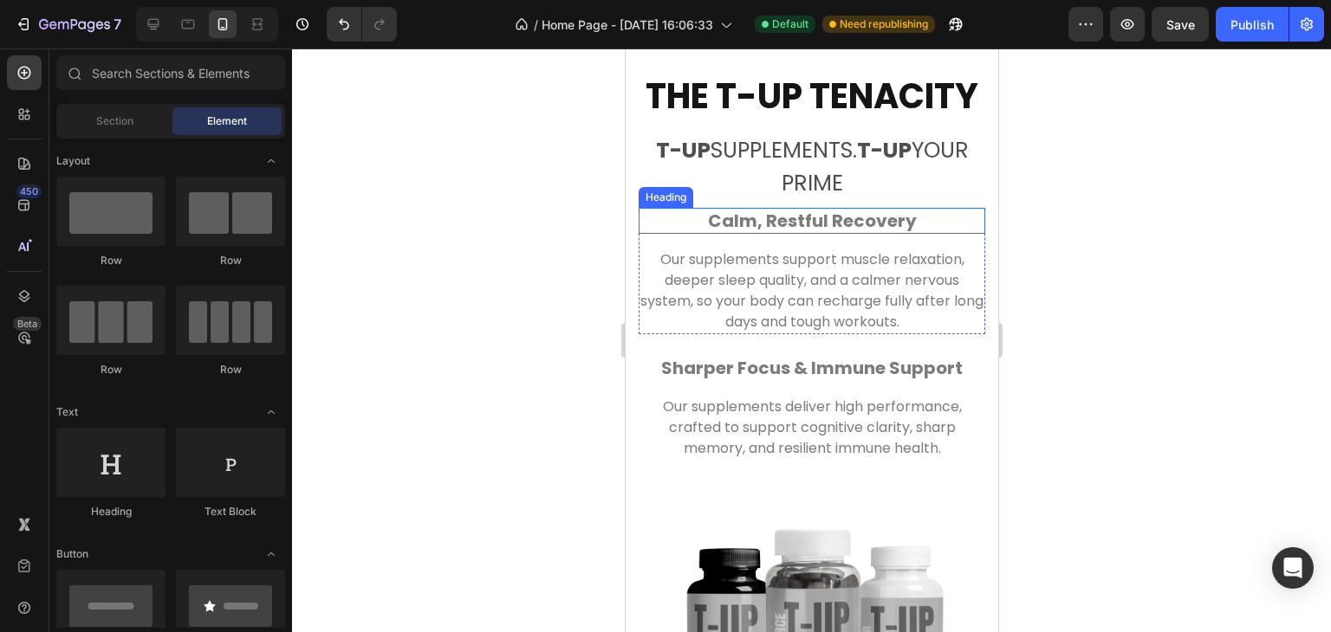
click at [732, 233] on strong "Calm, Restful Recovery" at bounding box center [811, 221] width 209 height 24
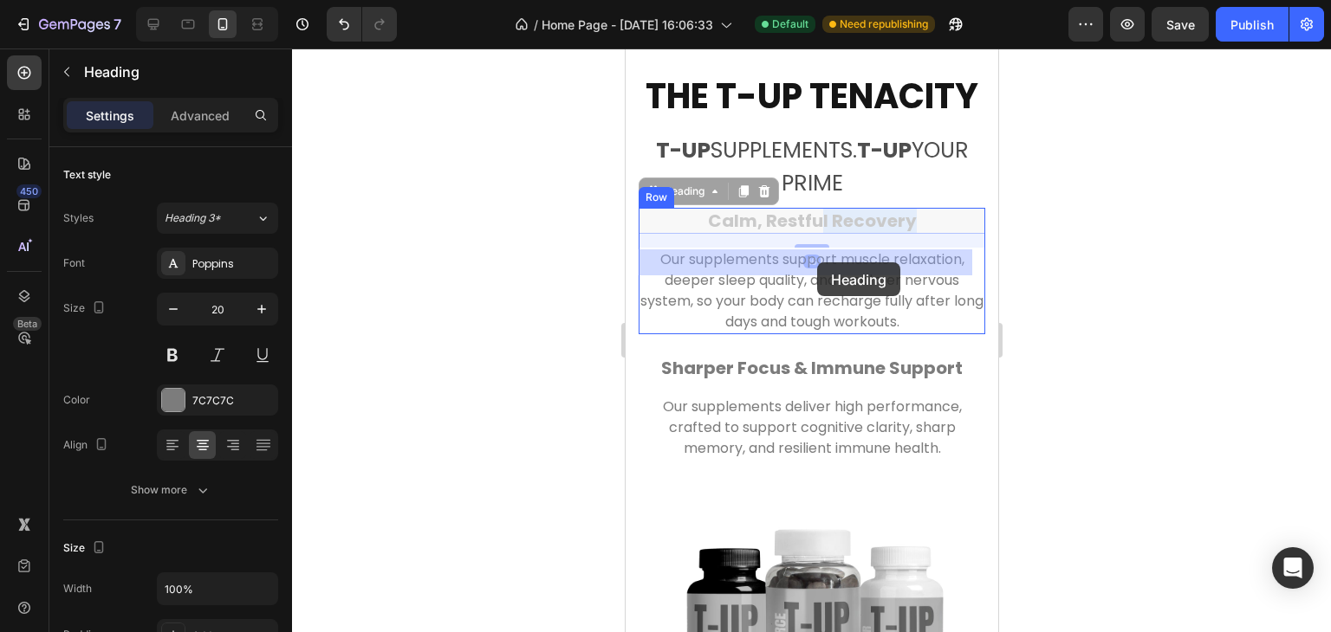
drag, startPoint x: 910, startPoint y: 262, endPoint x: 816, endPoint y: 262, distance: 93.6
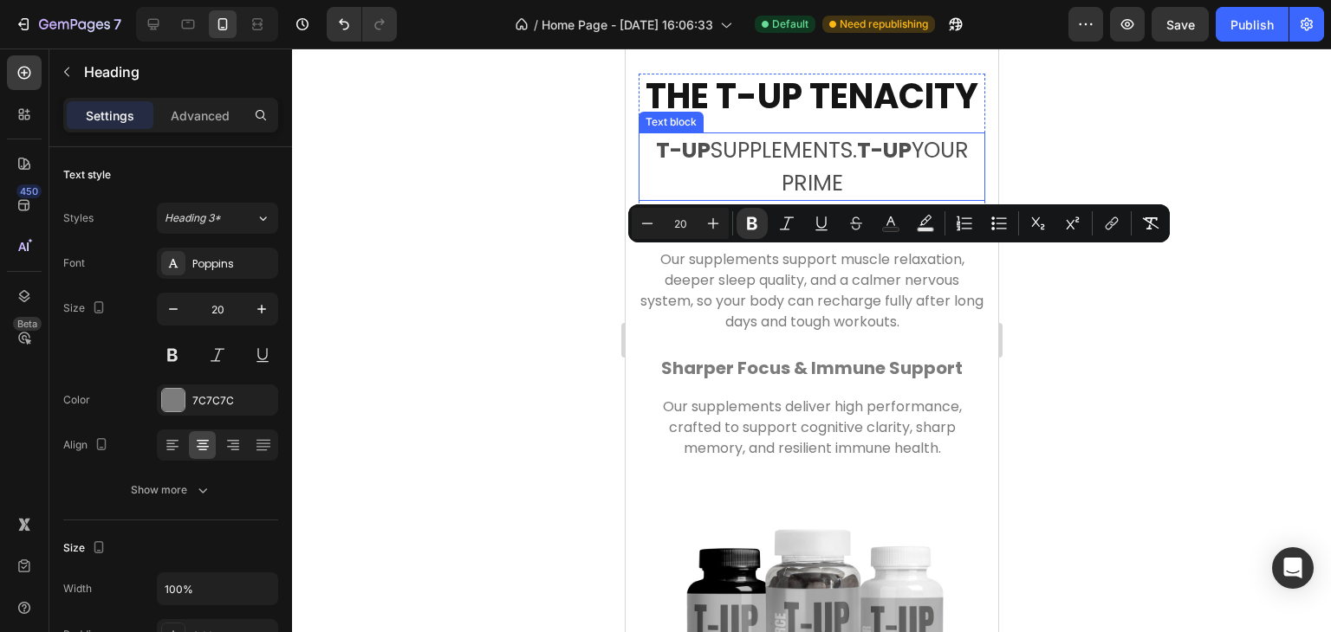
drag, startPoint x: 909, startPoint y: 258, endPoint x: 673, endPoint y: 240, distance: 236.3
click at [673, 240] on div "THe t-up tenacity Heading T-UP supplements. T-UP Your Prime Text block Row Calm…" at bounding box center [811, 537] width 347 height 927
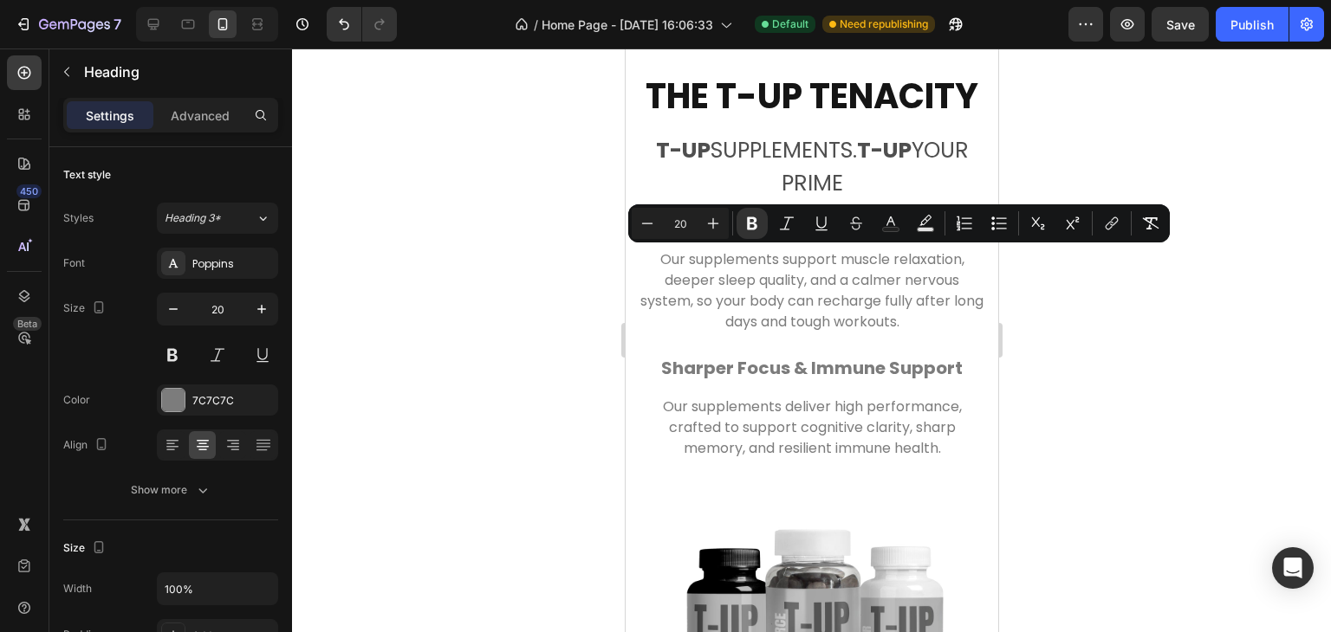
copy strong "Calm, Restful Recovery"
click at [915, 333] on p "Our supplements support muscle relaxation, deeper sleep quality, and a calmer n…" at bounding box center [810, 290] width 343 height 83
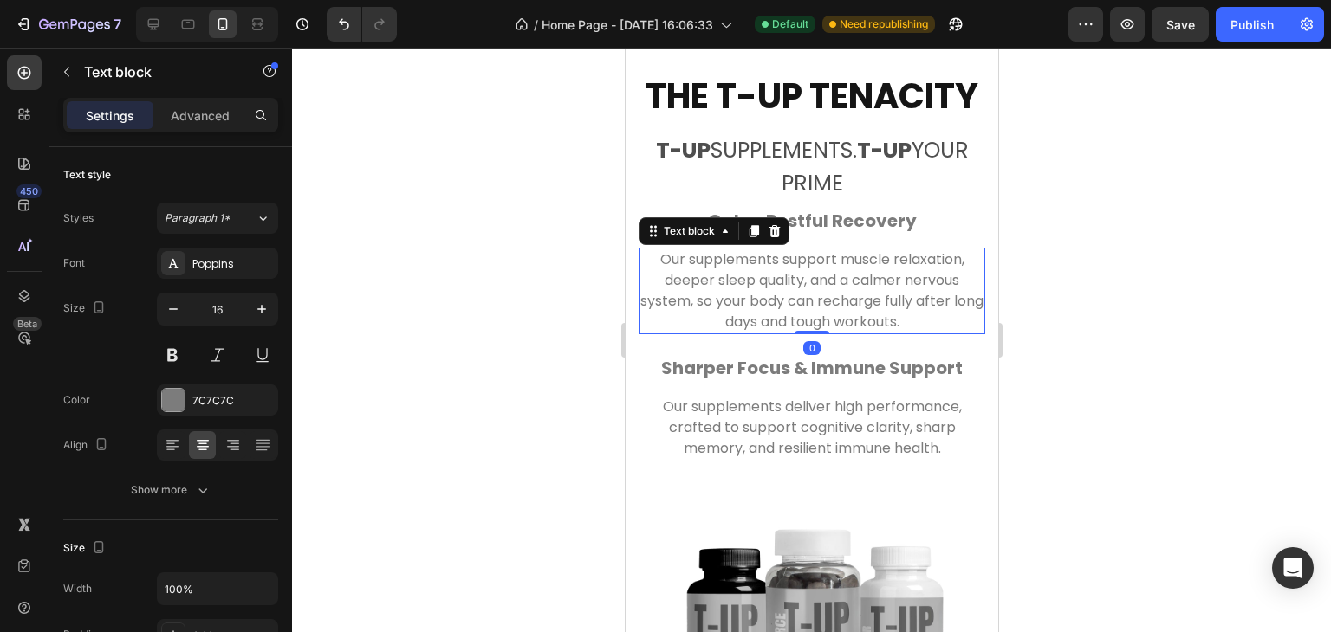
click at [915, 333] on p "Our supplements support muscle relaxation, deeper sleep quality, and a calmer n…" at bounding box center [810, 290] width 343 height 83
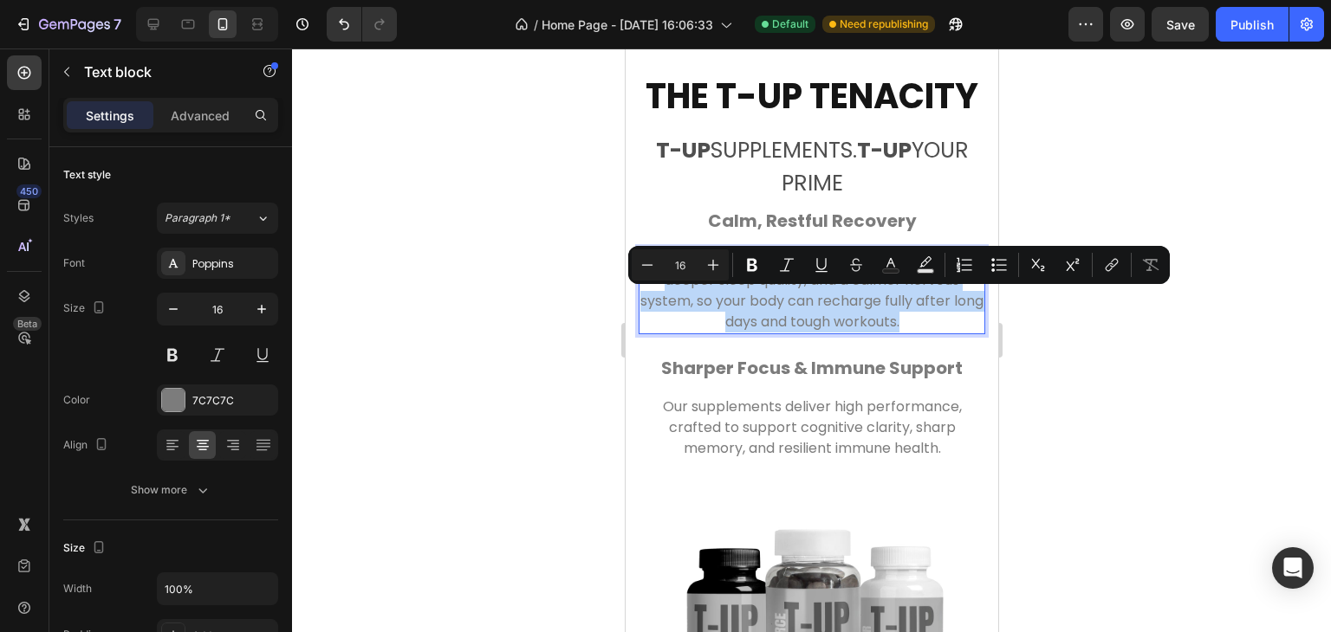
drag, startPoint x: 914, startPoint y: 364, endPoint x: 846, endPoint y: 337, distance: 73.5
click at [846, 333] on p "Our supplements support muscle relaxation, deeper sleep quality, and a calmer n…" at bounding box center [810, 290] width 343 height 83
copy p "Our supplements support muscle relaxation, deeper sleep quality, and a calmer n…"
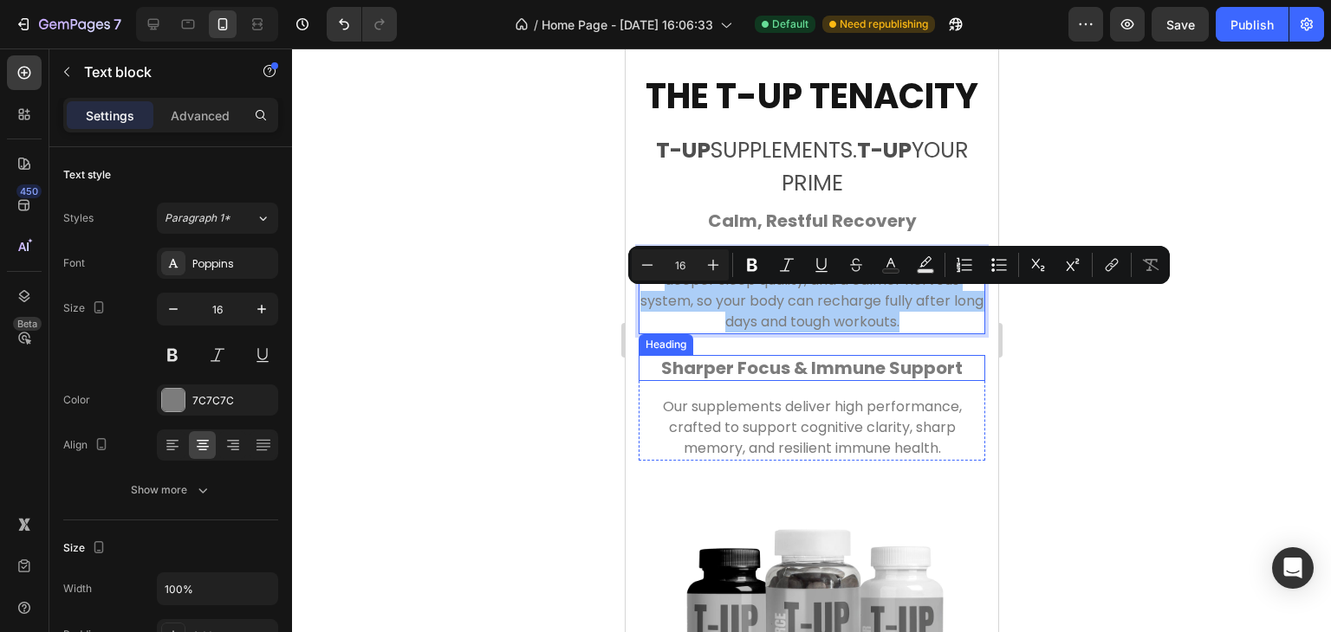
click at [798, 381] on h2 "Sharper Focus & Immune Support" at bounding box center [811, 368] width 347 height 26
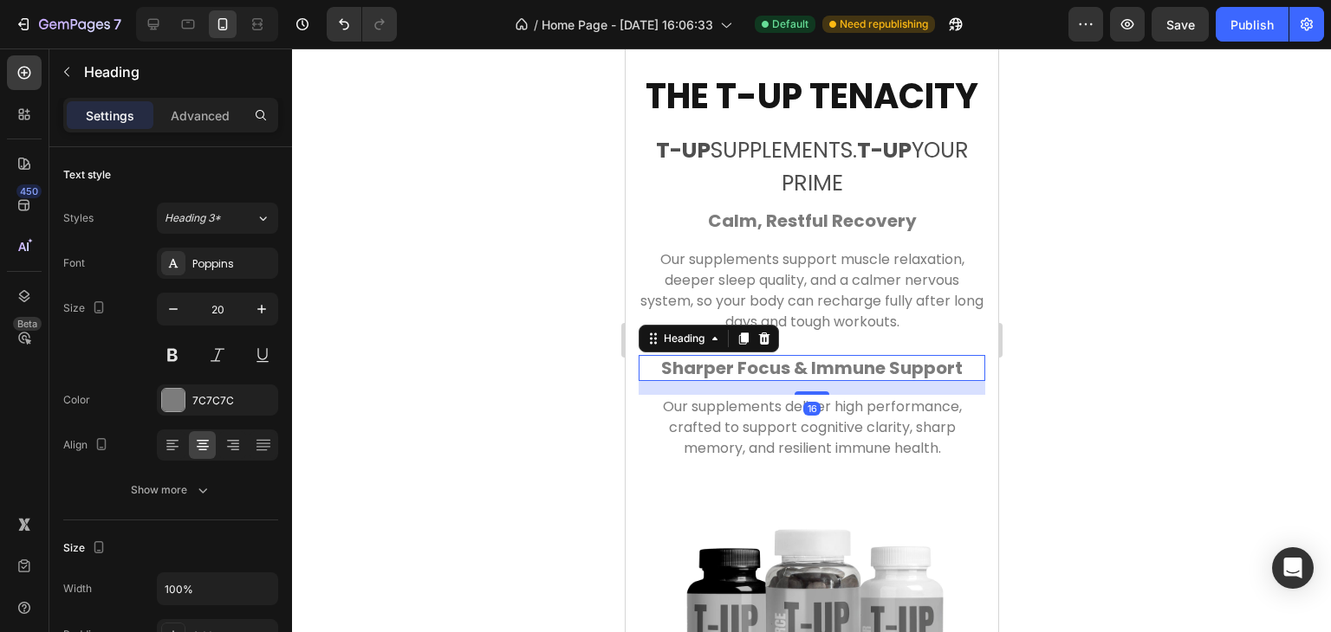
copy p "Our supplements support muscle relaxation, deeper sleep quality, and a calmer n…"
click at [943, 381] on h2 "Sharper Focus & Immune Support" at bounding box center [811, 368] width 347 height 26
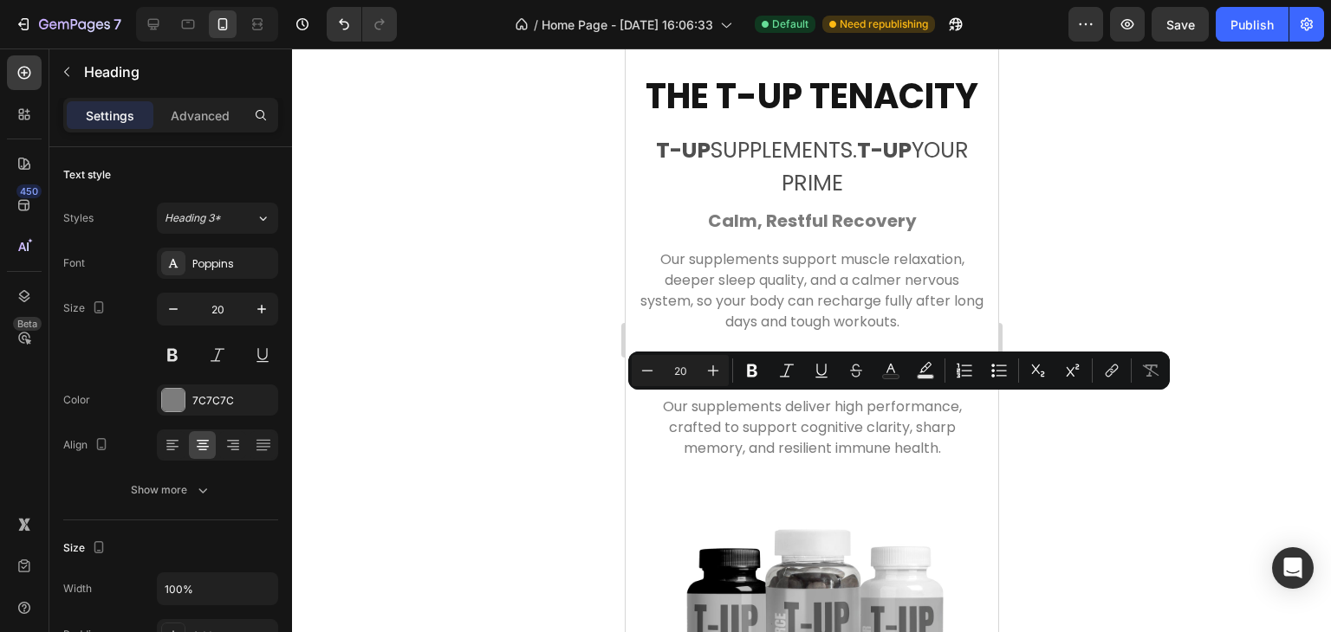
drag, startPoint x: 954, startPoint y: 408, endPoint x: 656, endPoint y: 410, distance: 298.0
click at [656, 379] on p "Sharper Focus & Immune Support" at bounding box center [810, 368] width 343 height 23
copy p "Sharper Focus & Immune Support"
click at [939, 459] on p "Our supplements deliver high performance, crafted to support cognitive clarity,…" at bounding box center [810, 428] width 343 height 62
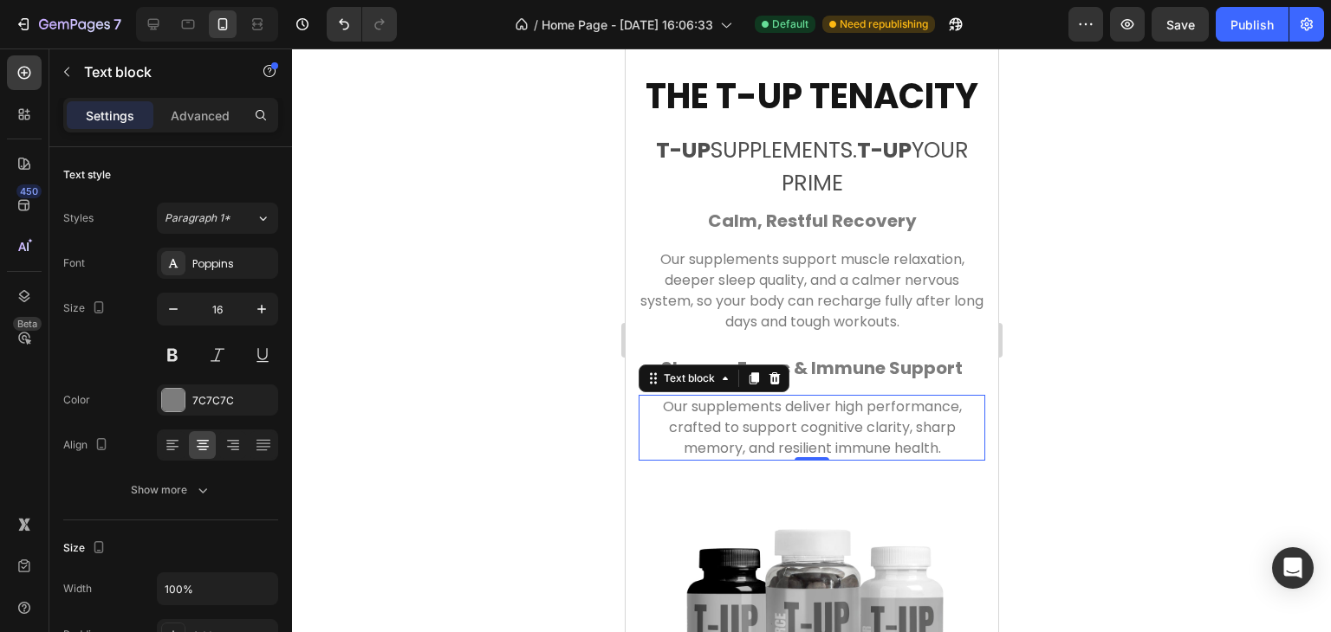
click at [939, 459] on p "Our supplements deliver high performance, crafted to support cognitive clarity,…" at bounding box center [810, 428] width 343 height 62
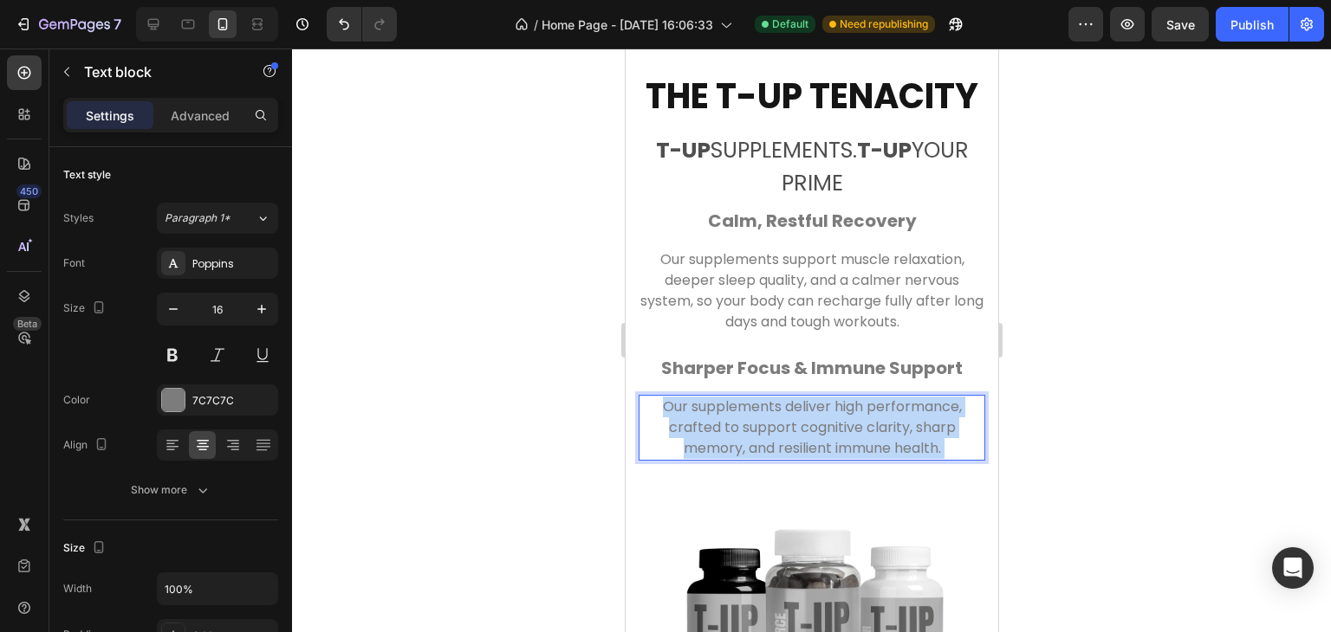
drag, startPoint x: 939, startPoint y: 488, endPoint x: 756, endPoint y: 470, distance: 183.7
click at [756, 459] on p "Our supplements deliver high performance, crafted to support cognitive clarity,…" at bounding box center [810, 428] width 343 height 62
drag, startPoint x: 935, startPoint y: 490, endPoint x: 650, endPoint y: 436, distance: 290.2
click at [650, 436] on div "Our supplements deliver high performance, crafted to support cognitive clarity,…" at bounding box center [811, 428] width 347 height 66
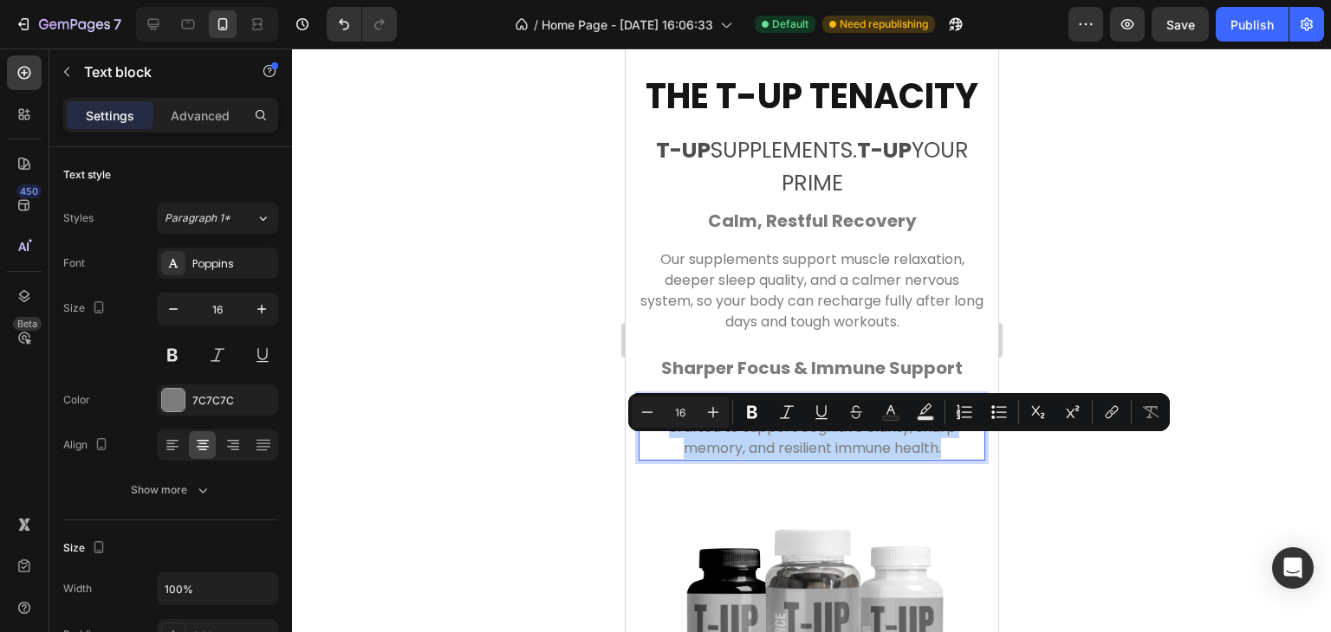
copy p "Our supplements deliver high performance, crafted to support cognitive clarity,…"
click at [1193, 517] on div at bounding box center [811, 341] width 1039 height 584
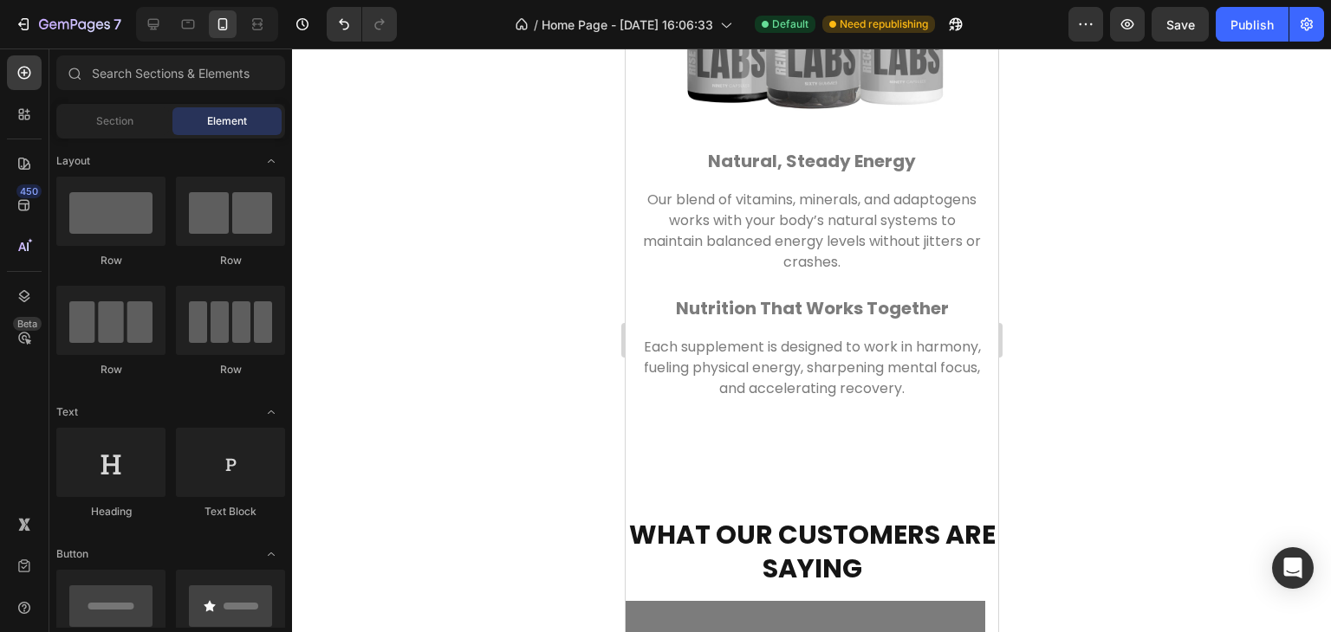
scroll to position [3815, 0]
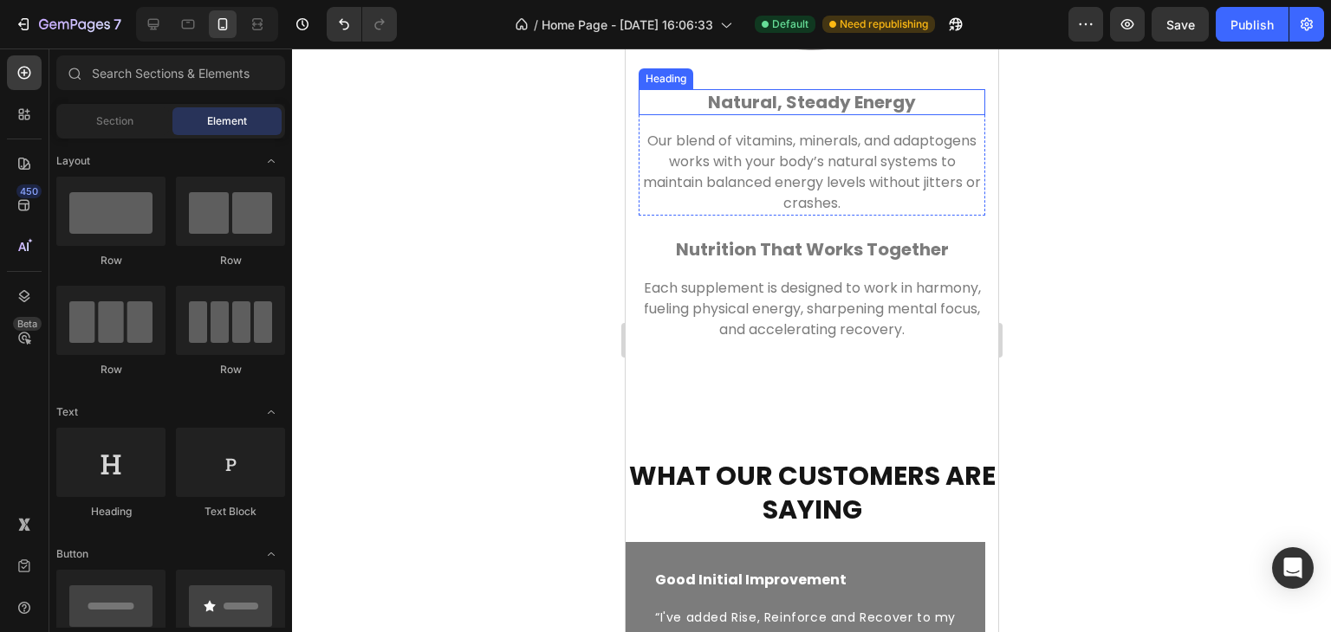
click at [904, 115] on h2 "Natural, Steady Energy" at bounding box center [811, 102] width 347 height 26
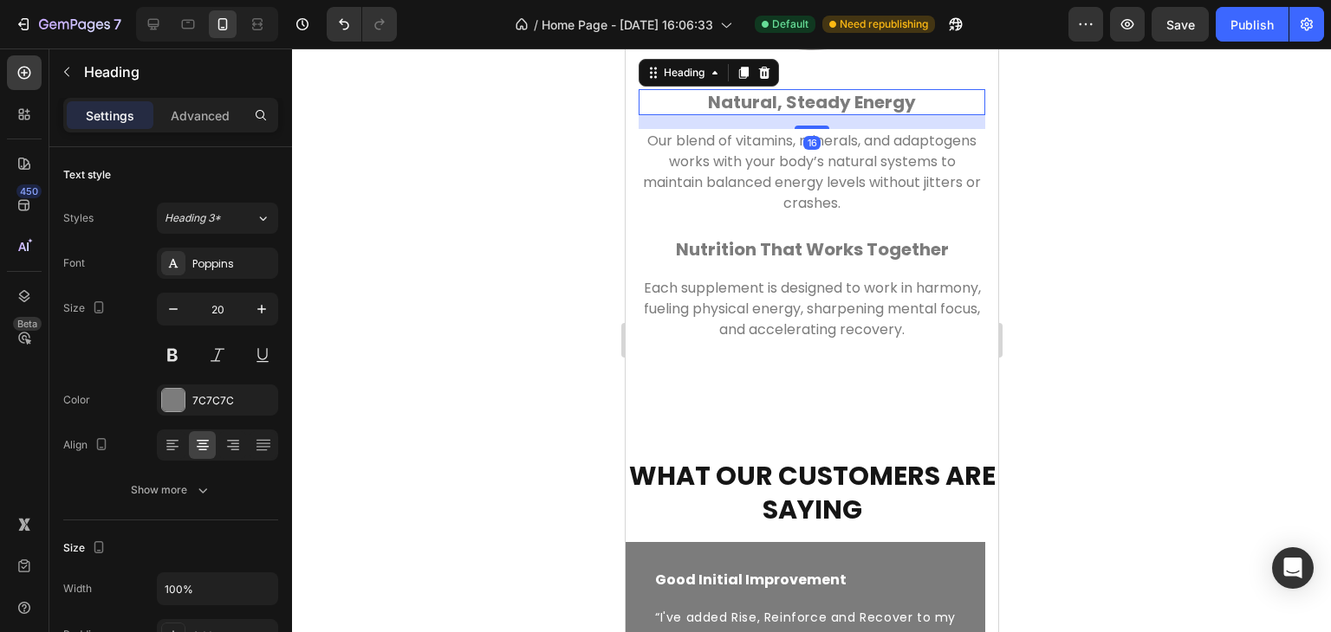
click at [904, 115] on h2 "Natural, Steady Energy" at bounding box center [811, 102] width 347 height 26
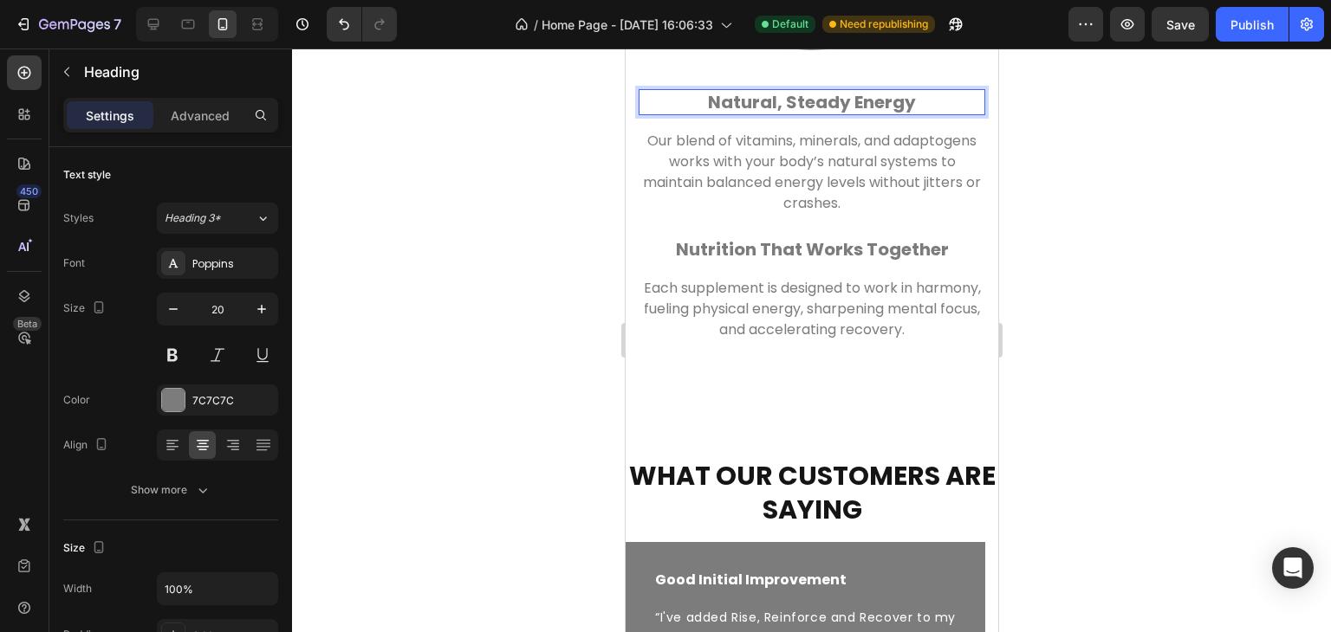
click at [904, 113] on p "Natural, Steady Energy" at bounding box center [810, 102] width 343 height 23
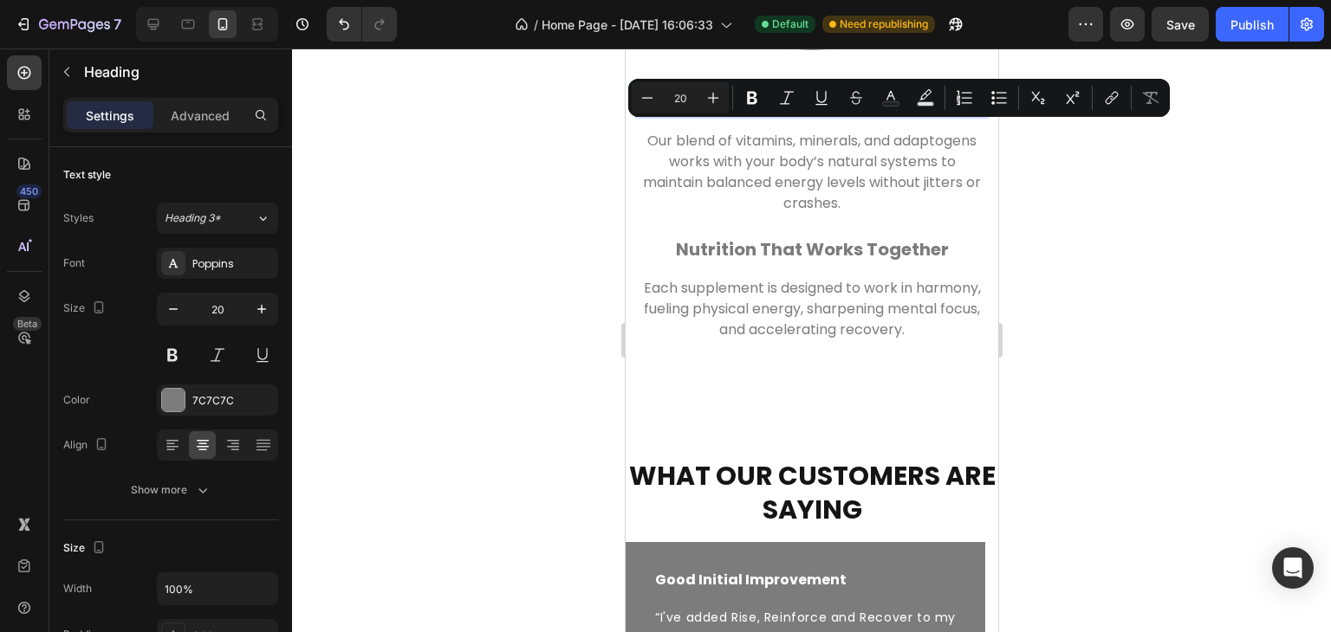
drag, startPoint x: 904, startPoint y: 138, endPoint x: 700, endPoint y: 146, distance: 204.6
click at [700, 113] on p "Natural, Steady Energy" at bounding box center [810, 102] width 343 height 23
copy p "Natural, Steady Energy"
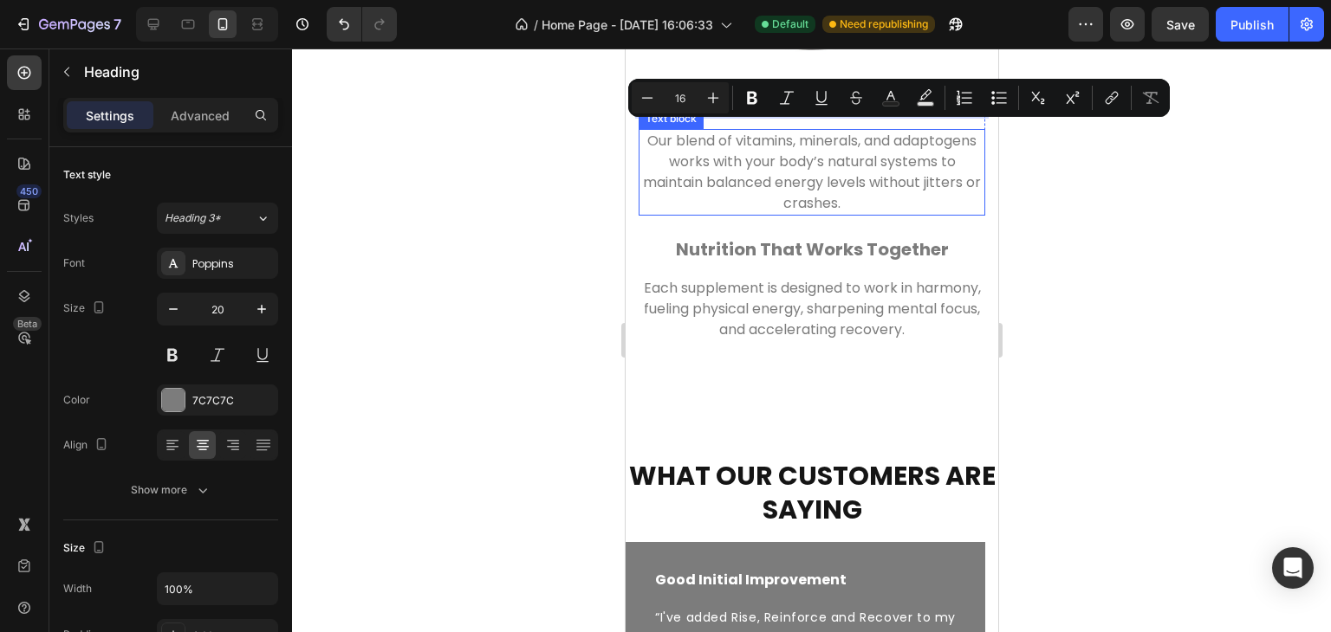
click at [895, 214] on p "Our blend of vitamins, minerals, and adaptogens works with your body’s natural …" at bounding box center [810, 172] width 343 height 83
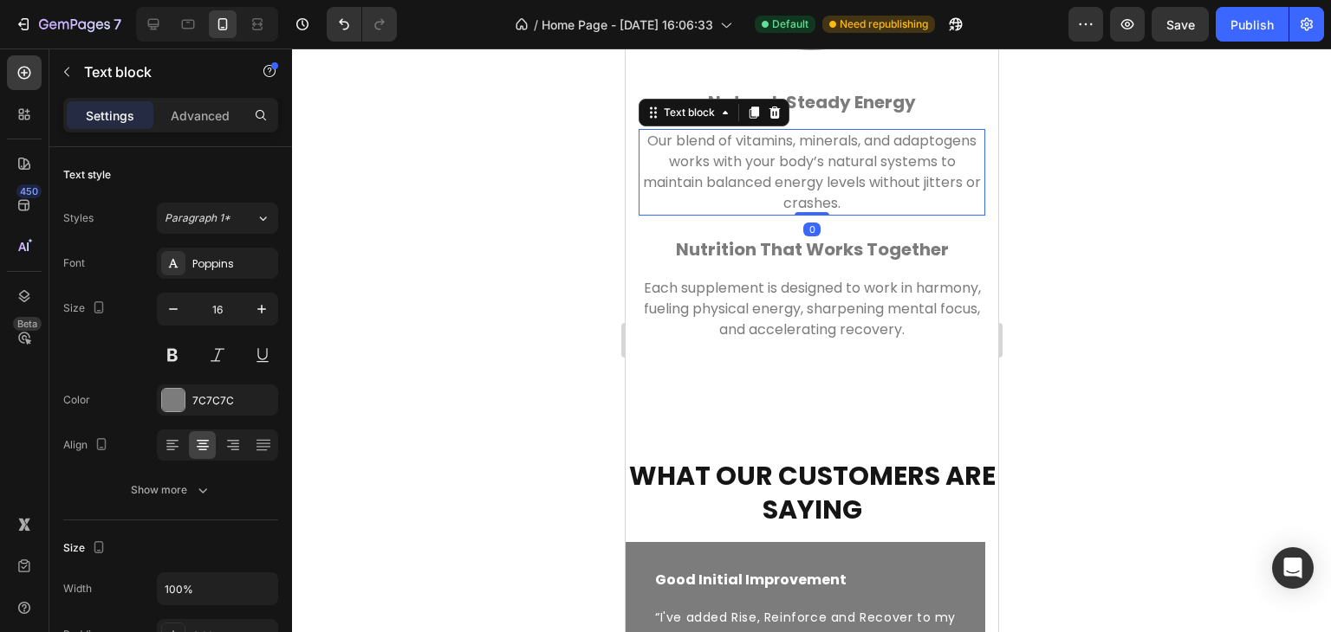
click at [883, 214] on p "Our blend of vitamins, minerals, and adaptogens works with your body’s natural …" at bounding box center [810, 172] width 343 height 83
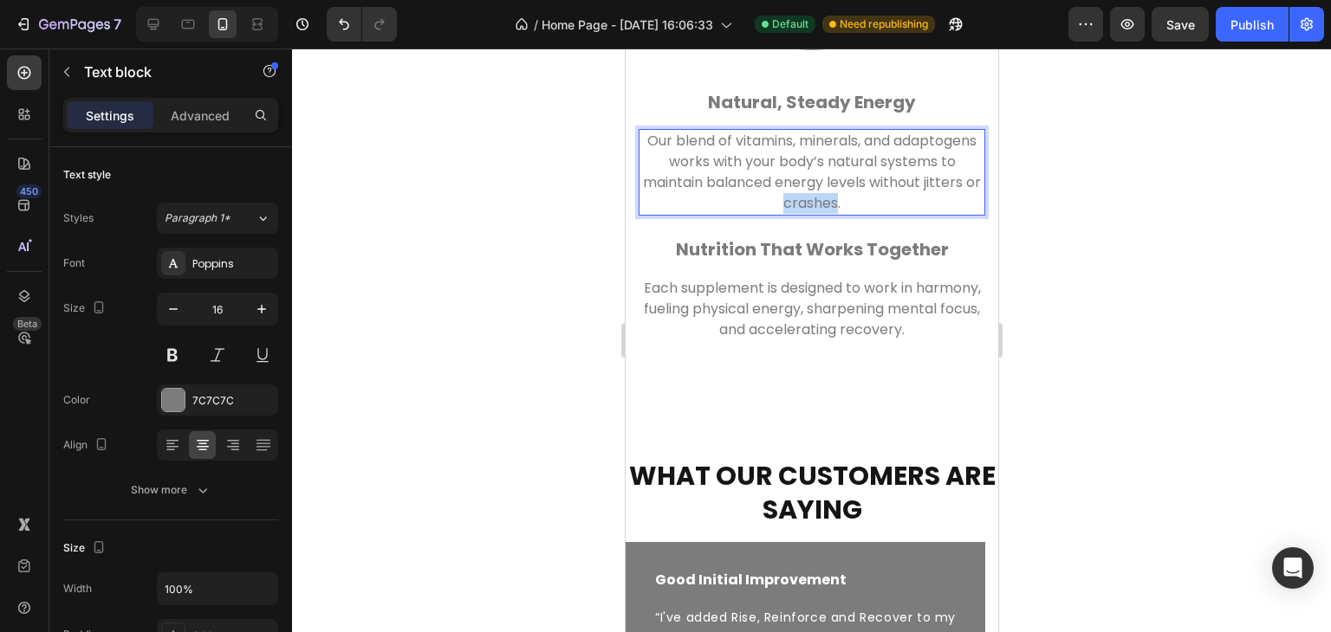
click at [883, 214] on p "Our blend of vitamins, minerals, and adaptogens works with your body’s natural …" at bounding box center [810, 172] width 343 height 83
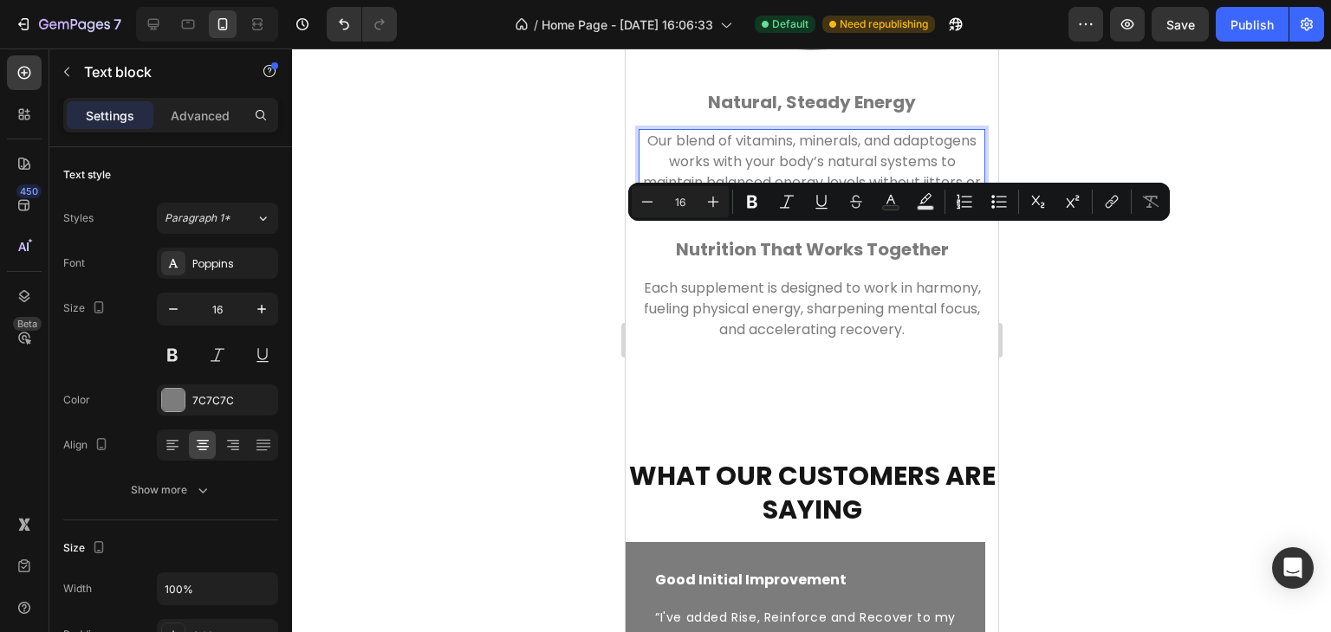
click at [888, 214] on p "Our blend of vitamins, minerals, and adaptogens works with your body’s natural …" at bounding box center [810, 172] width 343 height 83
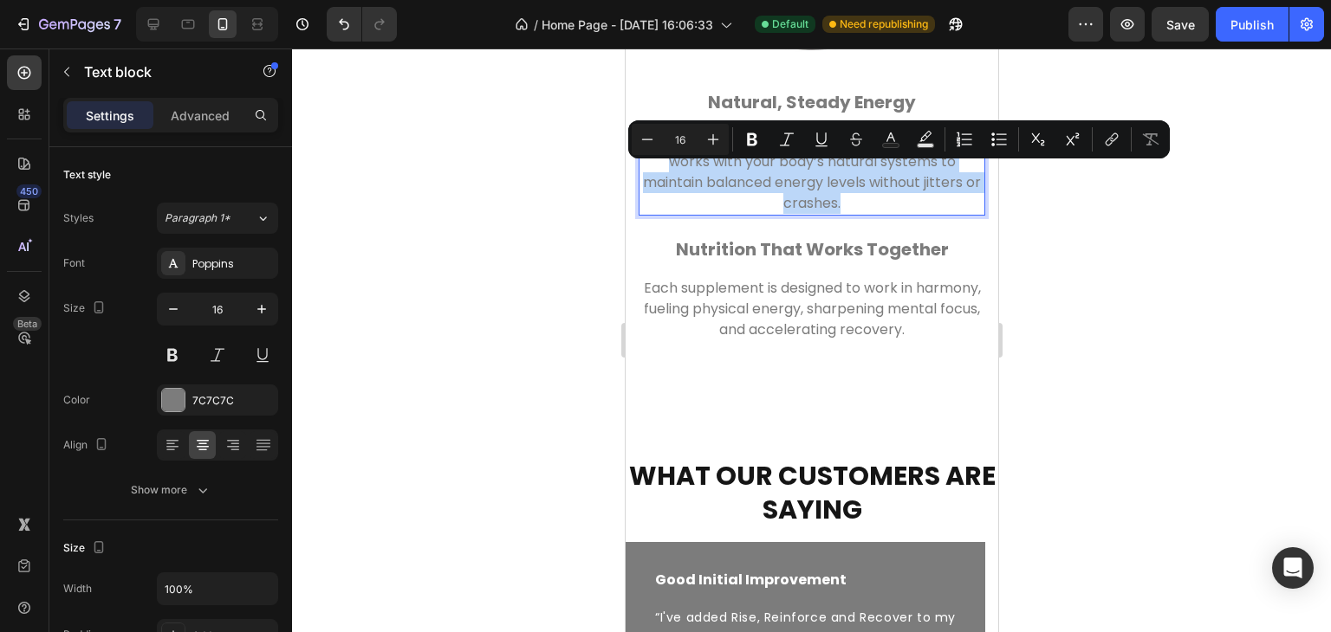
drag, startPoint x: 888, startPoint y: 238, endPoint x: 687, endPoint y: 176, distance: 210.4
click at [687, 176] on p "Our blend of vitamins, minerals, and adaptogens works with your body’s natural …" at bounding box center [810, 172] width 343 height 83
copy p "Our blend of vitamins, minerals, and adaptogens works with your body’s natural …"
click at [939, 262] on h2 "Nutrition That Works Together" at bounding box center [811, 250] width 347 height 26
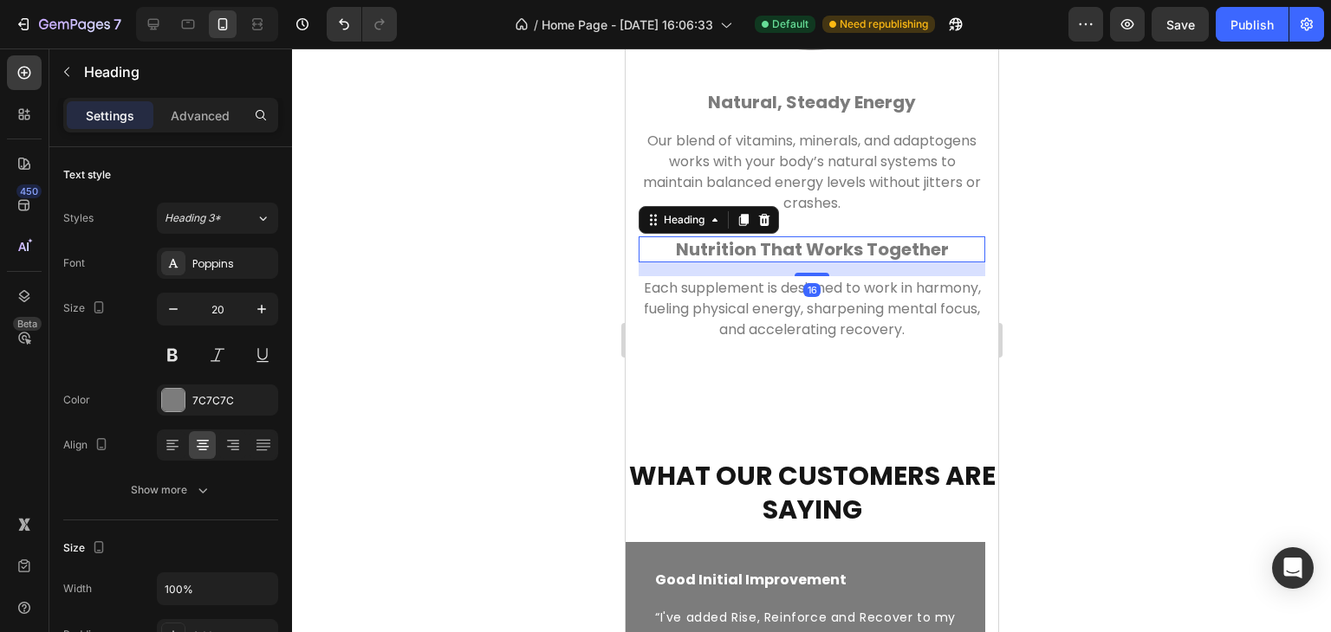
click at [939, 262] on h2 "Nutrition That Works Together" at bounding box center [811, 250] width 347 height 26
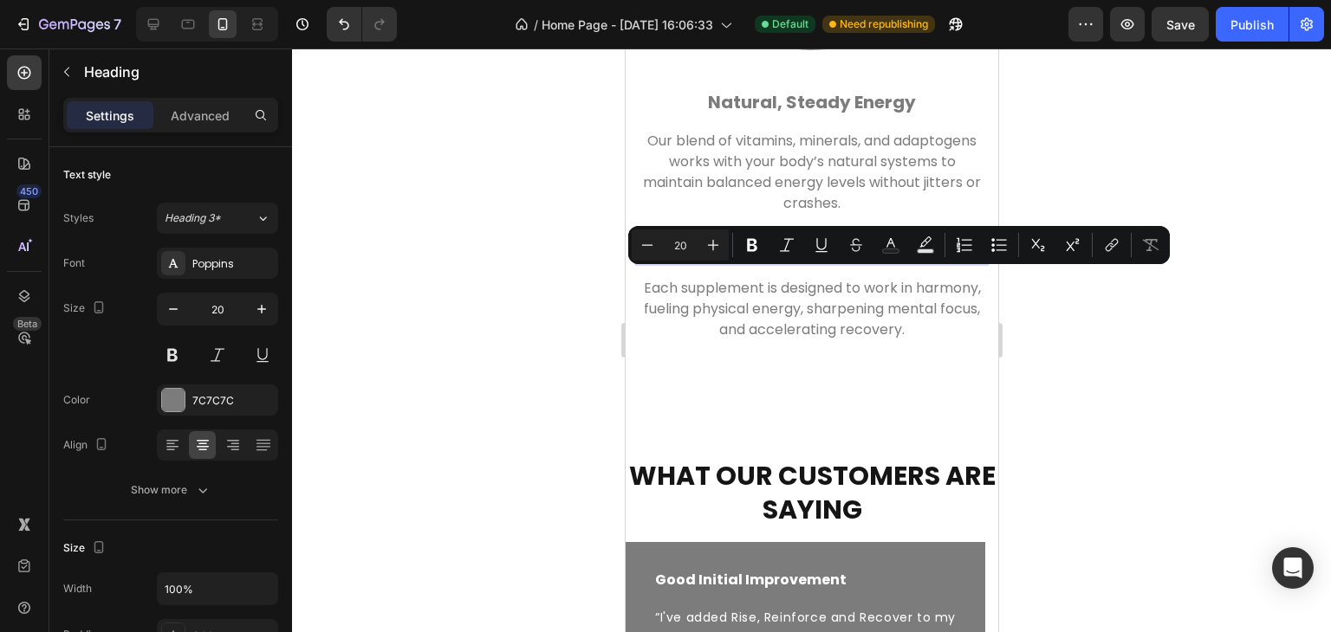
click at [937, 261] on p "Nutrition That Works Together" at bounding box center [810, 249] width 343 height 23
click at [944, 340] on p "Each supplement is designed to work in harmony, fueling physical energy, sharpe…" at bounding box center [810, 309] width 343 height 62
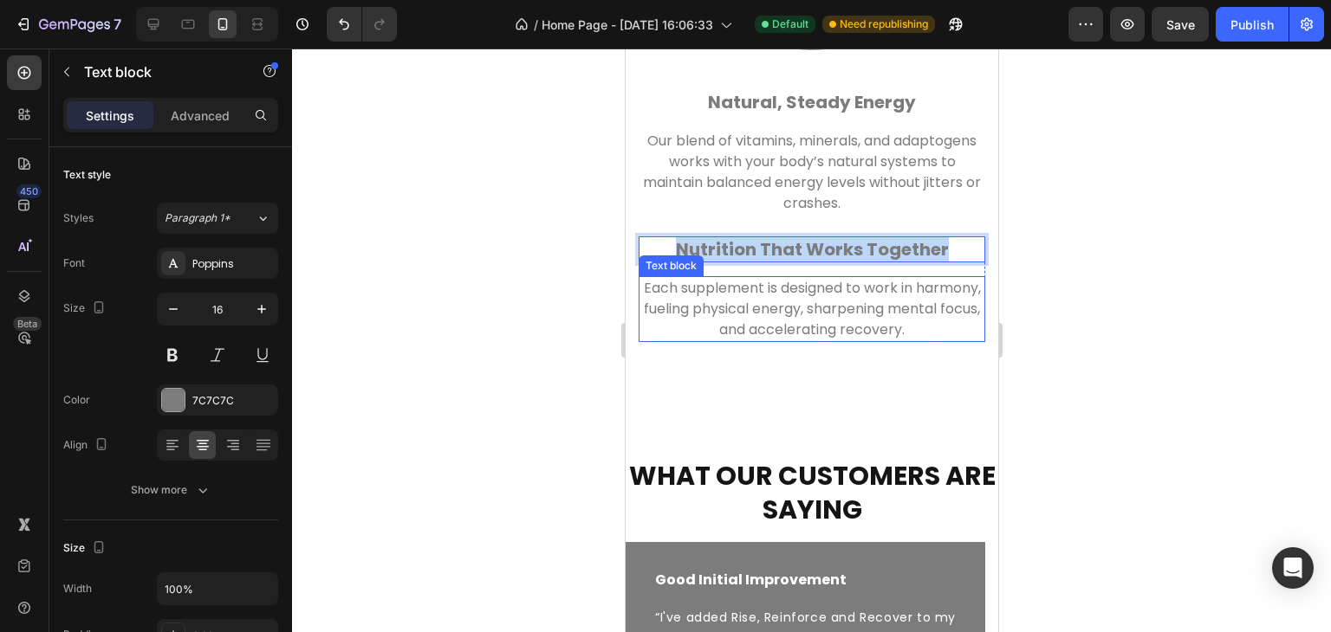
click at [944, 340] on p "Each supplement is designed to work in harmony, fueling physical energy, sharpe…" at bounding box center [810, 309] width 343 height 62
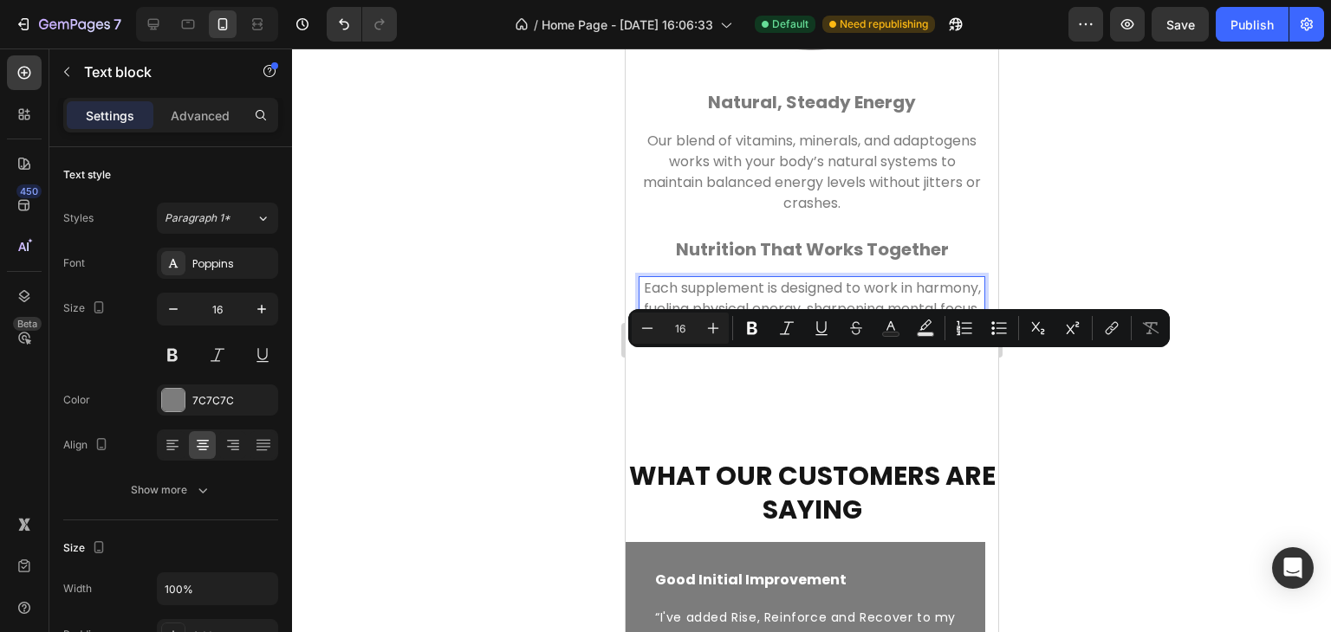
click at [949, 340] on p "Each supplement is designed to work in harmony, fueling physical energy, sharpe…" at bounding box center [810, 309] width 343 height 62
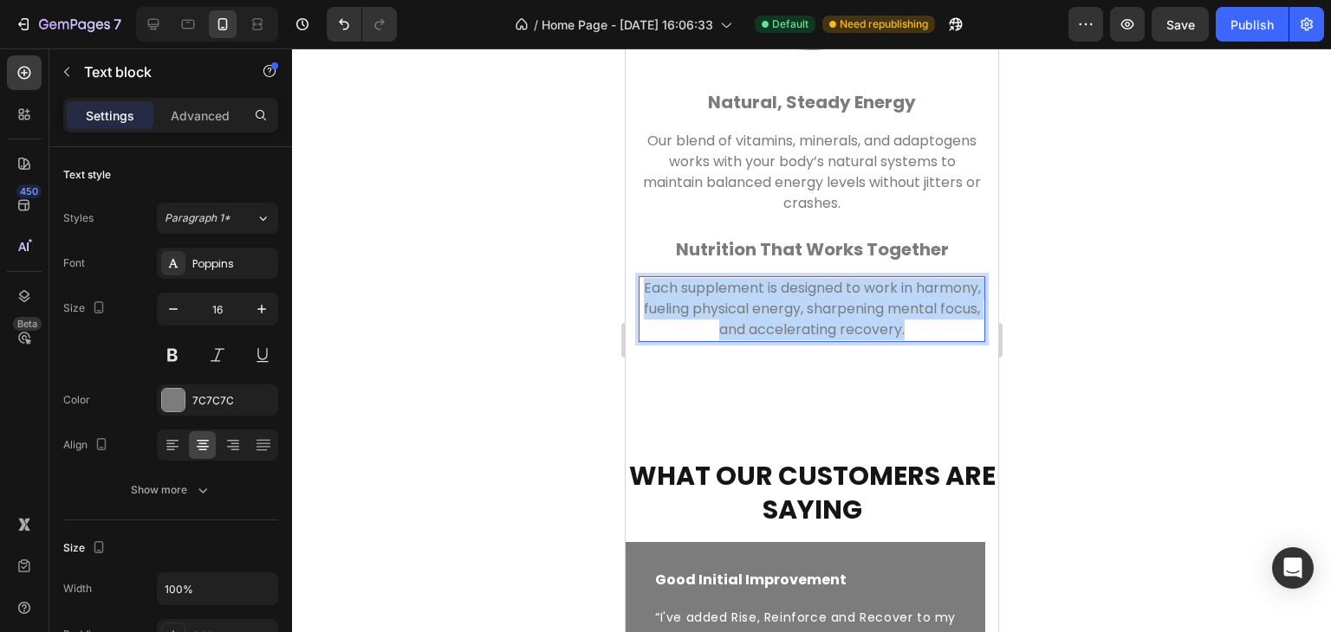
drag, startPoint x: 949, startPoint y: 367, endPoint x: 664, endPoint y: 315, distance: 290.6
click at [664, 315] on p "Each supplement is designed to work in harmony, fueling physical energy, sharpe…" at bounding box center [810, 309] width 343 height 62
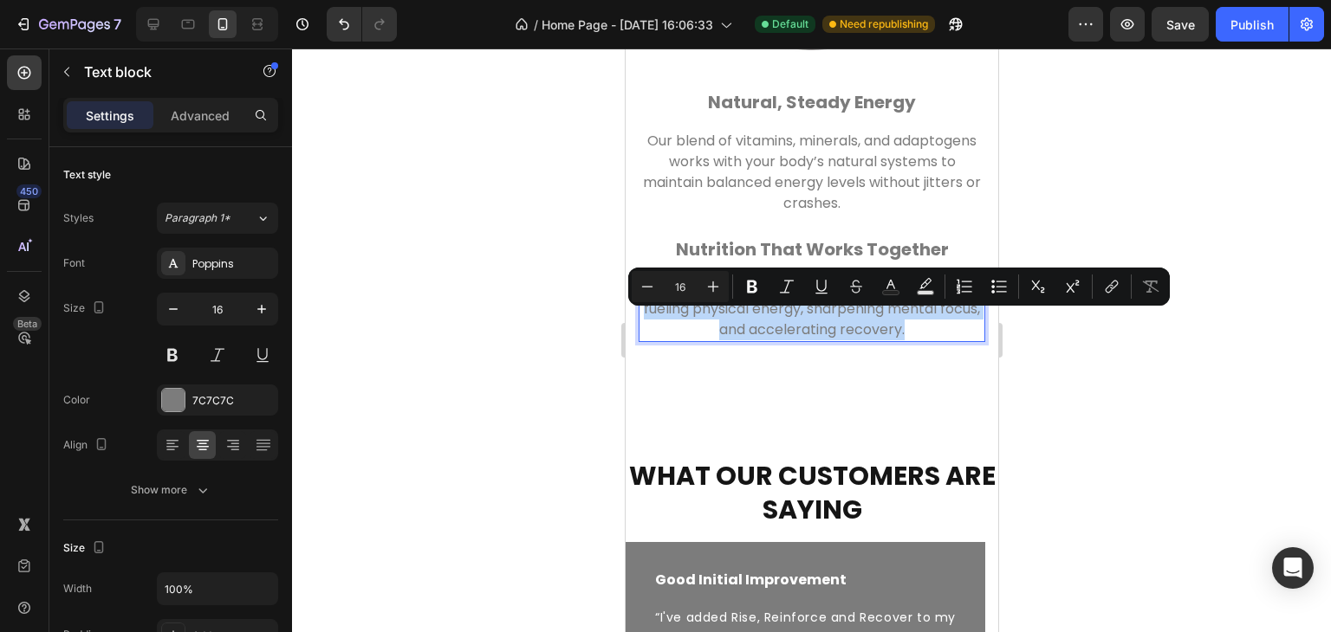
copy p "Each supplement is designed to work in harmony, fueling physical energy, sharpe…"
click at [1177, 442] on div at bounding box center [811, 341] width 1039 height 584
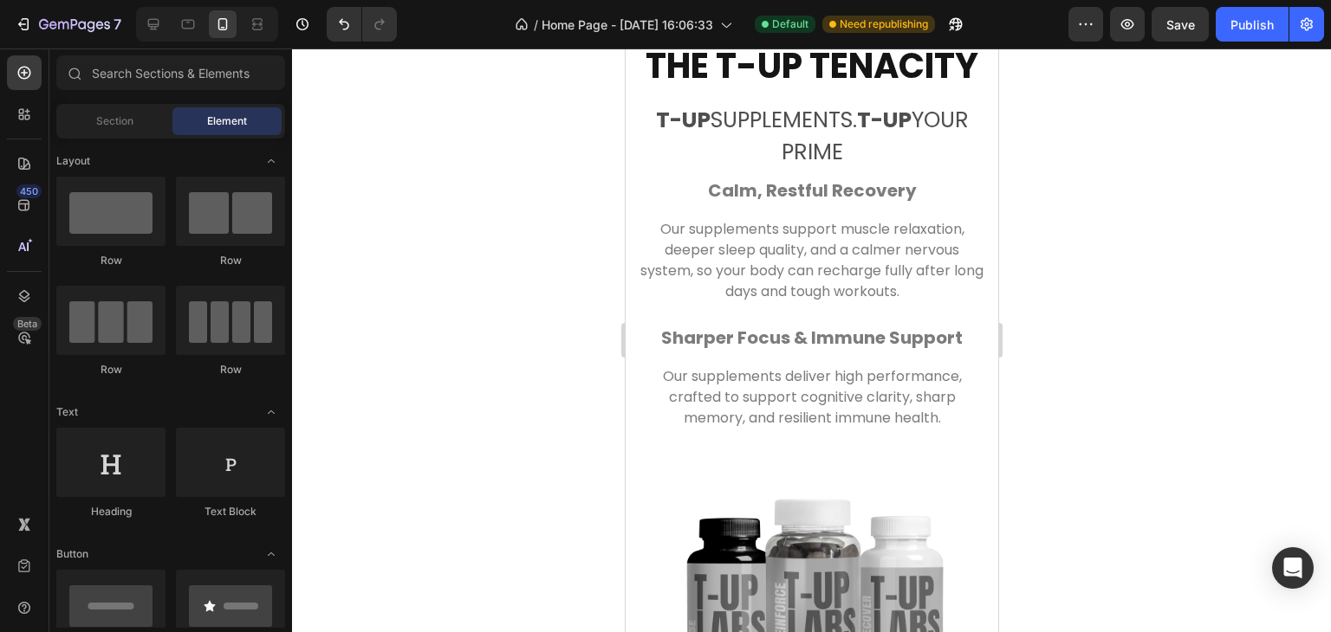
scroll to position [3082, 0]
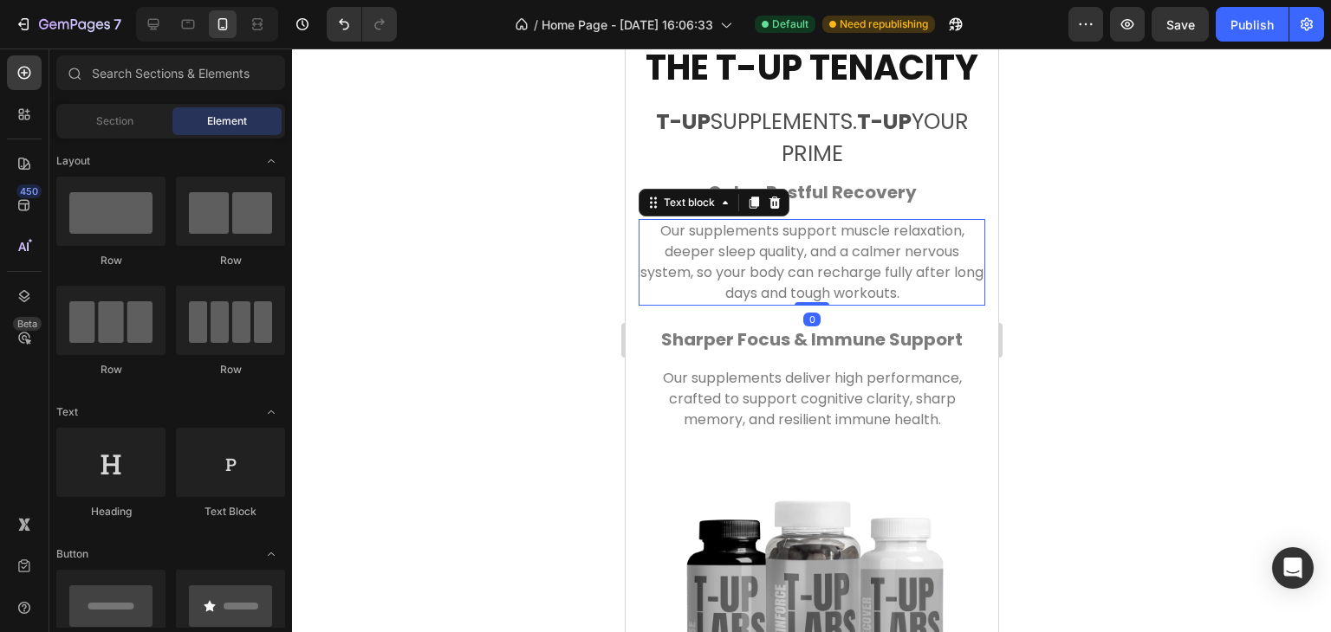
click at [921, 304] on p "Our supplements support muscle relaxation, deeper sleep quality, and a calmer n…" at bounding box center [810, 262] width 343 height 83
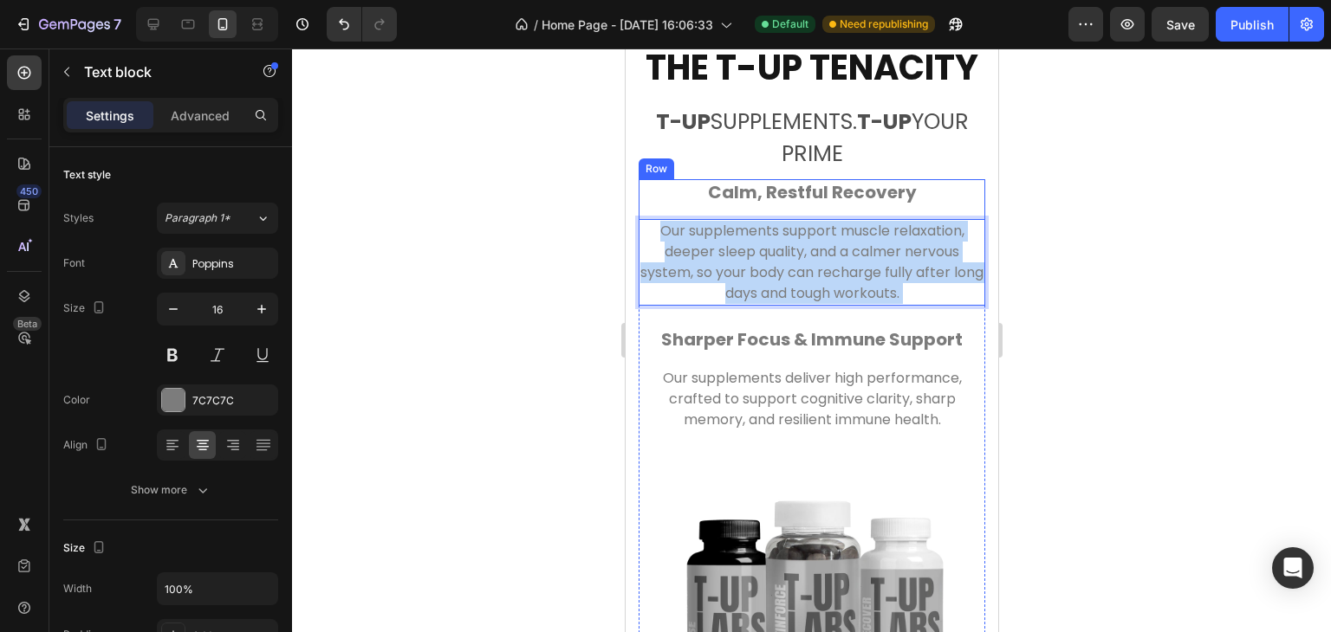
drag, startPoint x: 913, startPoint y: 337, endPoint x: 684, endPoint y: 254, distance: 243.4
click at [684, 254] on div "⁠⁠⁠⁠⁠⁠⁠ Calm, Restful Recovery Heading Our supplements support muscle relaxatio…" at bounding box center [811, 242] width 347 height 126
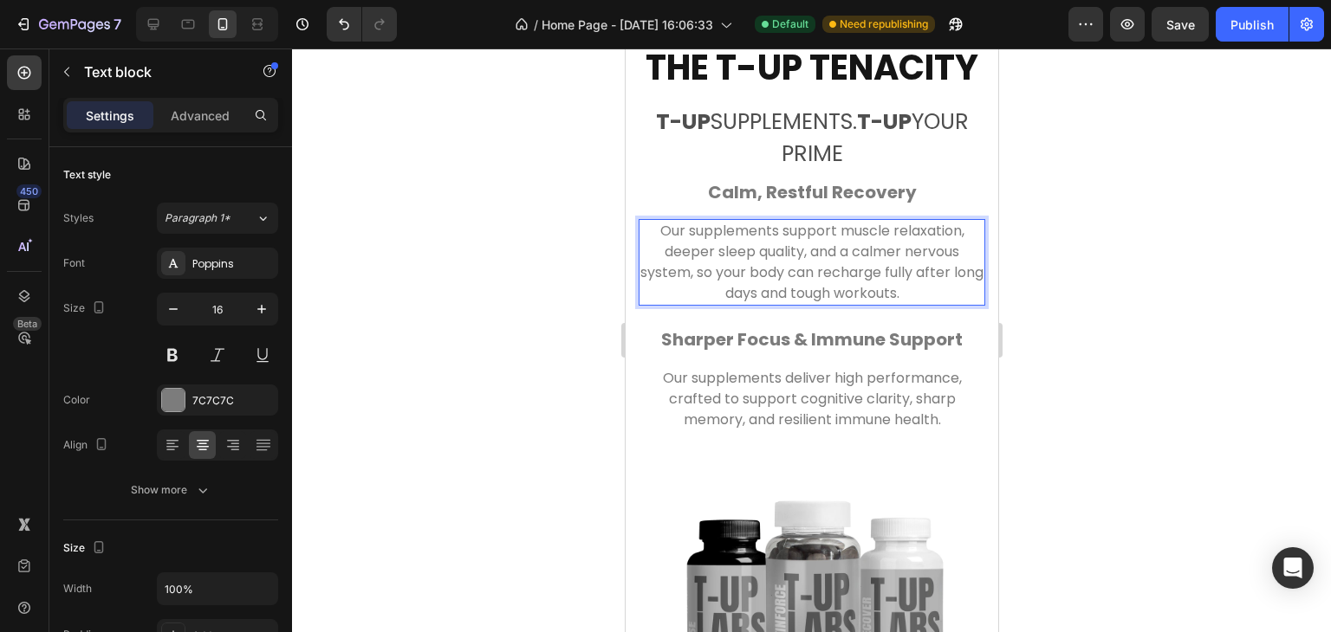
click at [914, 304] on p "Our supplements support muscle relaxation, deeper sleep quality, and a calmer n…" at bounding box center [810, 262] width 343 height 83
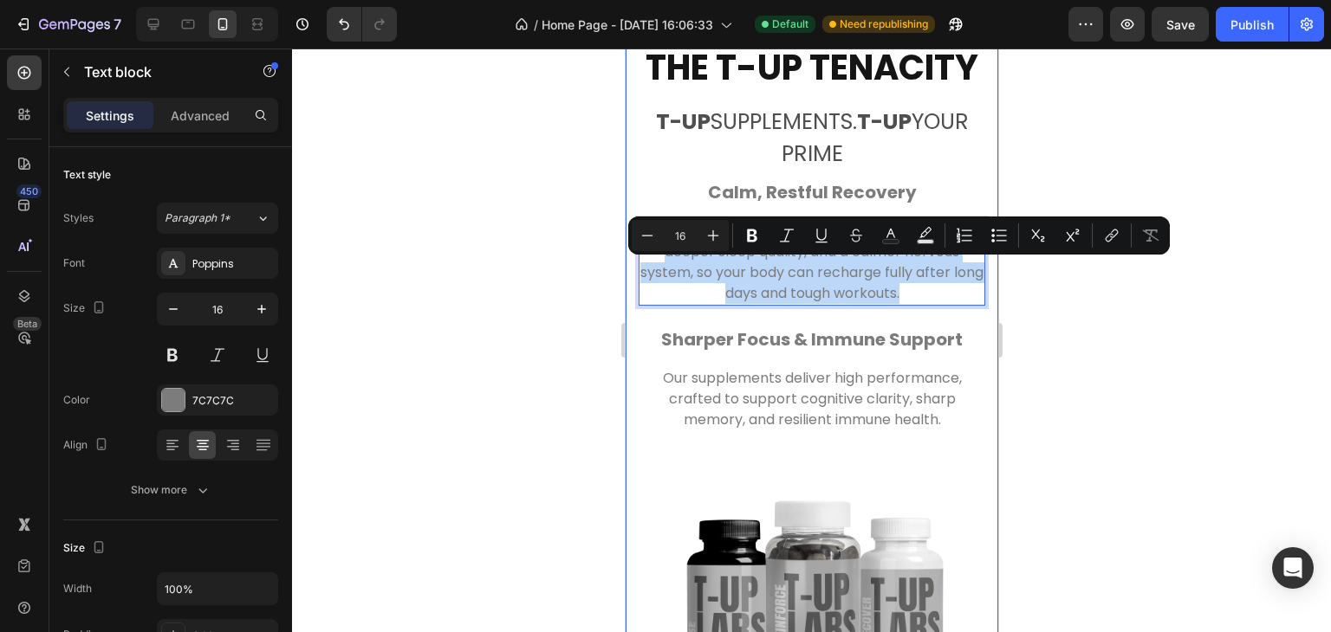
drag, startPoint x: 910, startPoint y: 337, endPoint x: 631, endPoint y: 268, distance: 288.3
click at [631, 268] on div "THe t-up tenacity Heading T-UP supplements. T-UP Your Prime Text block Row ⁠⁠⁠⁠…" at bounding box center [811, 508] width 373 height 1036
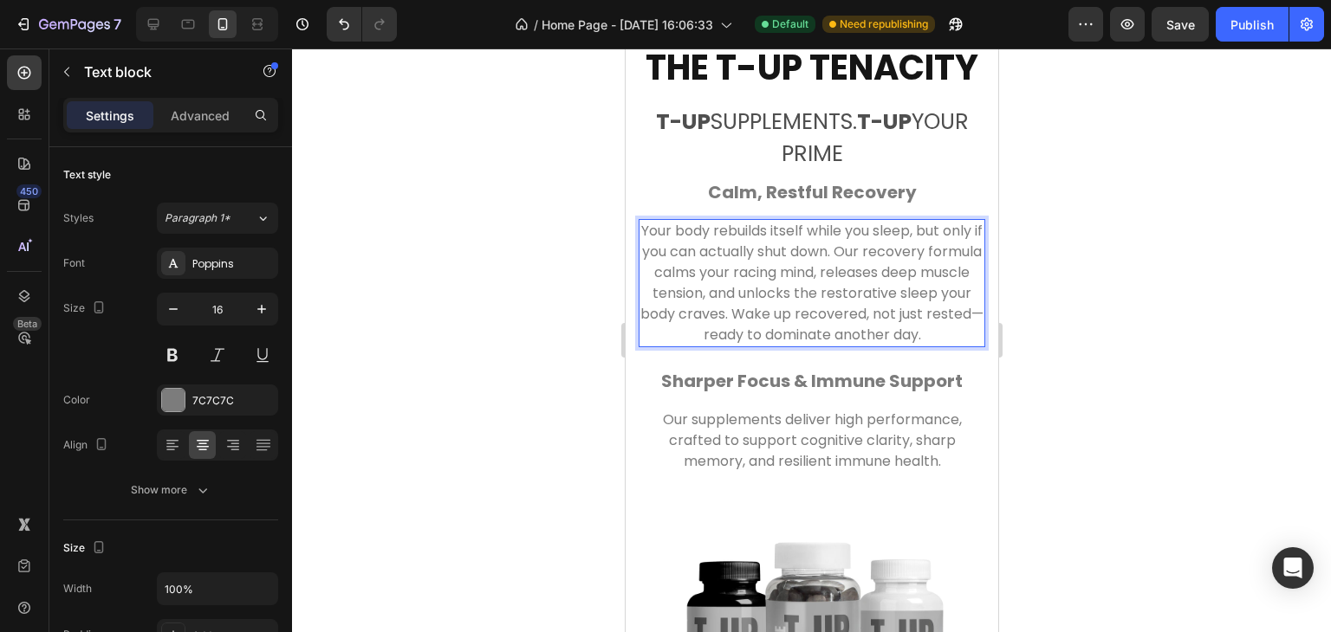
click at [834, 346] on p "Your body rebuilds itself while you sleep, but only if you can actually shut do…" at bounding box center [810, 283] width 343 height 125
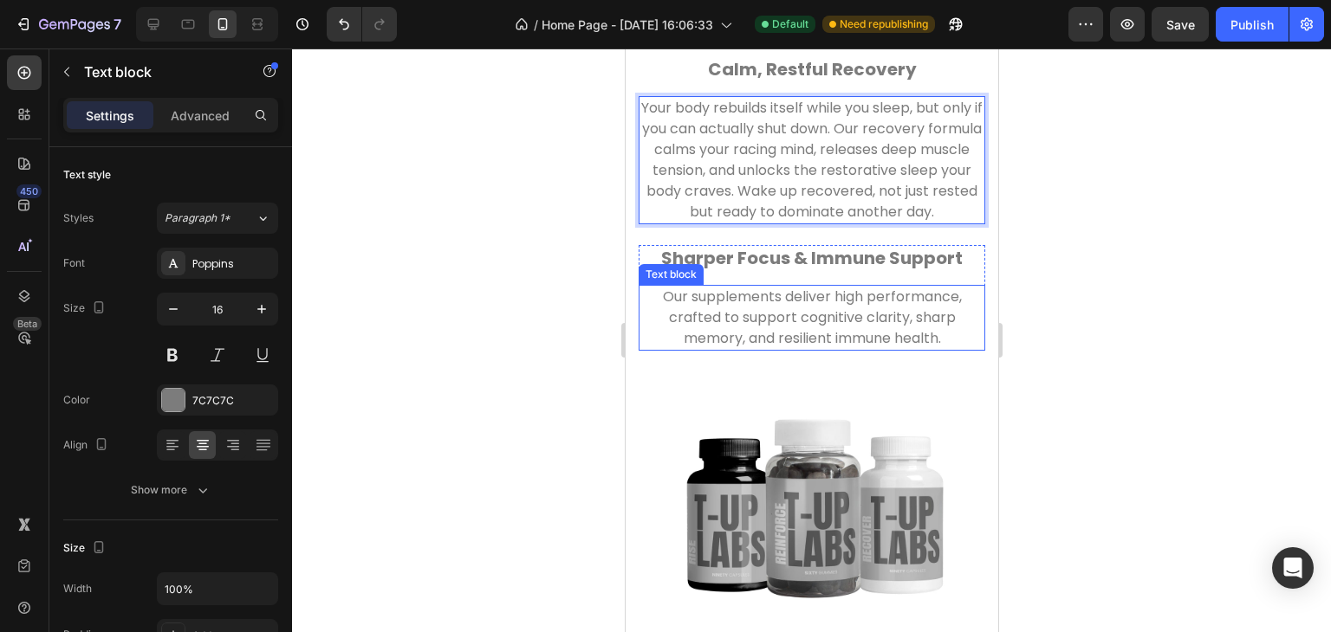
click at [936, 349] on p "Our supplements deliver high performance, crafted to support cognitive clarity,…" at bounding box center [810, 318] width 343 height 62
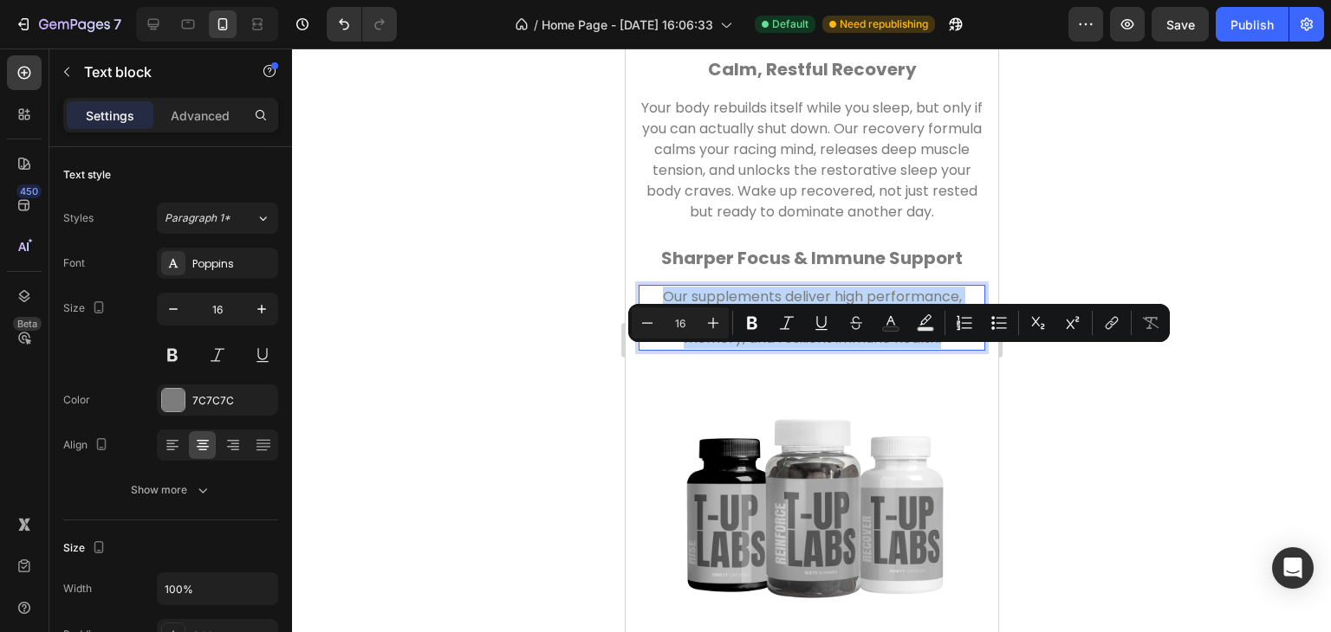
drag, startPoint x: 941, startPoint y: 401, endPoint x: 502, endPoint y: 365, distance: 439.9
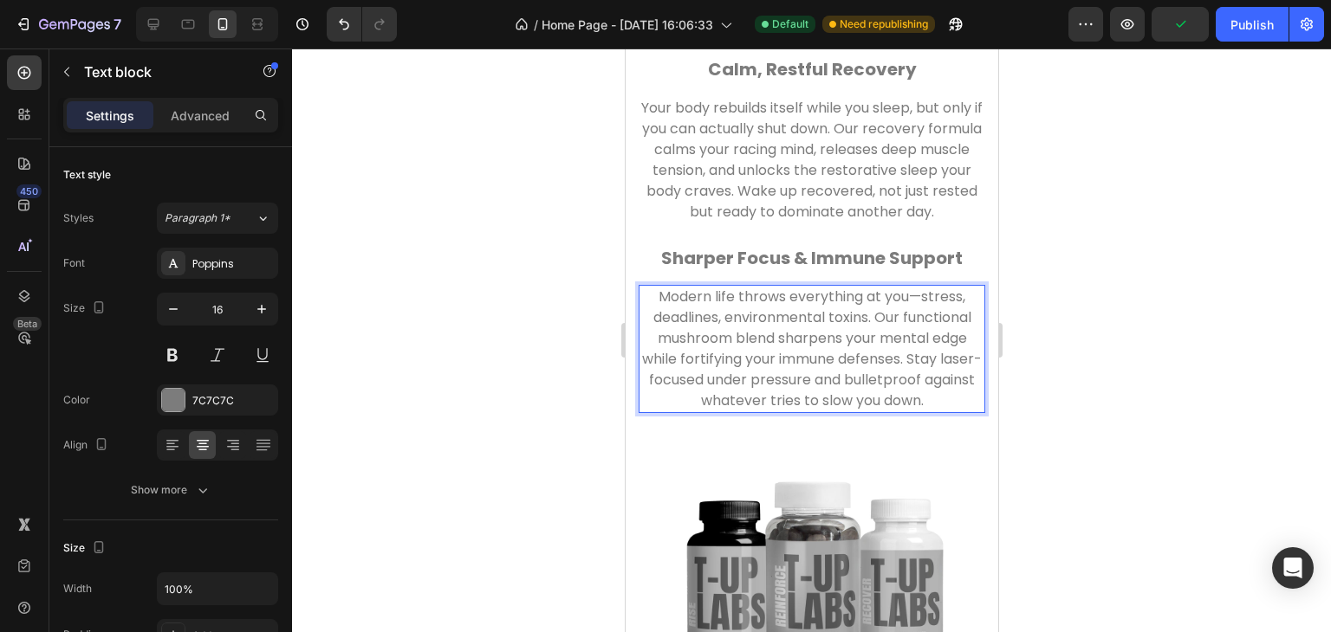
click at [912, 358] on p "Modern life throws everything at you—stress, deadlines, environmental toxins. O…" at bounding box center [810, 349] width 343 height 125
click at [689, 411] on p "Modern life throws everything at you. Stress, deadlines, environmental toxins. …" at bounding box center [810, 349] width 343 height 125
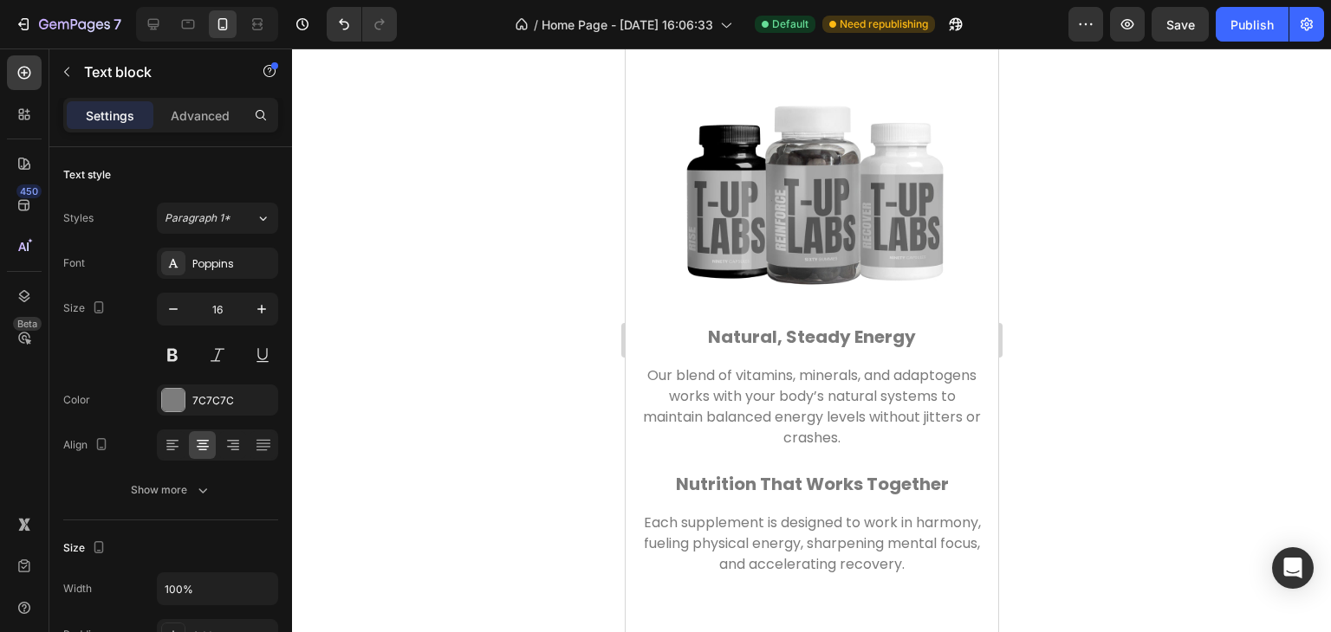
scroll to position [3593, 0]
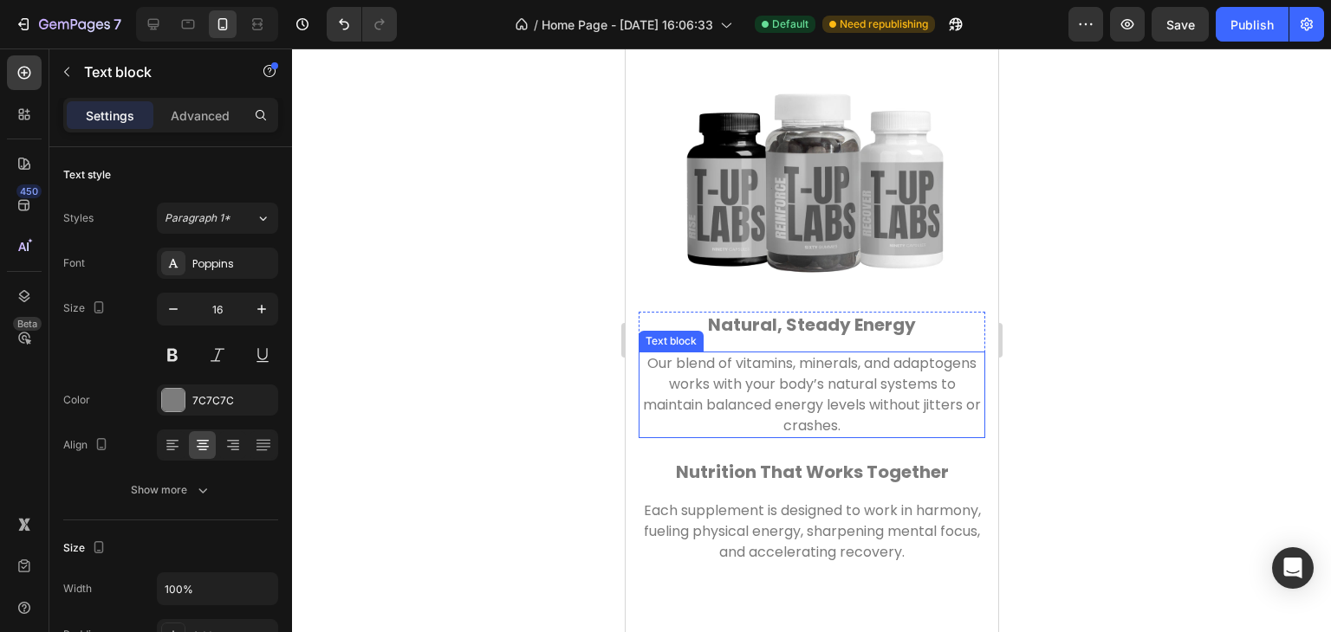
click at [897, 437] on p "Our blend of vitamins, minerals, and adaptogens works with your body’s natural …" at bounding box center [810, 394] width 343 height 83
click at [882, 437] on p "Our blend of vitamins, minerals, and adaptogens works with your body’s natural …" at bounding box center [810, 394] width 343 height 83
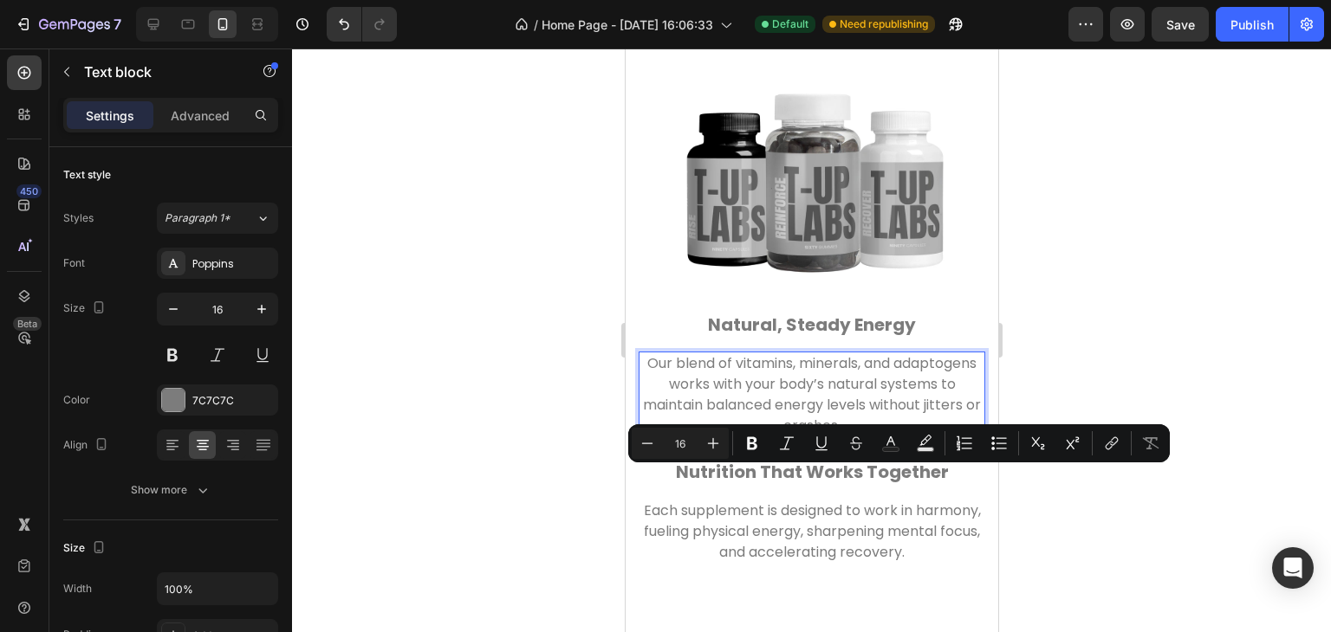
click at [895, 437] on p "Our blend of vitamins, minerals, and adaptogens works with your body’s natural …" at bounding box center [810, 394] width 343 height 83
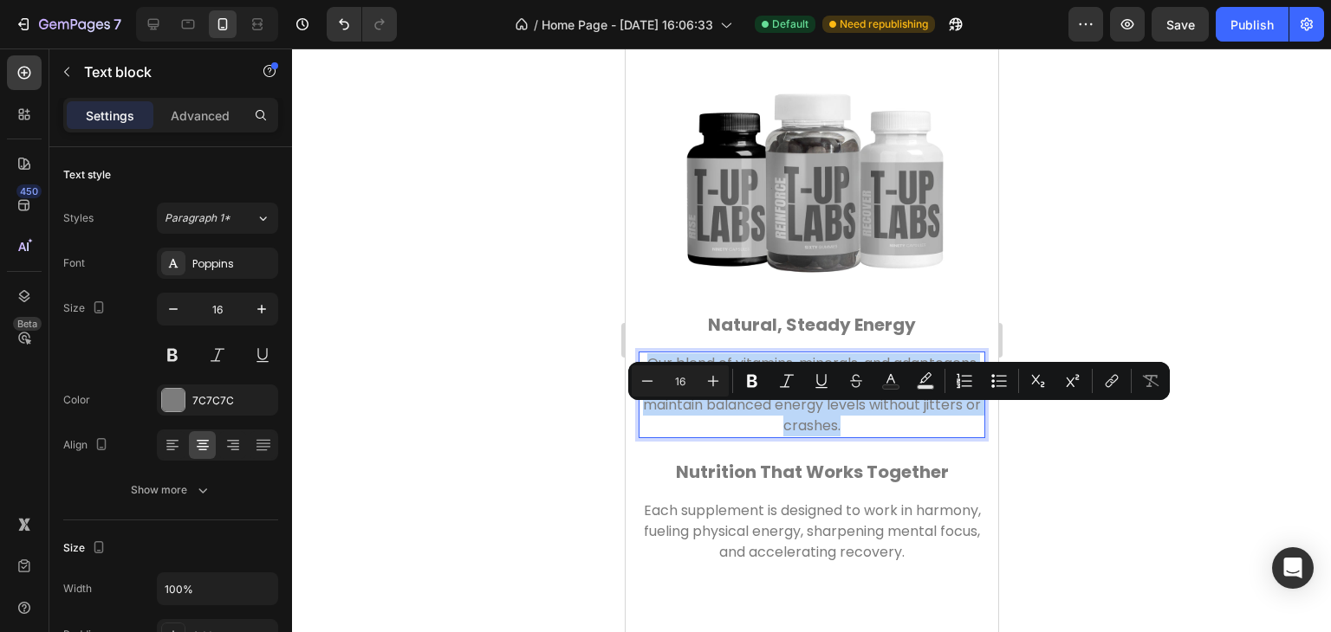
drag, startPoint x: 895, startPoint y: 483, endPoint x: 663, endPoint y: 418, distance: 240.9
click at [663, 418] on p "Our blend of vitamins, minerals, and adaptogens works with your body’s natural …" at bounding box center [810, 394] width 343 height 83
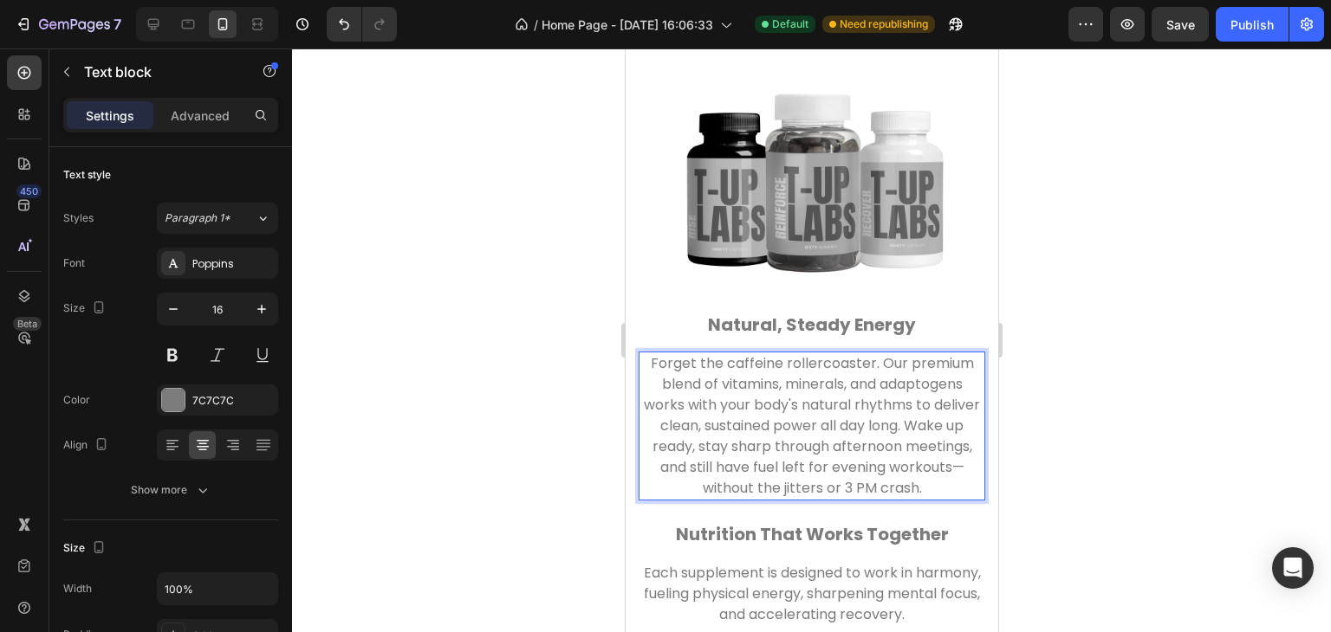
click at [734, 499] on p "Forget the caffeine rollercoaster. Our premium blend of vitamins, minerals, and…" at bounding box center [810, 426] width 343 height 146
click at [908, 499] on p "Forget the caffeine rollercoaster. Our premium blend of vitamins, minerals, and…" at bounding box center [810, 426] width 343 height 146
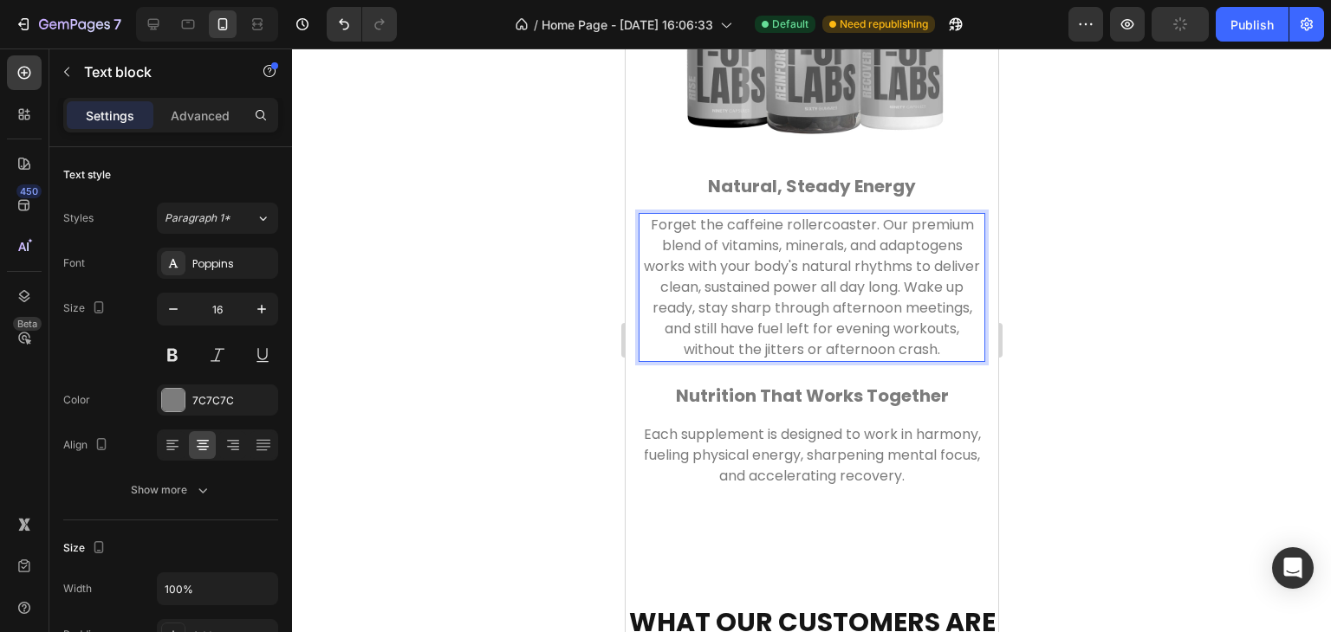
scroll to position [3735, 0]
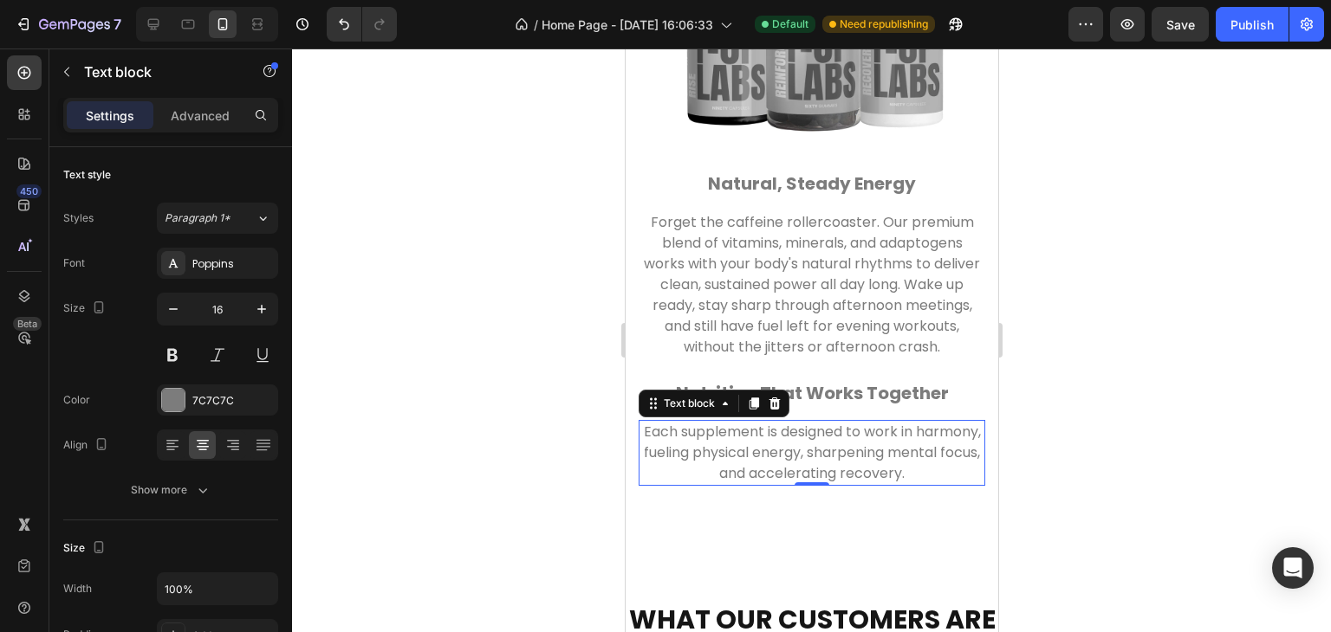
click at [954, 484] on p "Each supplement is designed to work in harmony, fueling physical energy, sharpe…" at bounding box center [810, 453] width 343 height 62
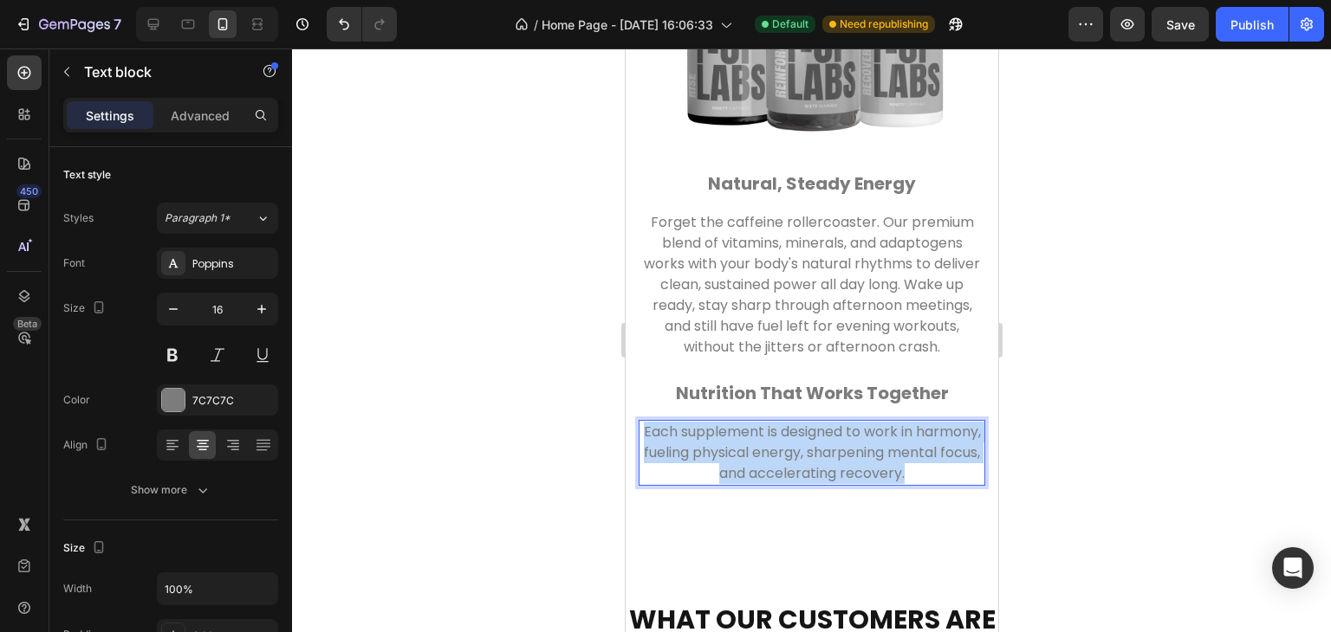
drag, startPoint x: 954, startPoint y: 528, endPoint x: 656, endPoint y: 474, distance: 303.0
click at [656, 474] on div "Each supplement is designed to work in harmony, fueling physical energy, sharpe…" at bounding box center [811, 453] width 347 height 66
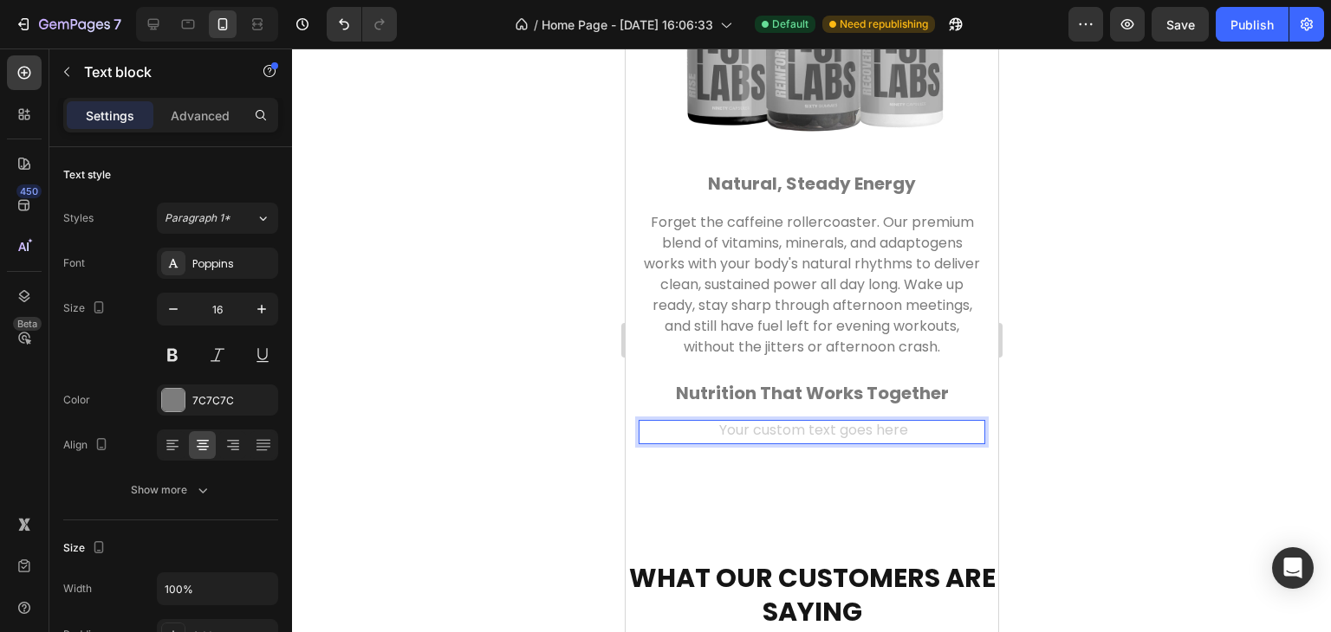
scroll to position [3762, 0]
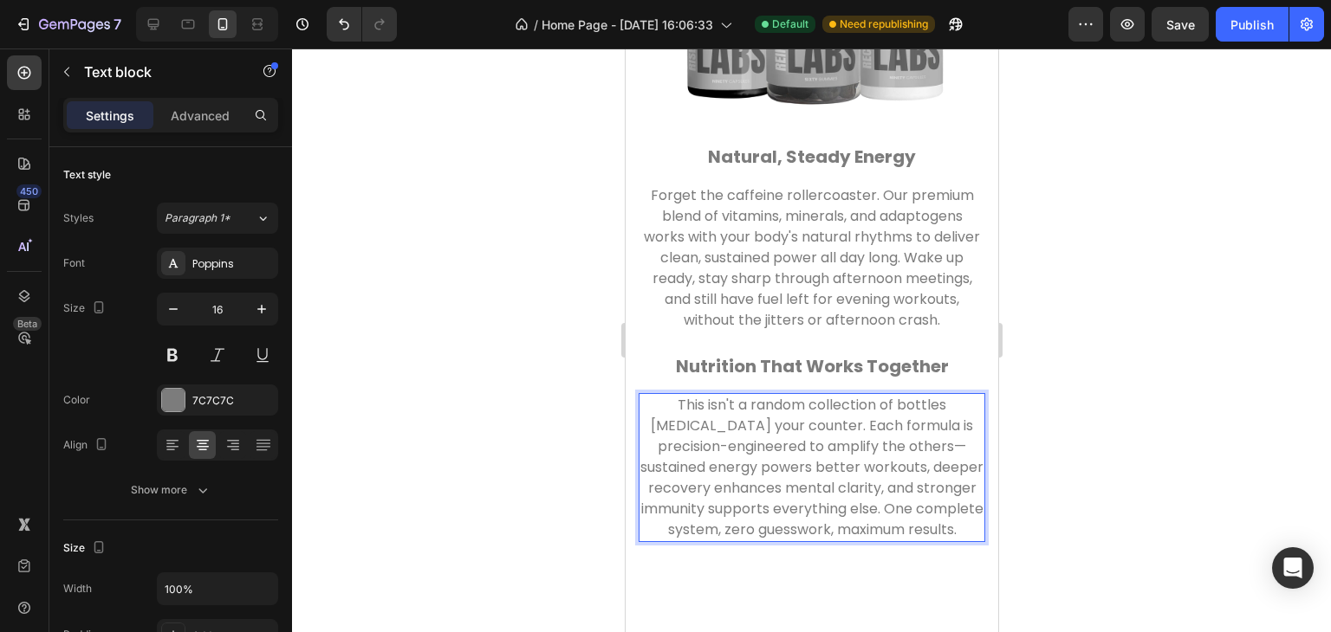
click at [722, 503] on p "This isn't a random collection of bottles cluttering your counter. Each formula…" at bounding box center [810, 468] width 343 height 146
click at [957, 498] on p "This isn't a random collection of bottles cluttering your counter. Each formula…" at bounding box center [810, 468] width 343 height 146
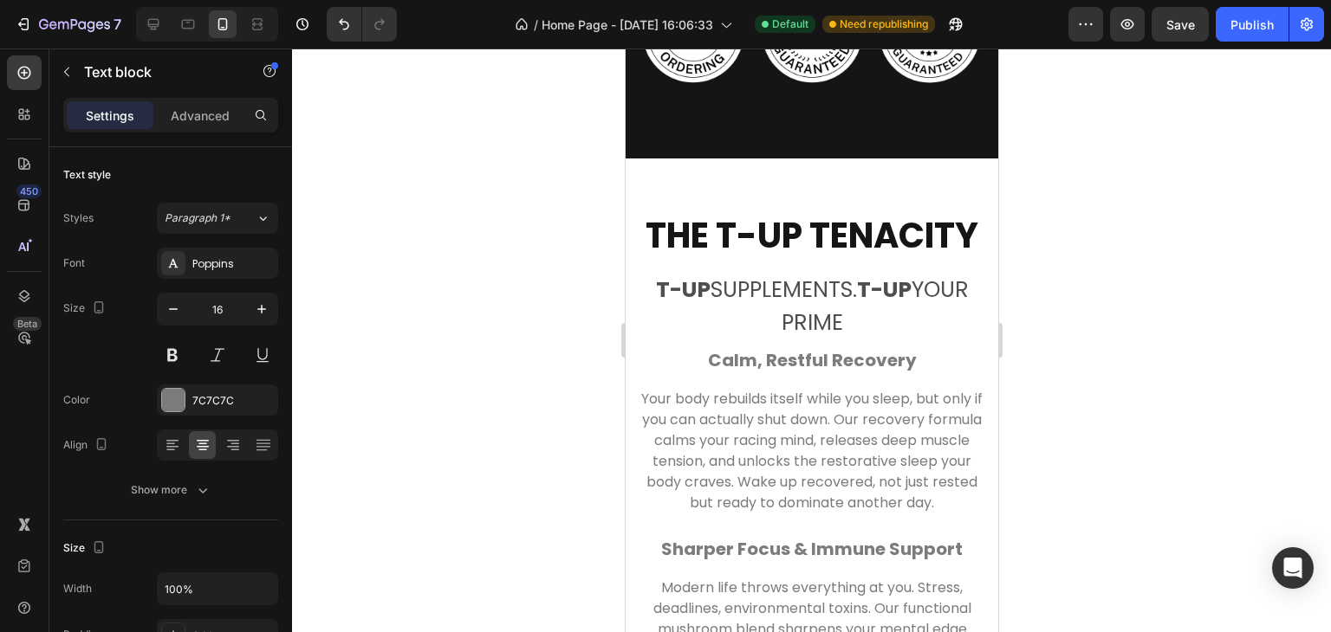
scroll to position [2998, 0]
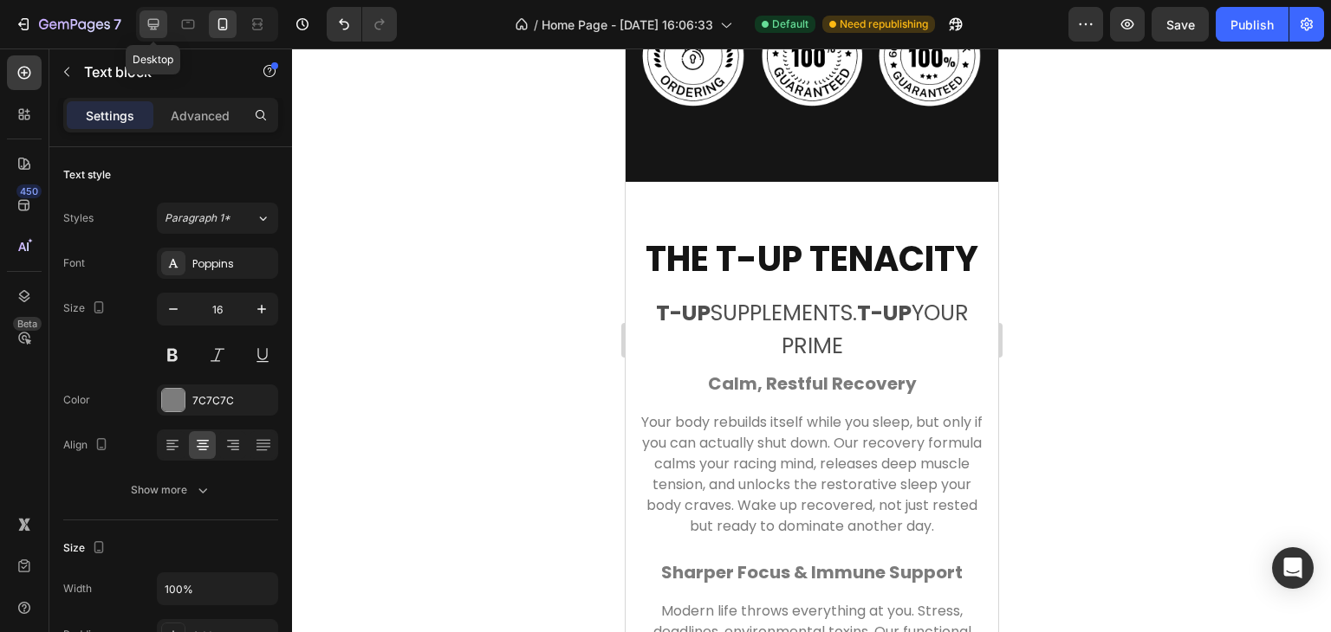
click at [146, 24] on icon at bounding box center [153, 24] width 17 height 17
type input "20"
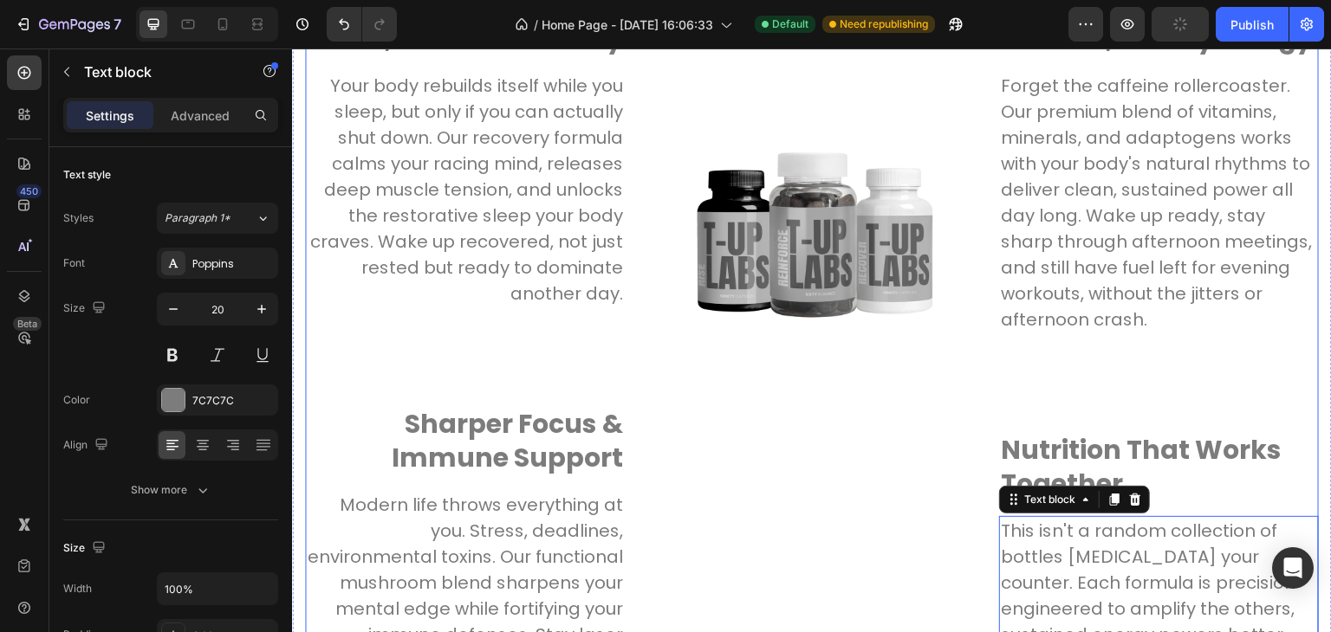
scroll to position [3441, 0]
click at [787, 401] on div "Image" at bounding box center [812, 392] width 320 height 831
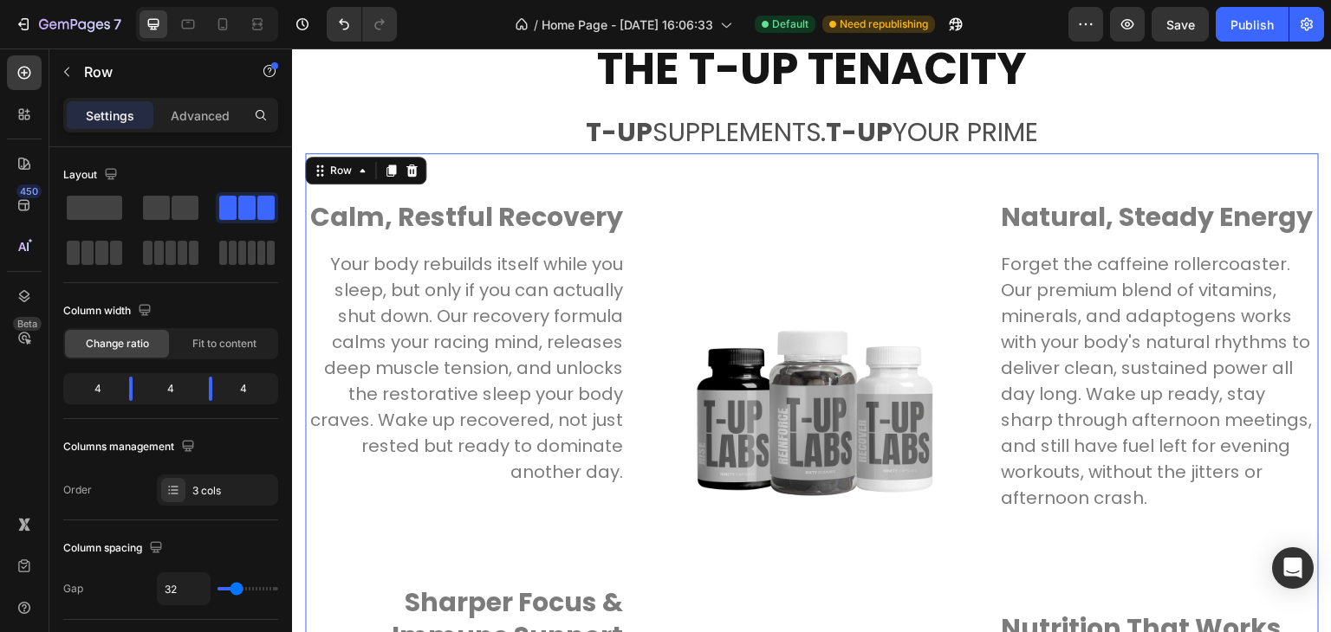
scroll to position [3226, 0]
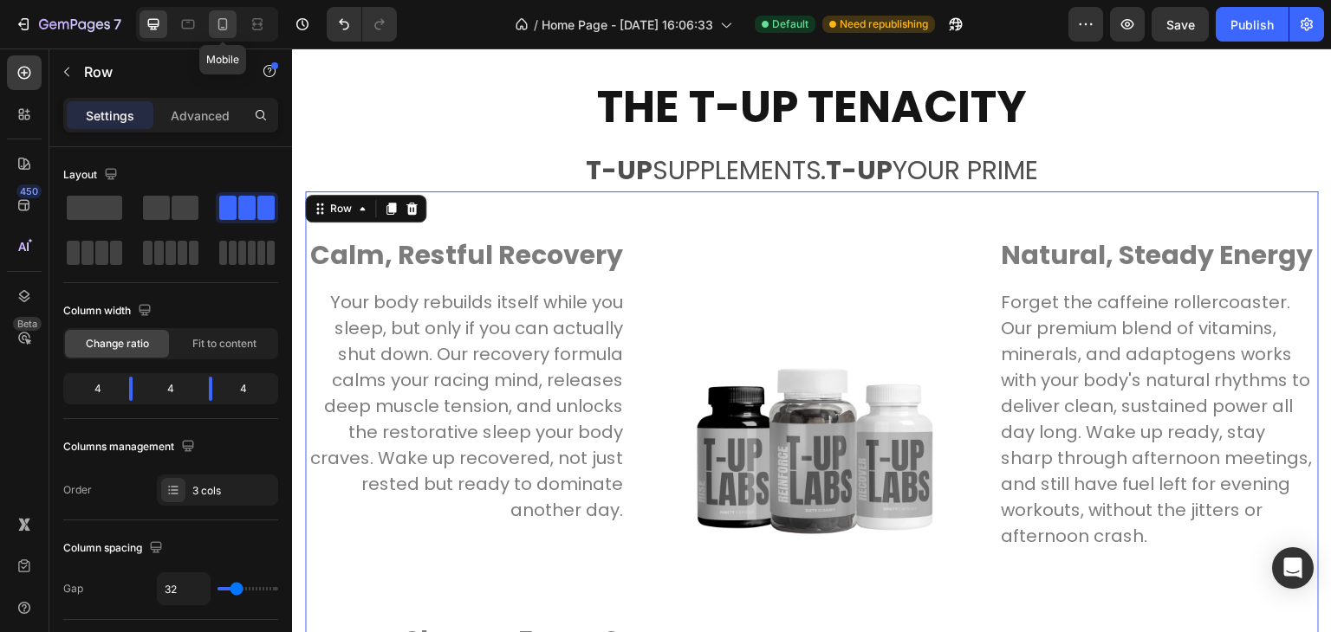
click at [230, 19] on icon at bounding box center [222, 24] width 17 height 17
type input "0"
type input "100%"
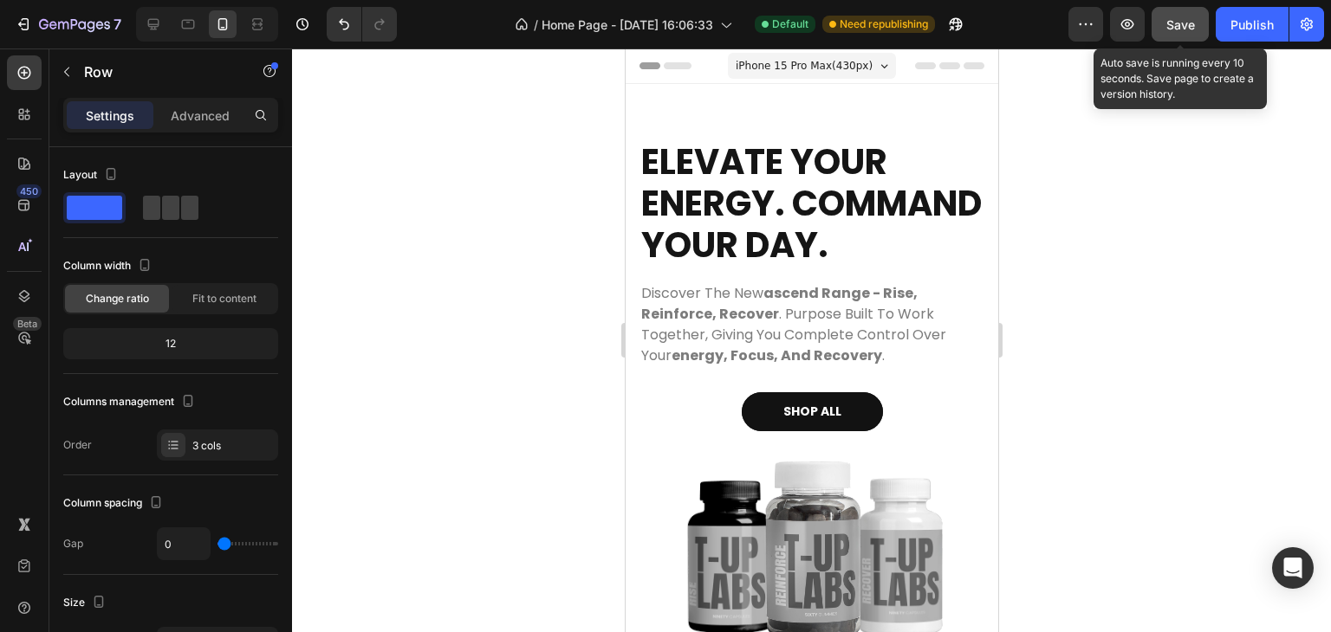
click at [1165, 19] on button "Save" at bounding box center [1179, 24] width 57 height 35
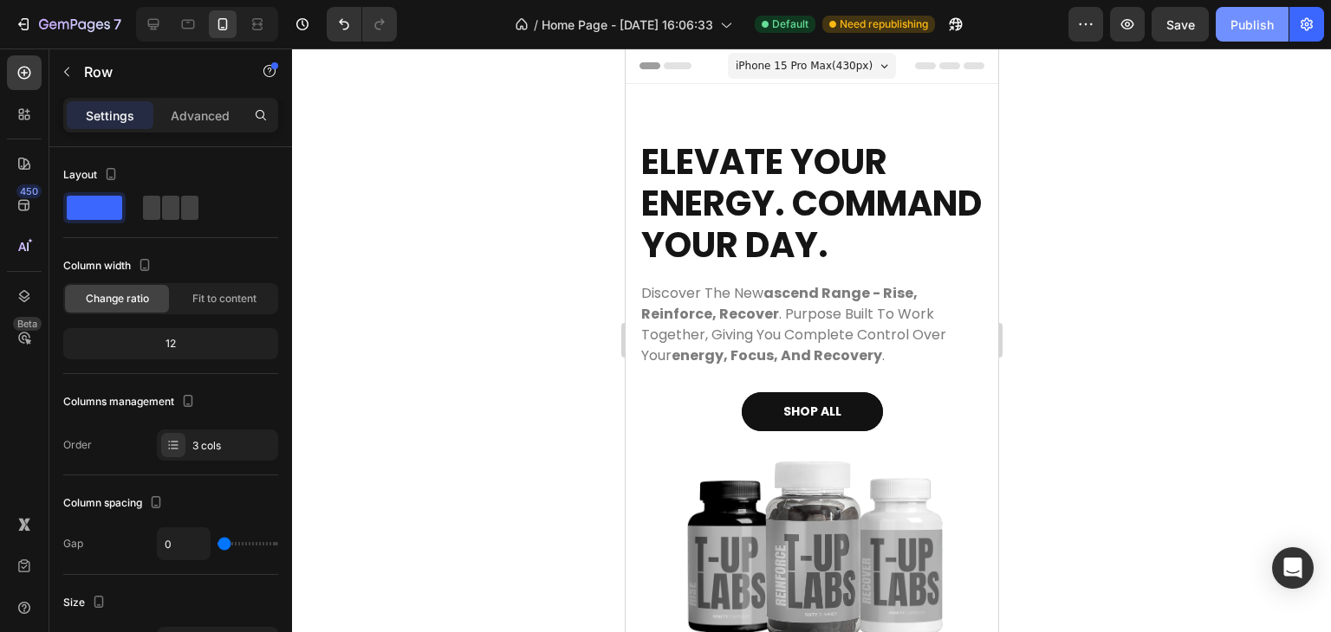
click at [1241, 34] on button "Publish" at bounding box center [1251, 24] width 73 height 35
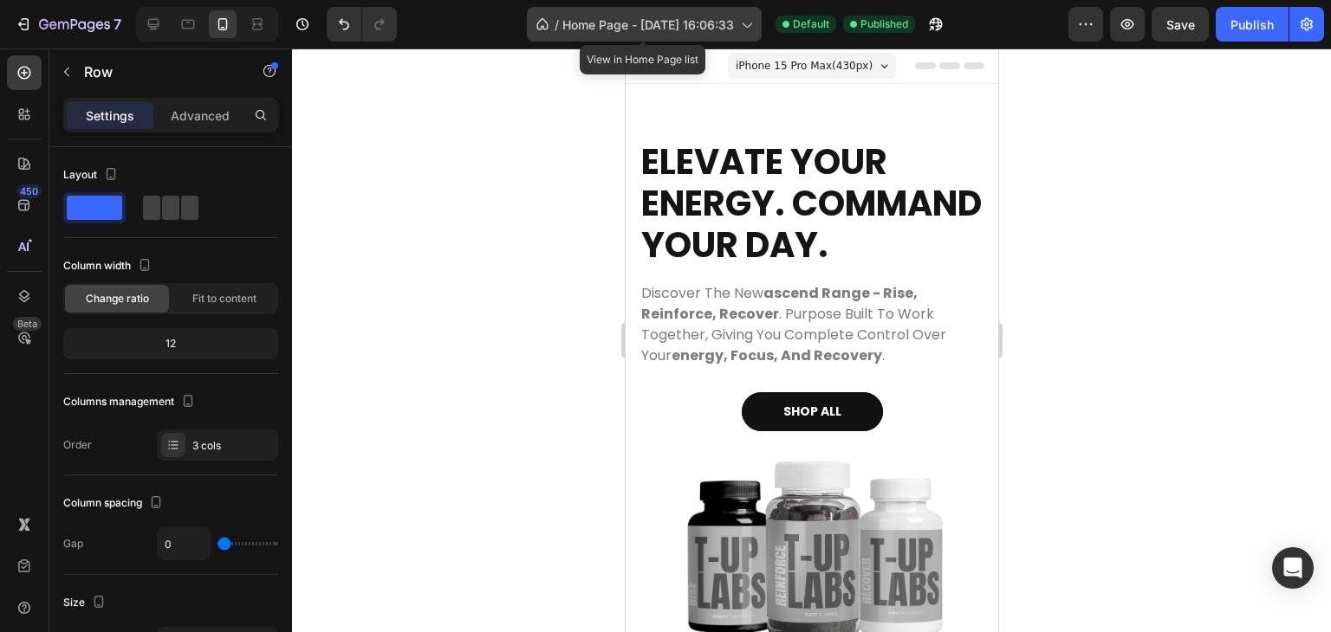
click at [593, 13] on div "/ Home Page - Aug 5, 16:06:33" at bounding box center [644, 24] width 235 height 35
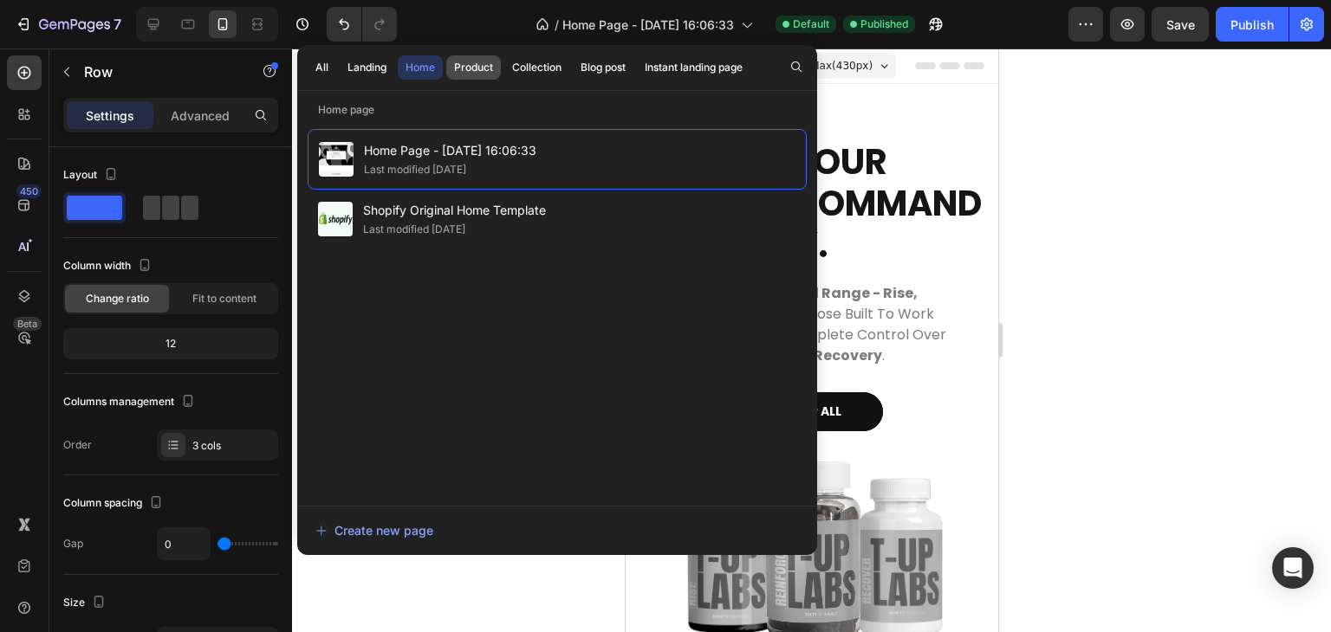
click at [504, 58] on button "Product" at bounding box center [536, 67] width 65 height 24
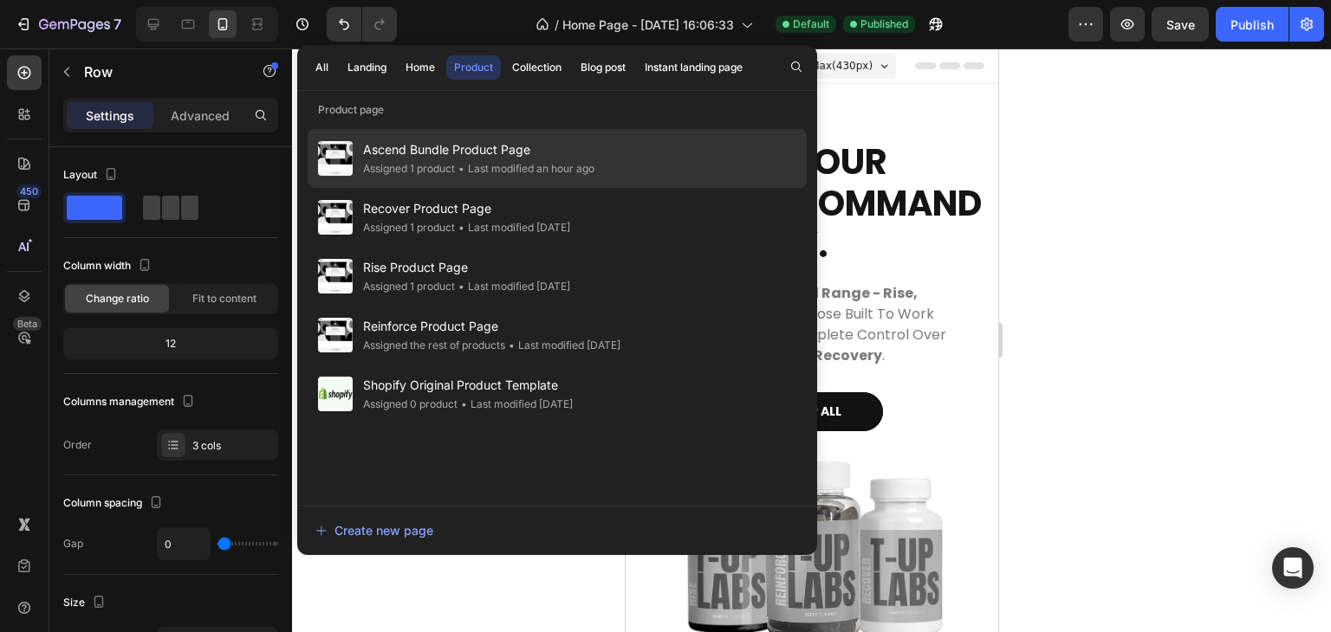
click at [494, 174] on div "• Last modified an hour ago" at bounding box center [524, 168] width 139 height 17
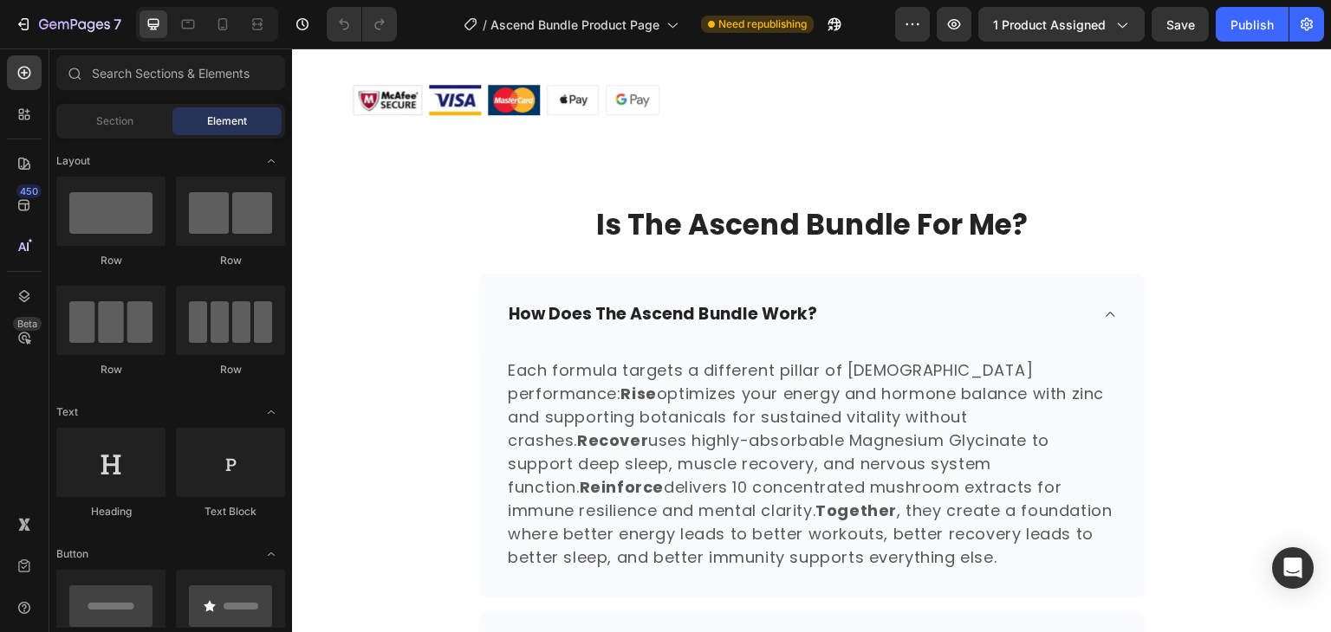
scroll to position [894, 0]
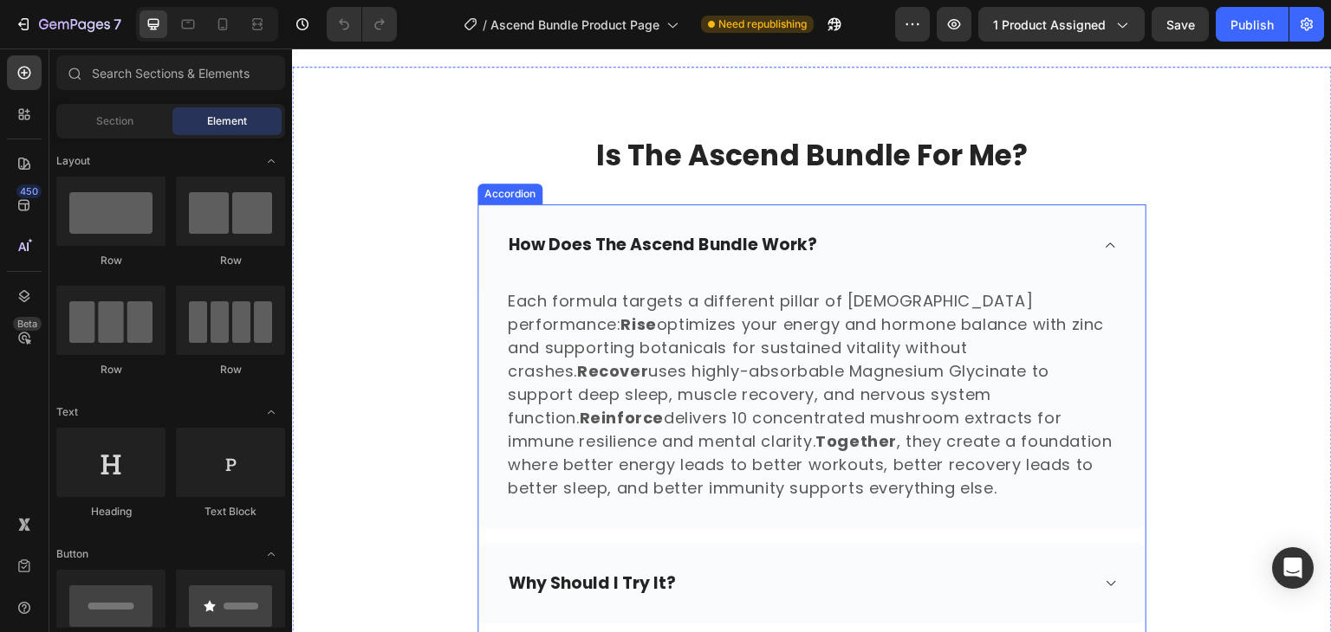
click at [478, 209] on div "how does the ascend bundle work?" at bounding box center [811, 245] width 667 height 82
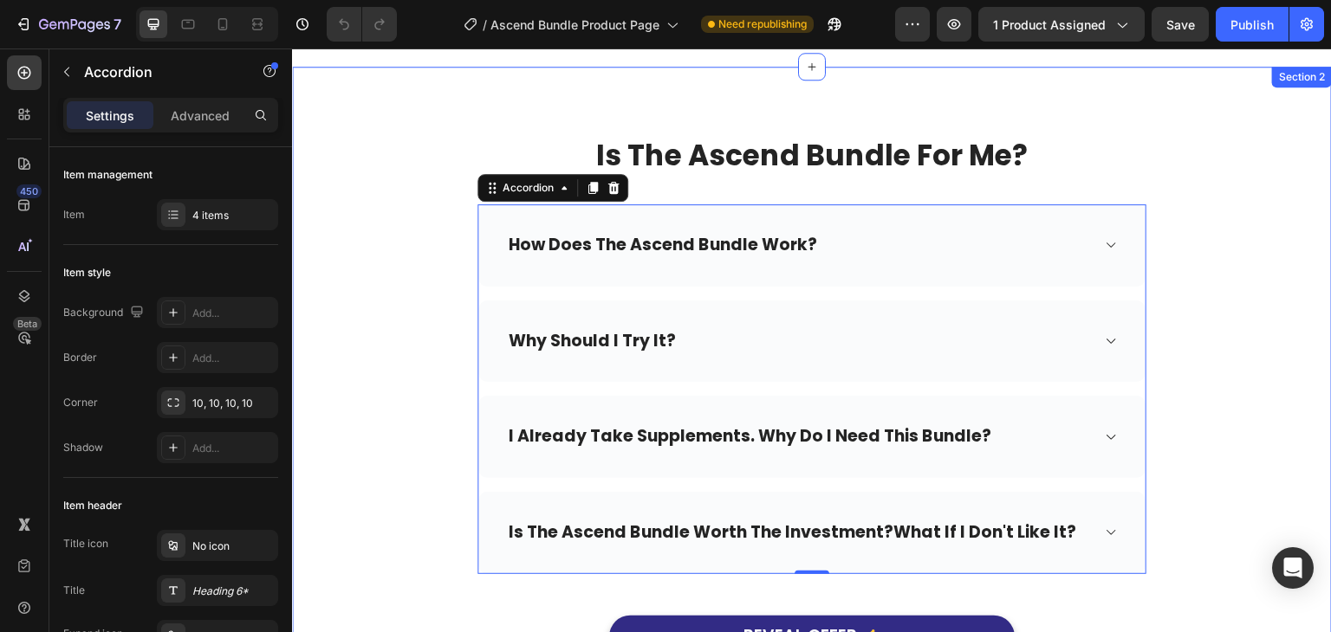
click at [538, 108] on div "Is The Ascend Bundle For Me? Heading Row how does the ascend bundle work? why s…" at bounding box center [812, 414] width 1040 height 694
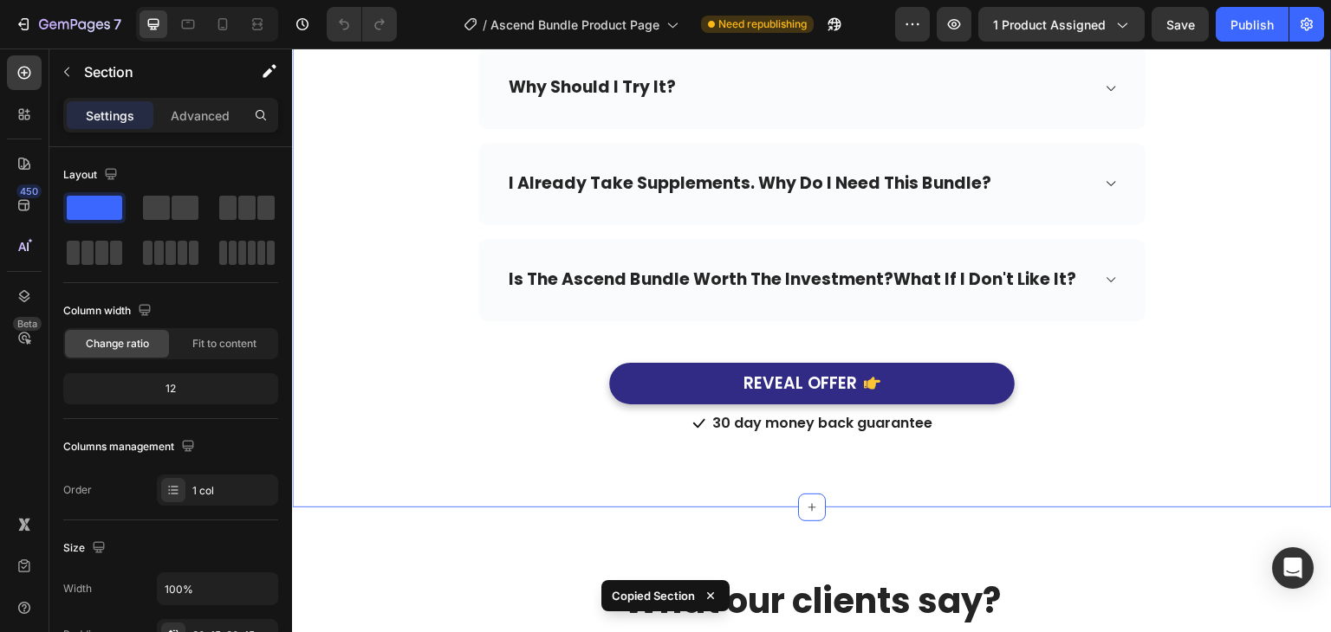
scroll to position [1211, 0]
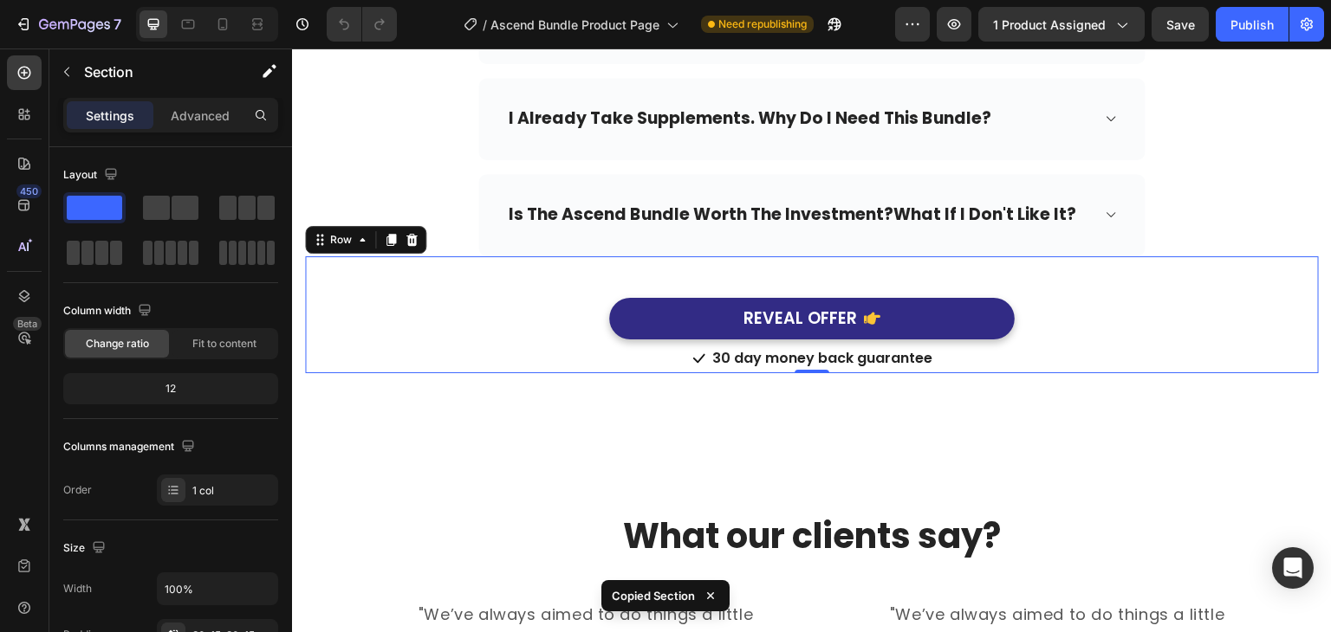
click at [670, 274] on div "REVEAL OFFER Button" at bounding box center [812, 298] width 1014 height 84
click at [417, 237] on icon at bounding box center [412, 240] width 14 height 14
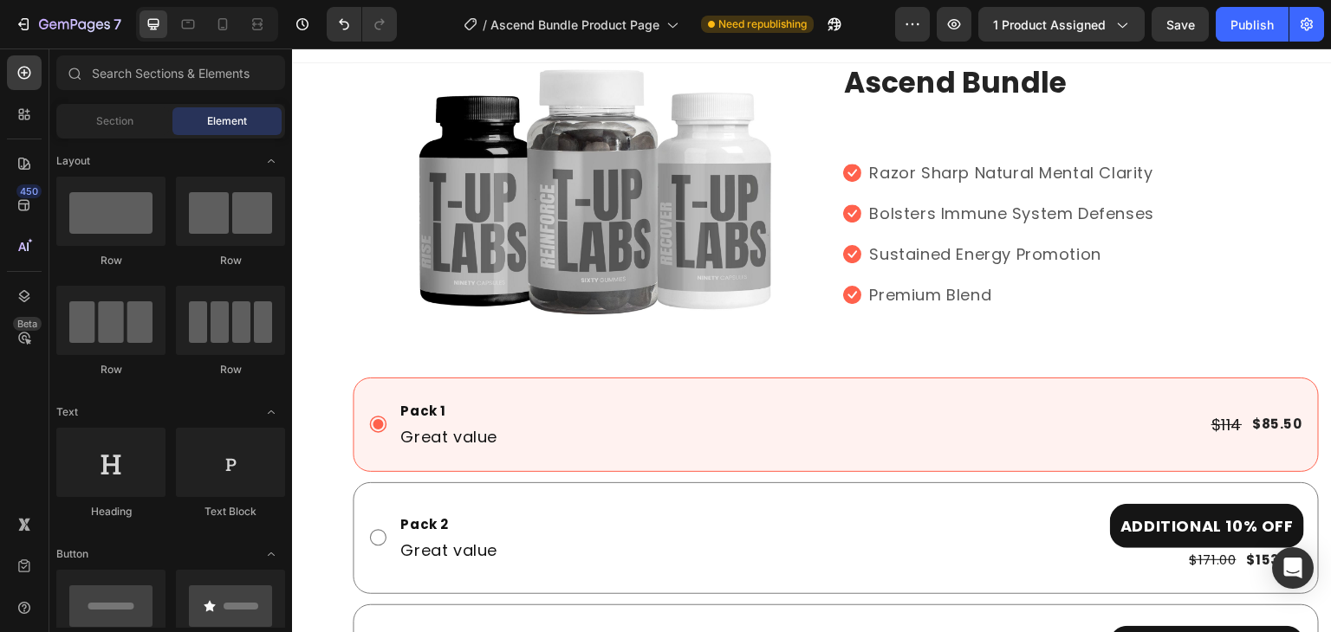
scroll to position [0, 0]
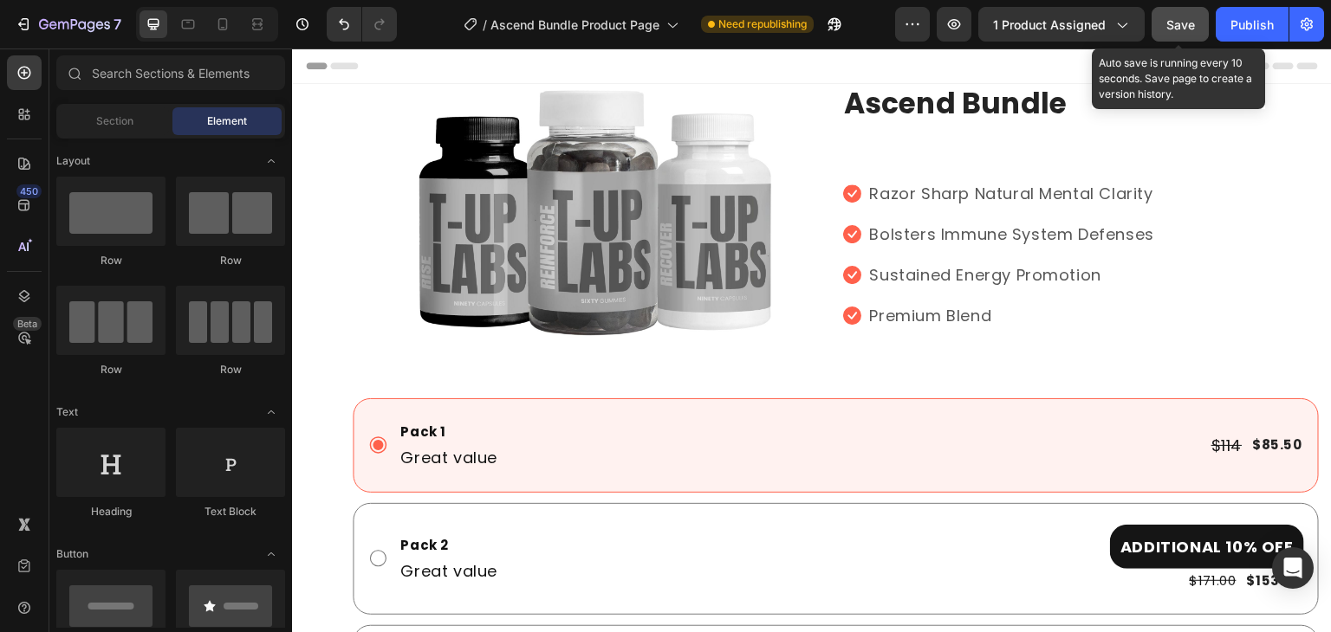
click at [1195, 19] on span "Save" at bounding box center [1180, 24] width 29 height 15
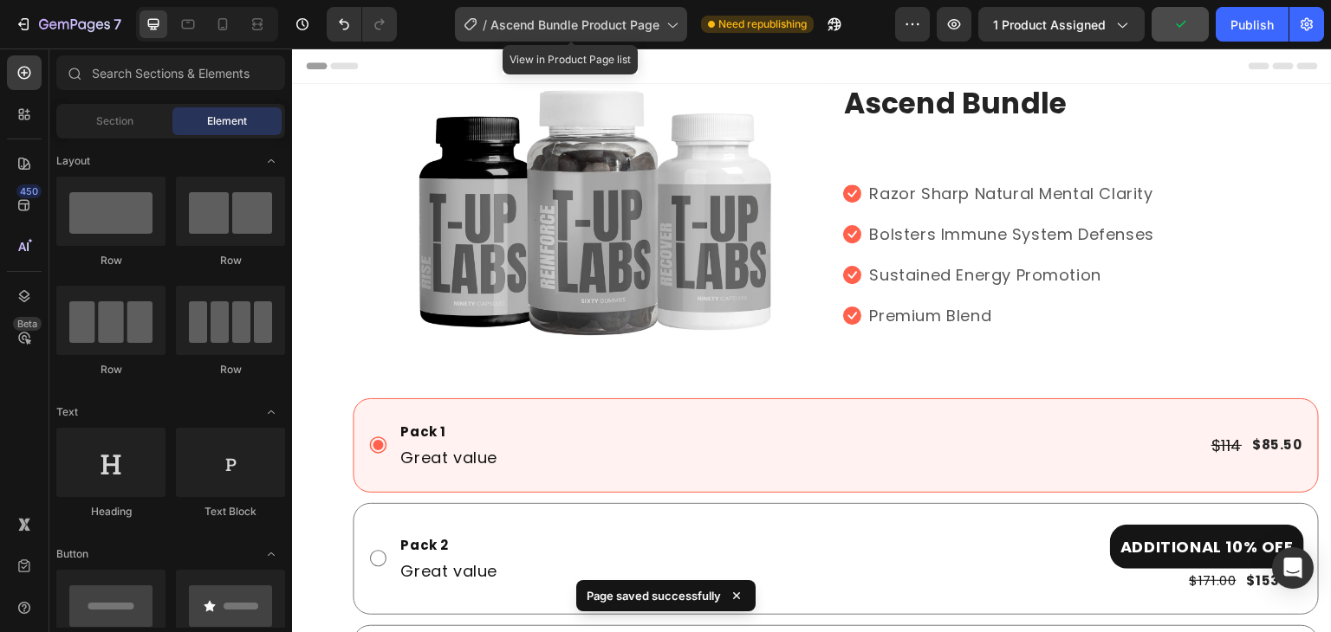
click at [624, 29] on span "Ascend Bundle Product Page" at bounding box center [574, 25] width 169 height 18
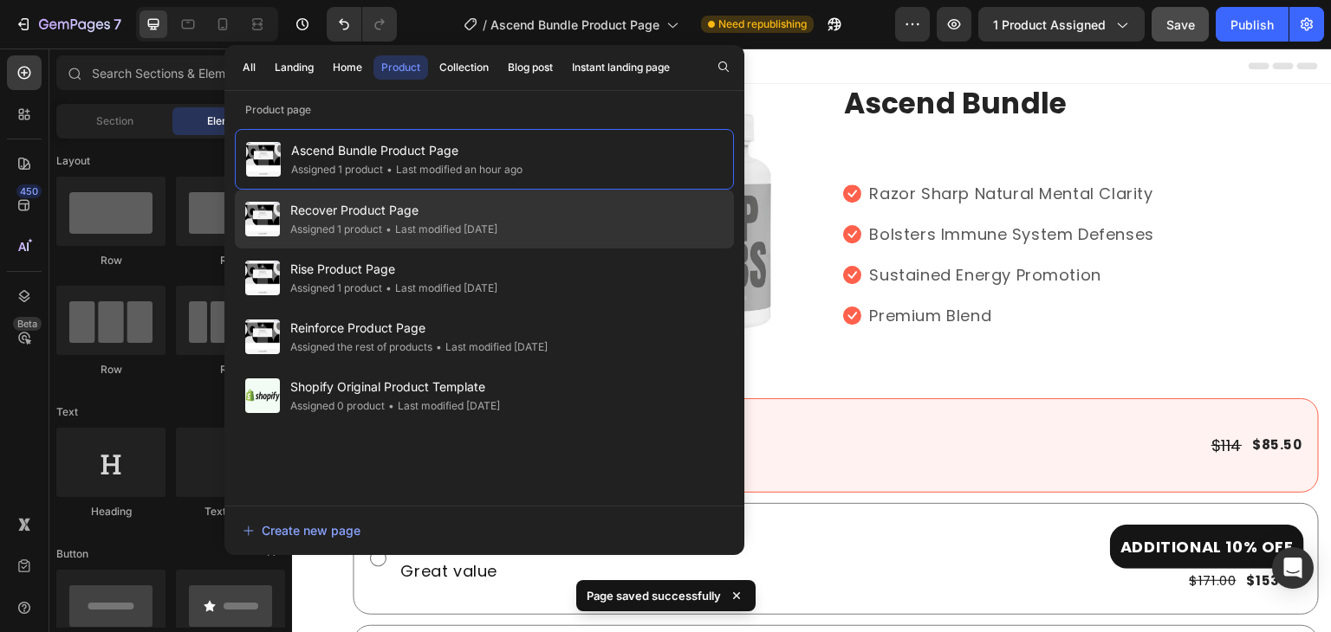
click at [391, 217] on span "Recover Product Page" at bounding box center [393, 210] width 207 height 21
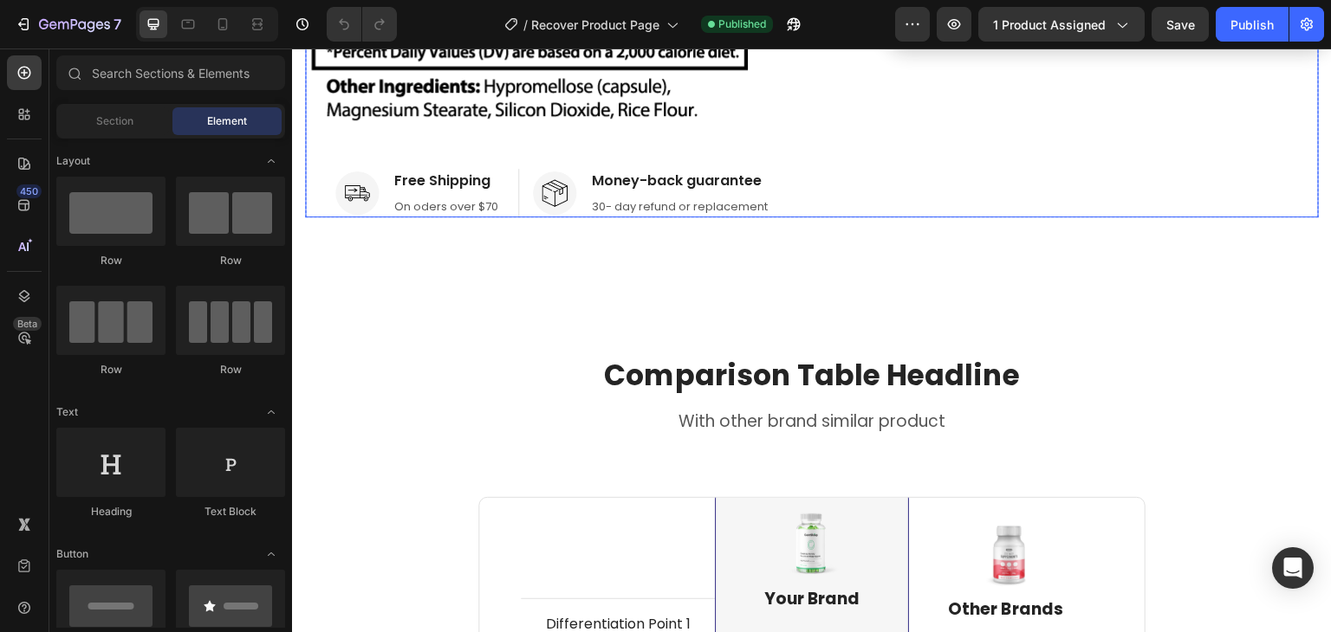
scroll to position [894, 0]
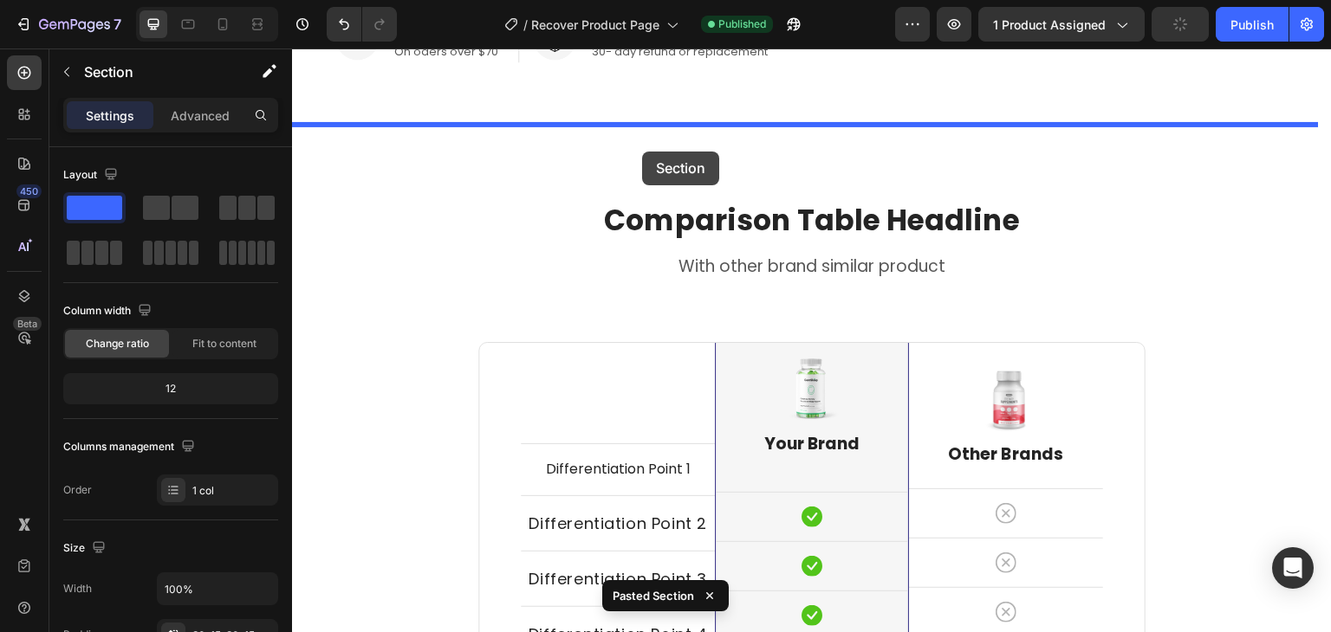
scroll to position [988, 0]
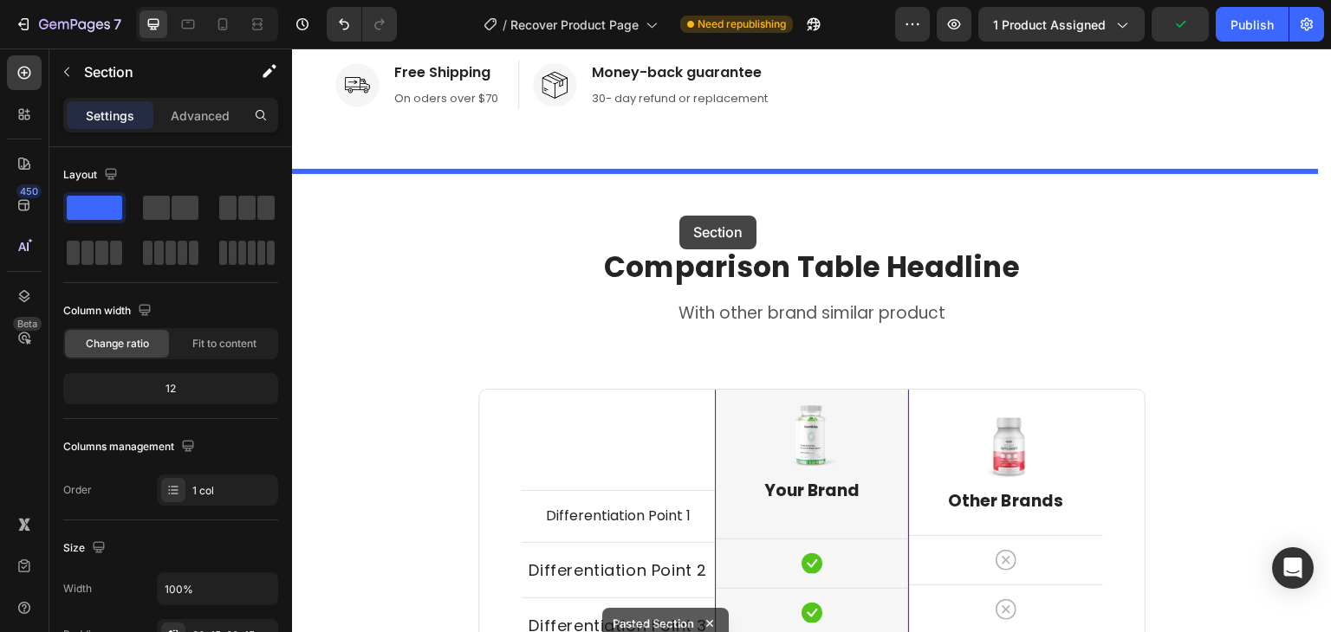
drag, startPoint x: 597, startPoint y: 123, endPoint x: 679, endPoint y: 215, distance: 123.3
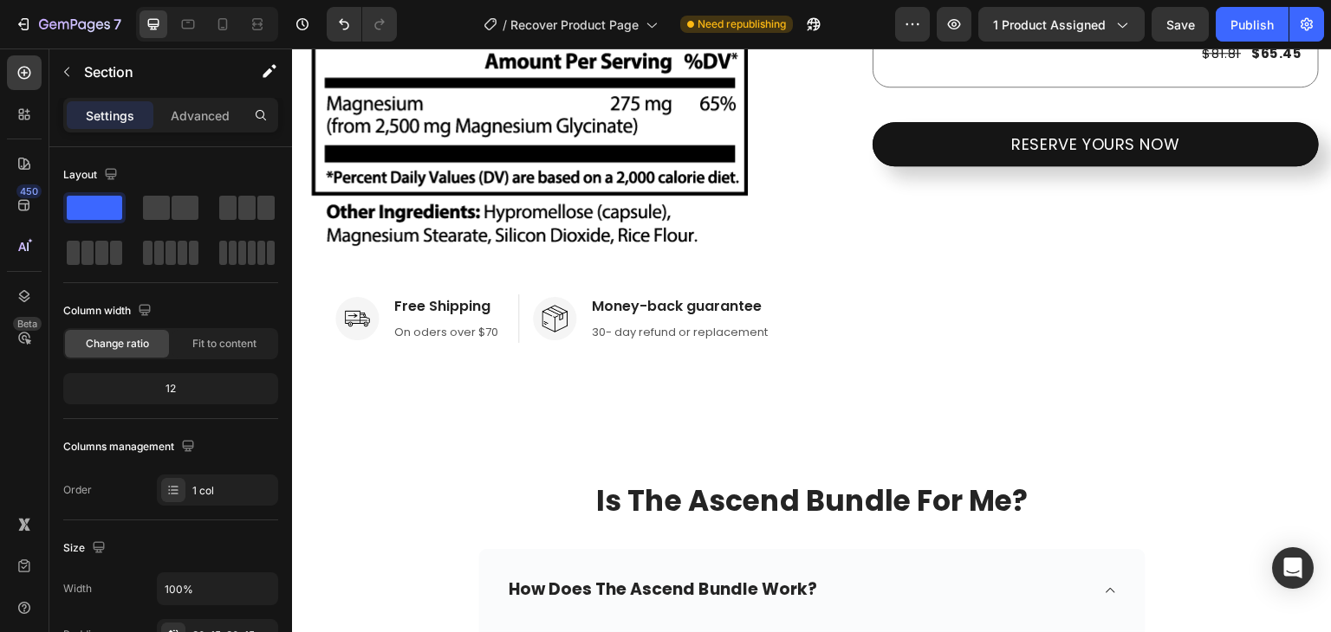
scroll to position [742, 0]
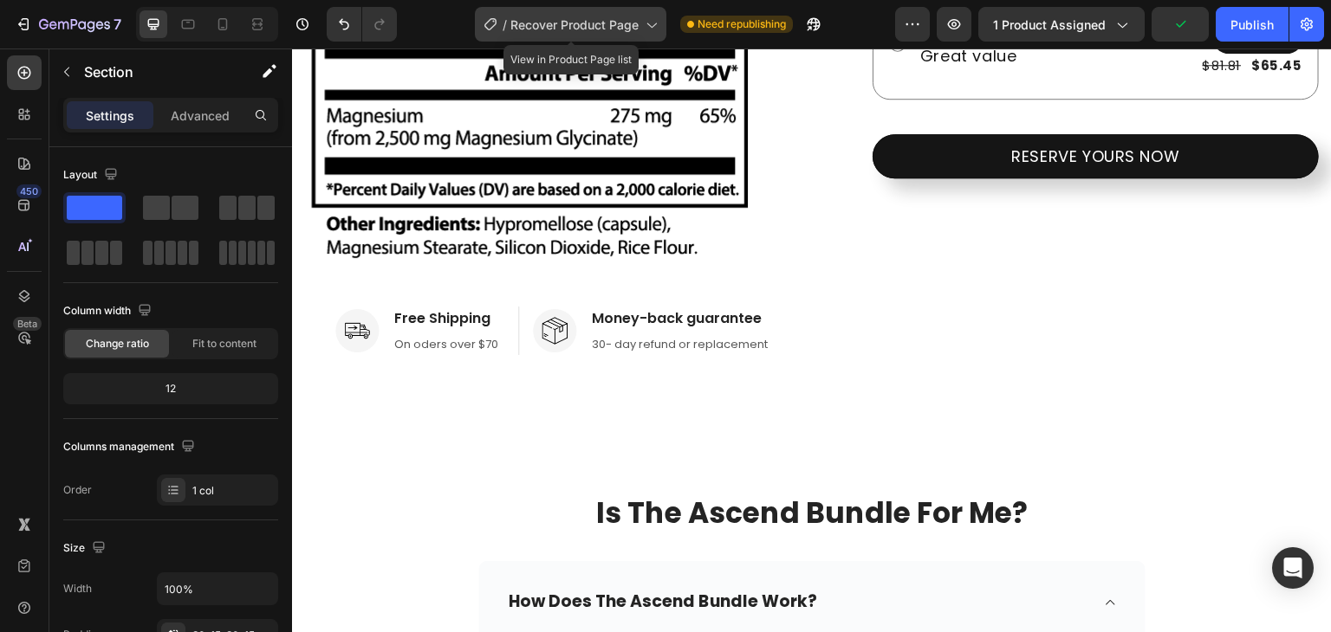
click at [613, 22] on span "Recover Product Page" at bounding box center [574, 25] width 128 height 18
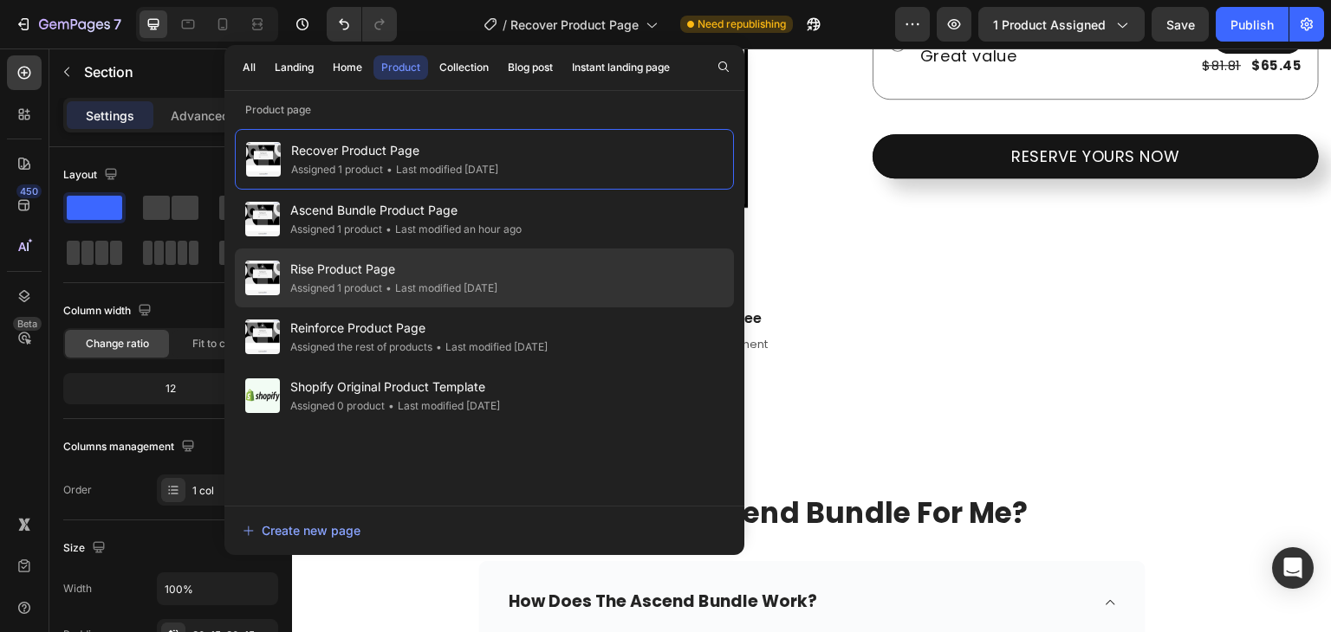
click at [475, 269] on span "Rise Product Page" at bounding box center [393, 269] width 207 height 21
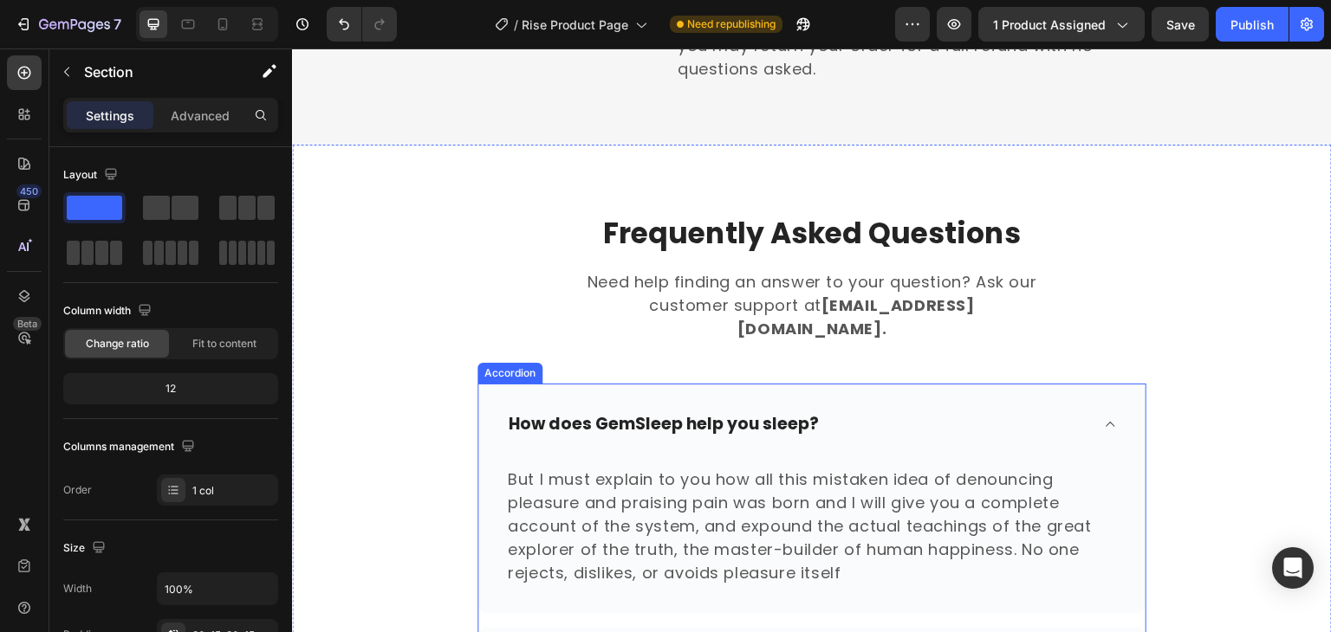
scroll to position [6854, 0]
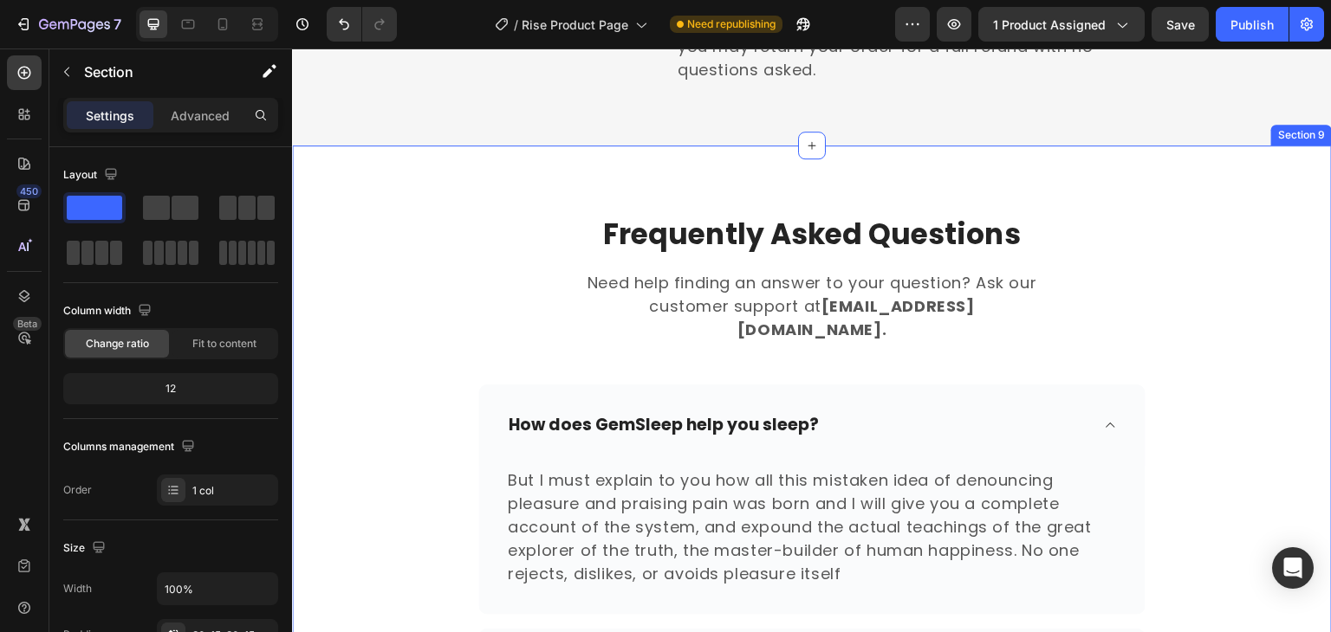
click at [472, 204] on div "Frequently Asked Questions Heading Need help finding an answer to your question…" at bounding box center [812, 618] width 1040 height 944
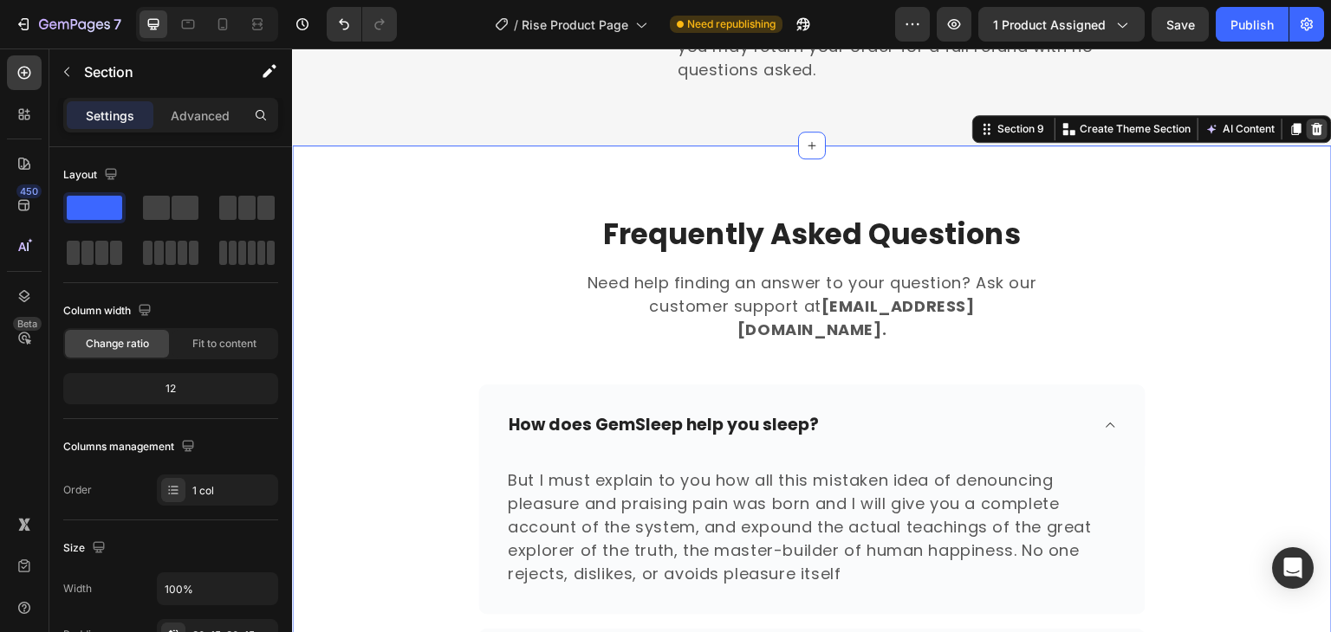
click at [1310, 136] on icon at bounding box center [1317, 129] width 14 height 14
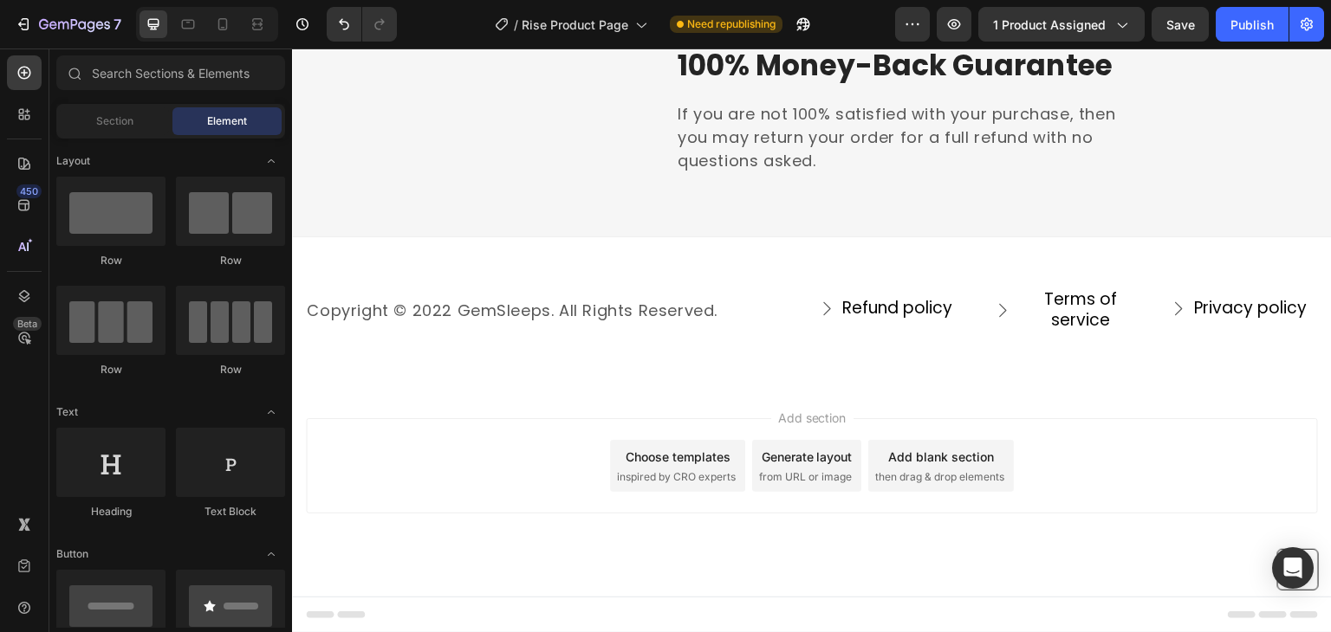
scroll to position [6790, 0]
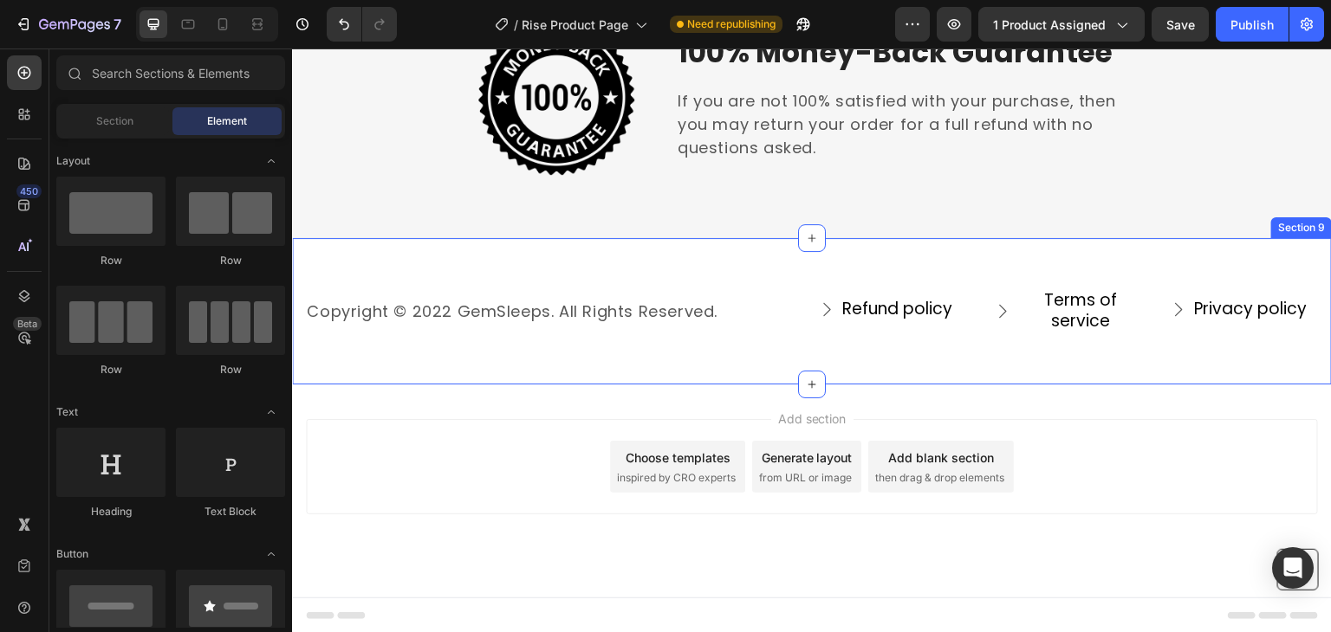
click at [728, 269] on div "Copyright © 2022 GemSleeps. All Rights Reserved. Text block Refund policy Butto…" at bounding box center [812, 310] width 1040 height 147
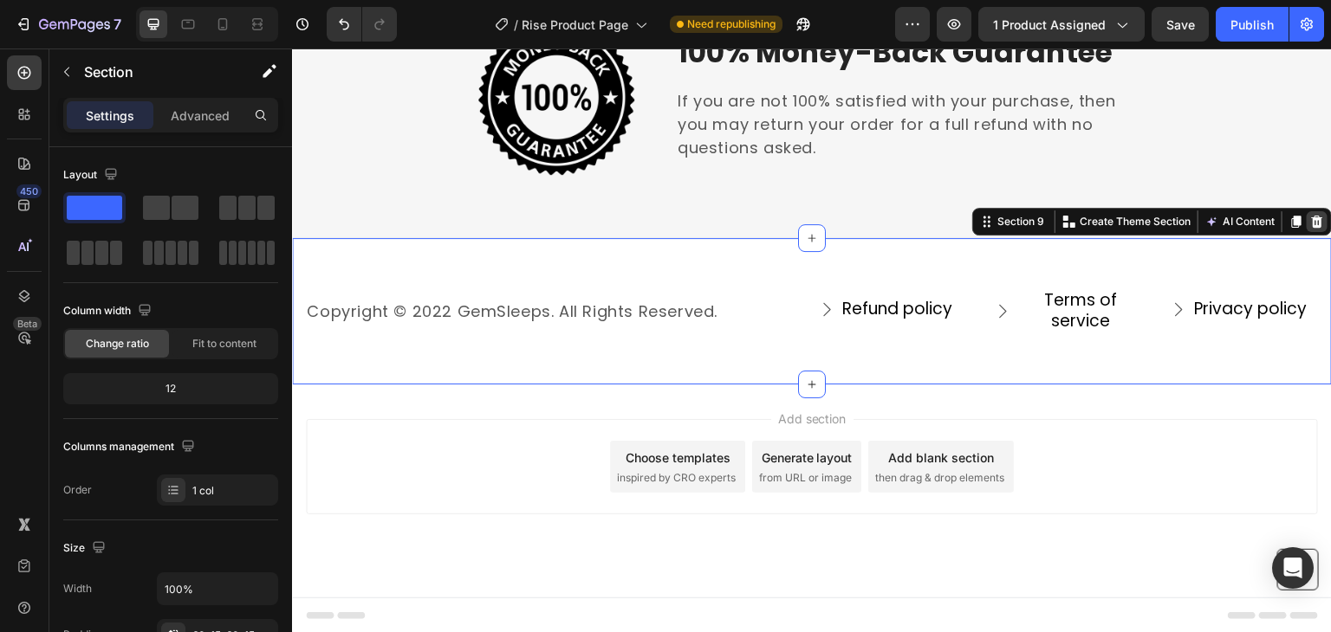
click at [1310, 221] on icon at bounding box center [1317, 222] width 14 height 14
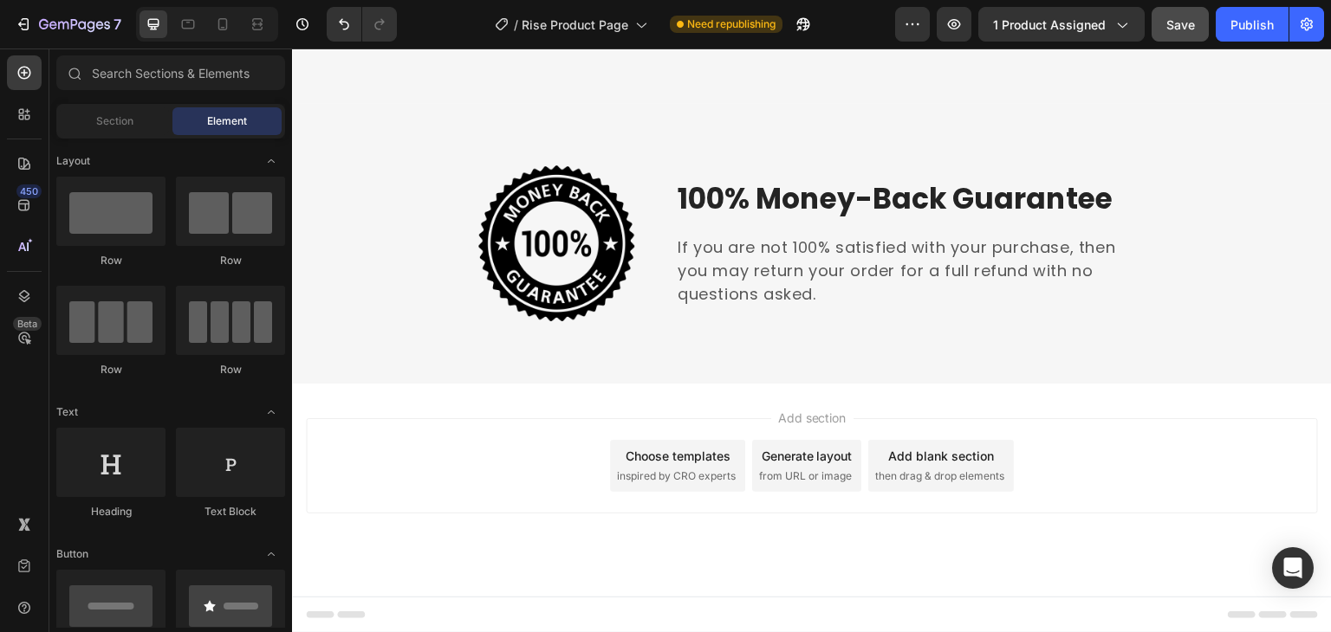
click at [1171, 36] on button "Save" at bounding box center [1179, 24] width 57 height 35
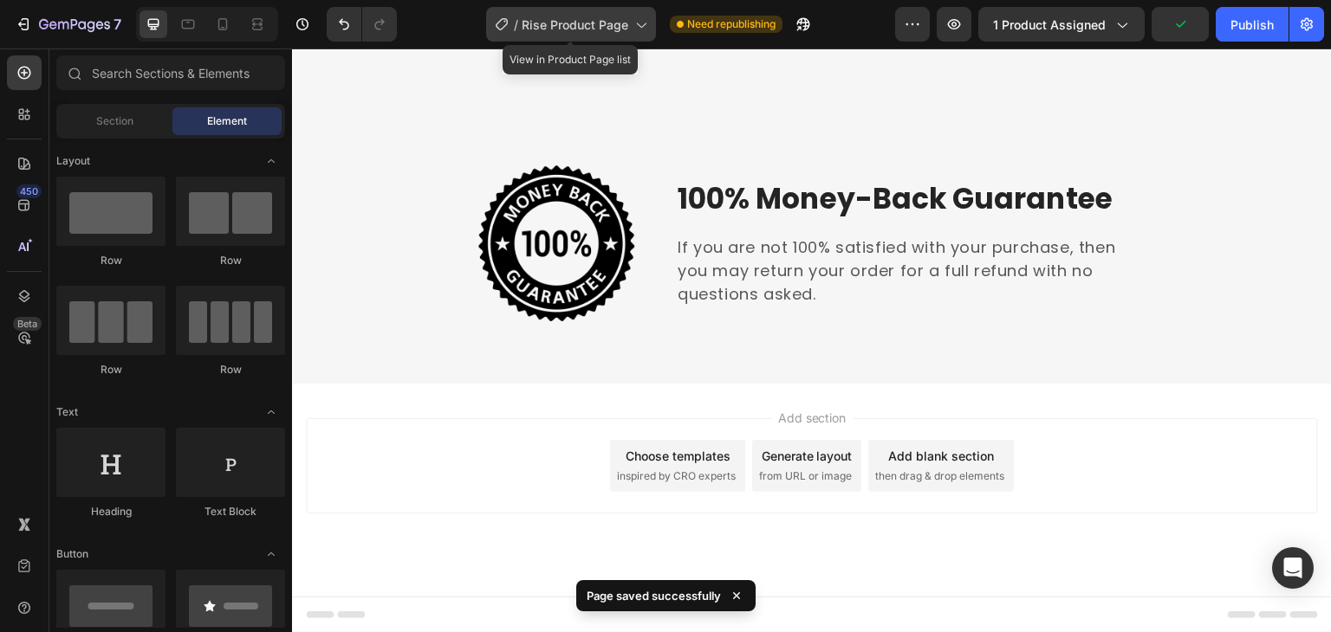
click at [606, 39] on div "/ Rise Product Page" at bounding box center [571, 24] width 170 height 35
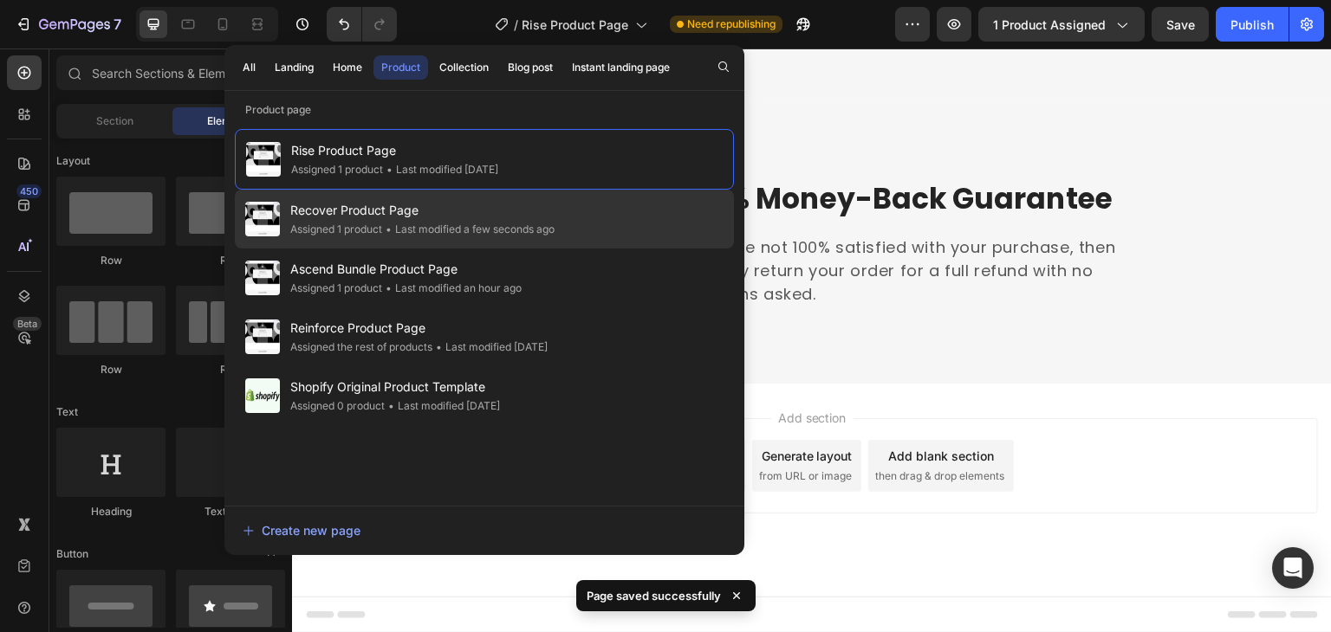
click at [473, 216] on span "Recover Product Page" at bounding box center [422, 210] width 264 height 21
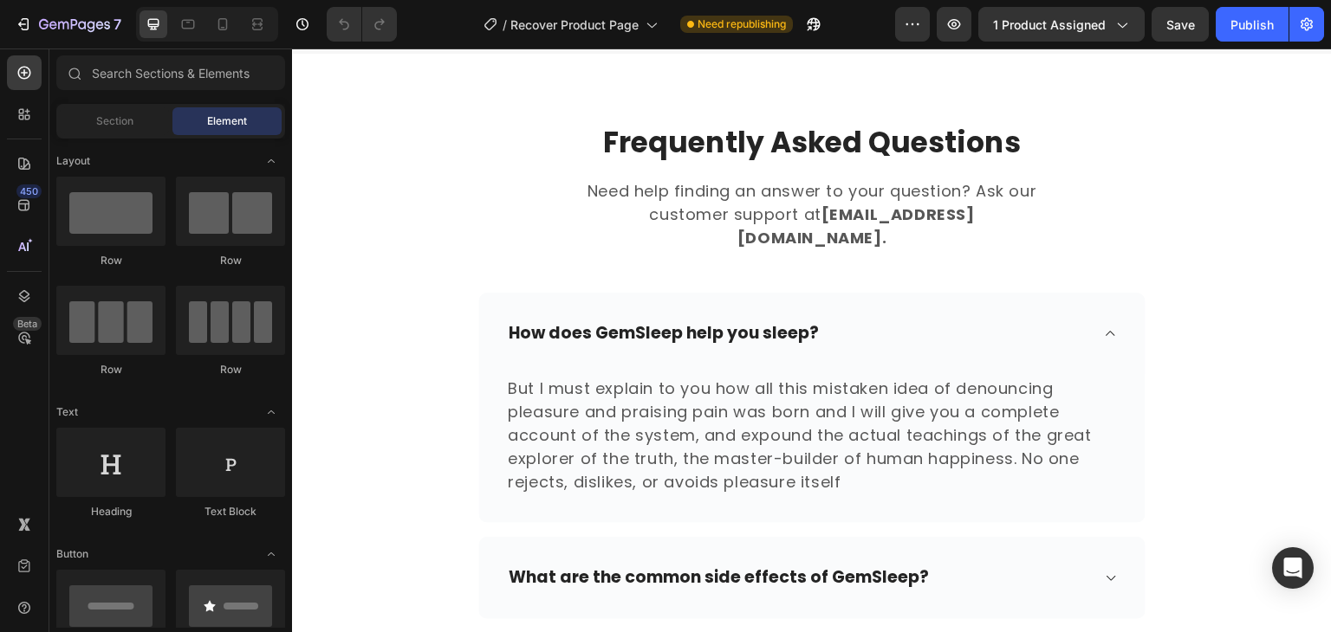
scroll to position [6716, 0]
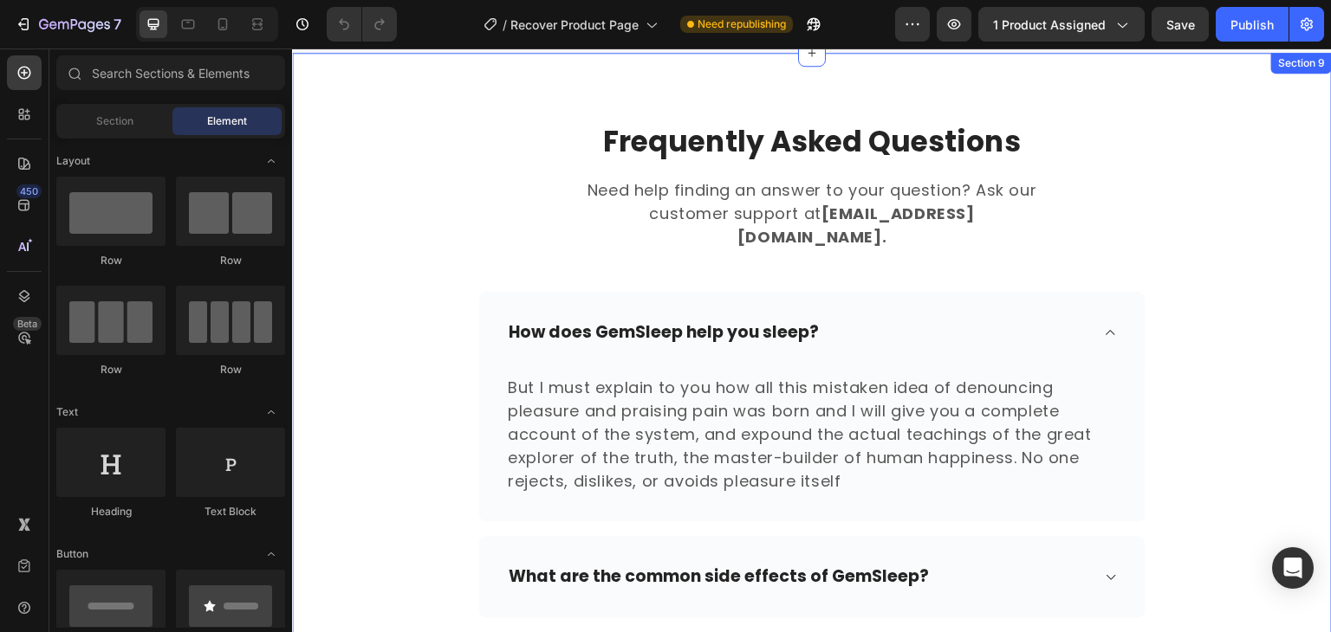
click at [470, 94] on div "Frequently Asked Questions Heading Need help finding an answer to your question…" at bounding box center [812, 525] width 1040 height 944
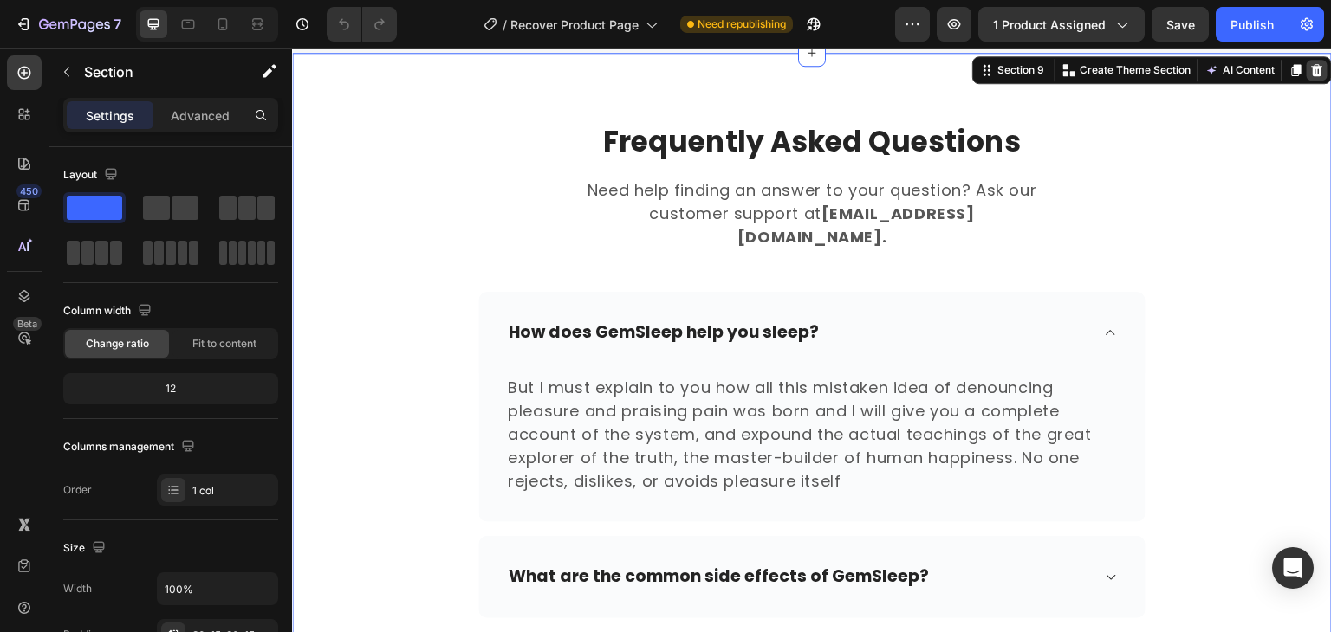
click at [1312, 76] on icon at bounding box center [1317, 70] width 11 height 12
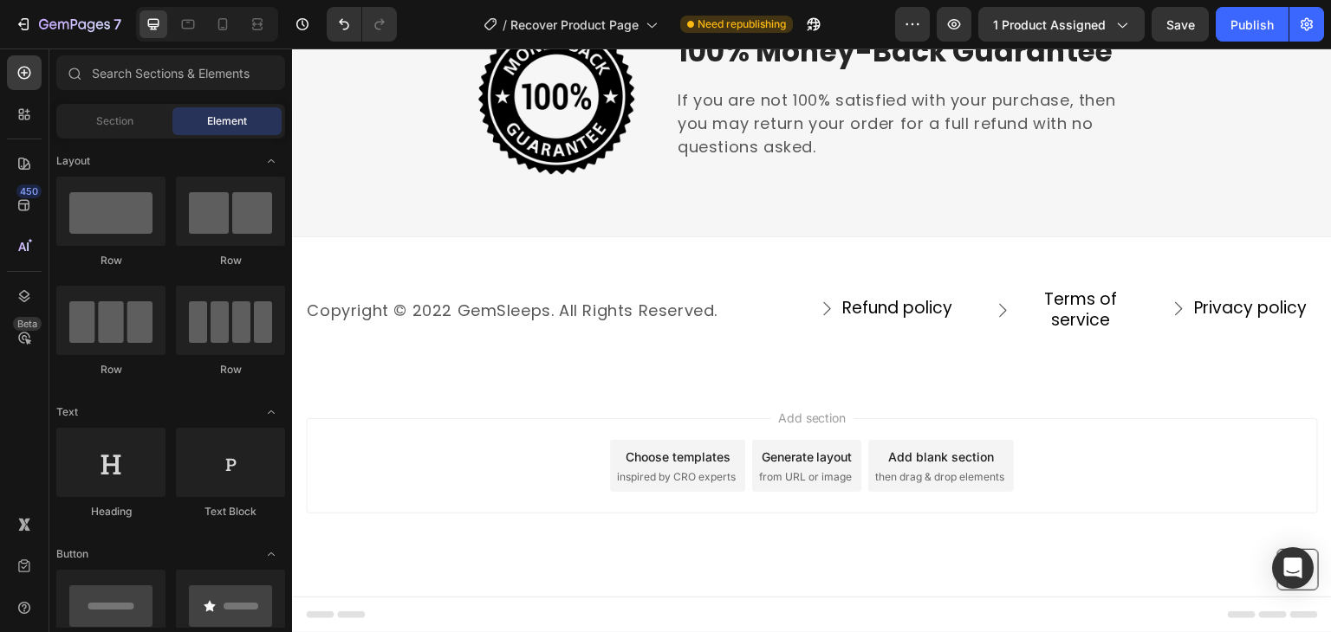
scroll to position [6559, 0]
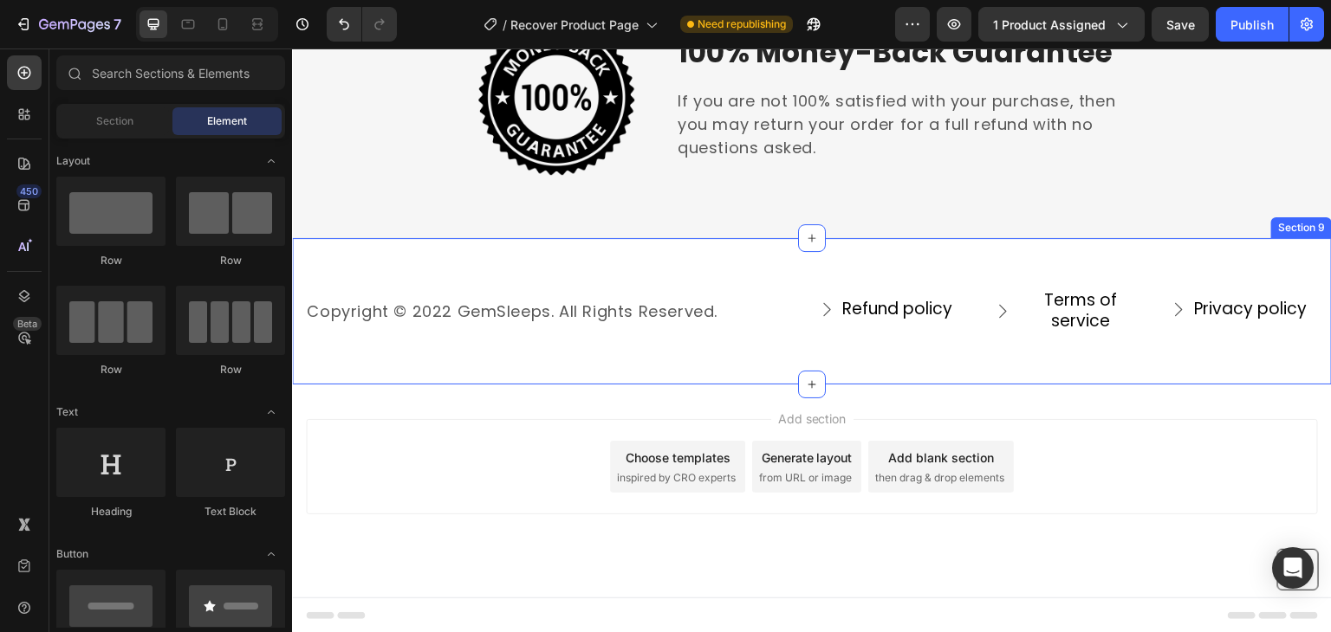
click at [910, 261] on div "Copyright © 2022 GemSleeps. All Rights Reserved. Text block Refund policy Butto…" at bounding box center [812, 310] width 1040 height 147
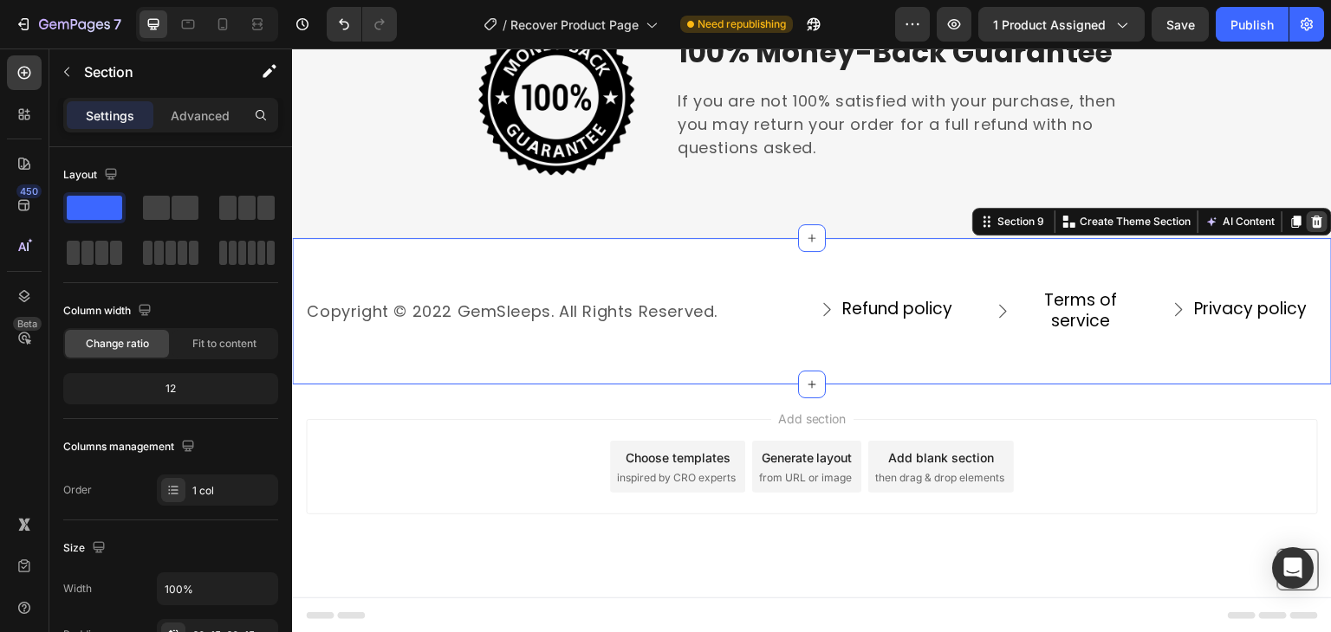
click at [1312, 220] on icon at bounding box center [1317, 222] width 11 height 12
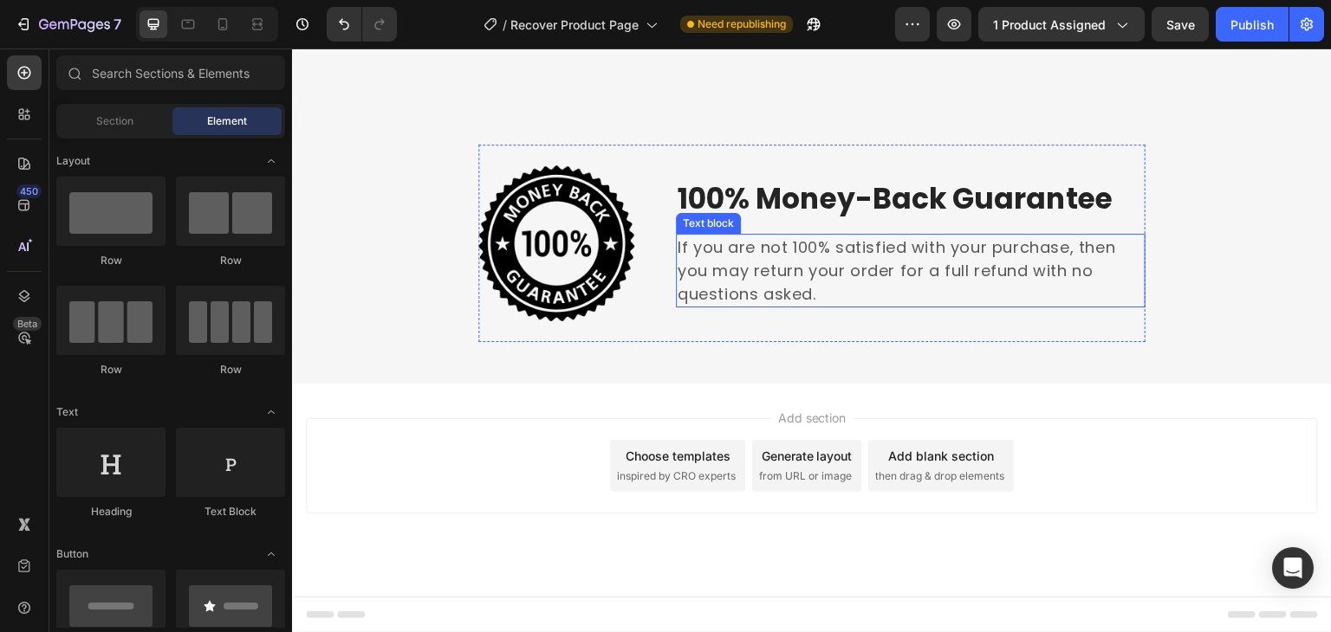
scroll to position [6246, 0]
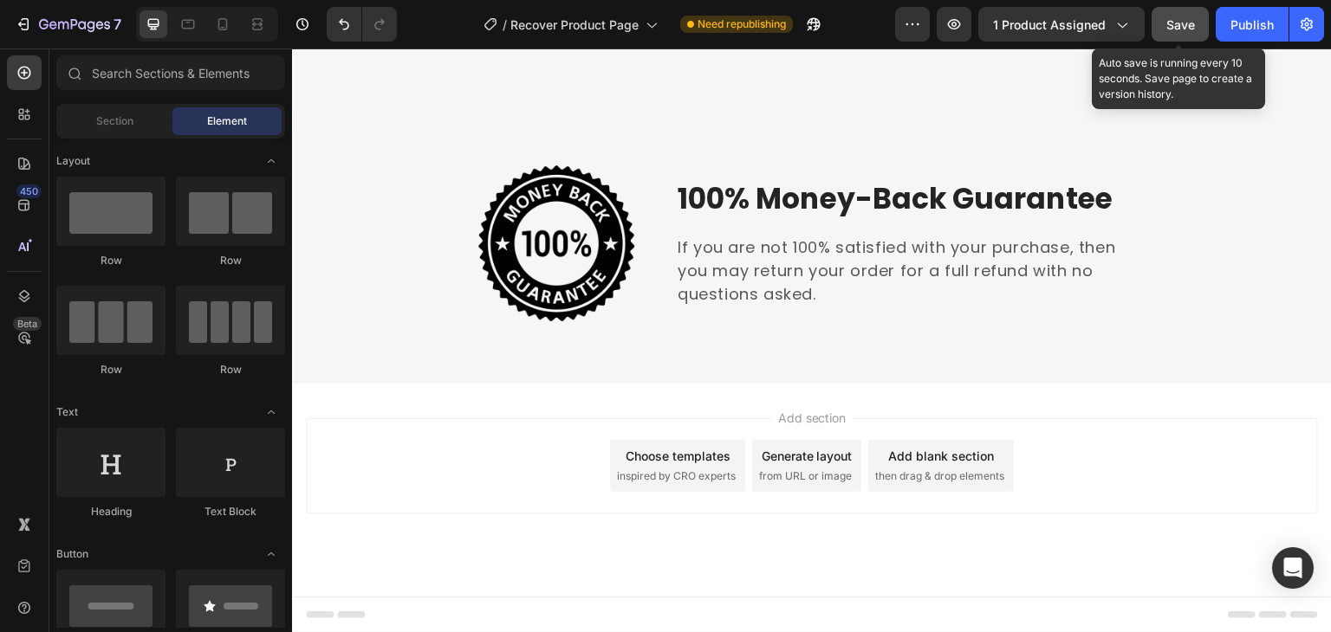
click at [1182, 31] on div "Save" at bounding box center [1180, 25] width 29 height 18
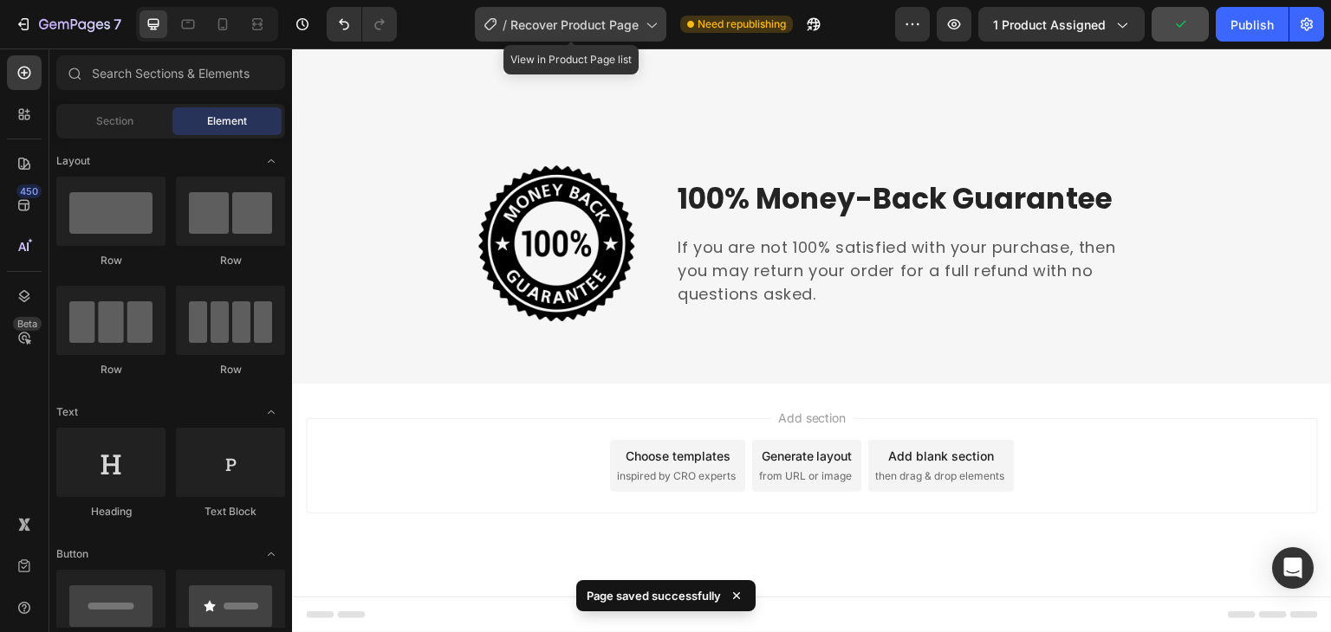
click at [586, 16] on span "Recover Product Page" at bounding box center [574, 25] width 128 height 18
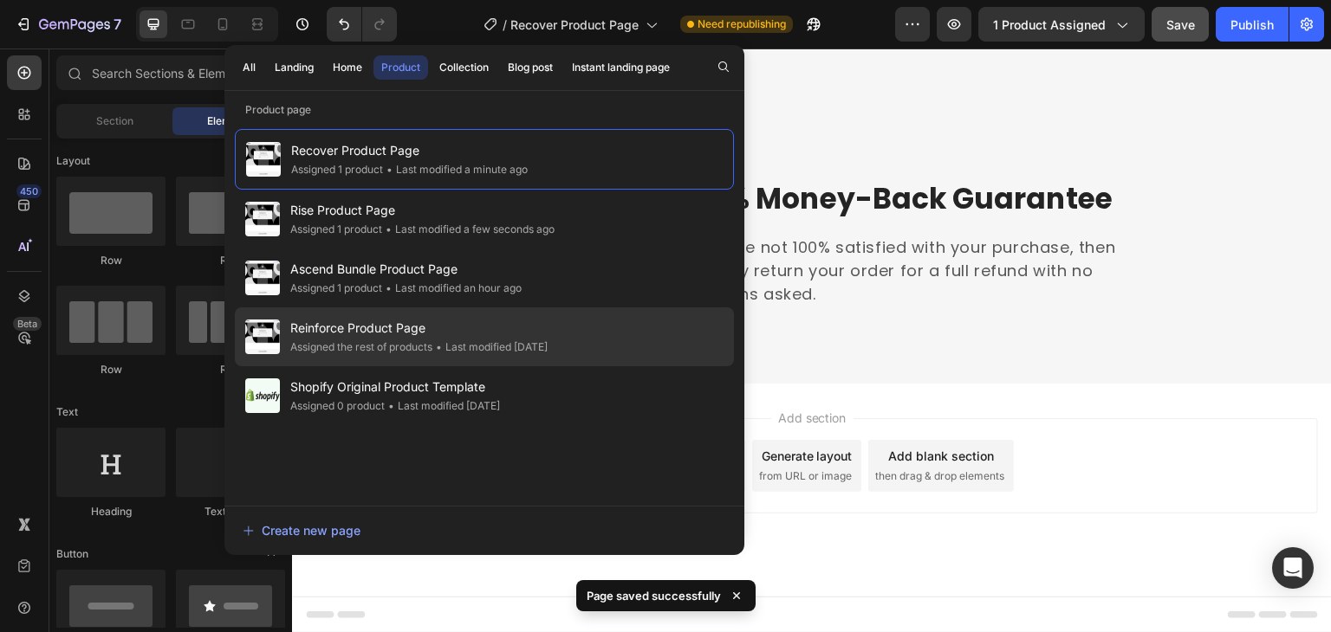
click at [489, 318] on span "Reinforce Product Page" at bounding box center [418, 328] width 257 height 21
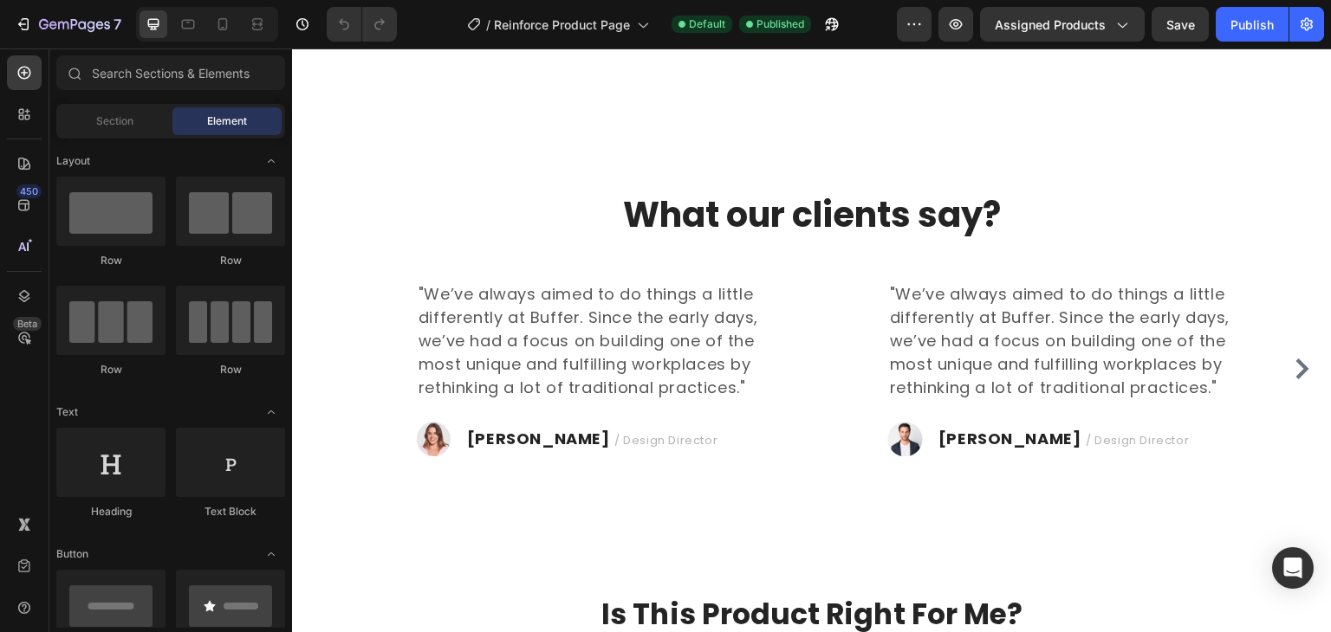
scroll to position [1358, 0]
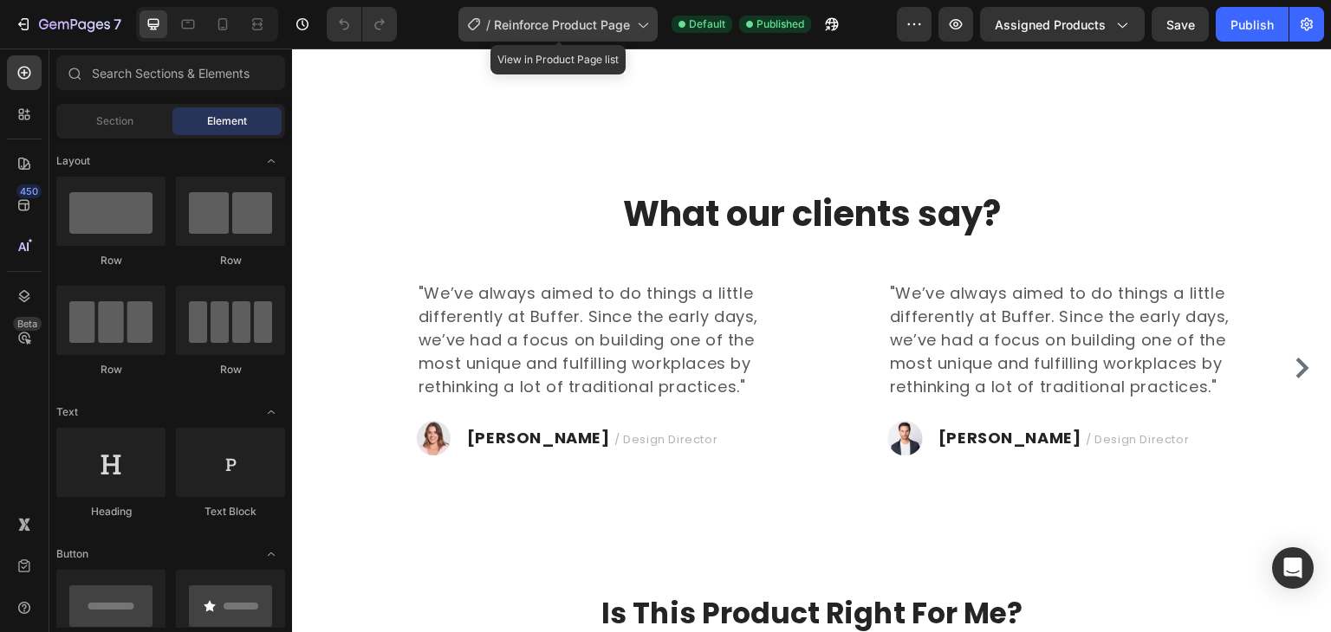
click at [597, 22] on span "Reinforce Product Page" at bounding box center [562, 25] width 136 height 18
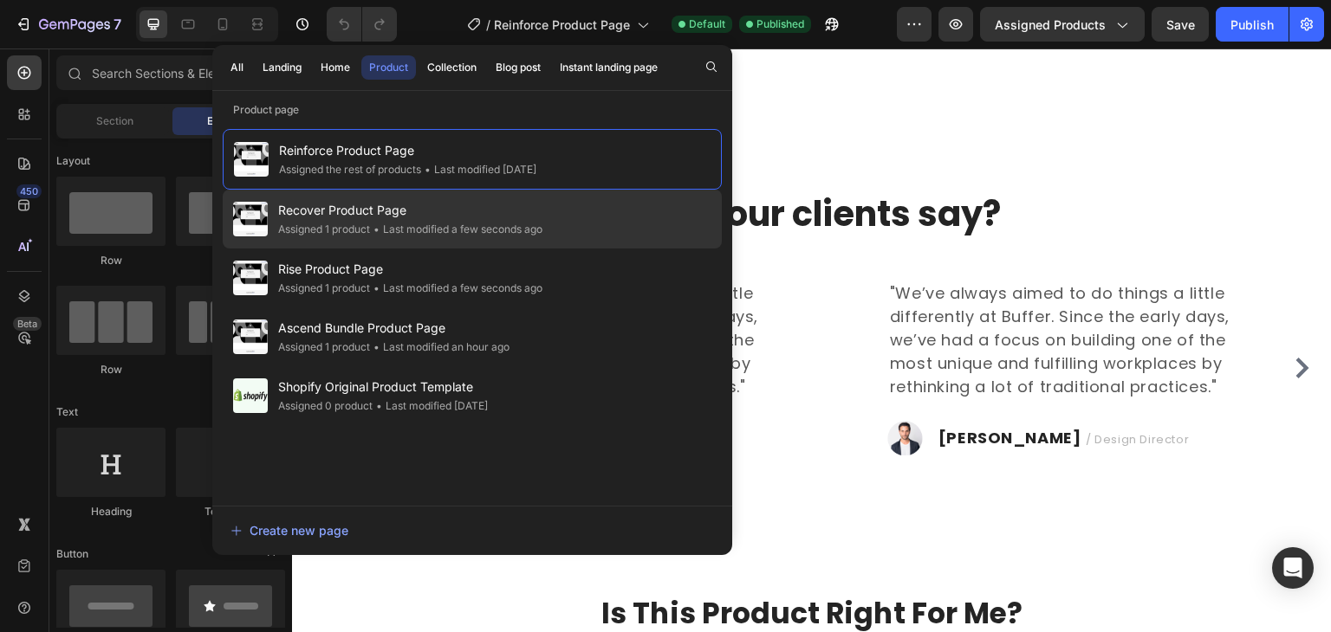
click at [491, 249] on div "Recover Product Page Assigned 1 product • Last modified a few seconds ago" at bounding box center [472, 278] width 499 height 59
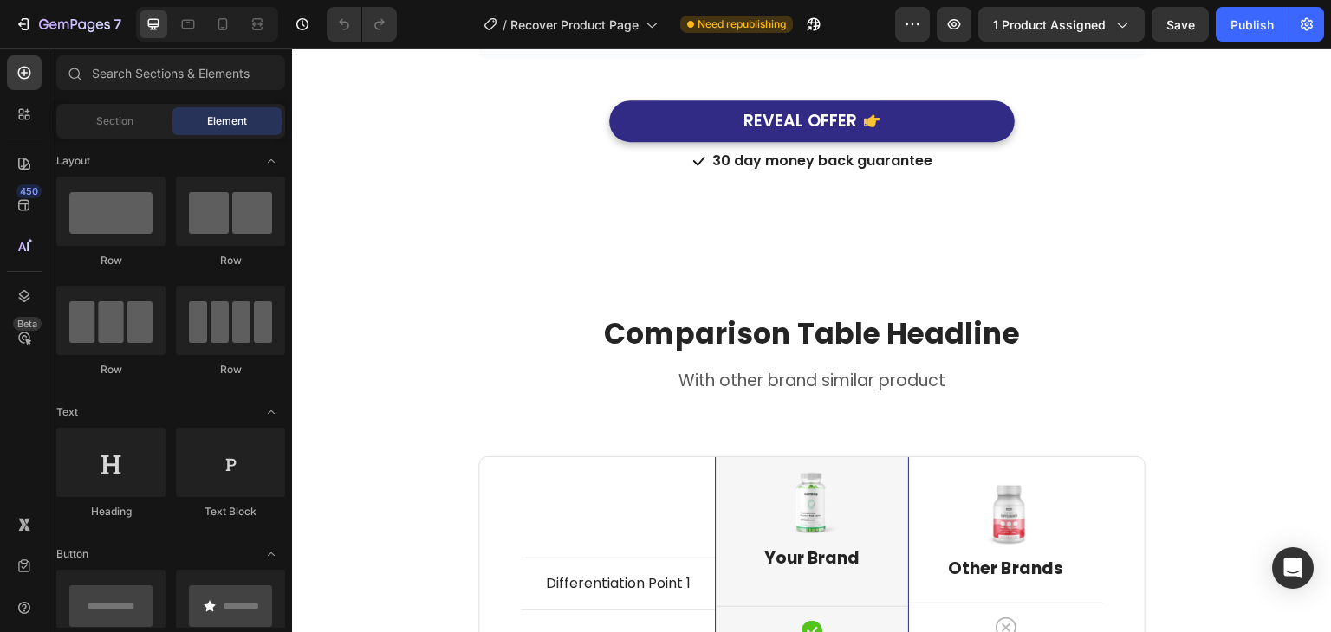
scroll to position [1851, 0]
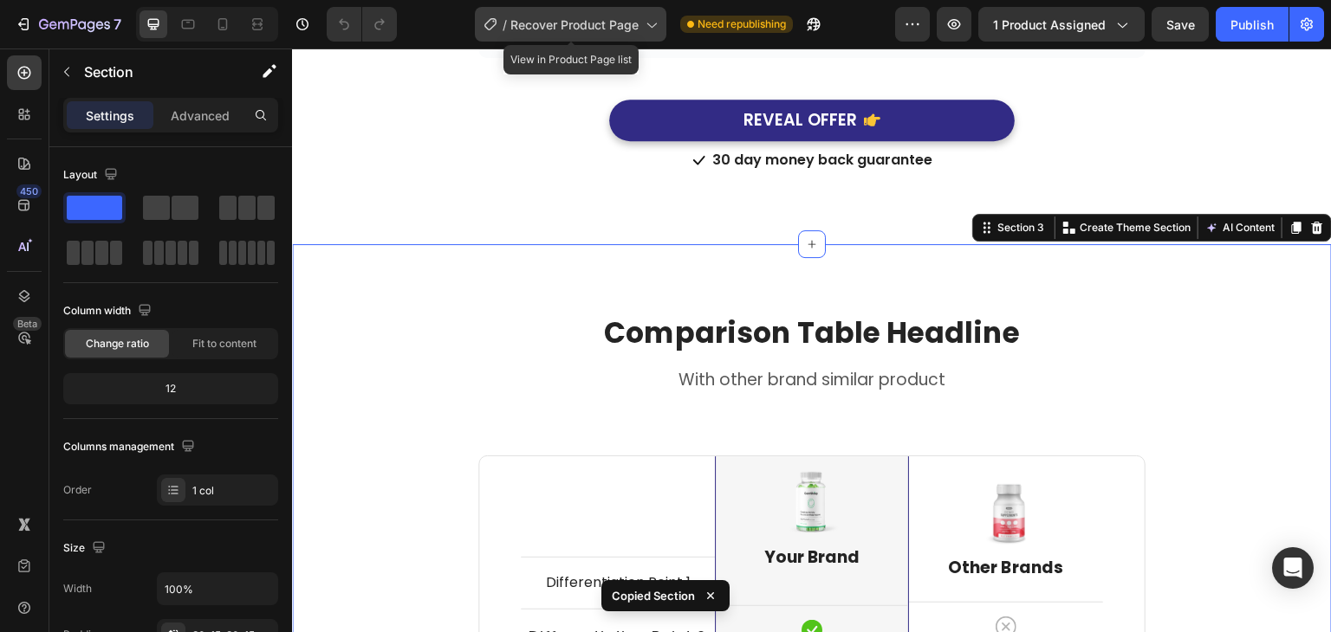
click at [523, 9] on div "/ Recover Product Page" at bounding box center [570, 24] width 191 height 35
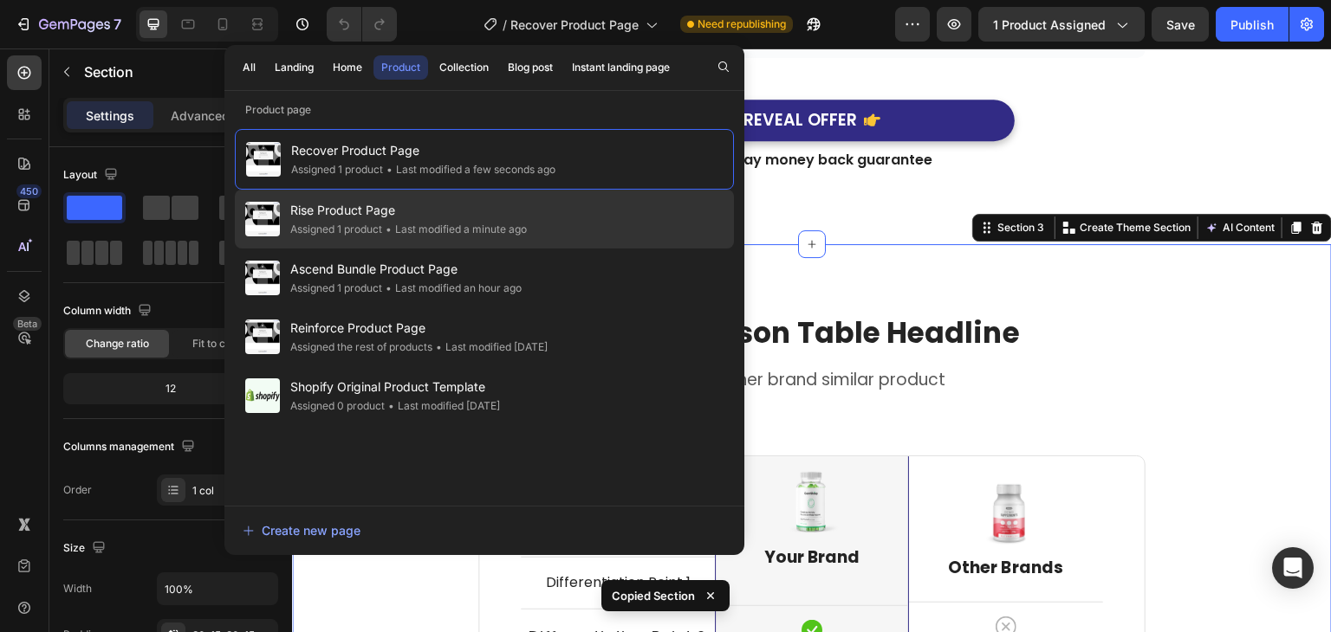
click at [448, 249] on div "Rise Product Page Assigned 1 product • Last modified a minute ago" at bounding box center [484, 278] width 499 height 59
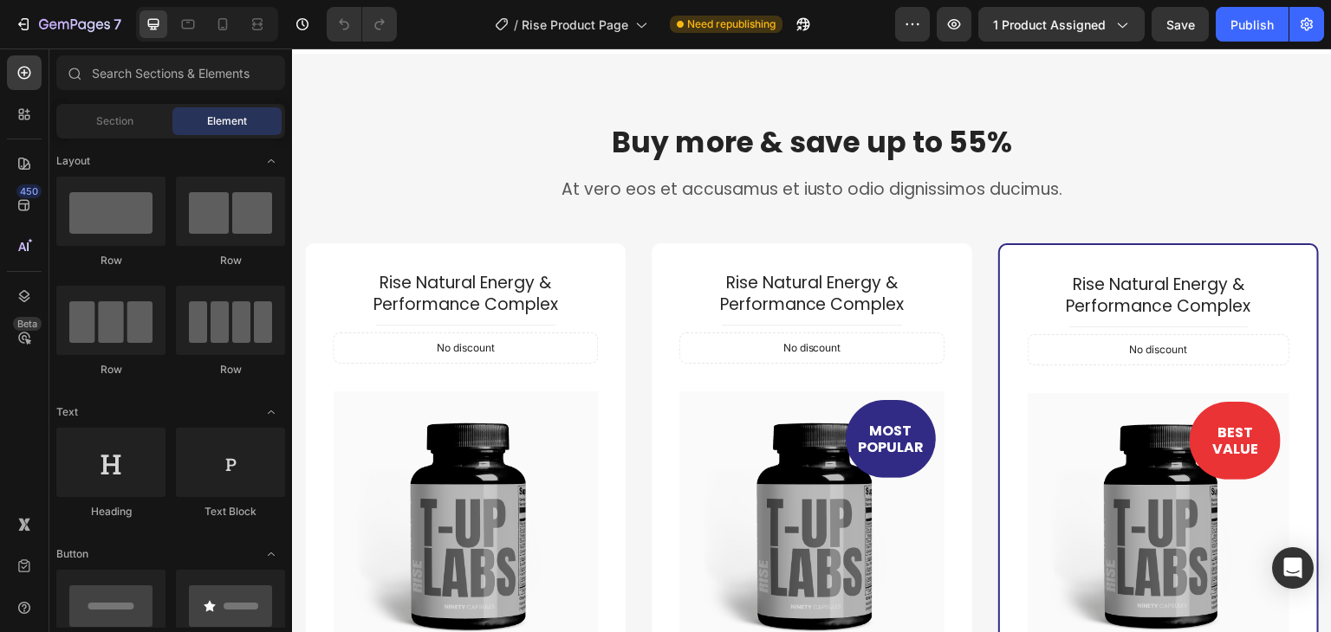
scroll to position [3337, 0]
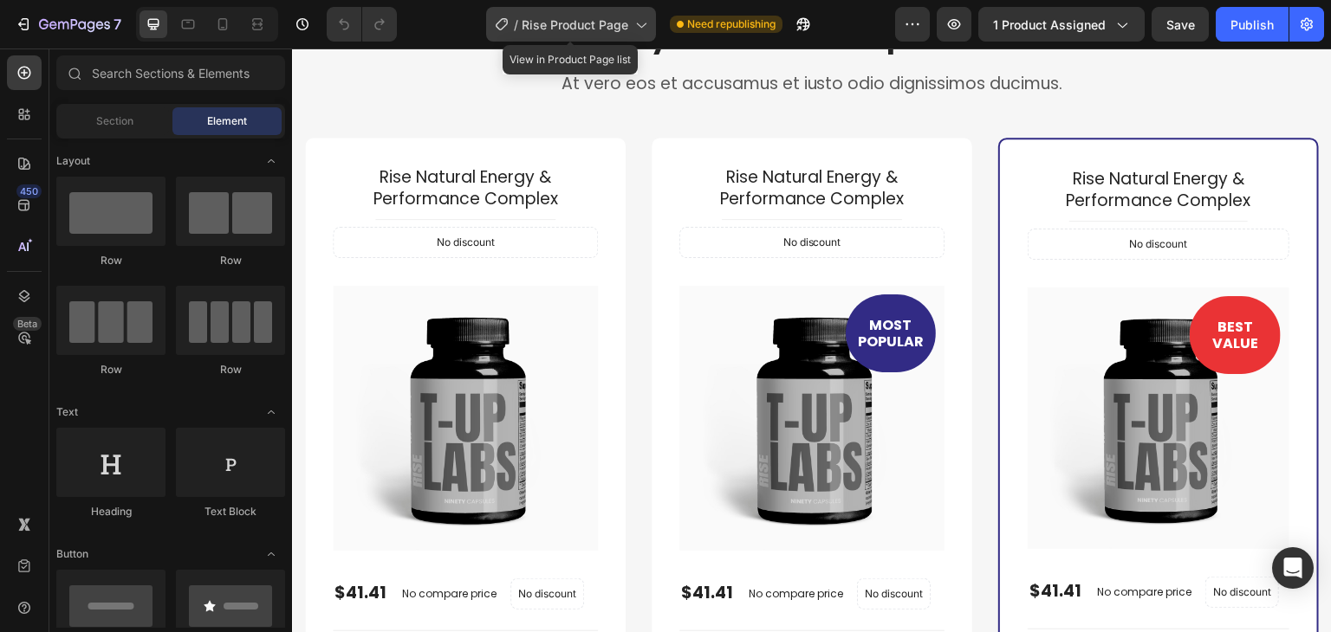
click at [633, 31] on icon at bounding box center [640, 24] width 17 height 17
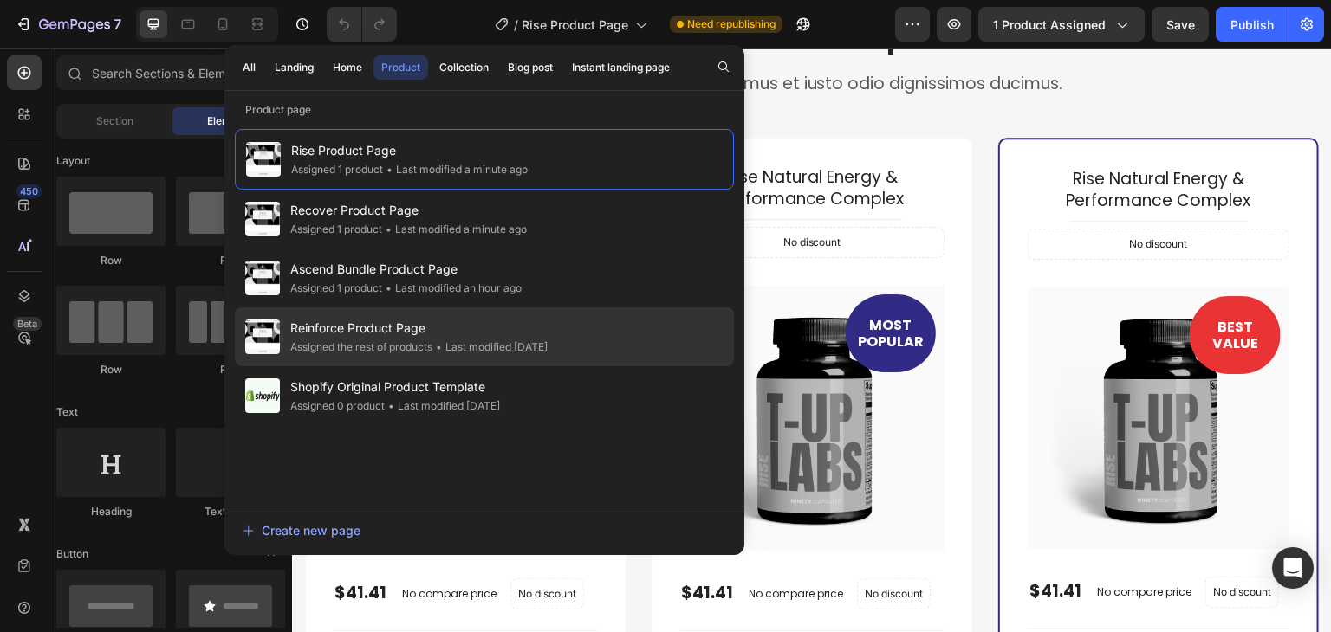
click at [427, 323] on span "Reinforce Product Page" at bounding box center [418, 328] width 257 height 21
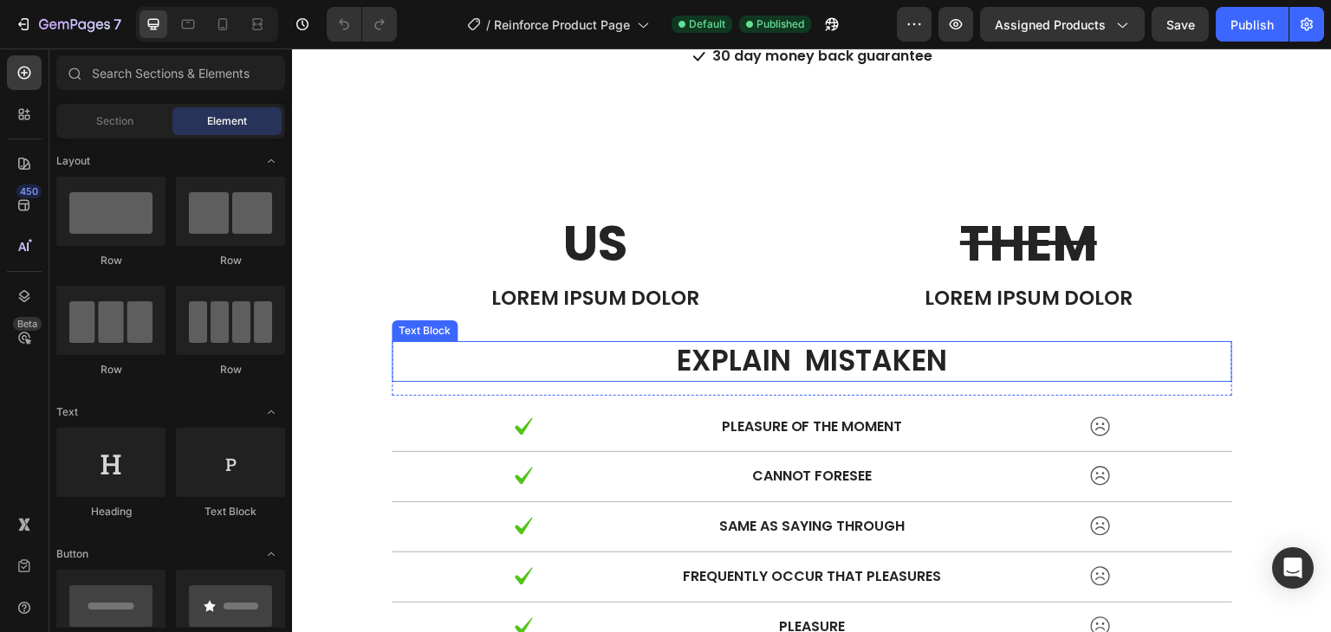
scroll to position [2573, 0]
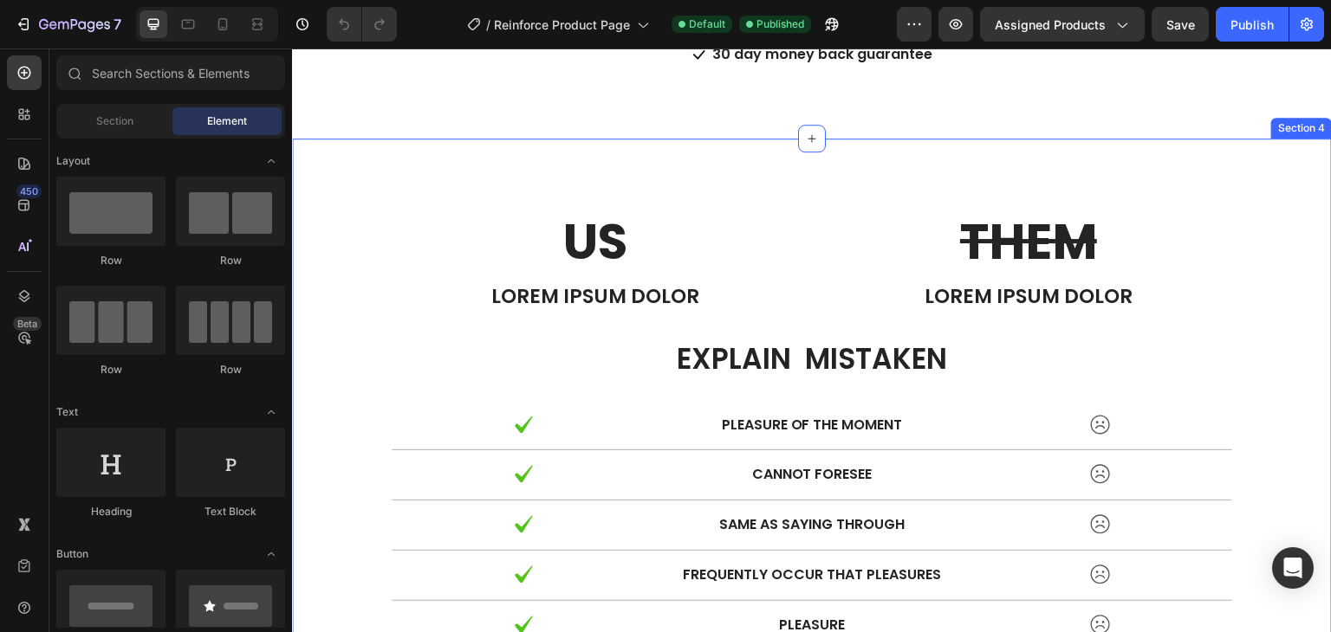
click at [695, 155] on div "US Text Block Lorem ipsum dolor Text Block THEM Text Block Lorem ipsum dolor Te…" at bounding box center [812, 455] width 1040 height 632
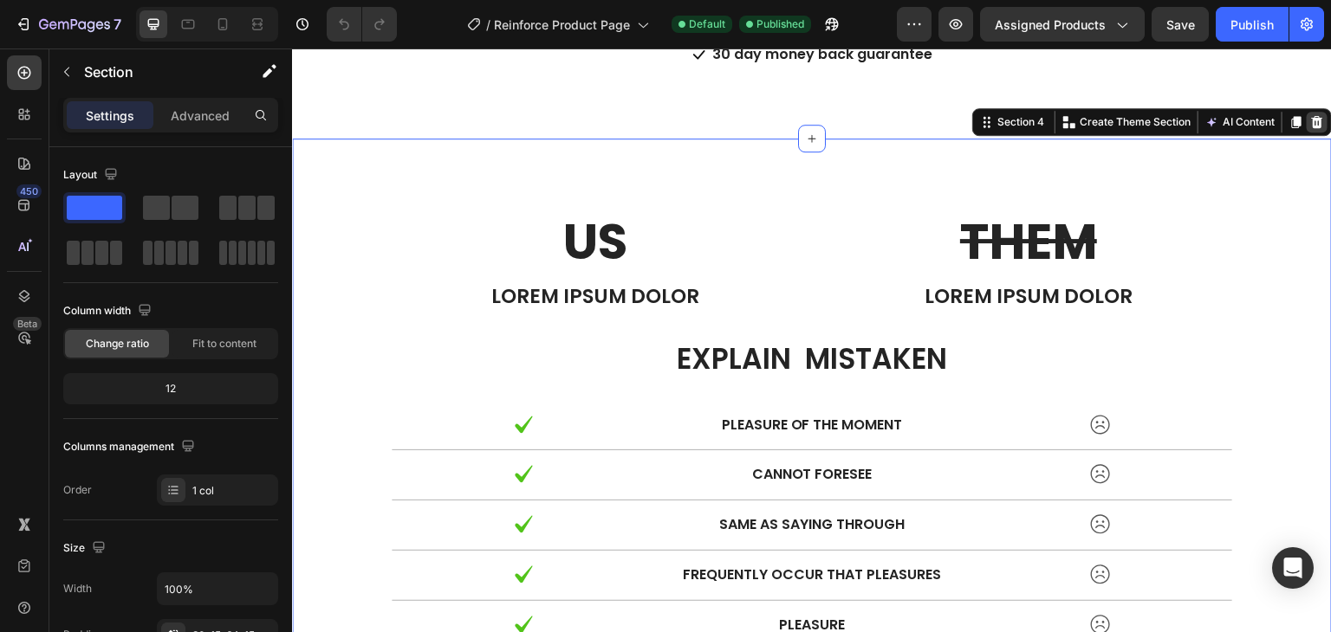
click at [1311, 125] on div at bounding box center [1316, 122] width 21 height 21
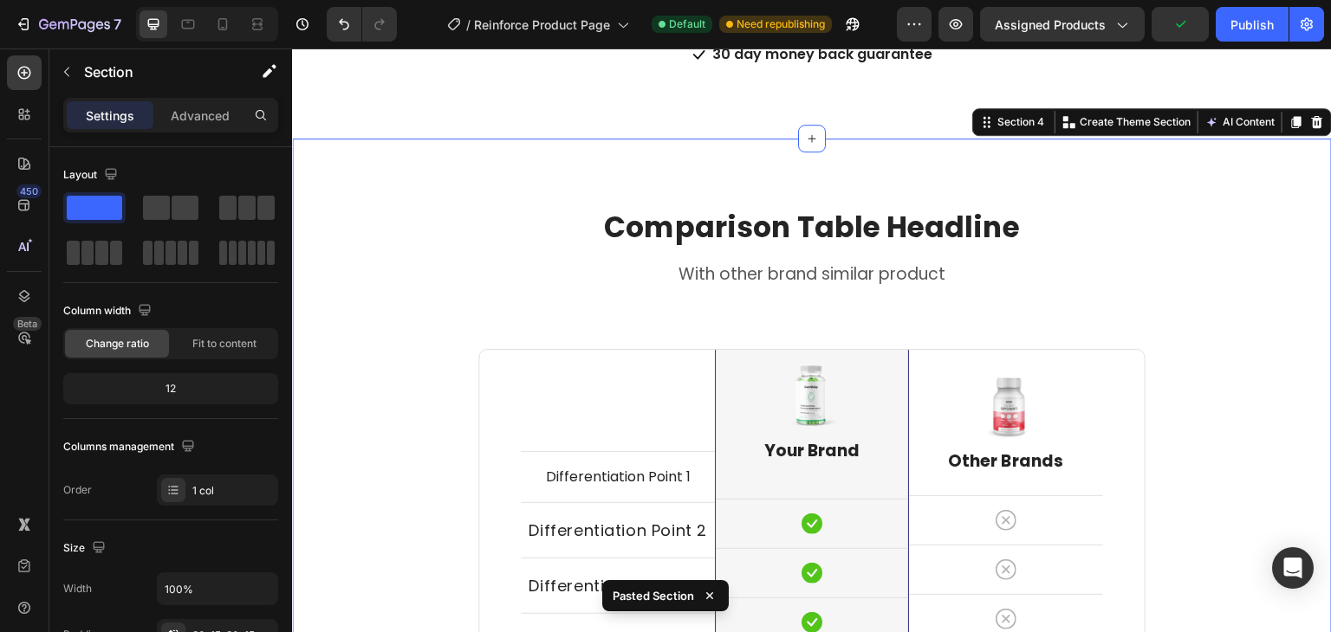
scroll to position [2599, 0]
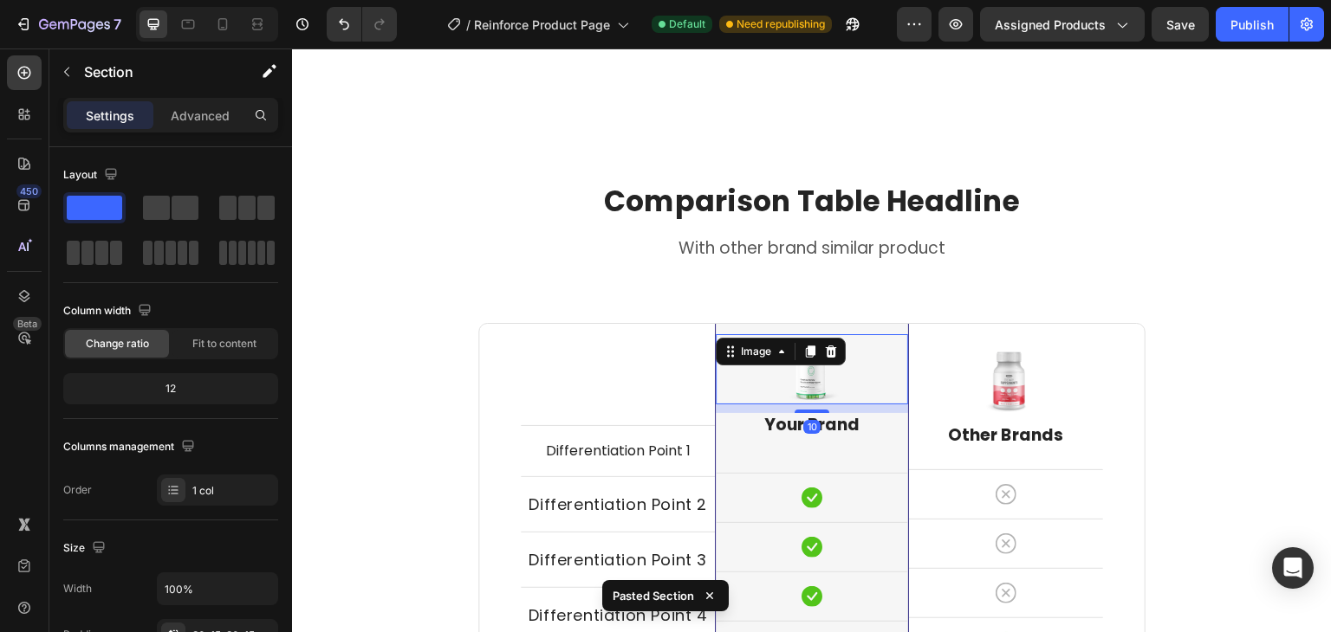
click at [806, 370] on img at bounding box center [811, 369] width 69 height 70
click at [1116, 126] on div "Comparison Table Headline Heading With other brand similar product Text block R…" at bounding box center [812, 594] width 1040 height 962
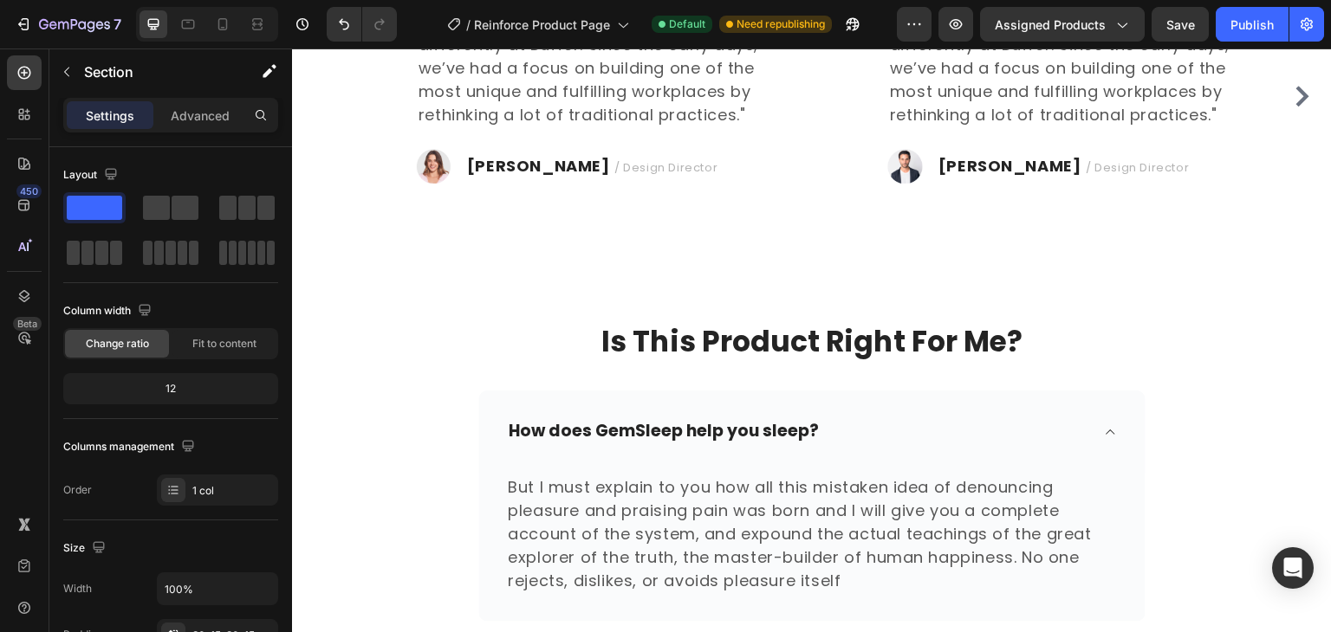
scroll to position [1614, 0]
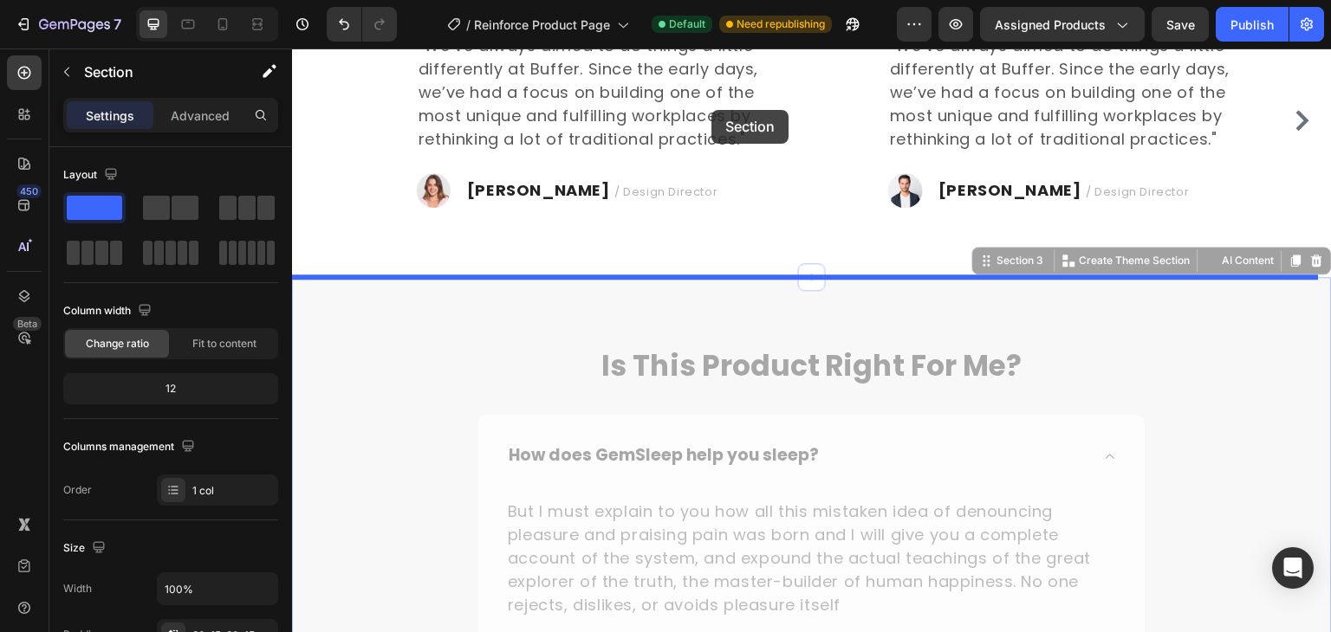
drag, startPoint x: 712, startPoint y: 275, endPoint x: 711, endPoint y: 108, distance: 166.3
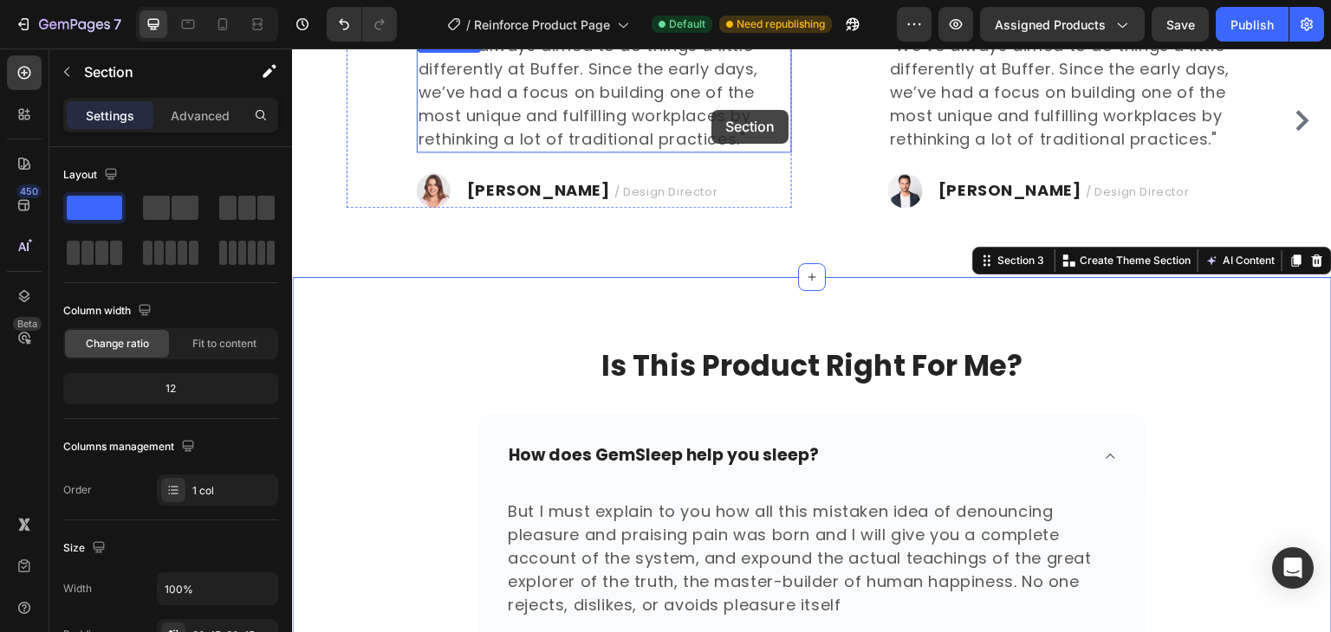
scroll to position [1573, 0]
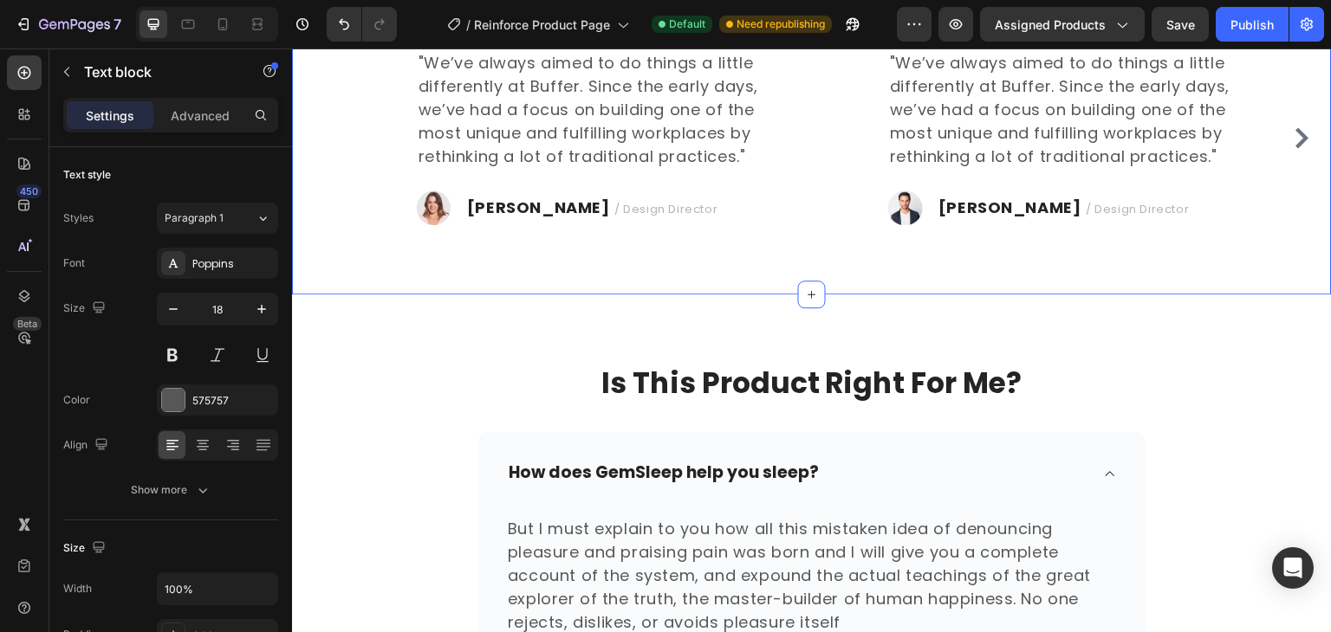
click at [716, 230] on div "What our clients say? Heading Image "We’ve always aimed to do things a little d…" at bounding box center [812, 92] width 1040 height 405
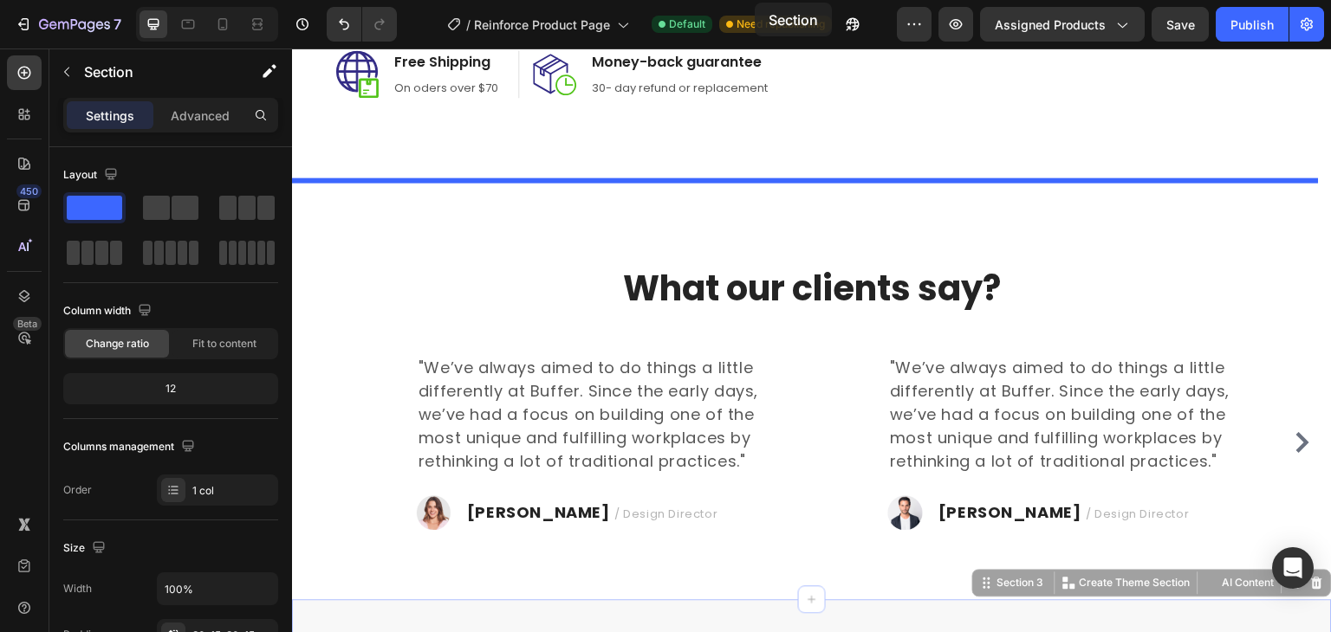
scroll to position [1144, 0]
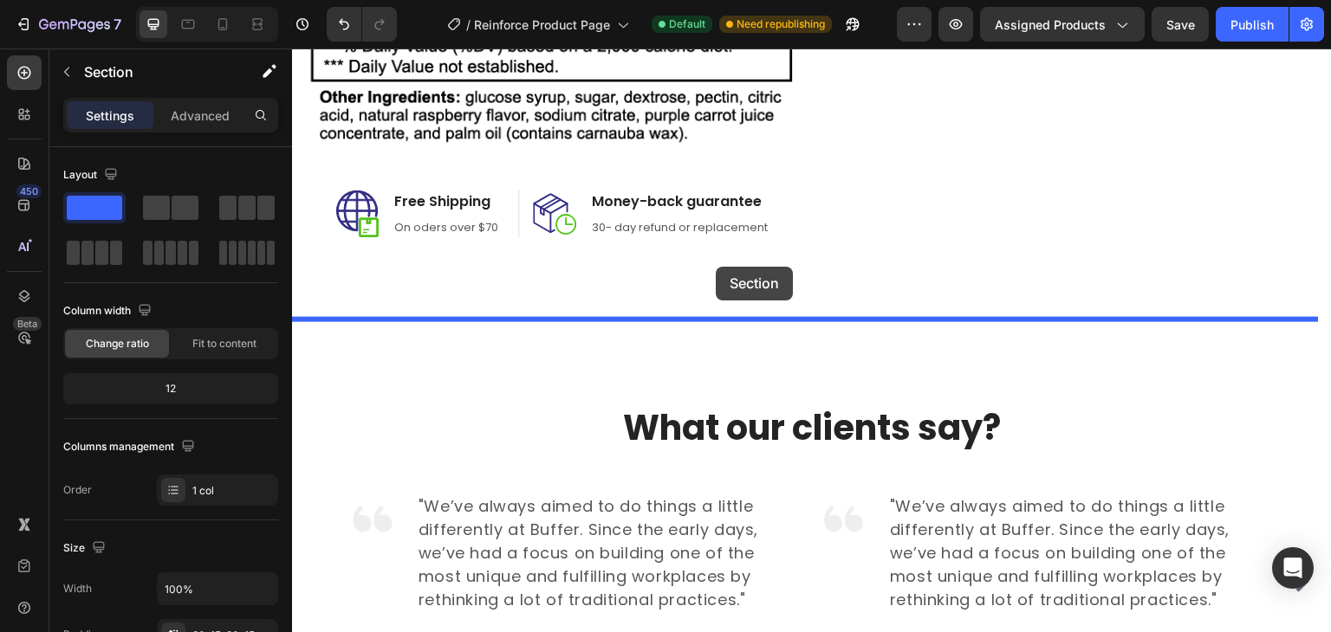
drag, startPoint x: 711, startPoint y: 340, endPoint x: 716, endPoint y: 267, distance: 72.9
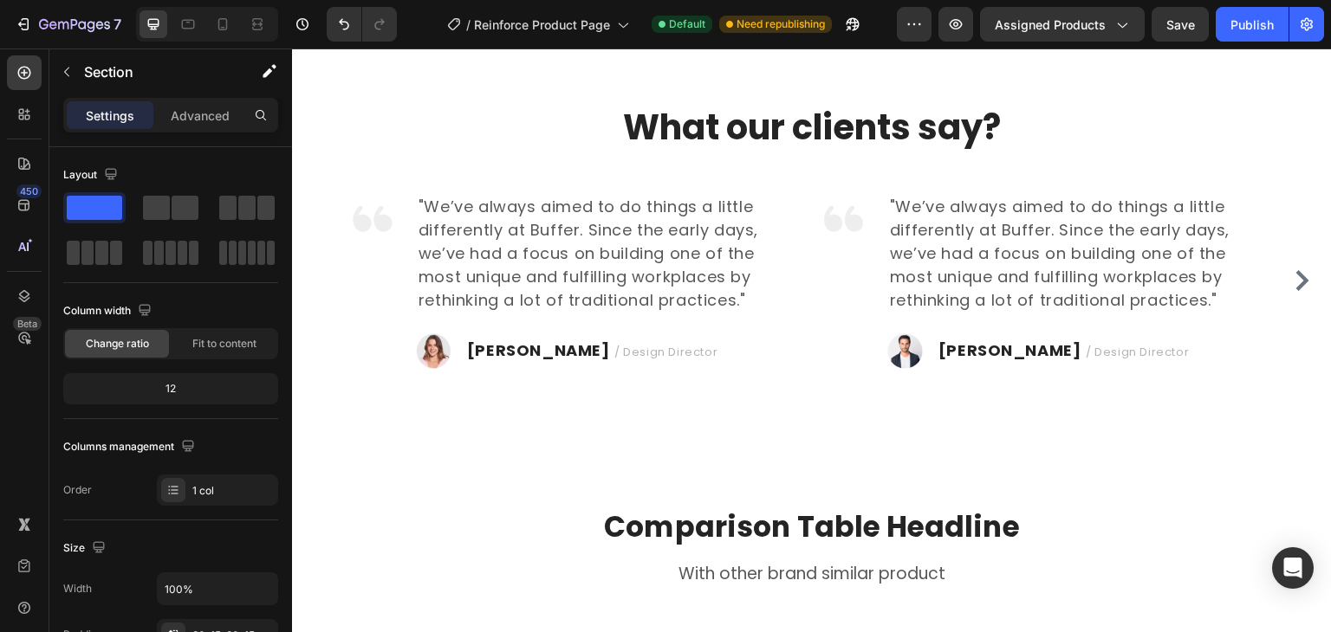
scroll to position [2273, 0]
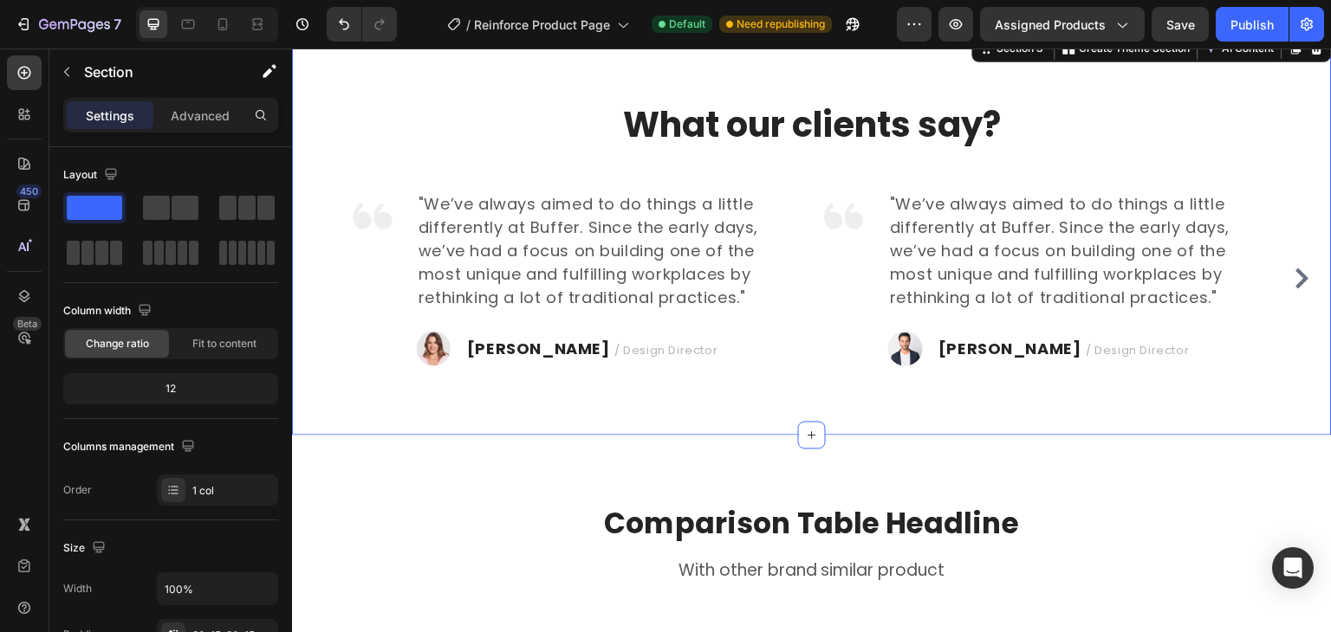
click at [790, 381] on div "What our clients say? Heading Image "We’ve always aimed to do things a little d…" at bounding box center [812, 233] width 1040 height 405
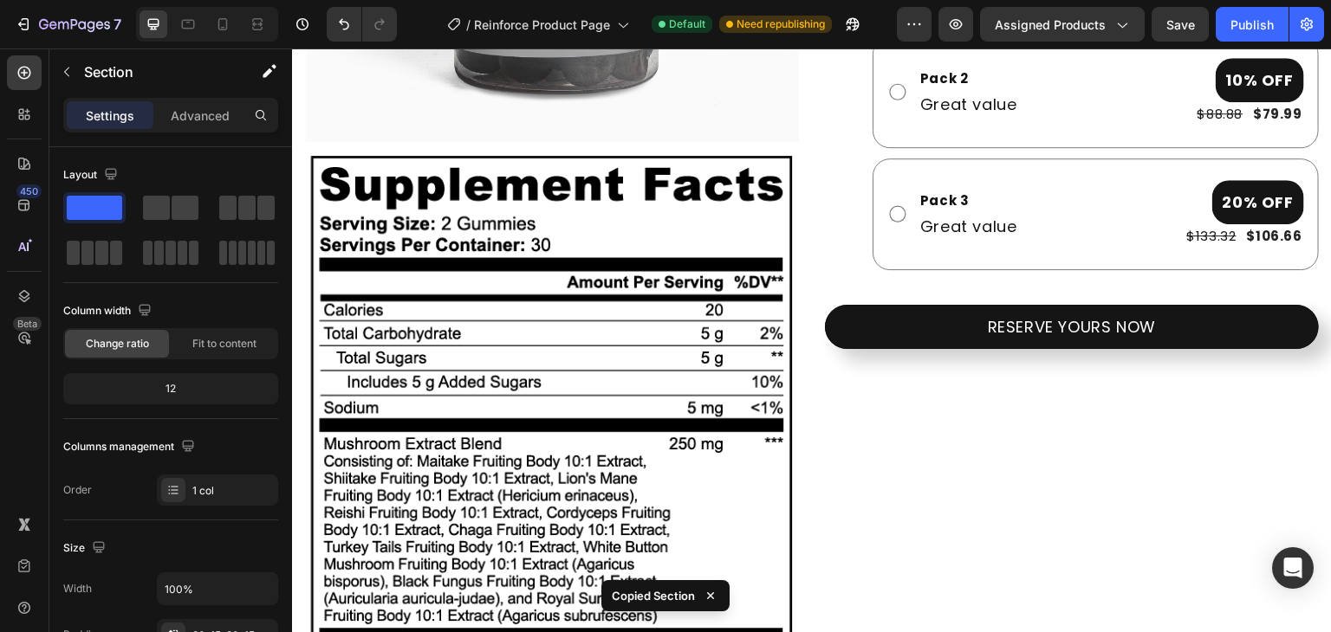
scroll to position [532, 0]
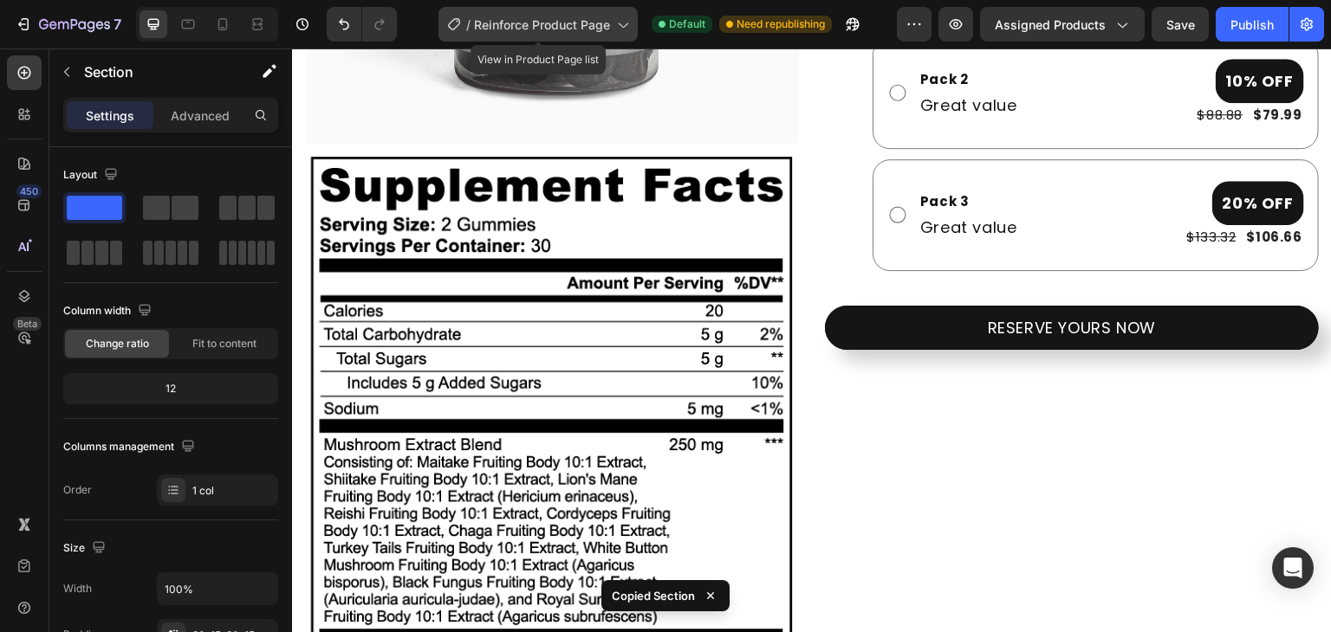
click at [512, 26] on span "Reinforce Product Page" at bounding box center [542, 25] width 136 height 18
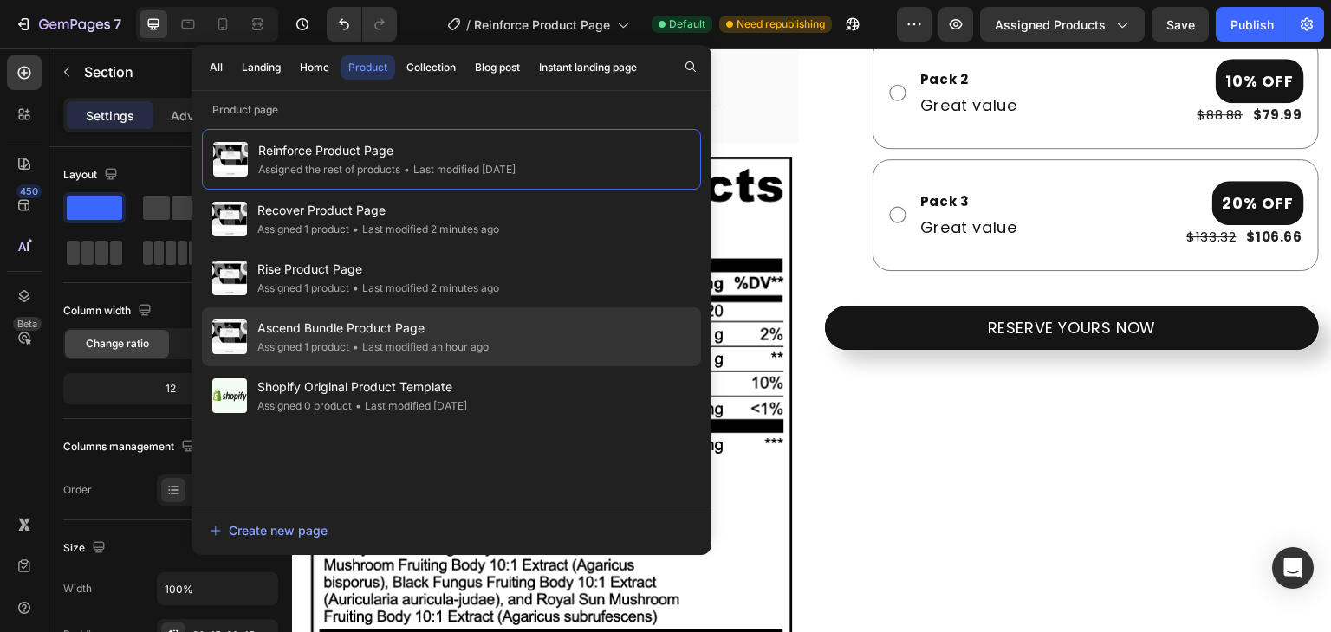
click at [418, 366] on div "Ascend Bundle Product Page Assigned 1 product • Last modified an hour ago" at bounding box center [451, 395] width 499 height 59
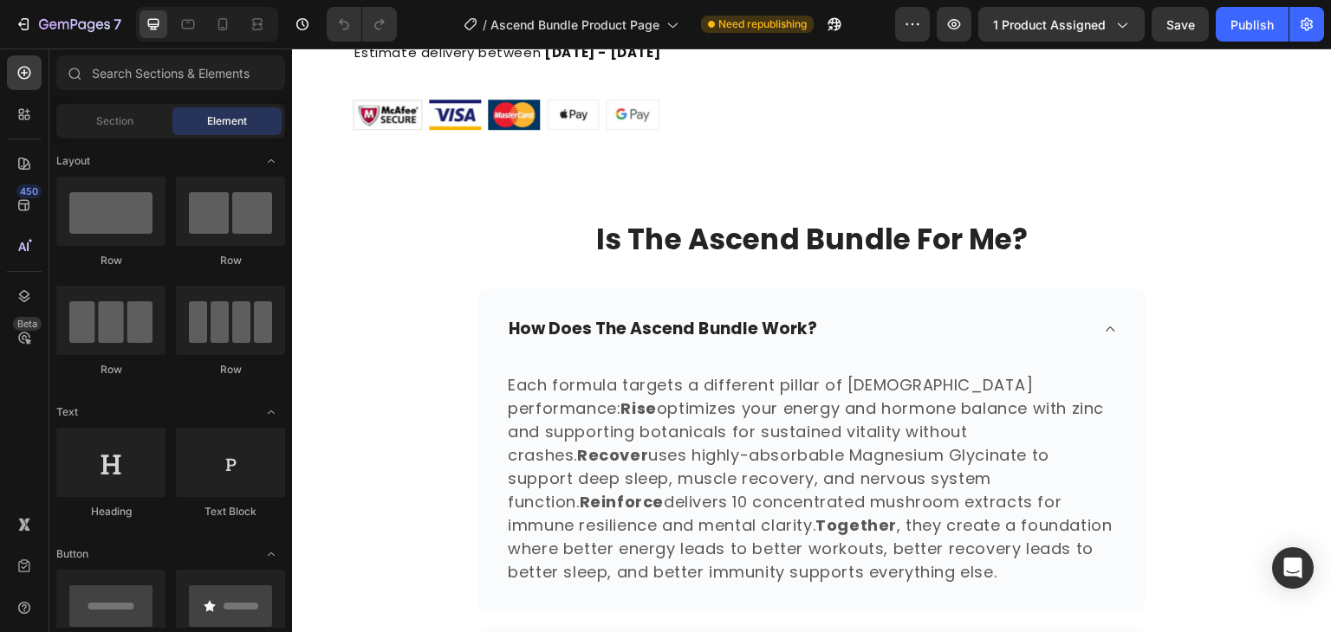
scroll to position [752, 0]
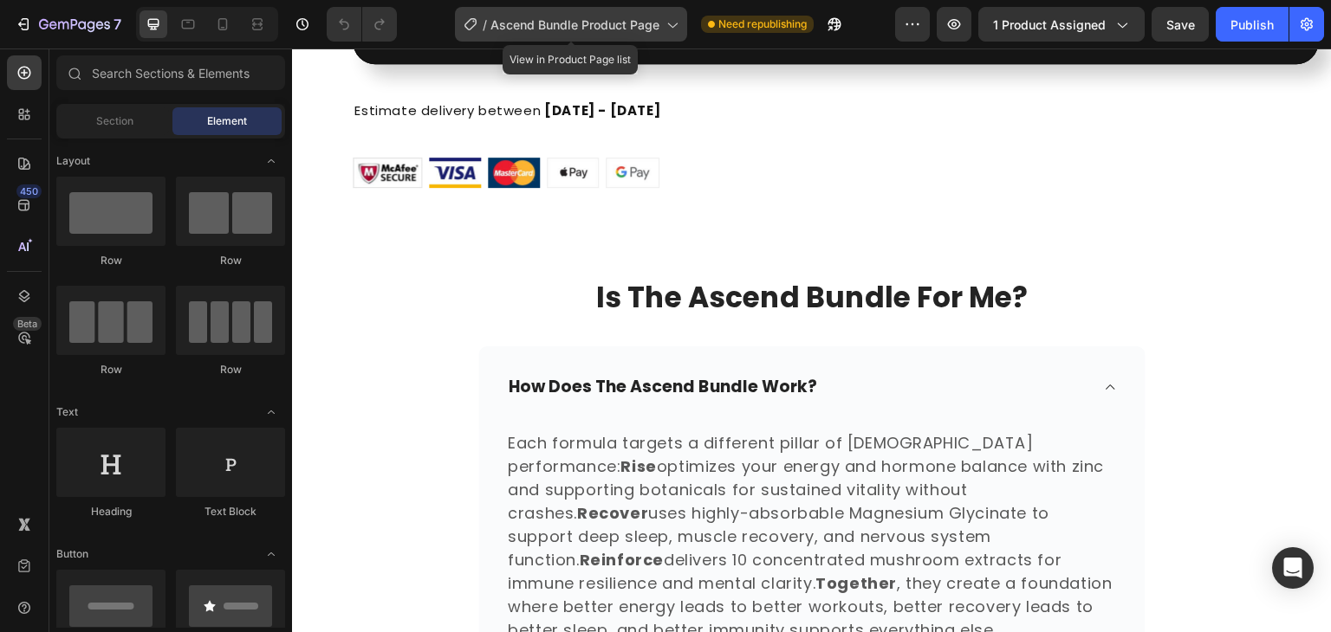
click at [525, 27] on span "Ascend Bundle Product Page" at bounding box center [574, 25] width 169 height 18
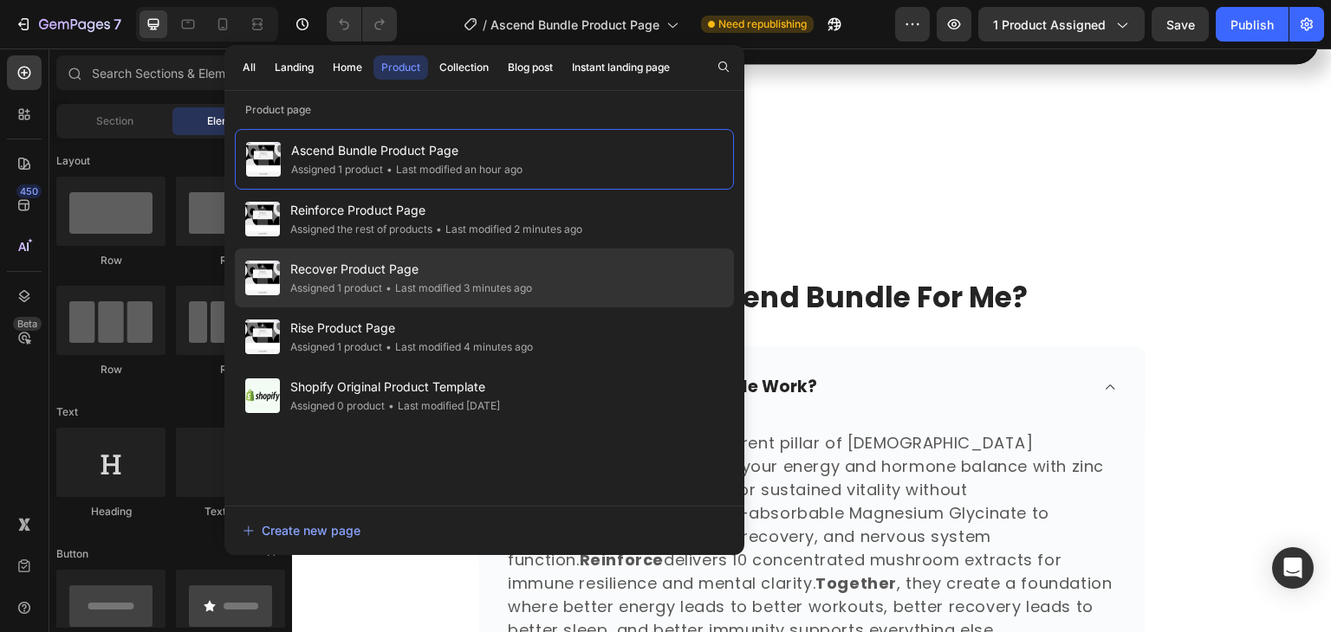
click at [424, 276] on span "Recover Product Page" at bounding box center [411, 269] width 242 height 21
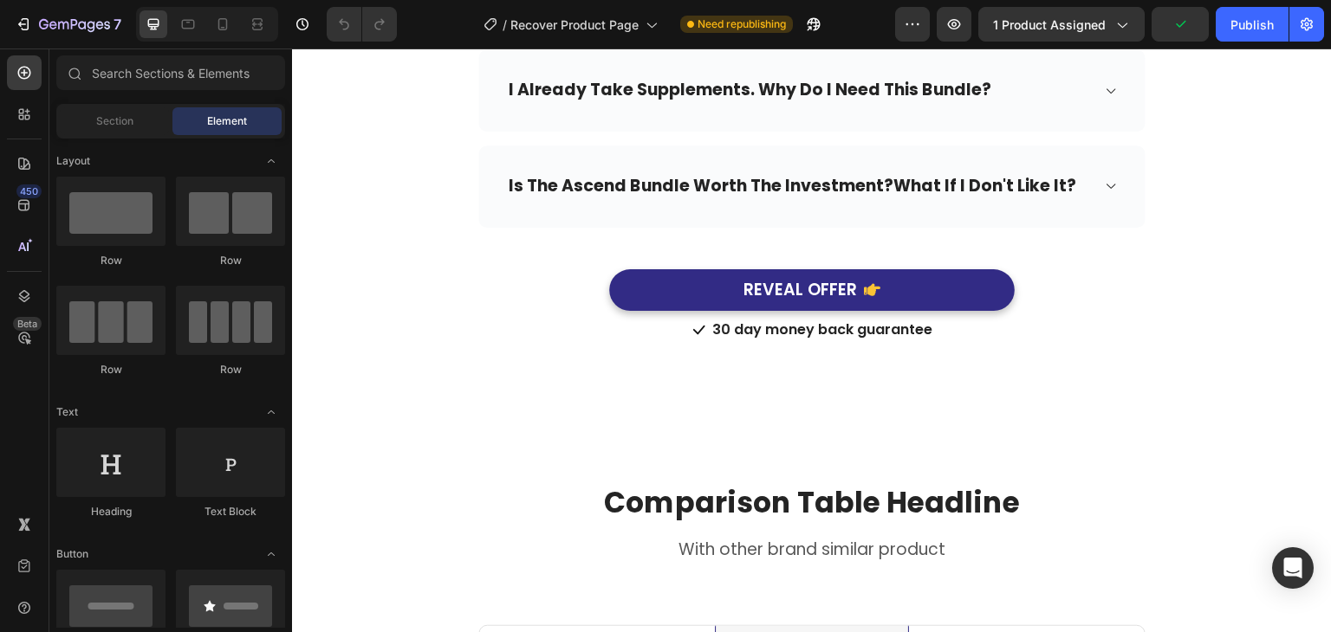
scroll to position [1669, 0]
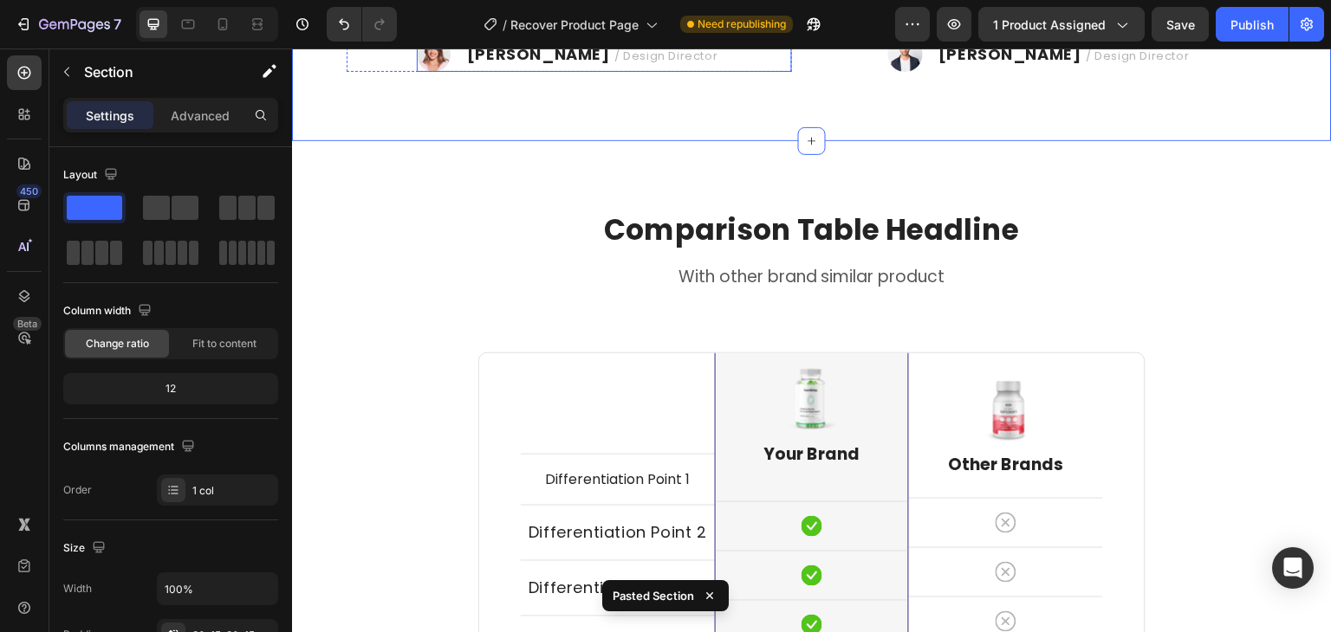
scroll to position [1912, 0]
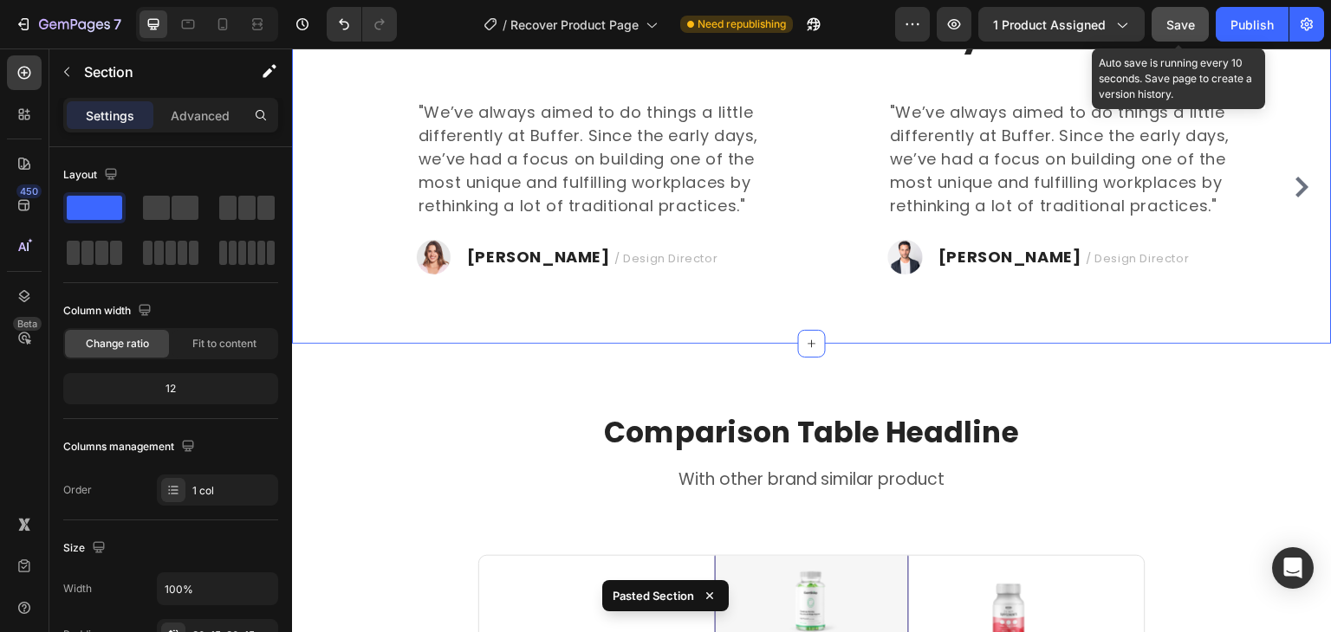
click at [1176, 16] on div "Save" at bounding box center [1180, 25] width 29 height 18
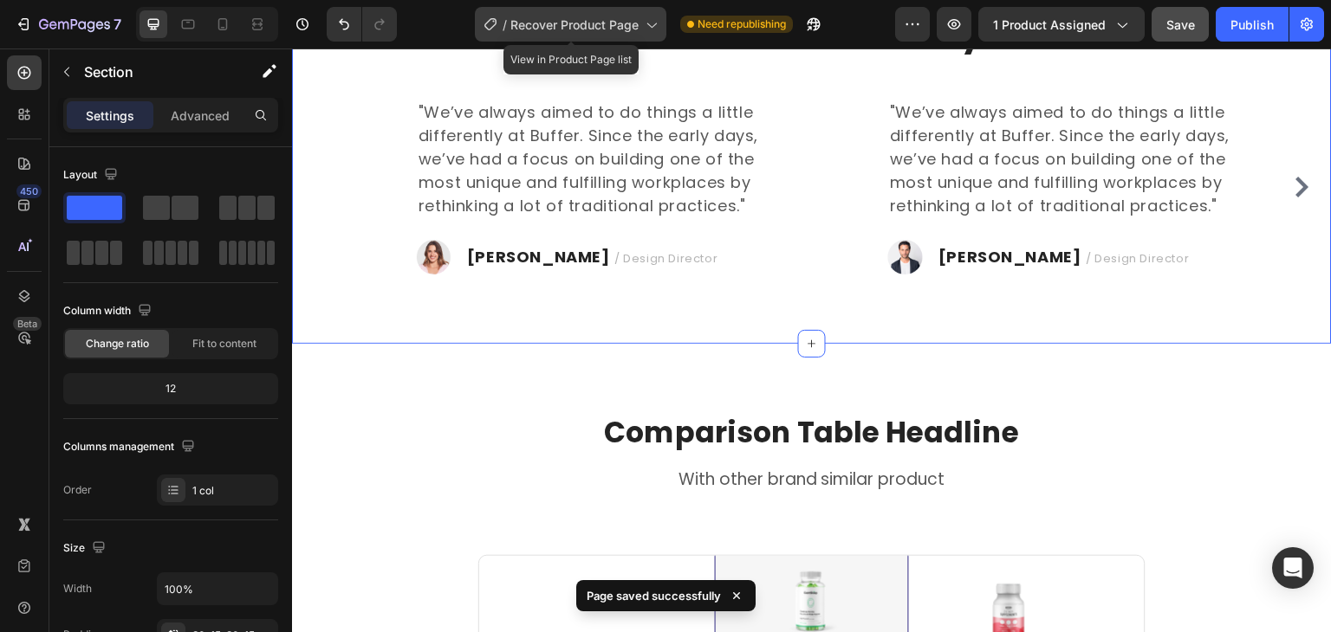
click at [556, 37] on div "/ Recover Product Page" at bounding box center [570, 24] width 191 height 35
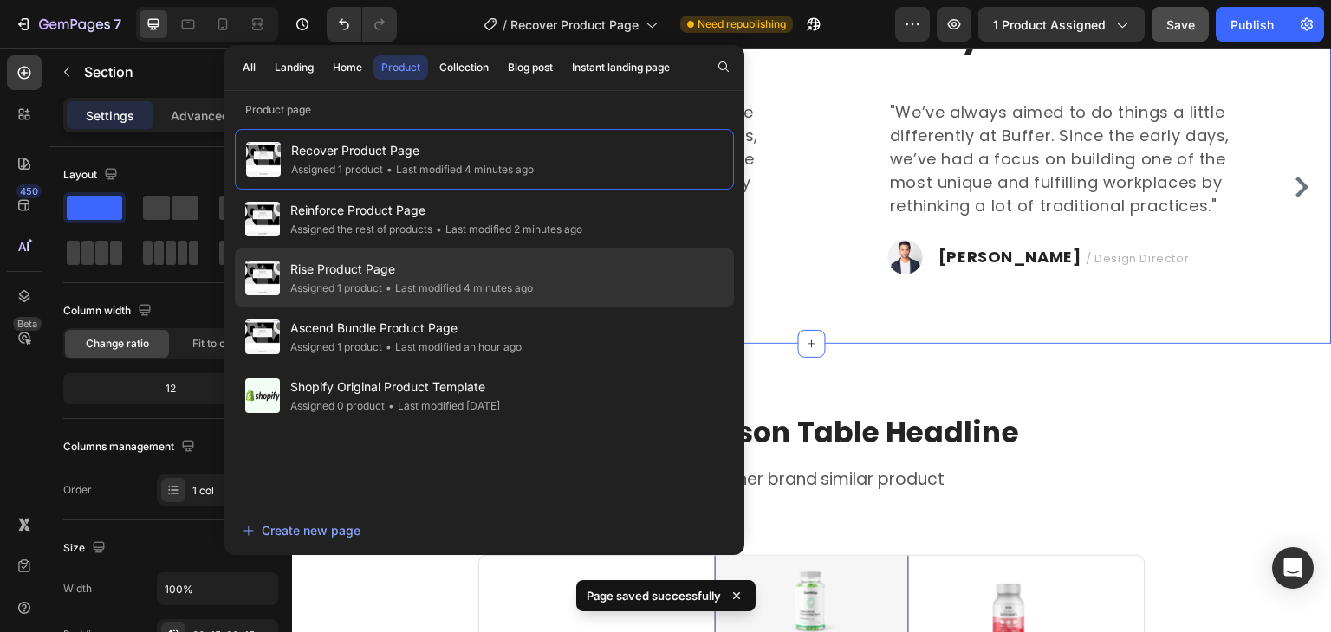
click at [0, 0] on div "• Last modified 4 minutes ago" at bounding box center [0, 0] width 0 height 0
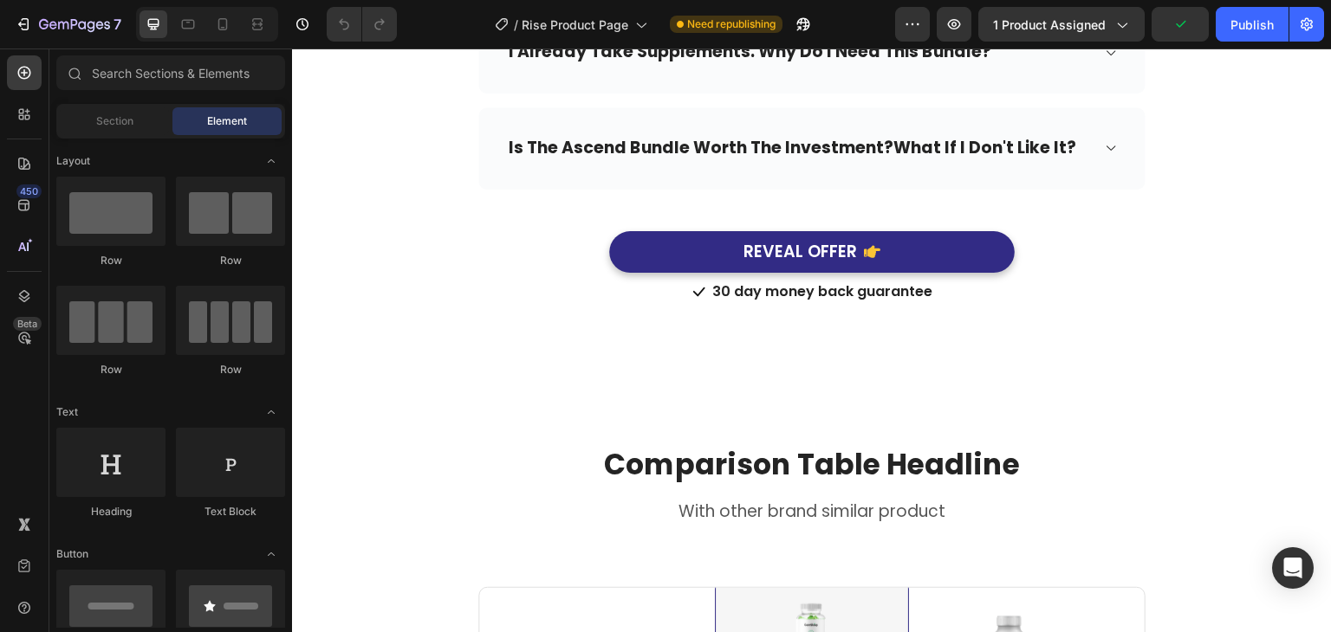
scroll to position [1967, 0]
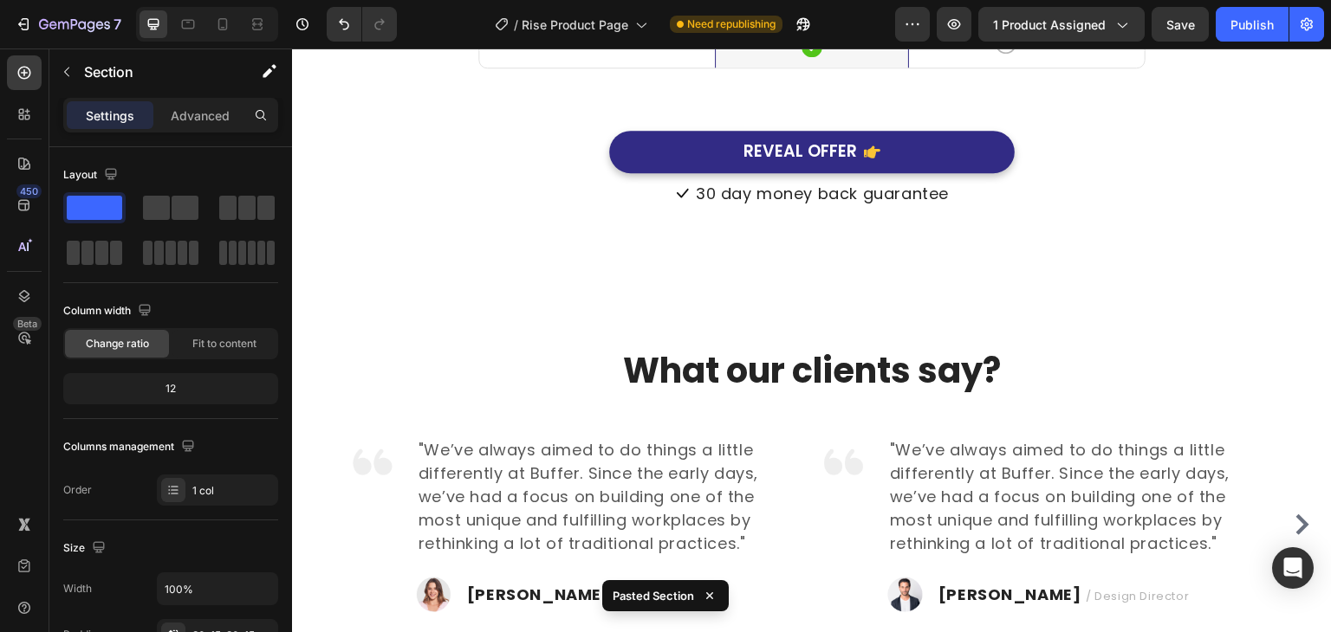
scroll to position [3175, 0]
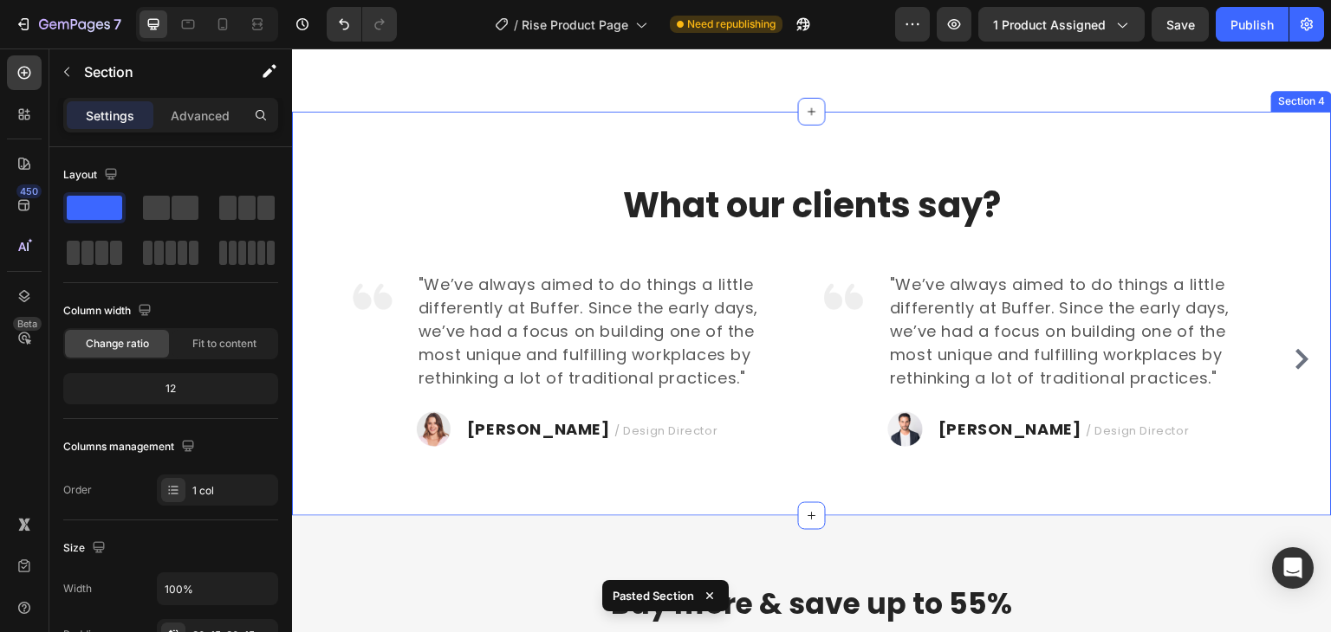
click at [535, 149] on div "What our clients say? Heading Image "We’ve always aimed to do things a little d…" at bounding box center [812, 314] width 1040 height 405
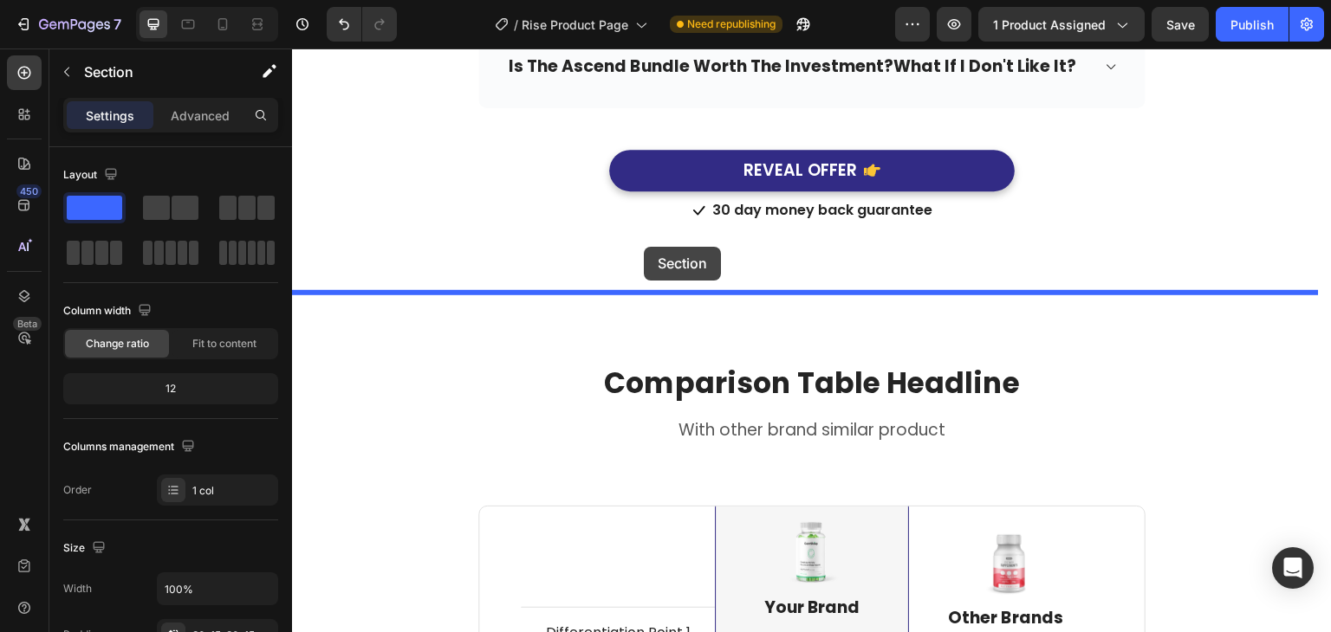
scroll to position [2034, 0]
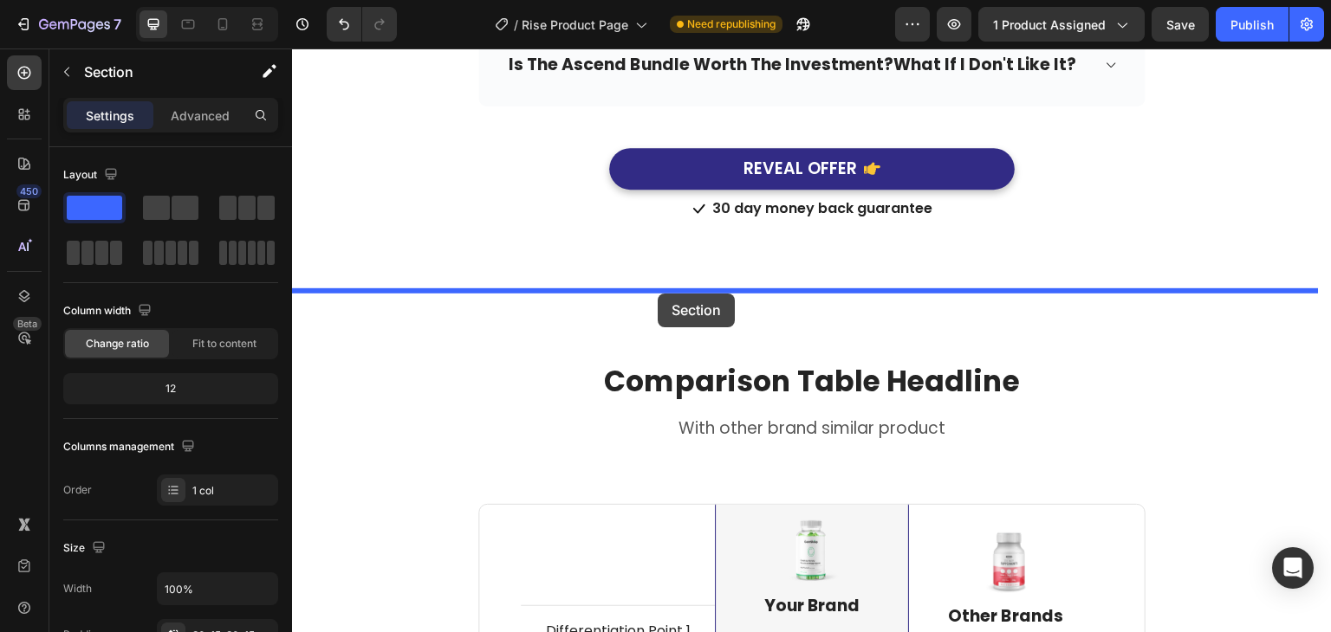
drag, startPoint x: 624, startPoint y: 123, endPoint x: 658, endPoint y: 292, distance: 172.3
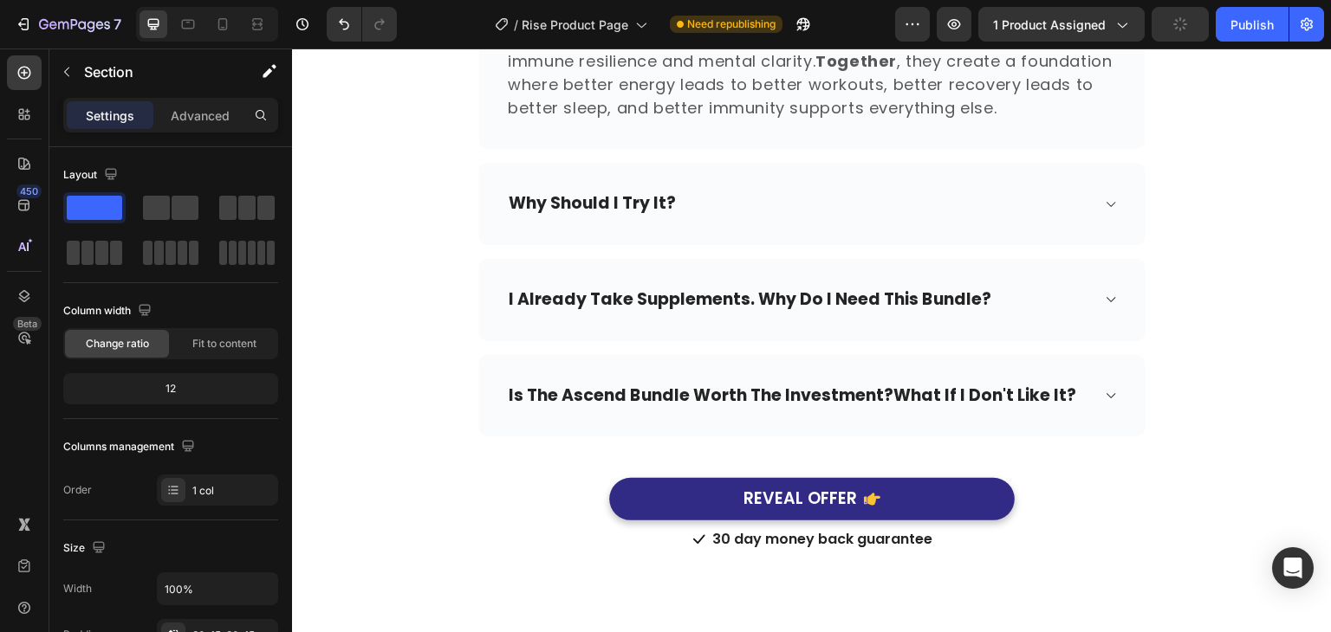
scroll to position [1269, 0]
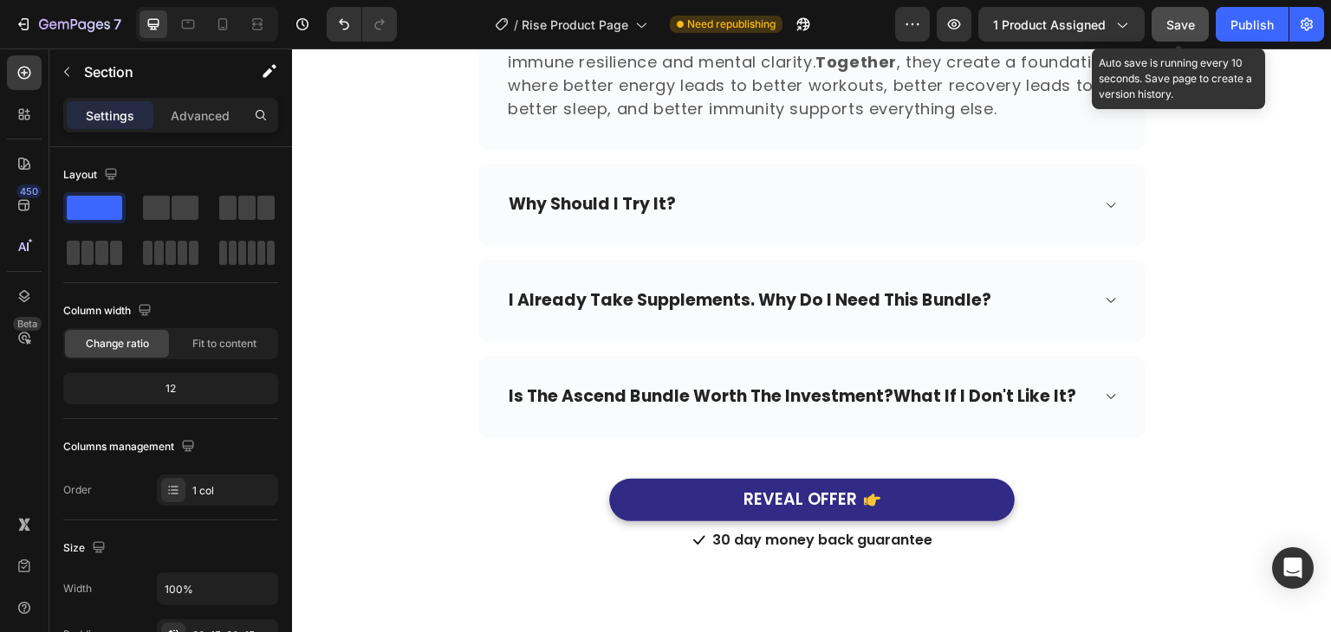
click at [1164, 35] on button "Save" at bounding box center [1179, 24] width 57 height 35
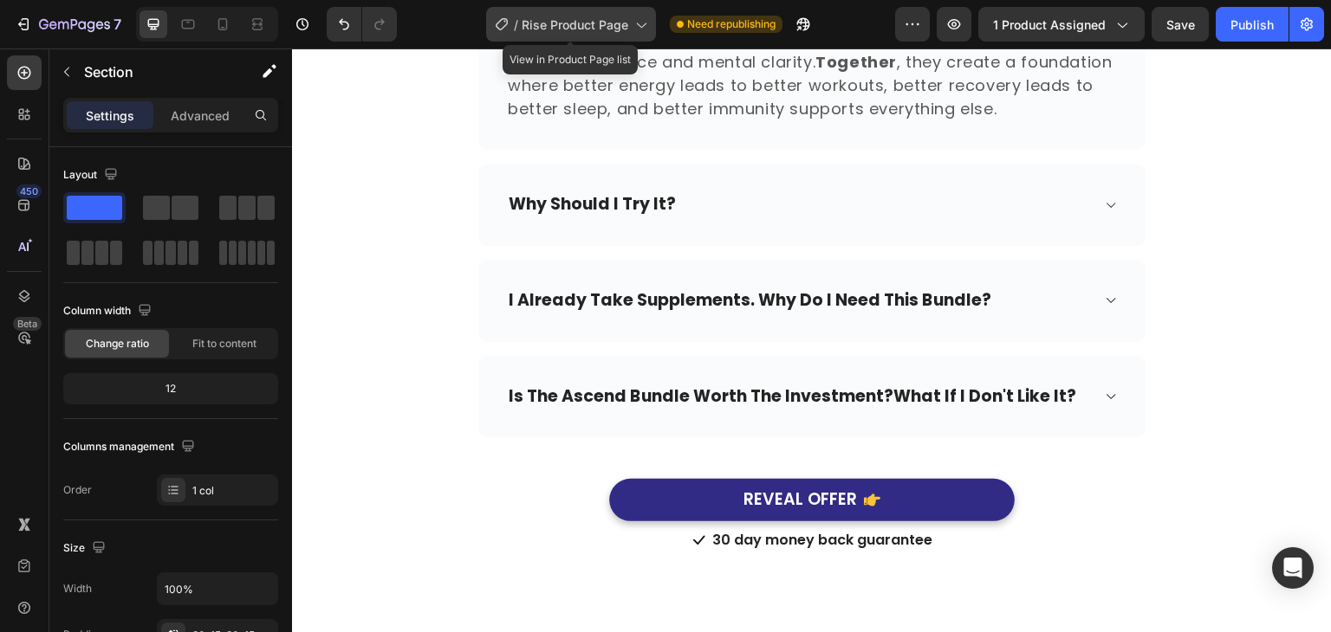
click at [572, 22] on span "Rise Product Page" at bounding box center [575, 25] width 107 height 18
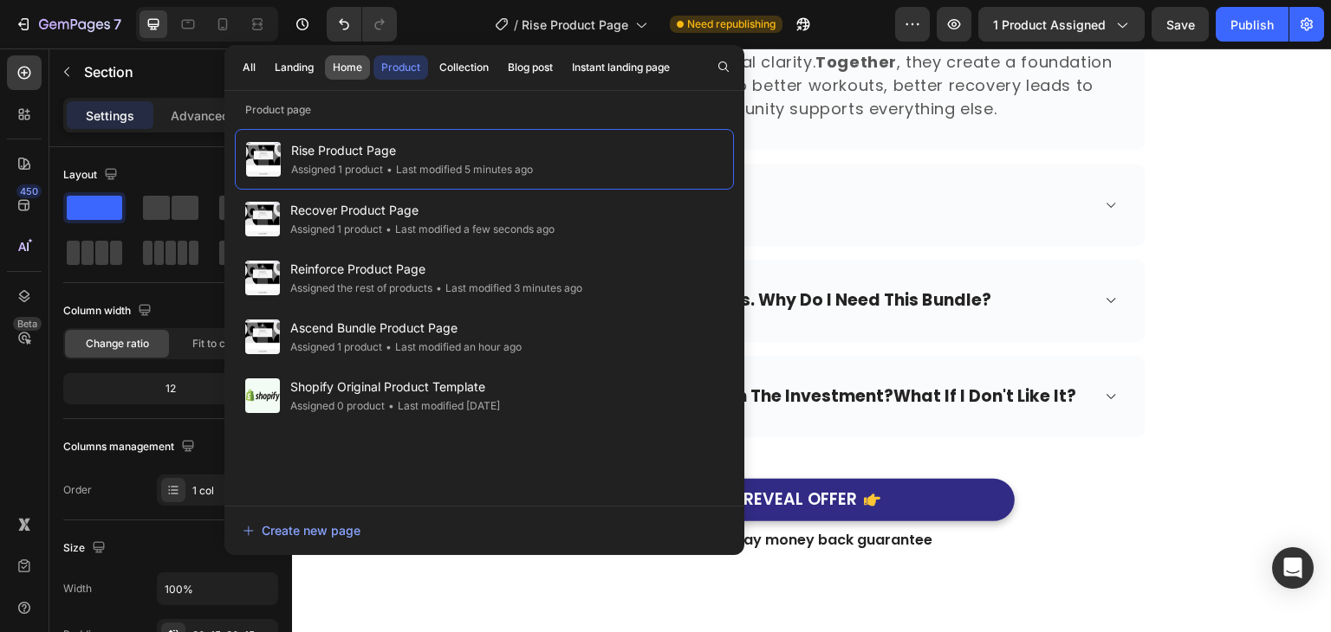
click at [346, 67] on div "Home" at bounding box center [347, 68] width 29 height 16
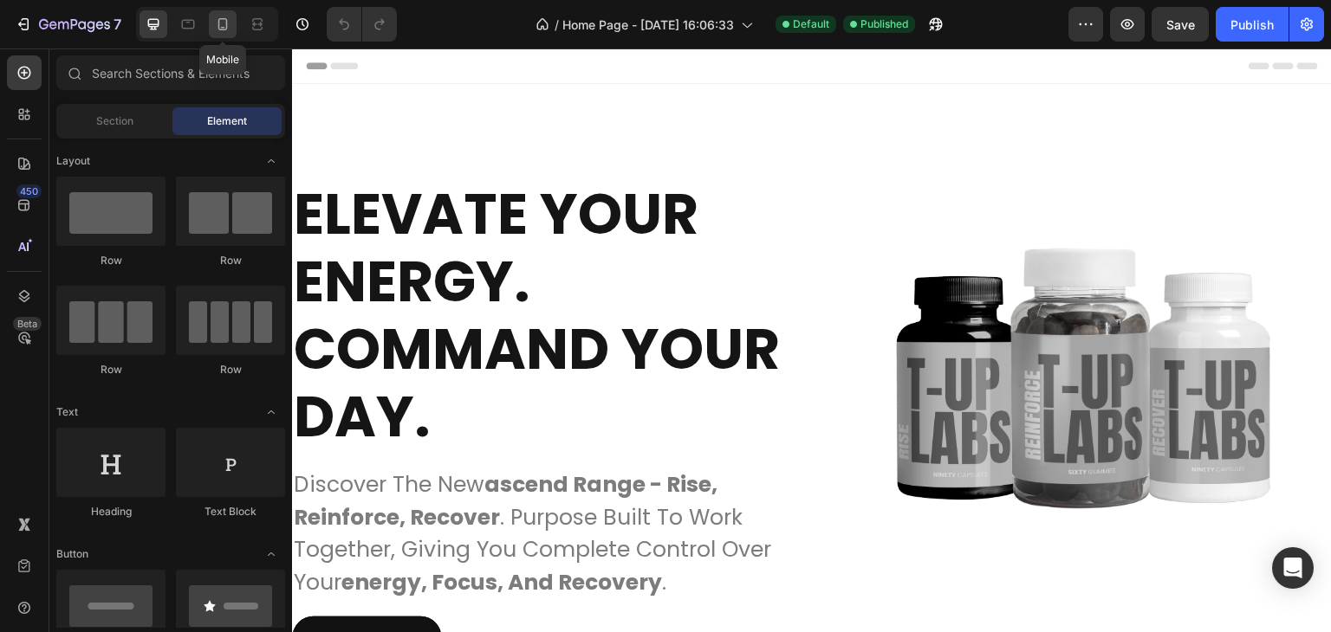
click at [226, 33] on div at bounding box center [223, 24] width 28 height 28
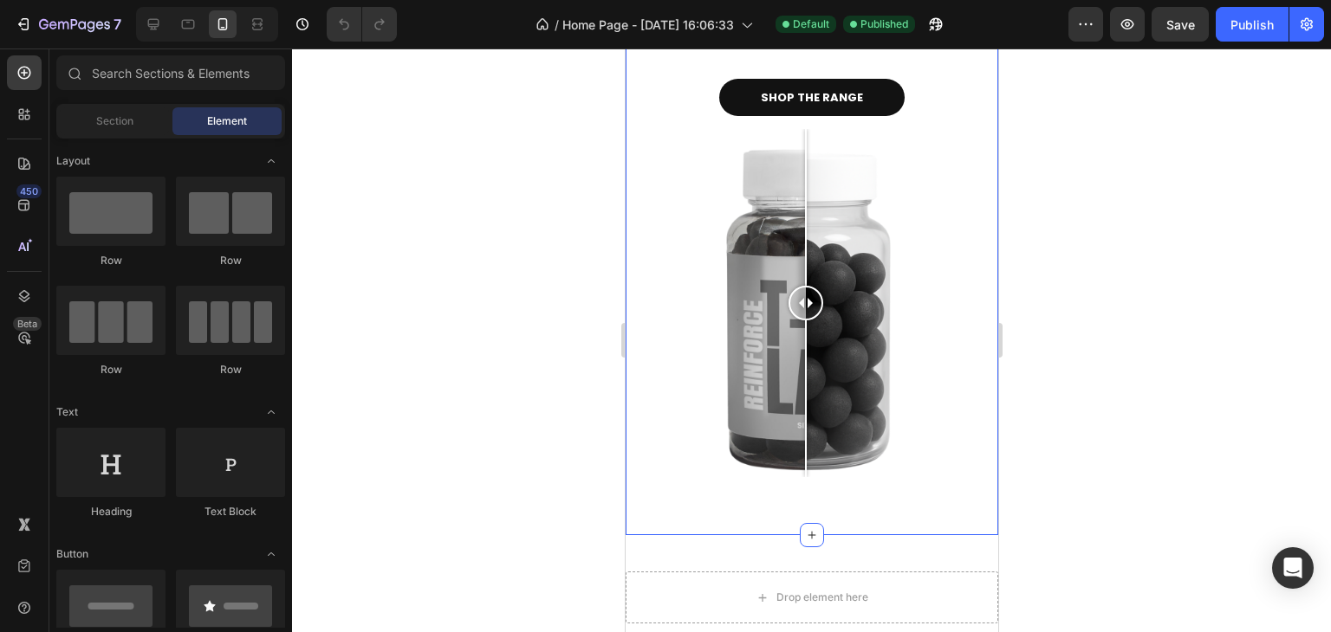
scroll to position [1967, 0]
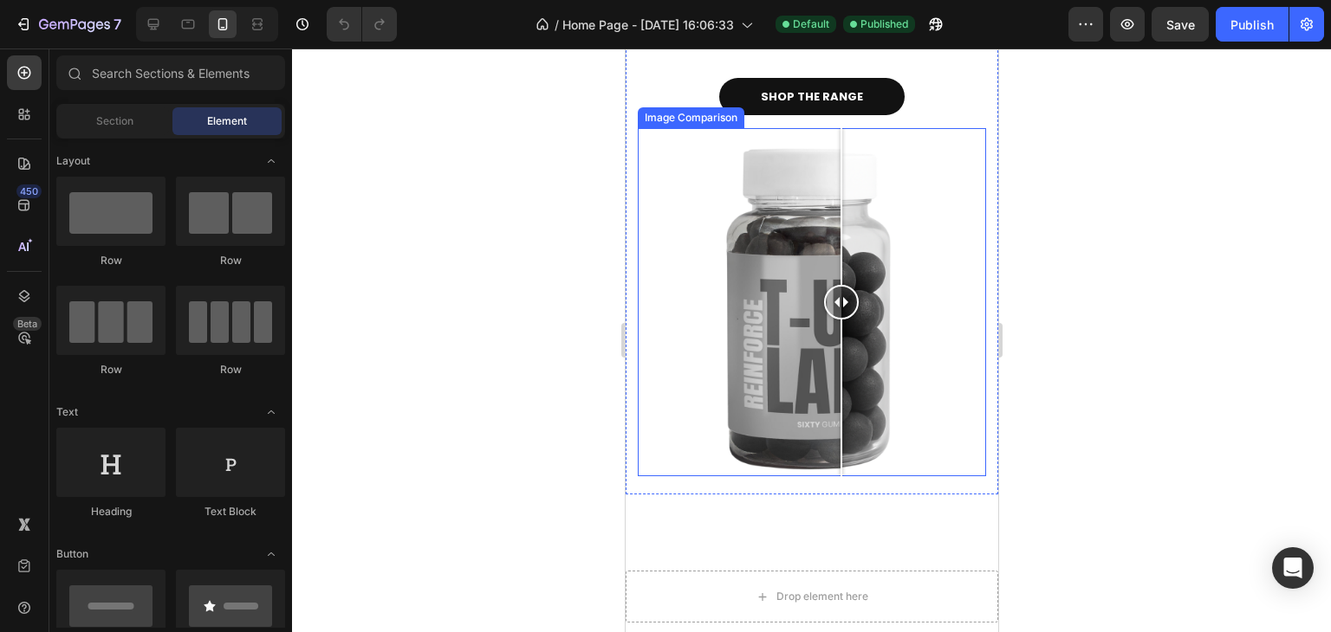
drag, startPoint x: 800, startPoint y: 300, endPoint x: 839, endPoint y: 226, distance: 83.3
click at [839, 226] on div at bounding box center [840, 302] width 35 height 348
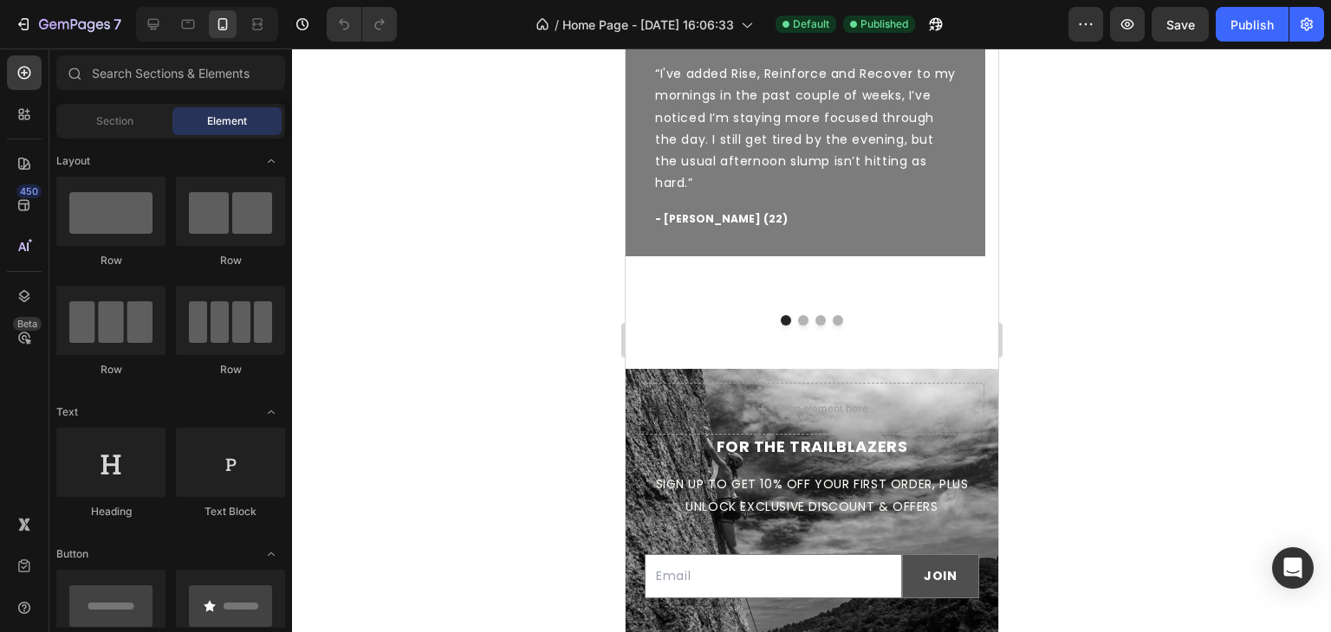
scroll to position [4415, 0]
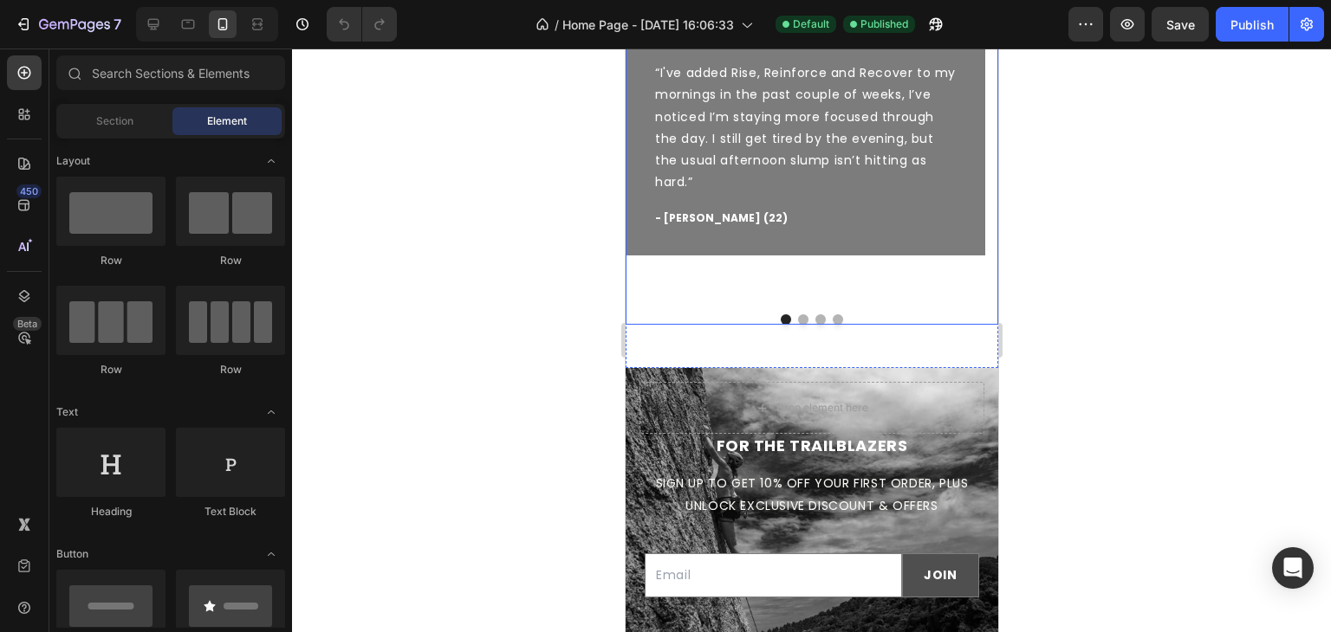
click at [818, 325] on div "Good Initial Improvement Text block “I've added Rise, Reinforce and Recover to …" at bounding box center [811, 160] width 373 height 327
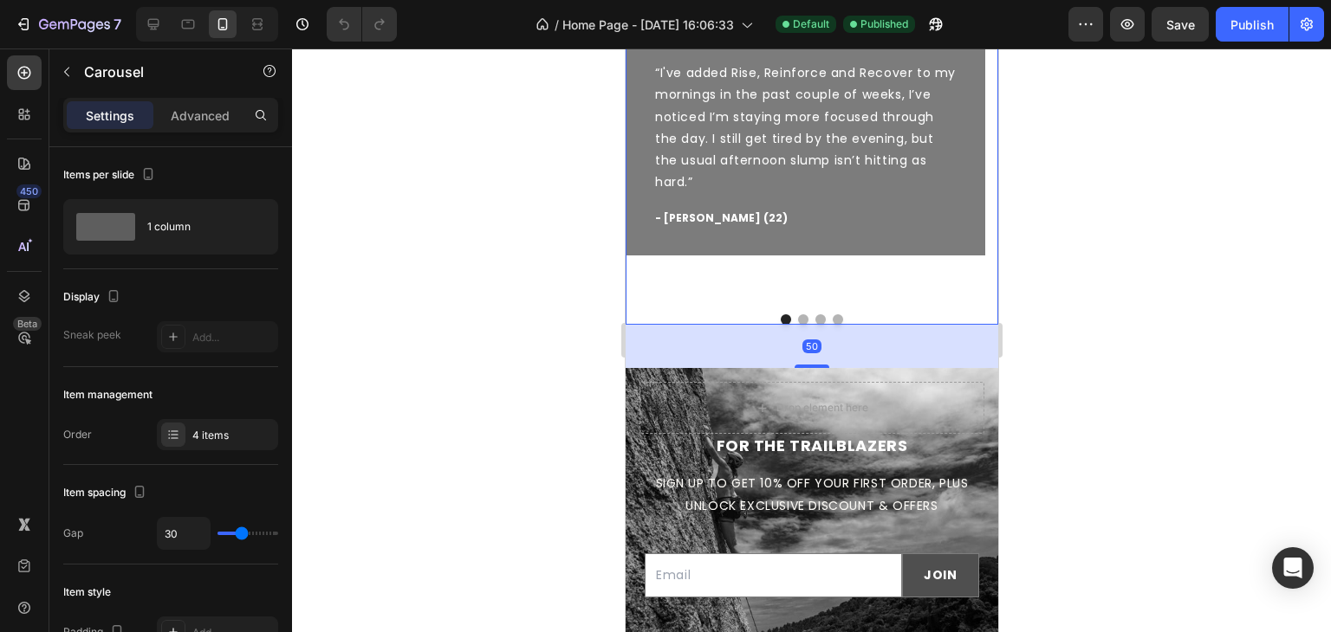
click at [814, 325] on button "Dot" at bounding box center [819, 319] width 10 height 10
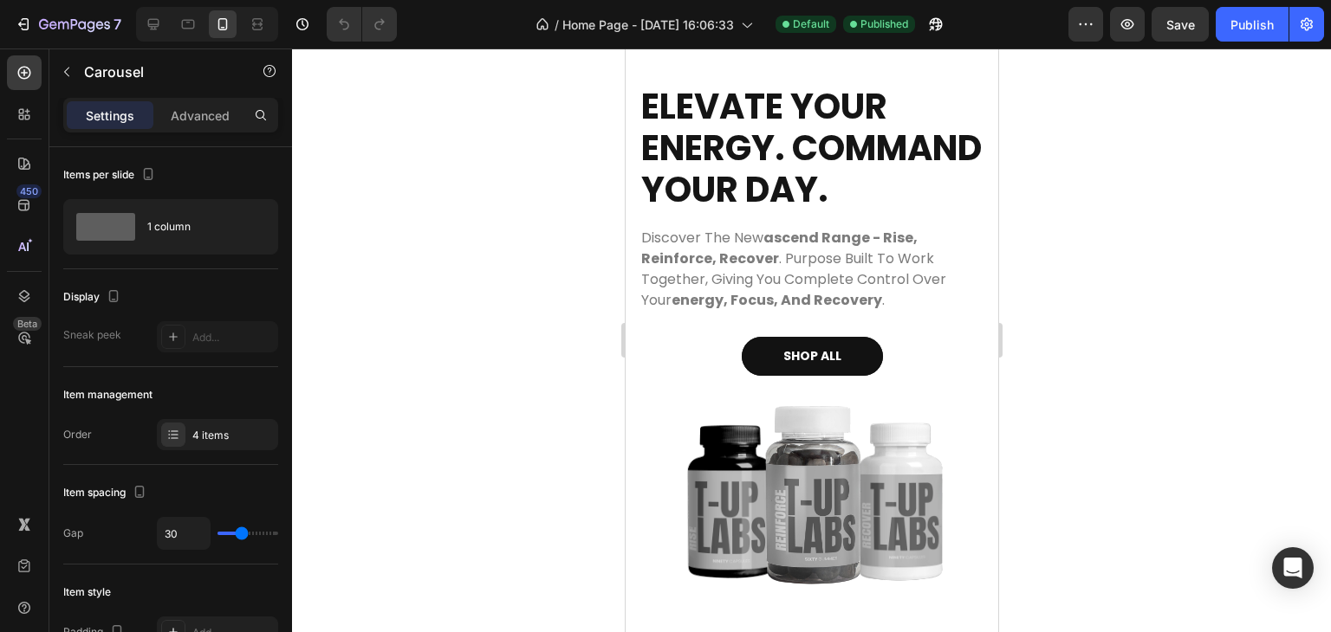
scroll to position [0, 0]
